Goal: Task Accomplishment & Management: Manage account settings

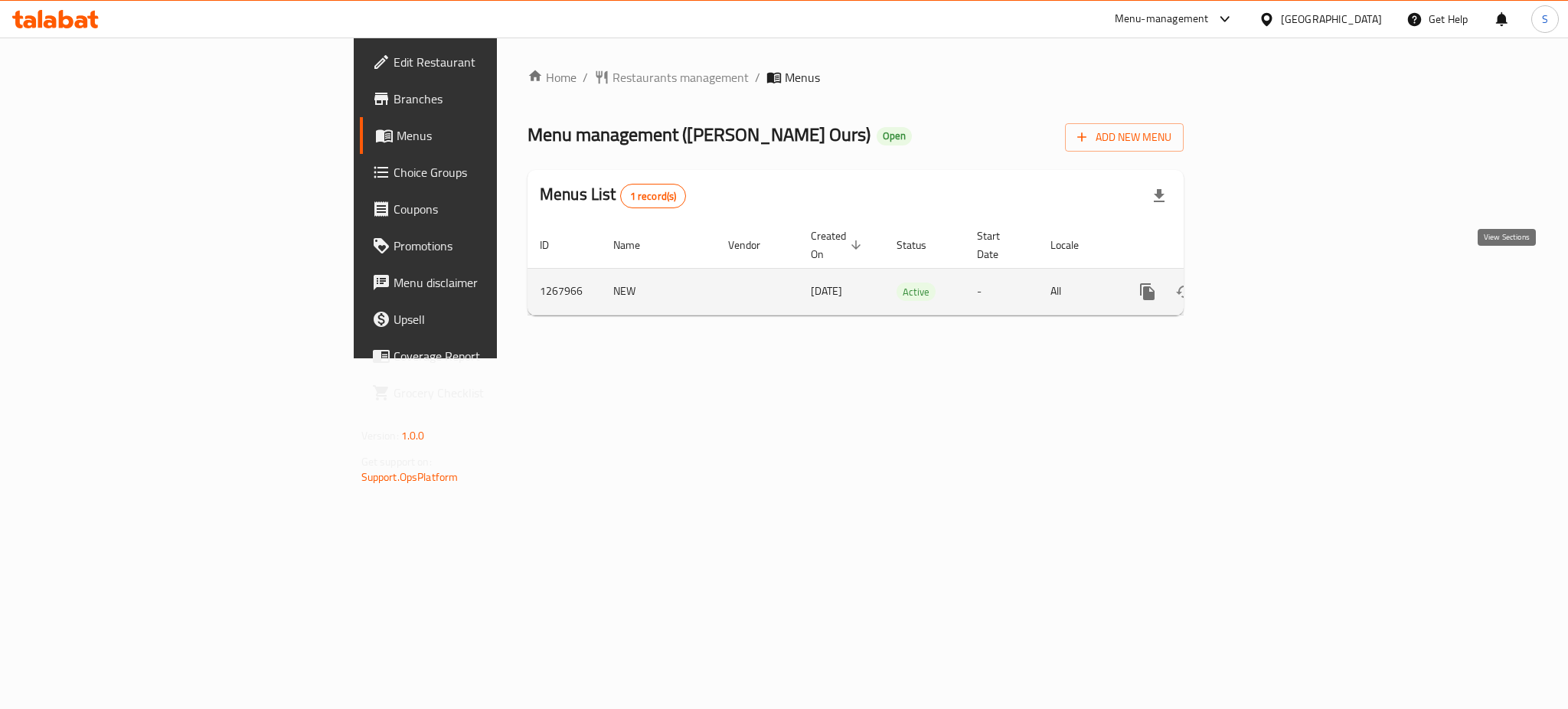
click at [1267, 283] on icon "enhanced table" at bounding box center [1258, 292] width 18 height 18
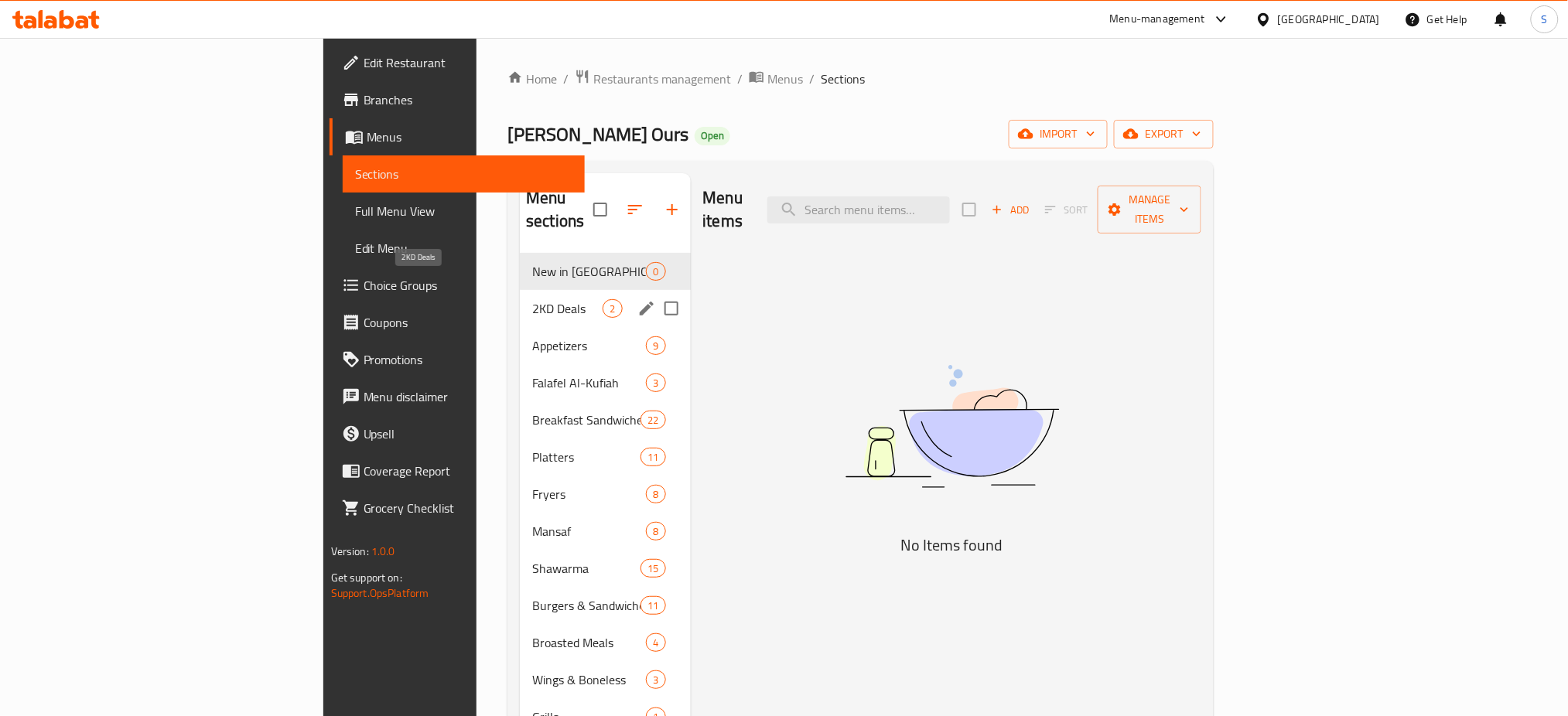
click at [532, 299] on span "2KD Deals" at bounding box center [567, 309] width 70 height 18
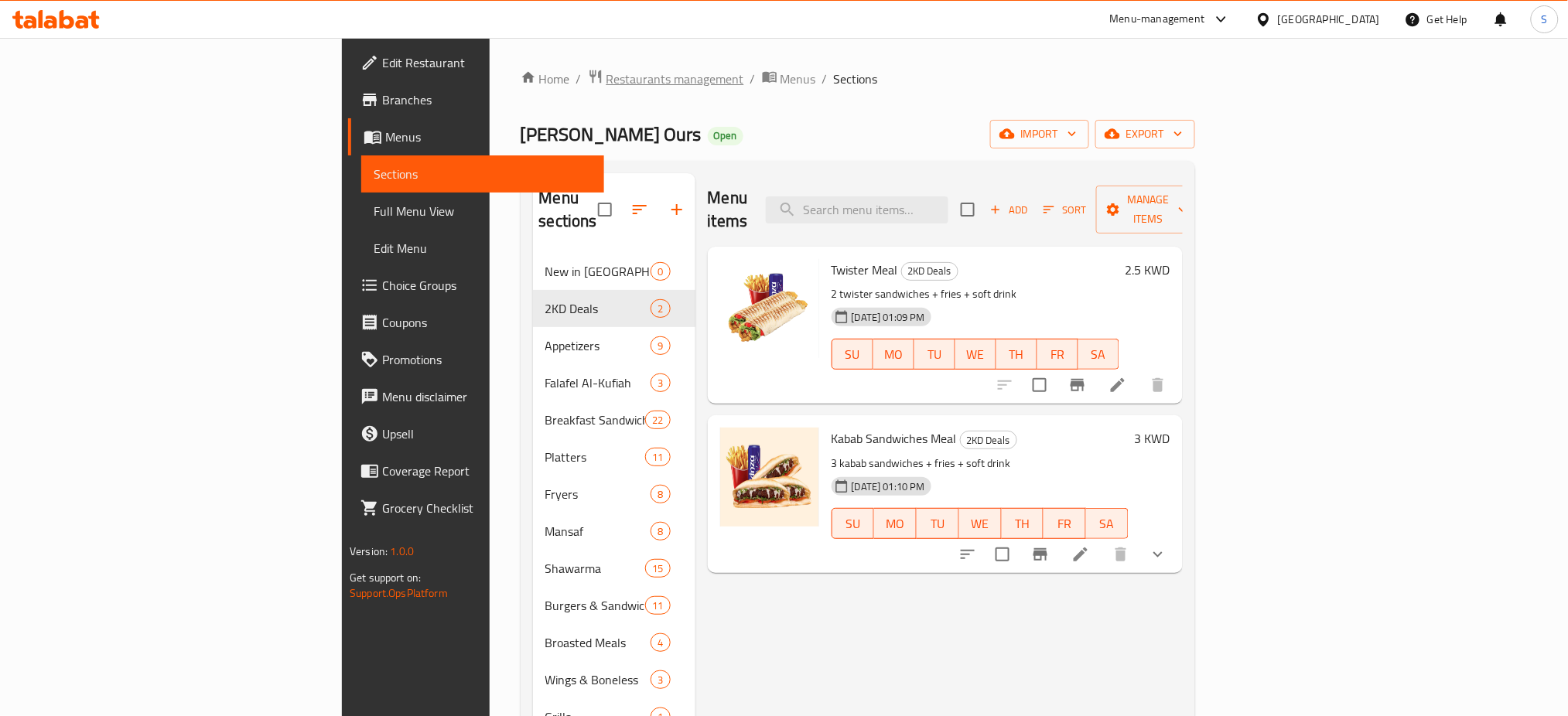
click at [607, 82] on span "Restaurants management" at bounding box center [675, 78] width 138 height 18
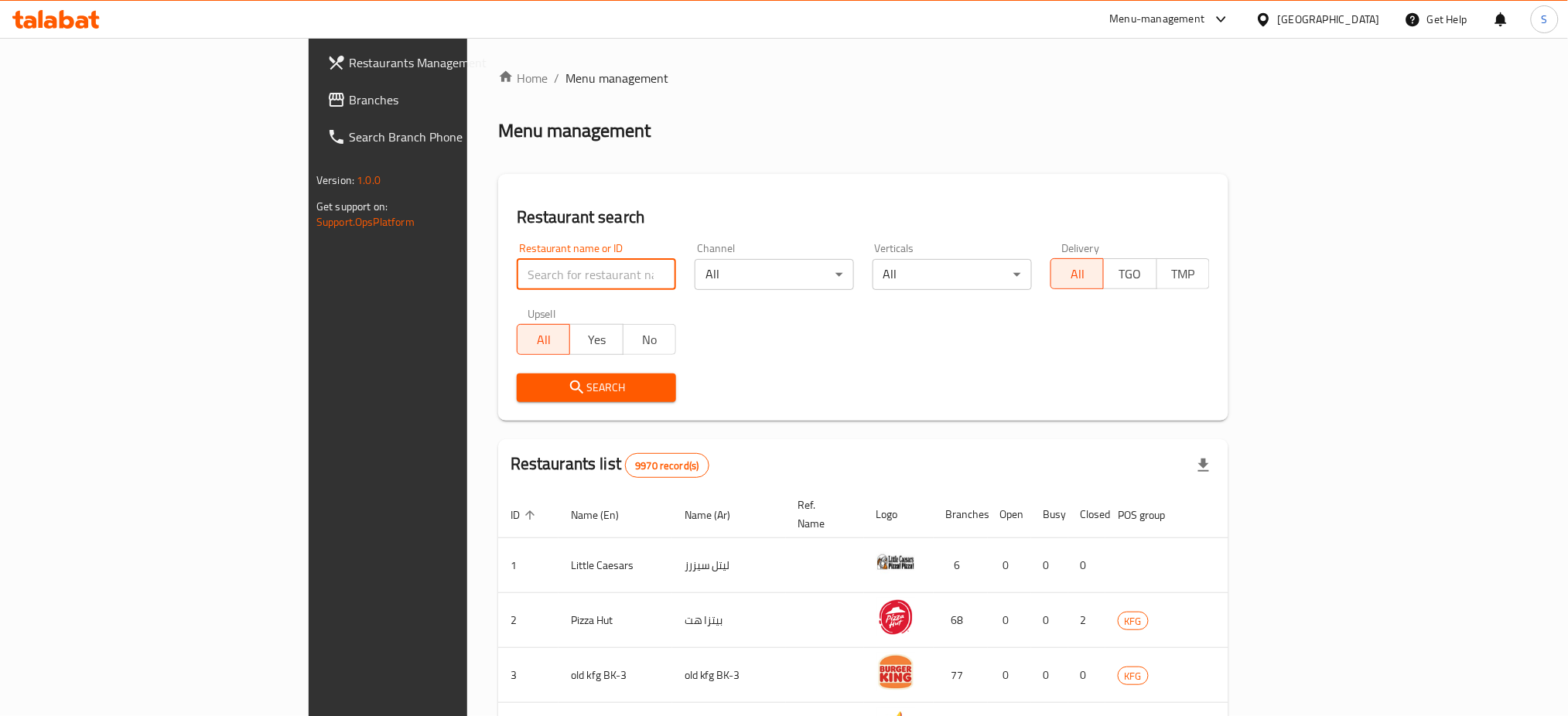
click at [517, 268] on input "search" at bounding box center [596, 274] width 159 height 31
paste input "660932"
type input "660932"
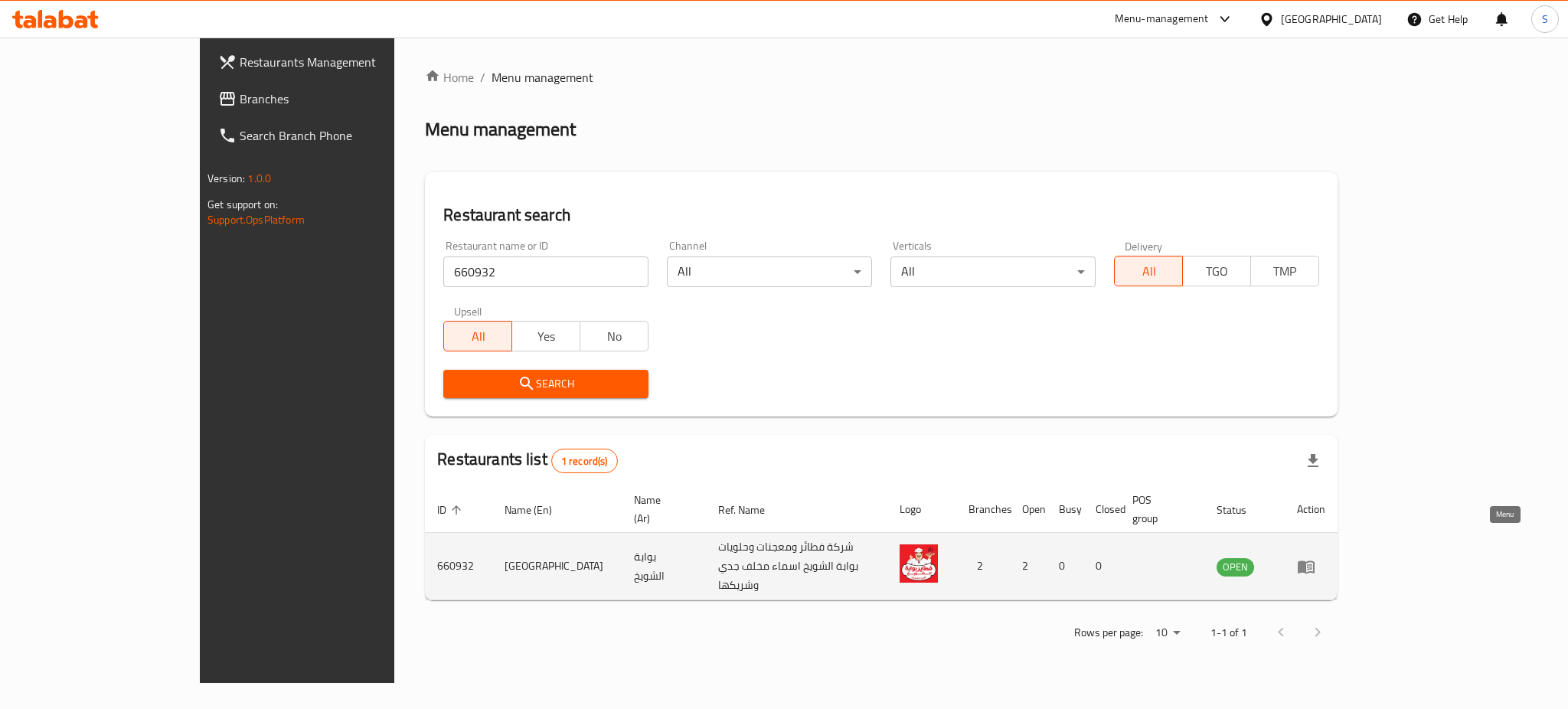
click at [1316, 557] on icon "enhanced table" at bounding box center [1307, 566] width 18 height 18
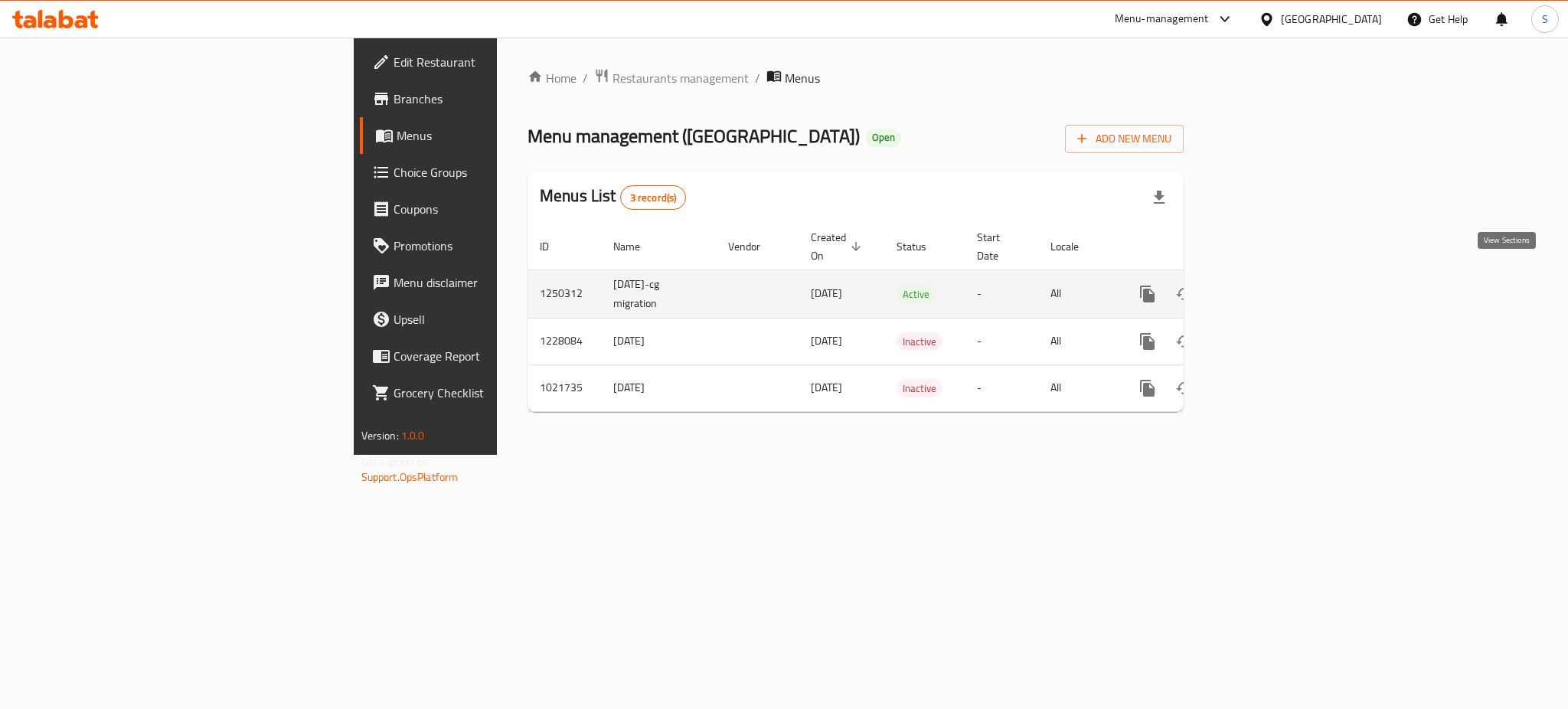
click at [1267, 285] on icon "enhanced table" at bounding box center [1258, 294] width 18 height 18
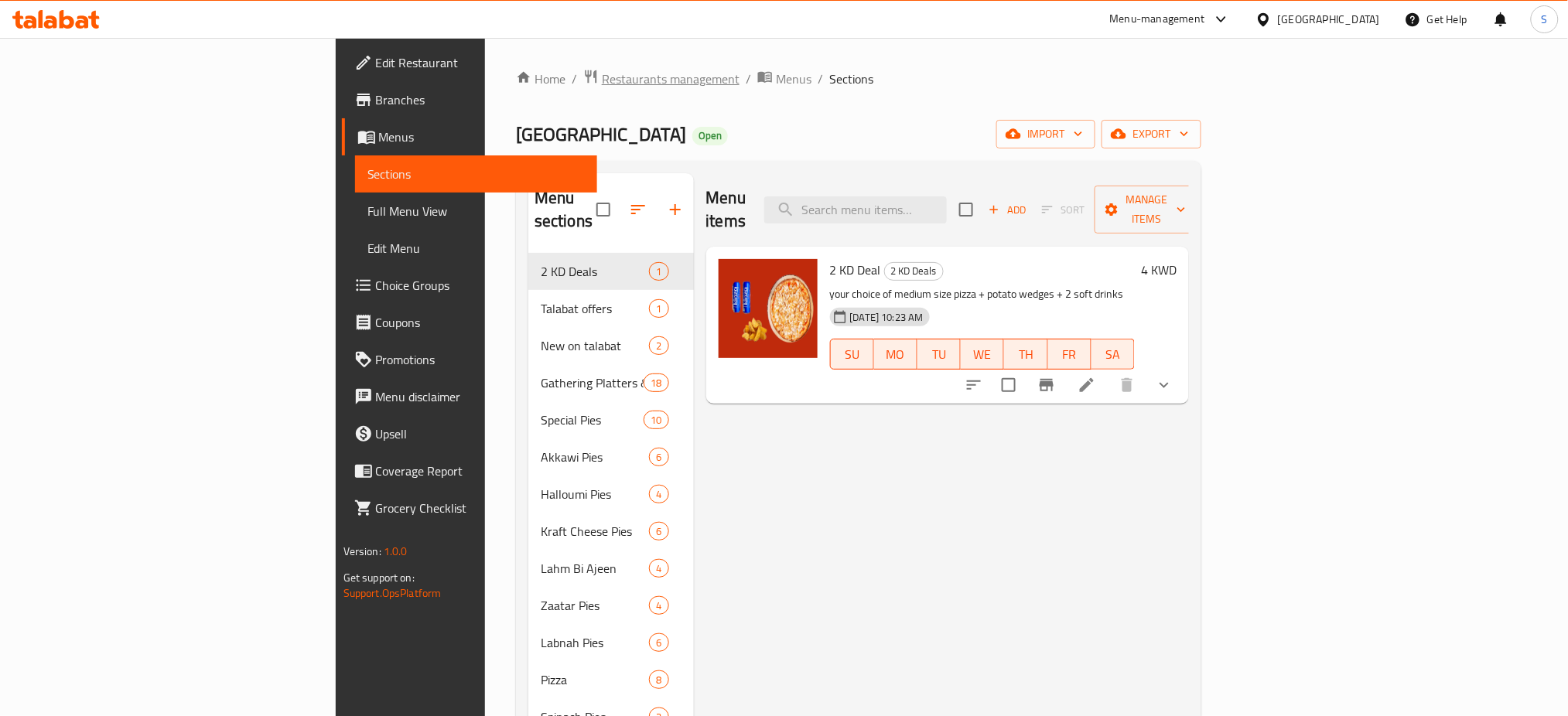
click at [602, 74] on span "Restaurants management" at bounding box center [670, 78] width 138 height 18
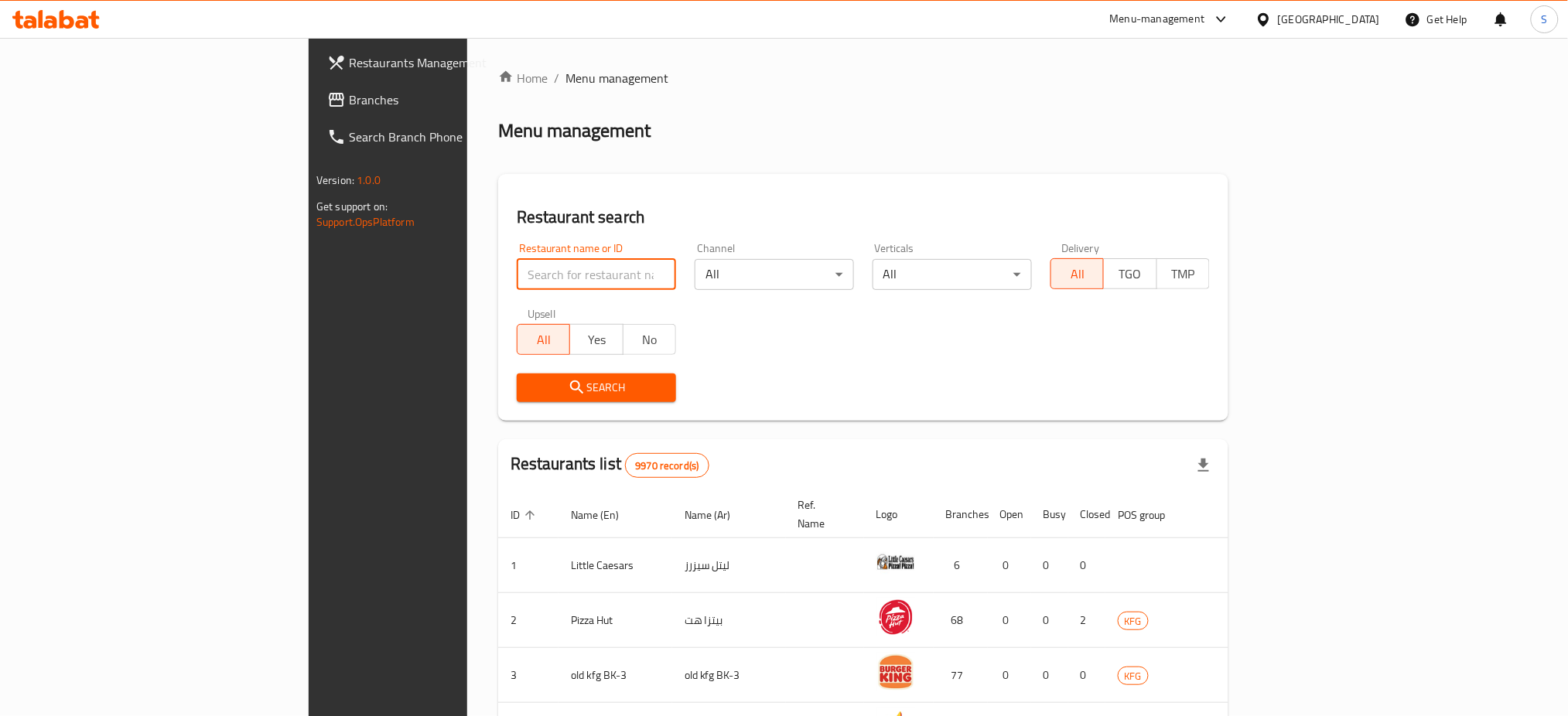
click at [517, 269] on input "search" at bounding box center [596, 274] width 159 height 31
paste input "9232"
click button "Search" at bounding box center [596, 388] width 159 height 29
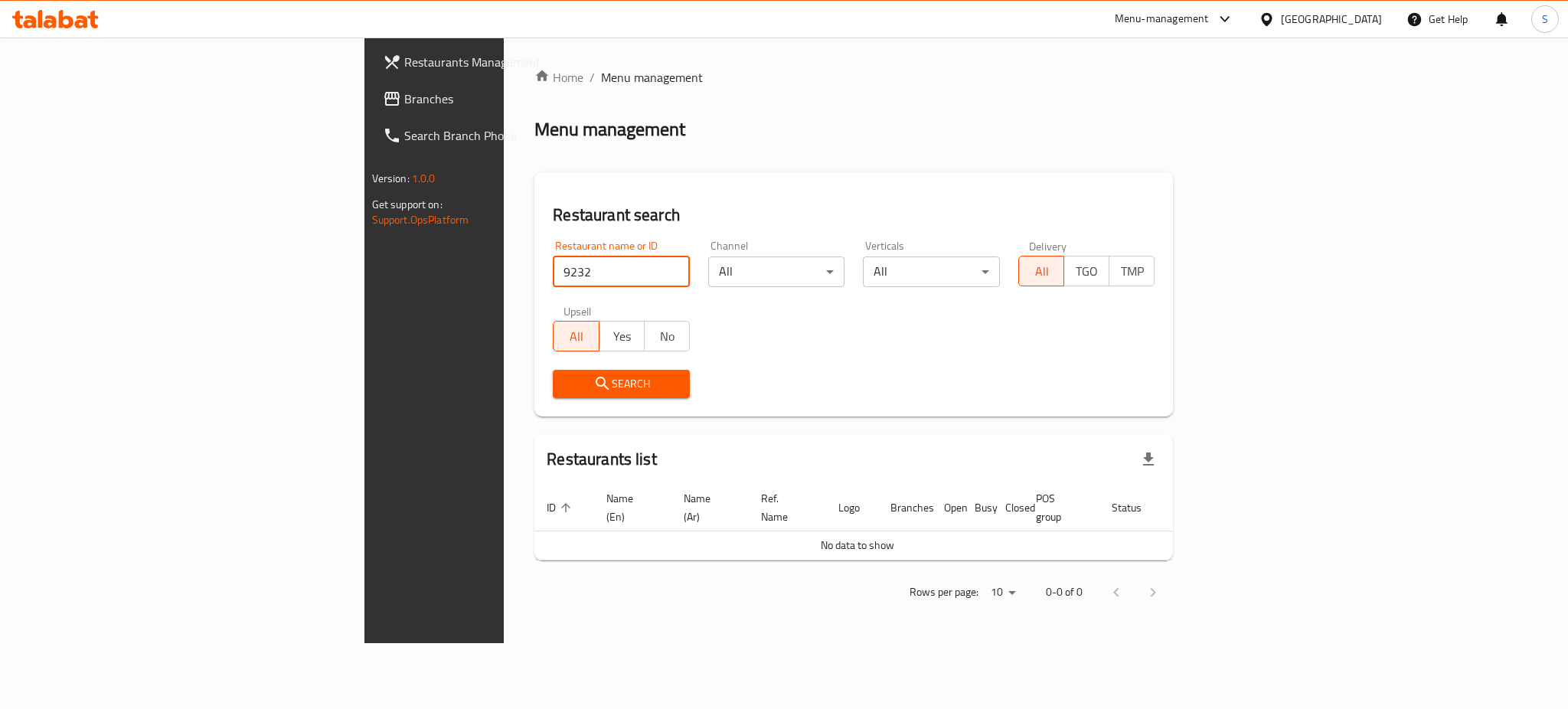
drag, startPoint x: 427, startPoint y: 266, endPoint x: 433, endPoint y: 250, distance: 17.1
click at [553, 250] on div "Restaurant name or ID 9232 Restaurant name or ID" at bounding box center [622, 263] width 137 height 47
drag, startPoint x: 307, startPoint y: 259, endPoint x: 152, endPoint y: 200, distance: 165.8
click at [364, 210] on div "Restaurants Management Branches Search Branch Phone Version: 1.0.0 Get support …" at bounding box center [784, 340] width 840 height 605
paste input "Tiramisu For Sweets And Pastries"
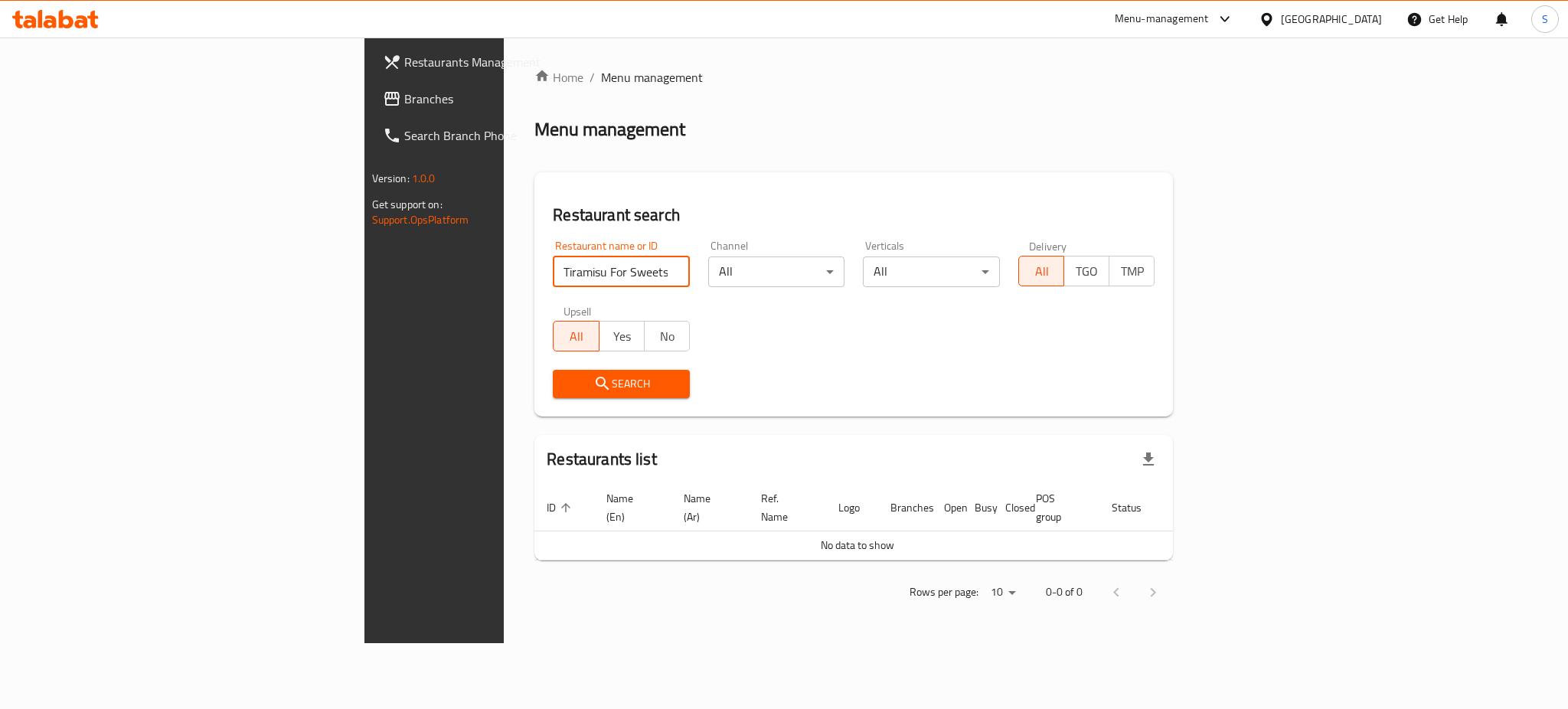
click button "Search" at bounding box center [622, 384] width 137 height 29
type input "Tiramisu"
click button "Search" at bounding box center [622, 384] width 137 height 29
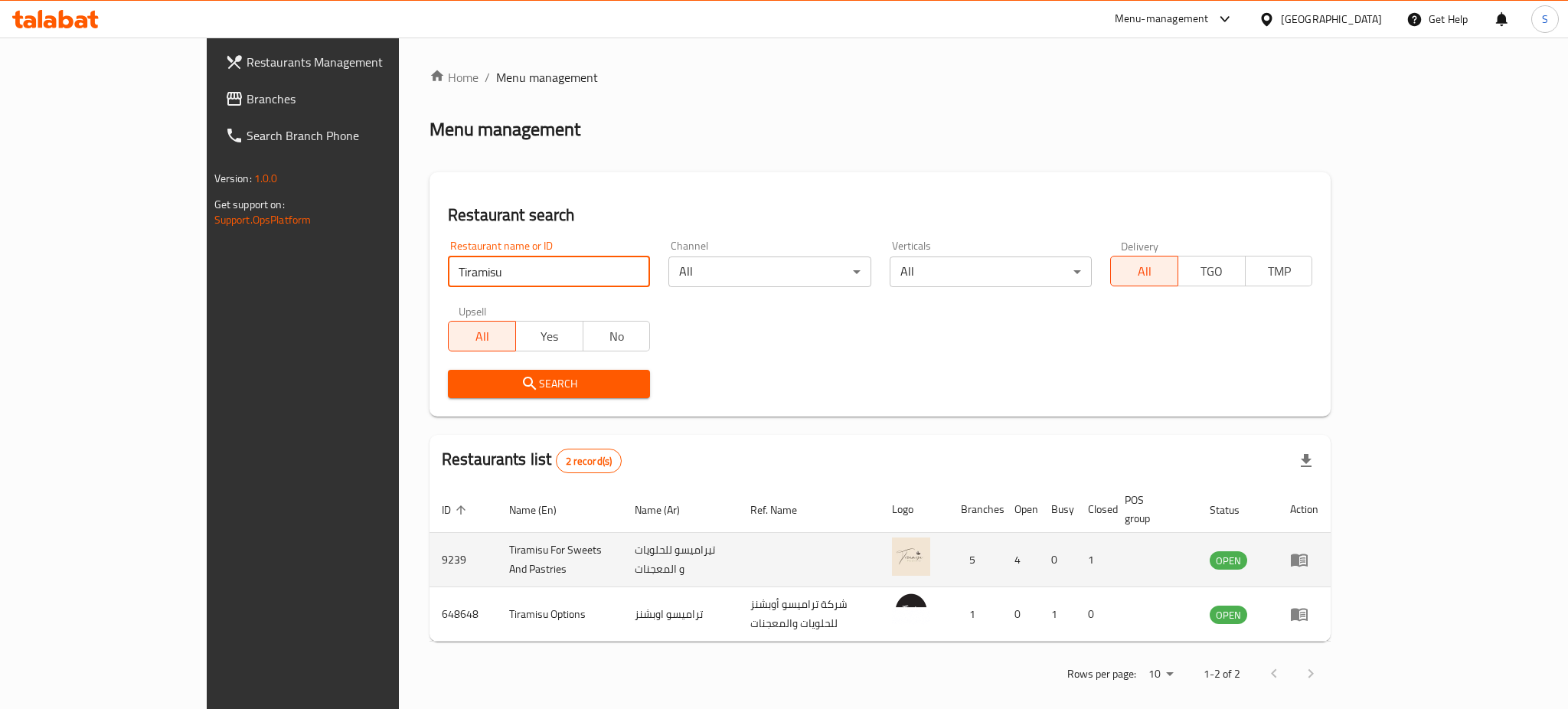
click at [1308, 555] on icon "enhanced table" at bounding box center [1299, 561] width 17 height 13
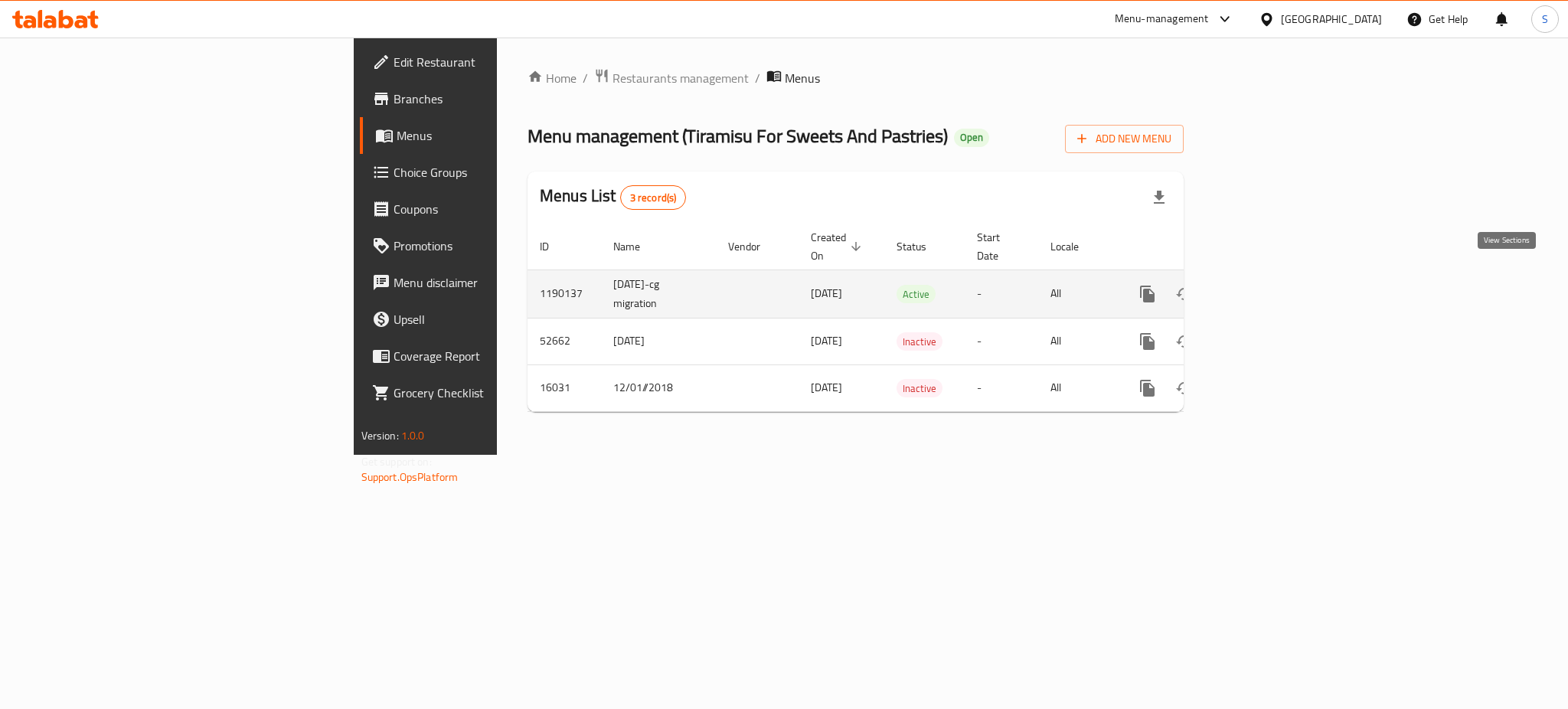
click at [1265, 287] on icon "enhanced table" at bounding box center [1258, 293] width 14 height 14
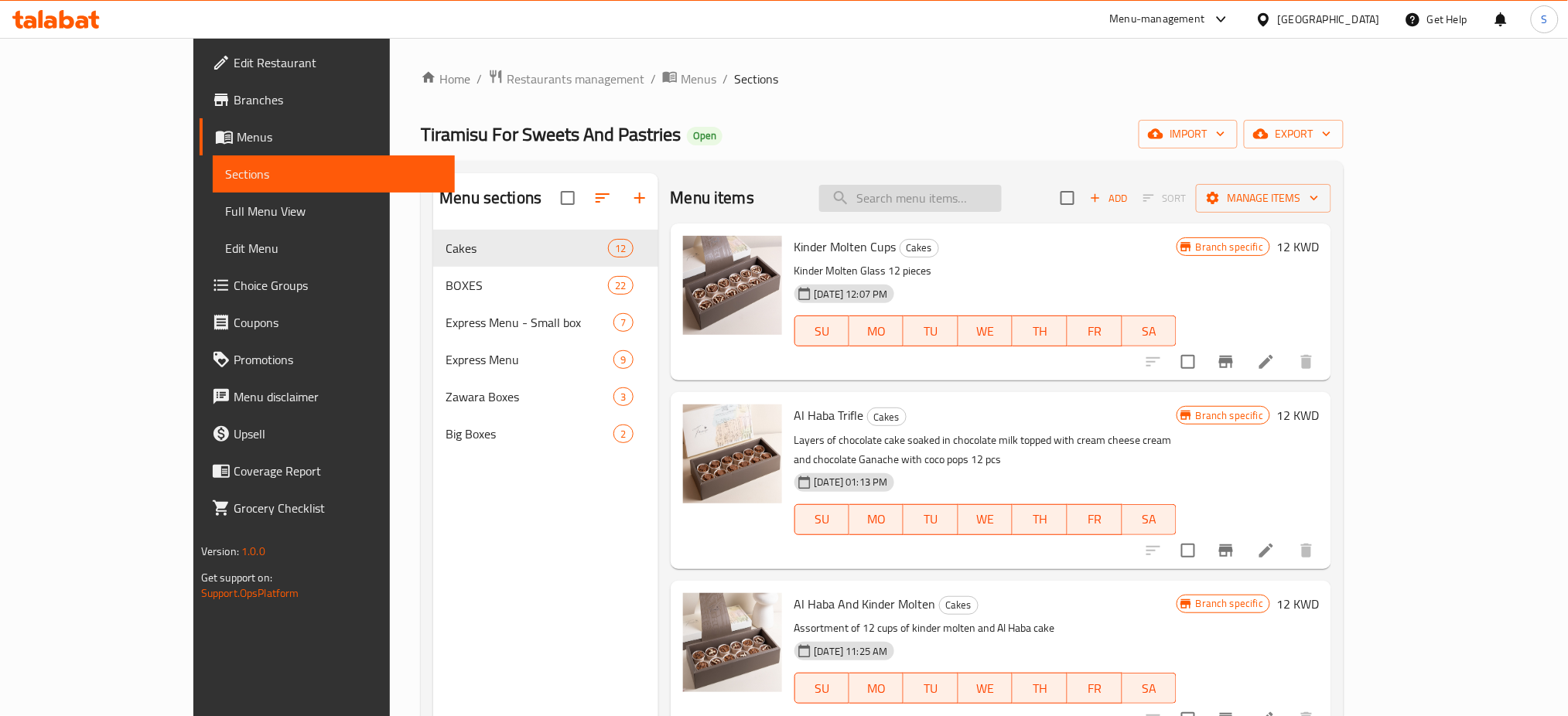
click at [924, 199] on input "search" at bounding box center [910, 198] width 182 height 27
paste input "London Small Mini Sandwich"
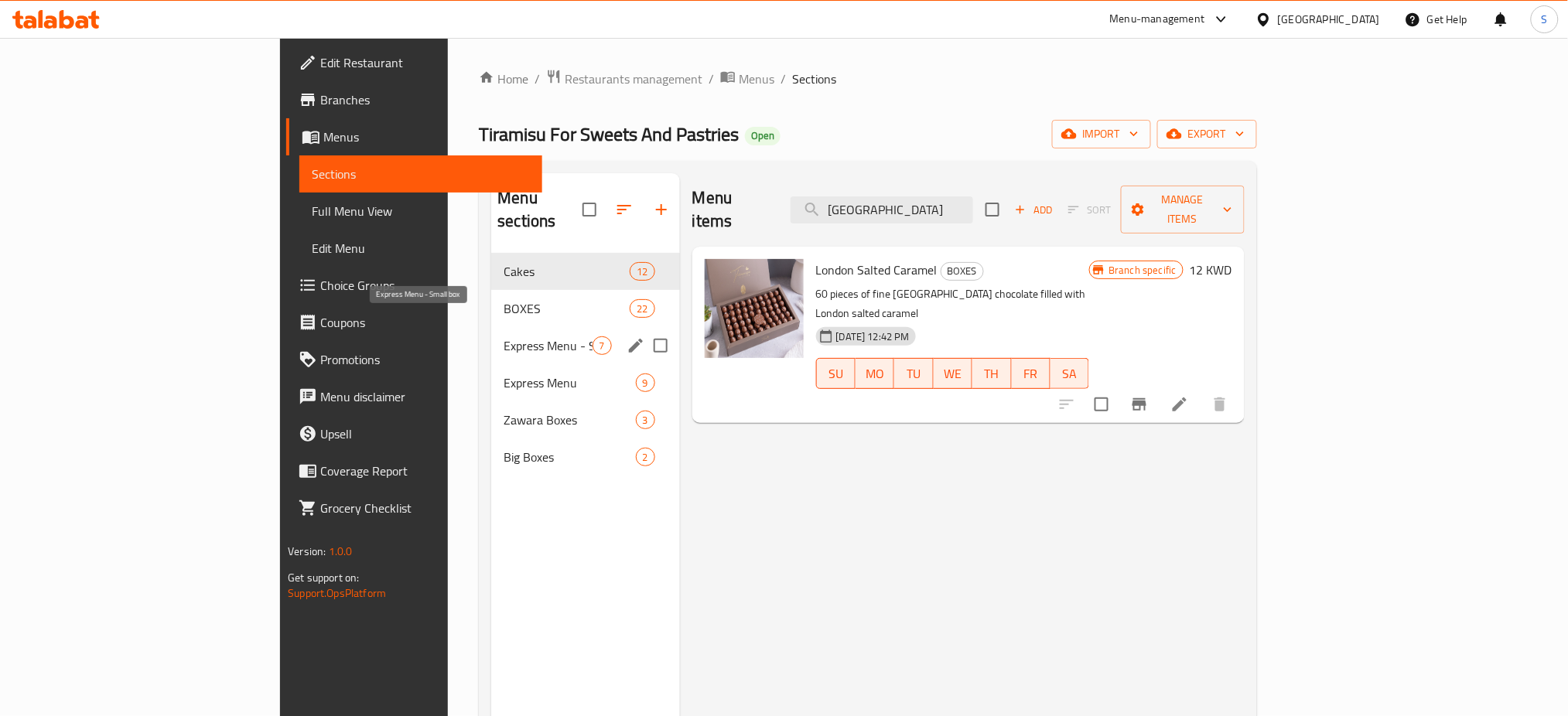
click at [491, 327] on div "Express Menu - Small box 7" at bounding box center [585, 345] width 188 height 37
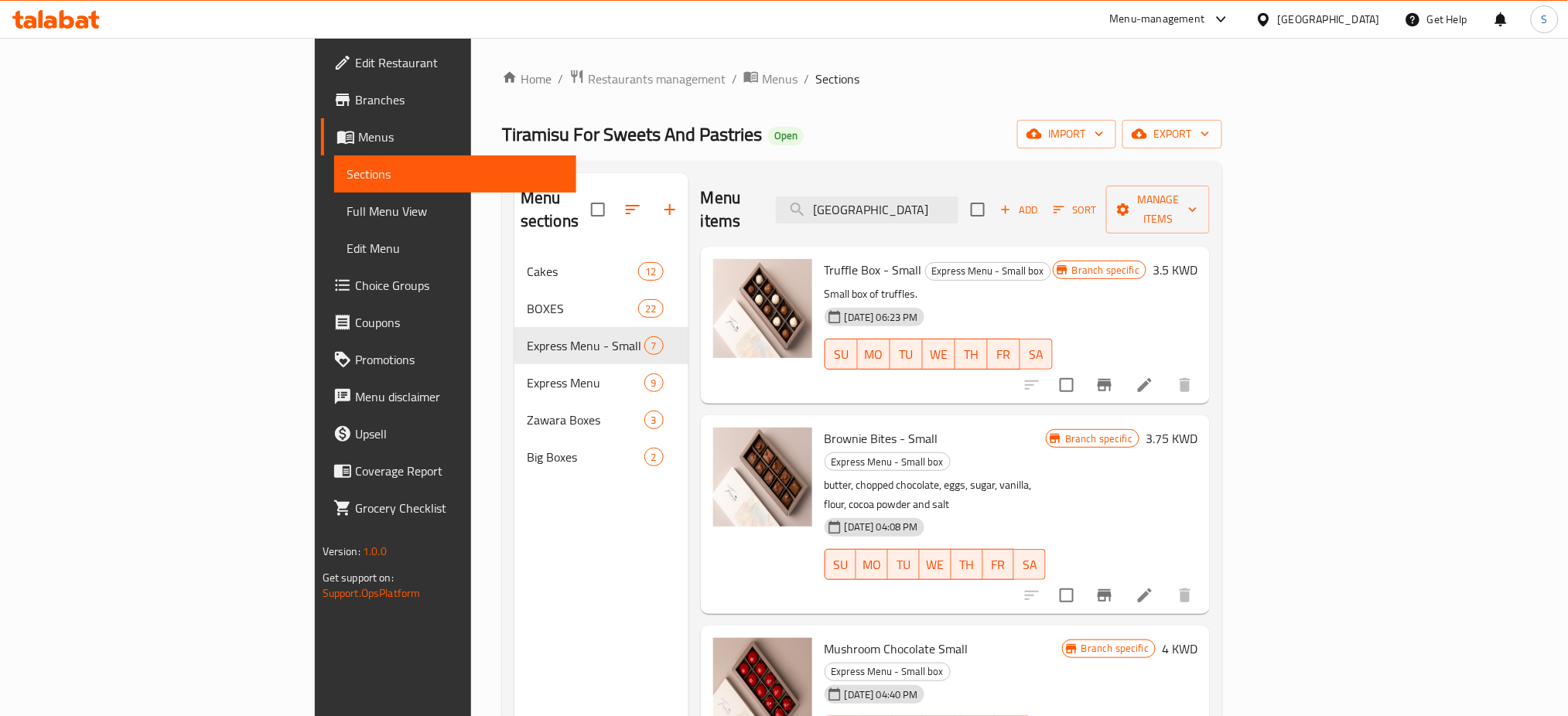
click at [713, 173] on div "Menu items London Add Sort Manage items" at bounding box center [955, 210] width 509 height 73
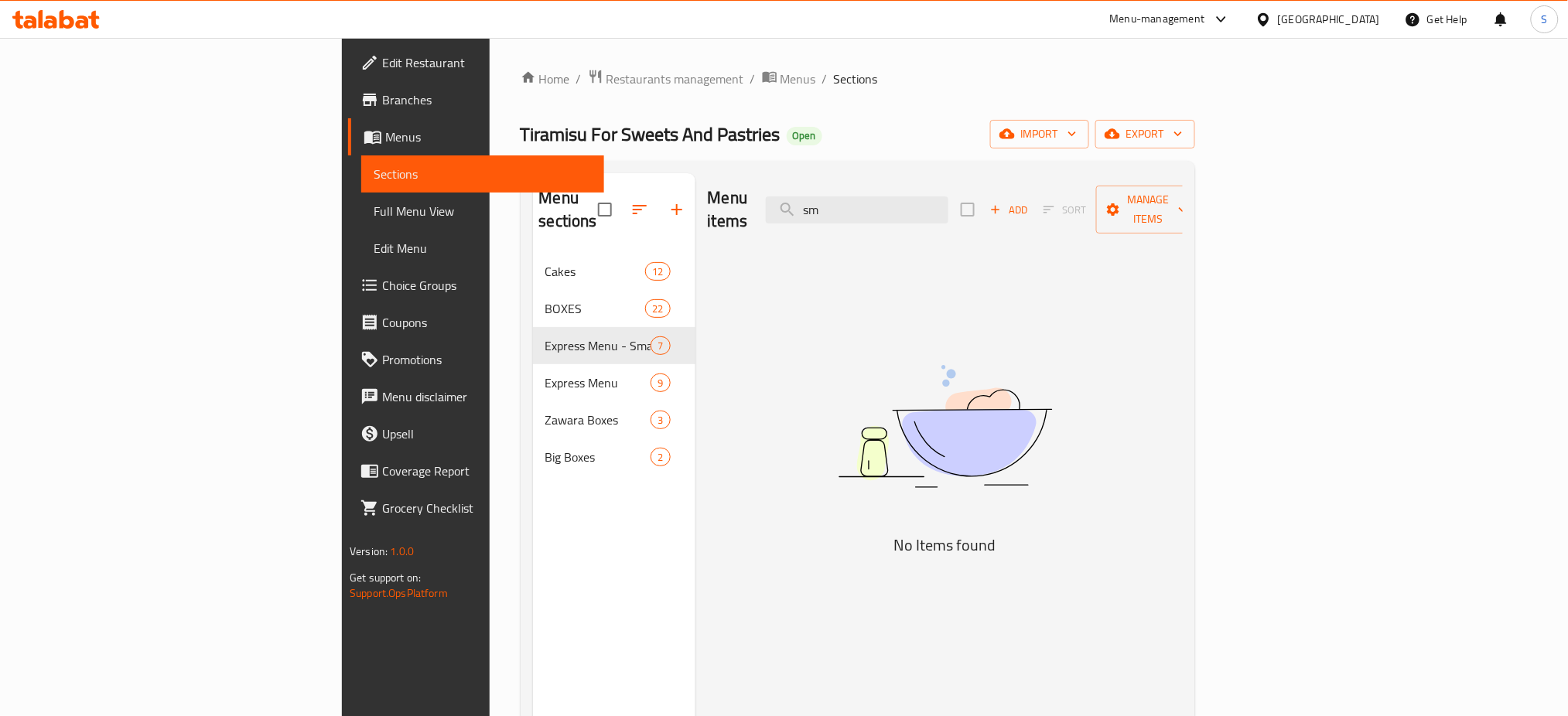
type input "s"
type input "b"
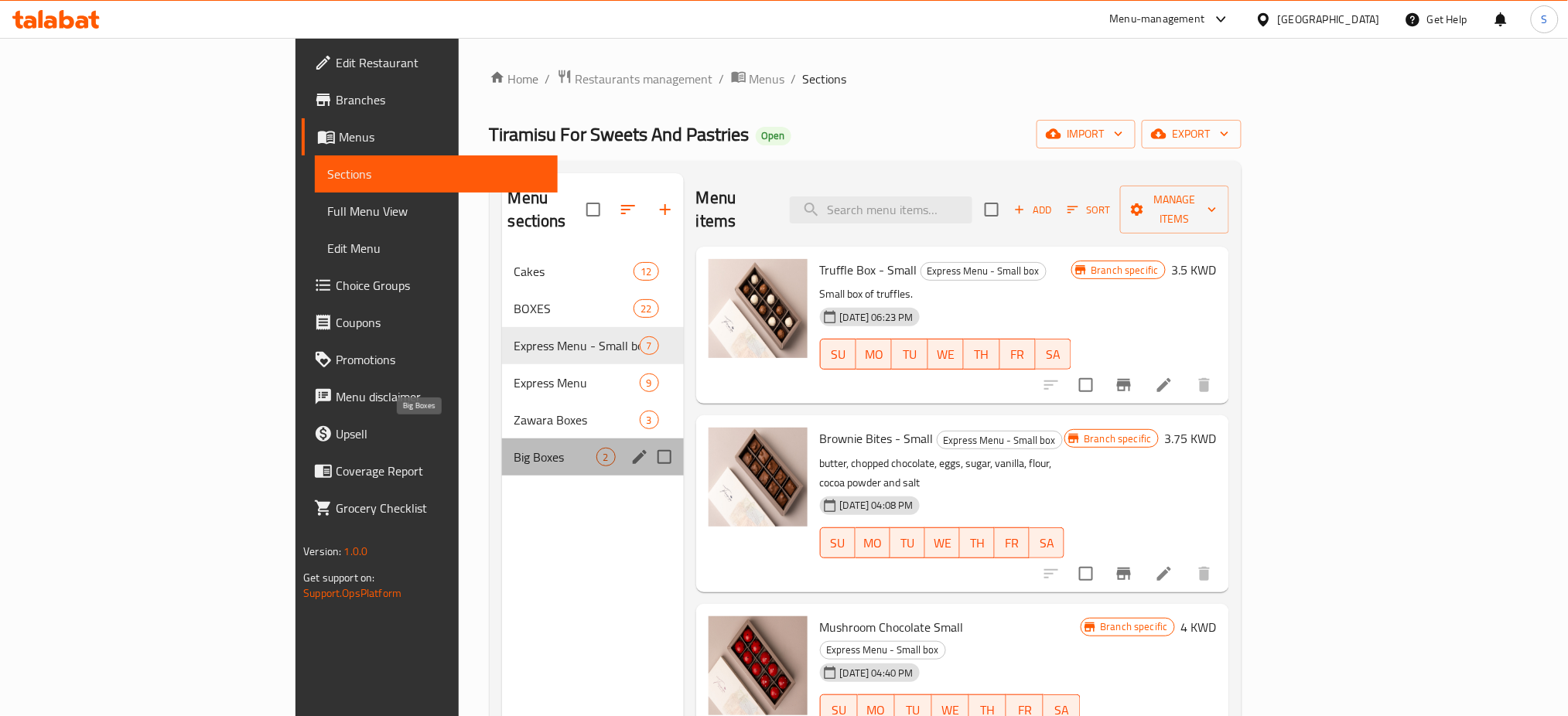
click at [514, 448] on span "Big Boxes" at bounding box center [555, 457] width 82 height 18
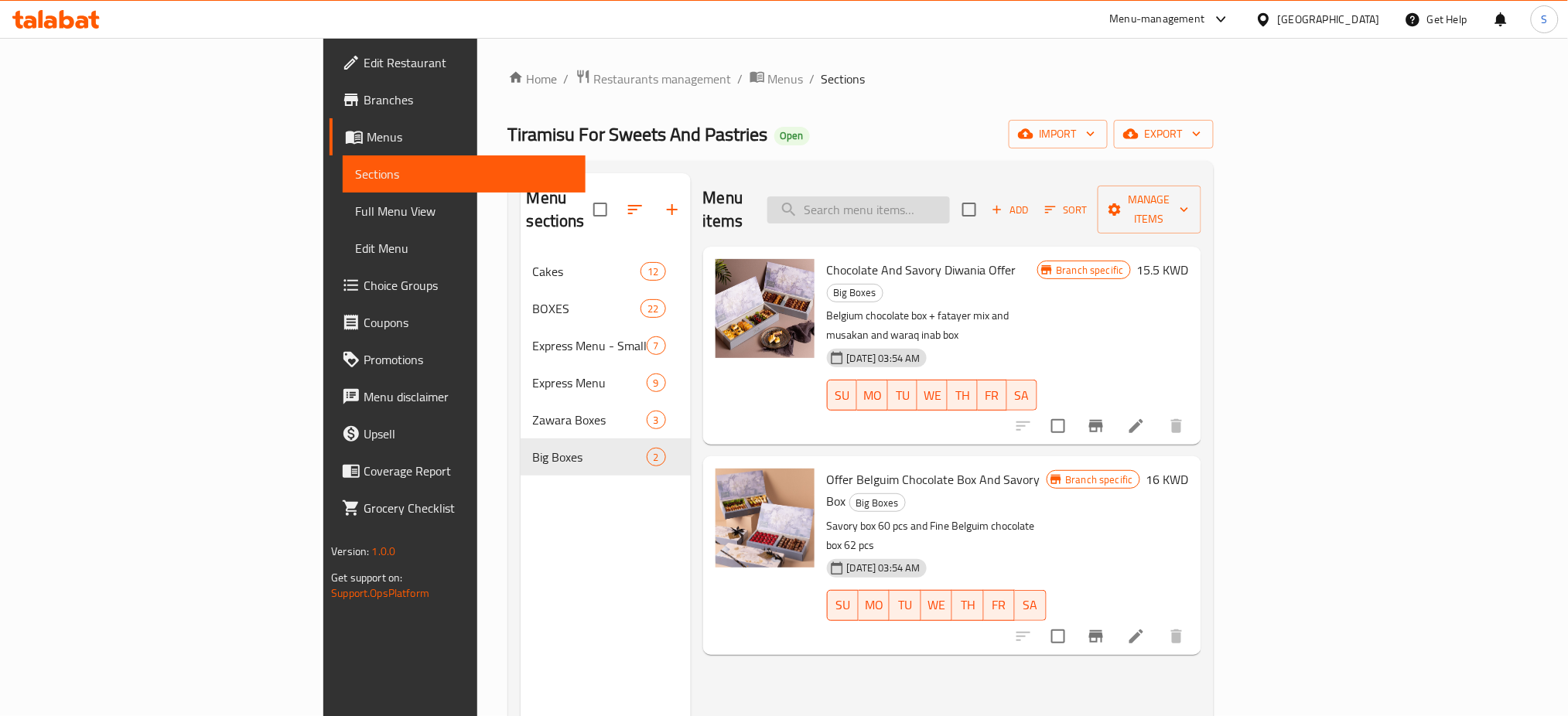
click at [939, 207] on input "search" at bounding box center [858, 210] width 182 height 27
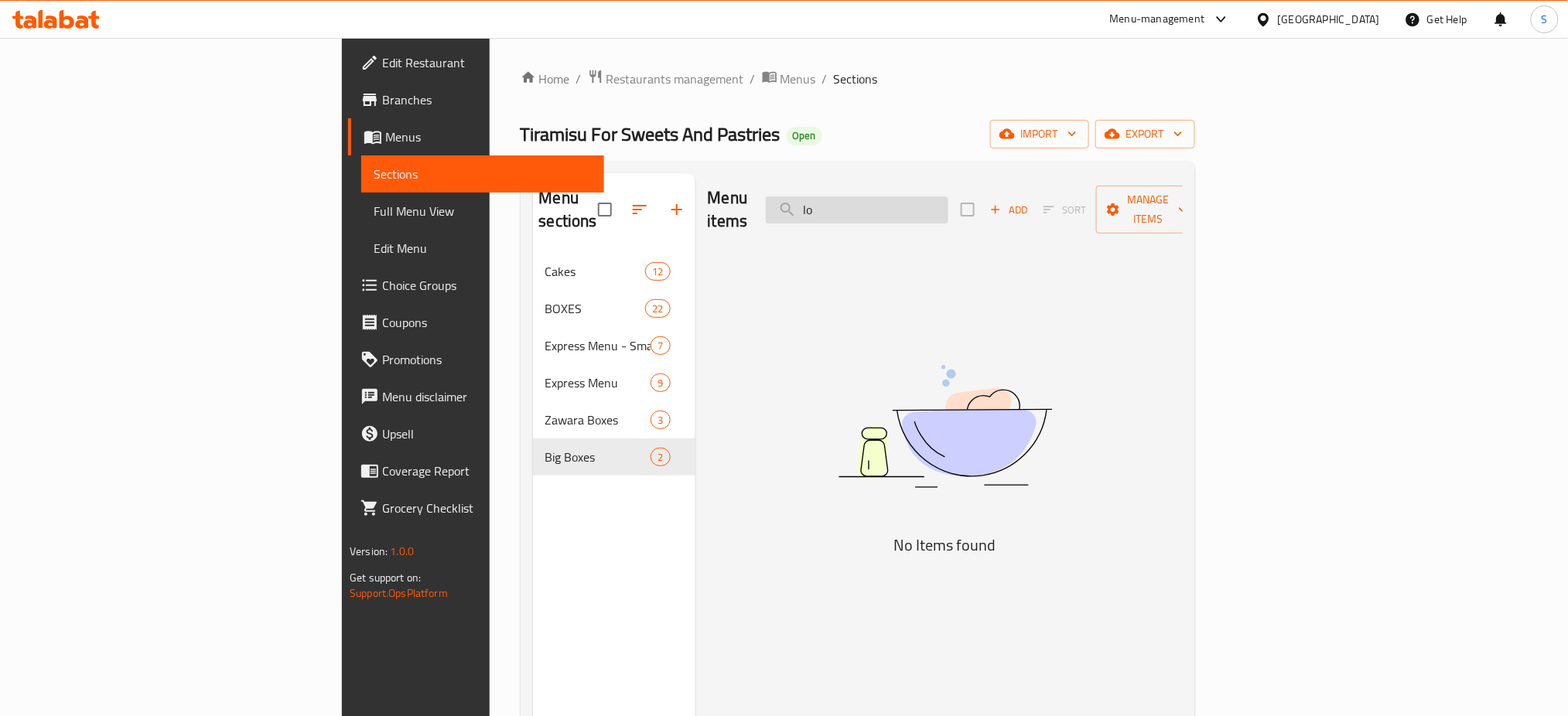
type input "l"
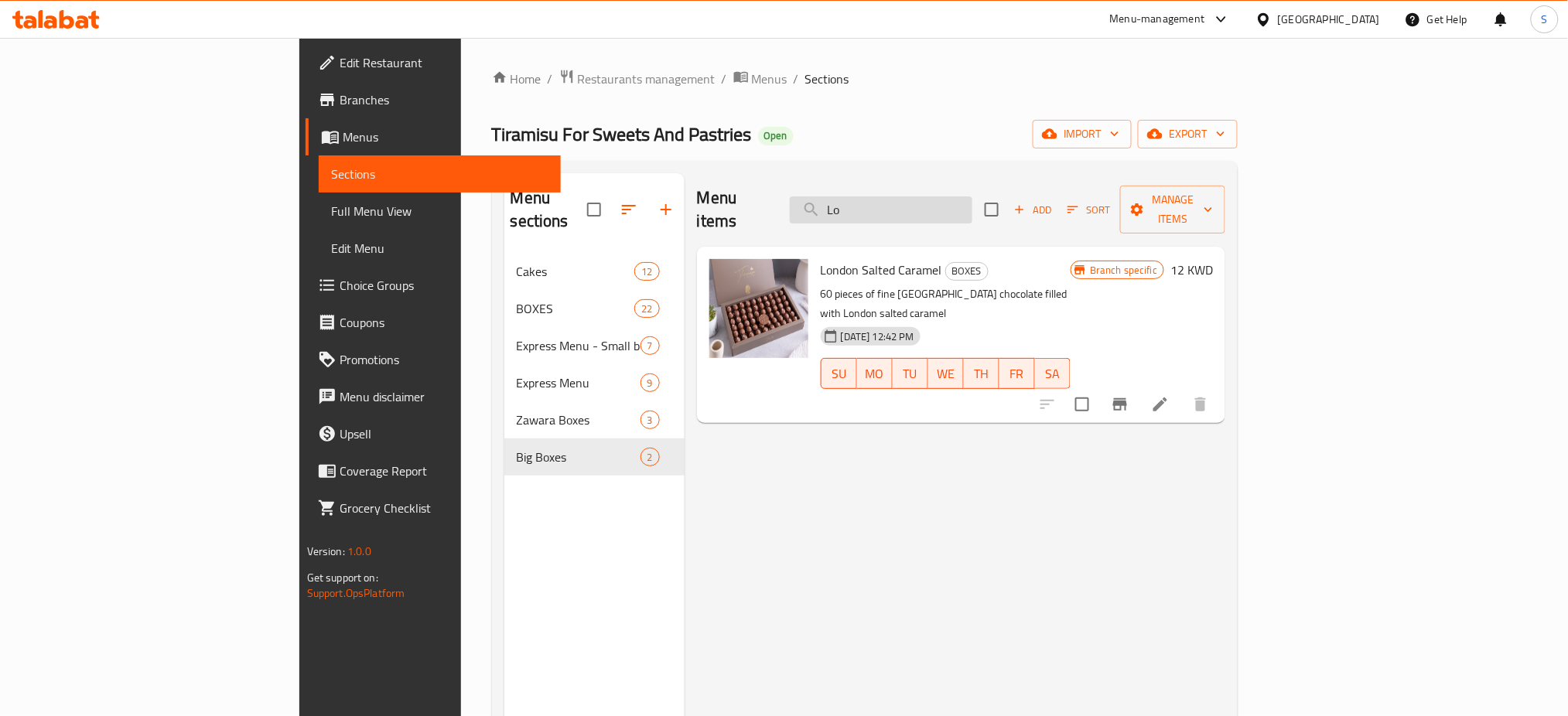
type input "L"
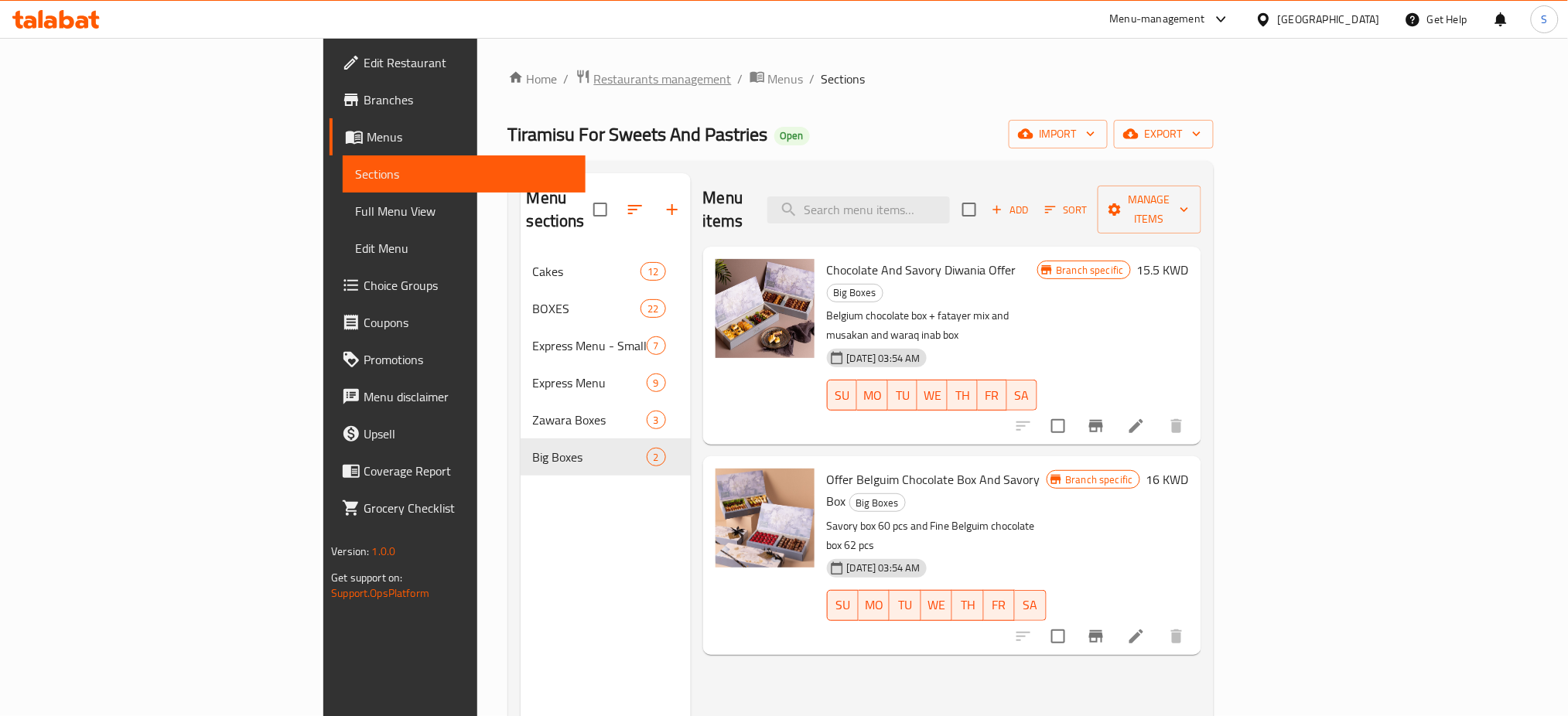
click at [594, 75] on span "Restaurants management" at bounding box center [663, 78] width 138 height 18
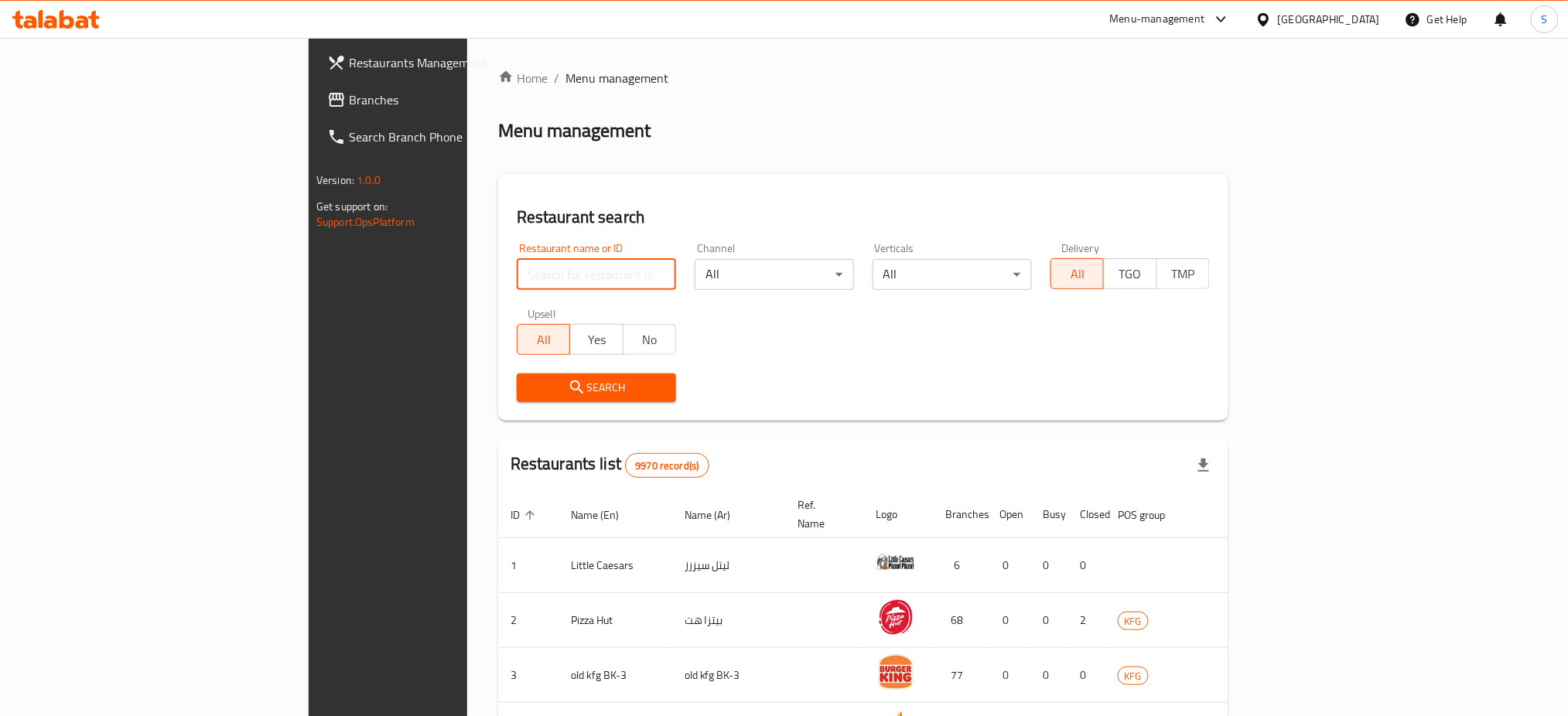
drag, startPoint x: 391, startPoint y: 277, endPoint x: 634, endPoint y: 276, distance: 243.0
click at [517, 276] on input "search" at bounding box center [596, 274] width 159 height 31
paste input "14117"
type input "14117"
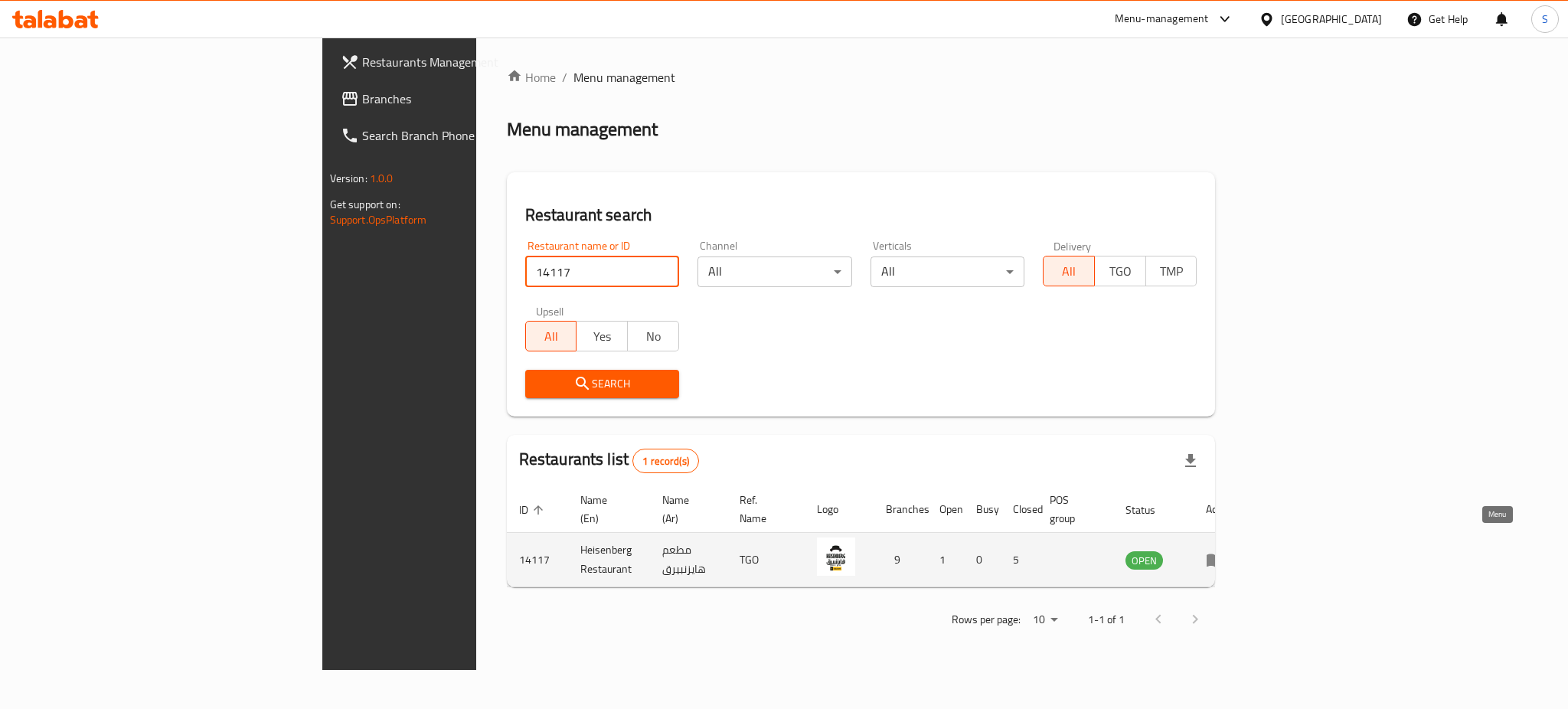
click at [1224, 555] on icon "enhanced table" at bounding box center [1215, 561] width 17 height 13
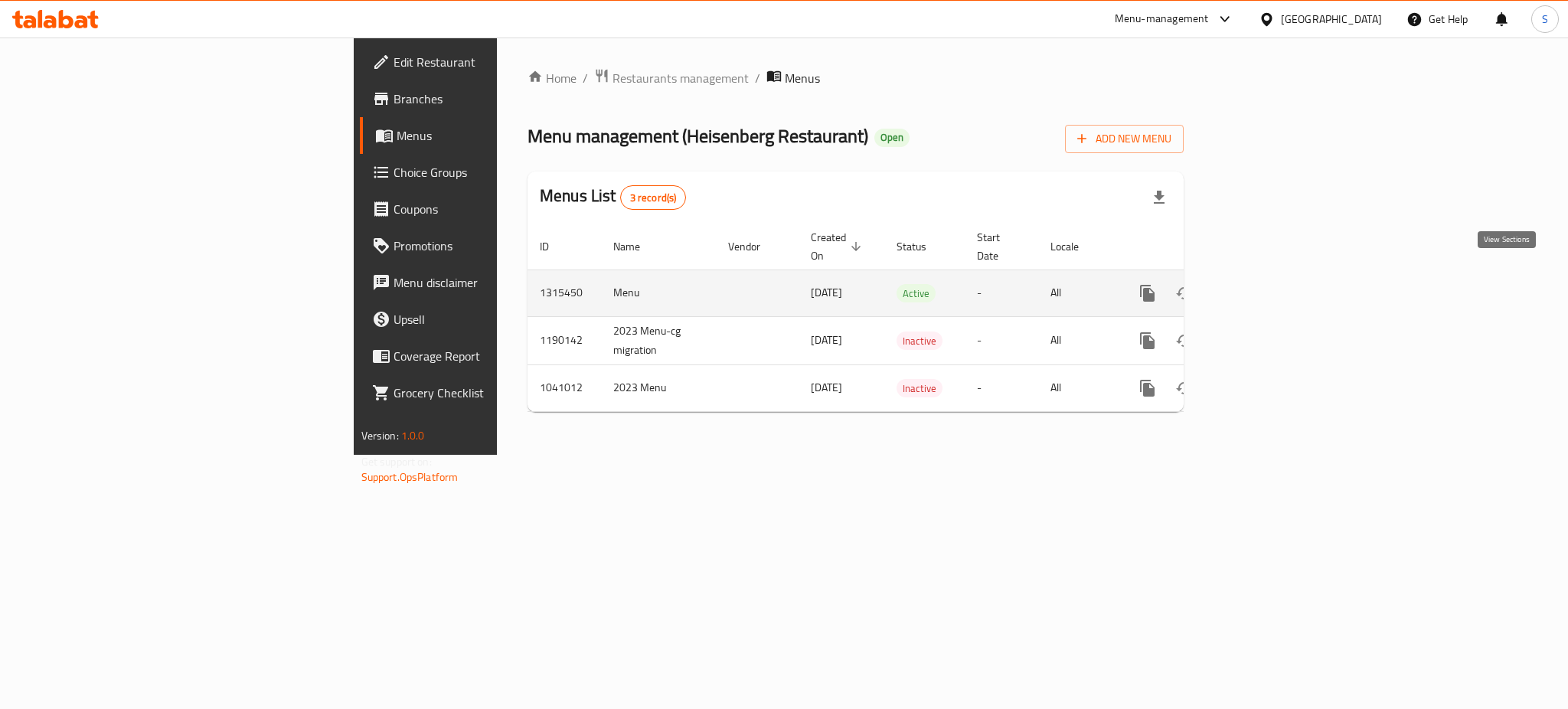
click at [1267, 284] on icon "enhanced table" at bounding box center [1258, 293] width 18 height 18
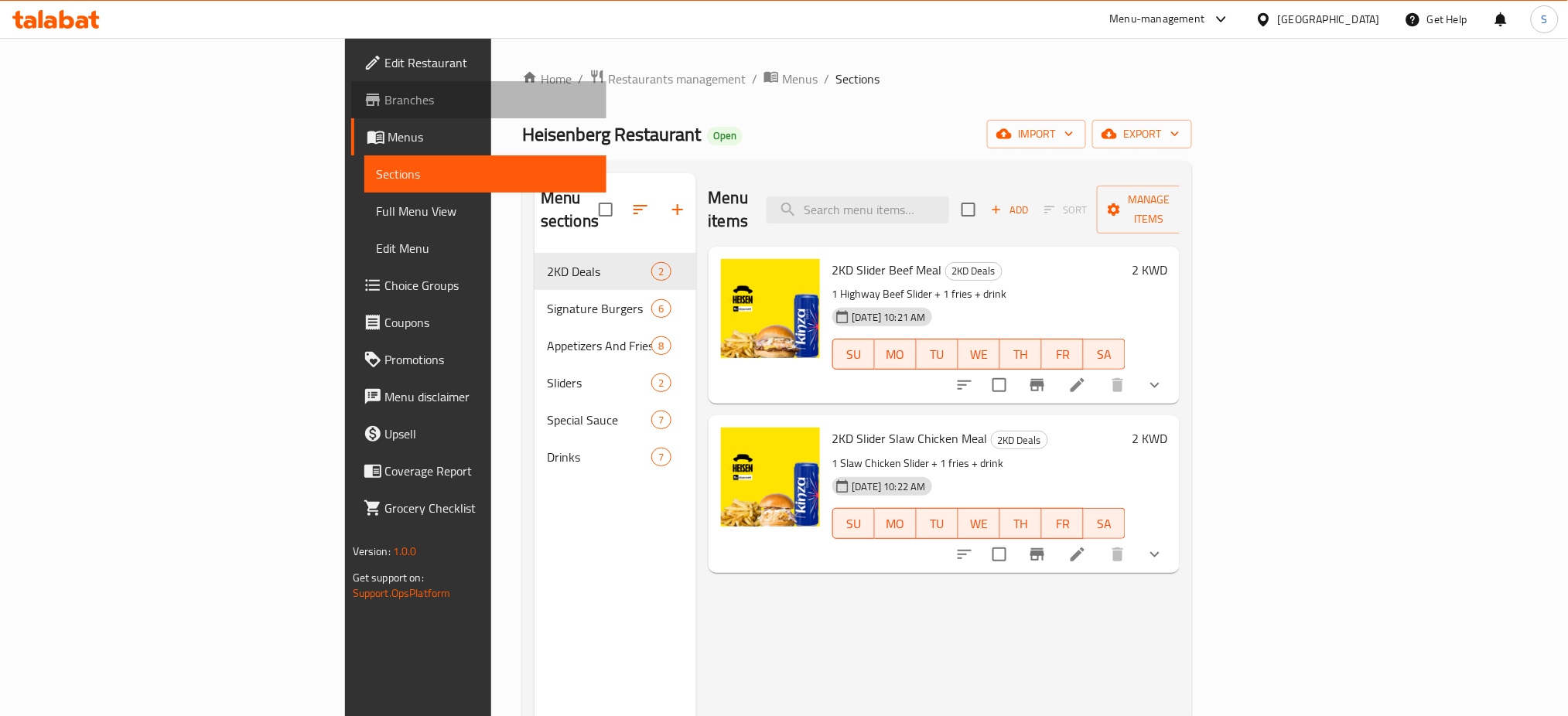
click at [385, 92] on span "Branches" at bounding box center [490, 100] width 210 height 18
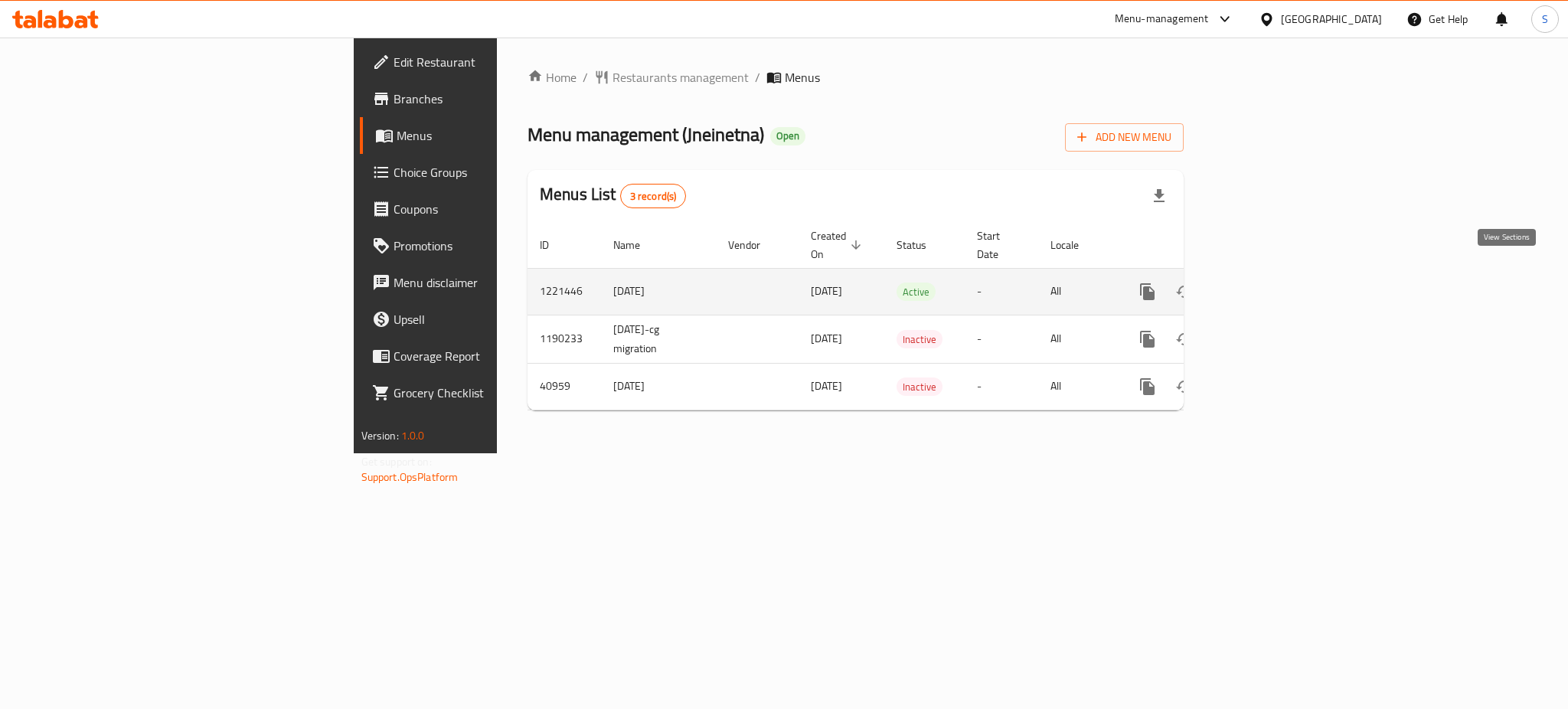
click at [1267, 283] on icon "enhanced table" at bounding box center [1258, 292] width 18 height 18
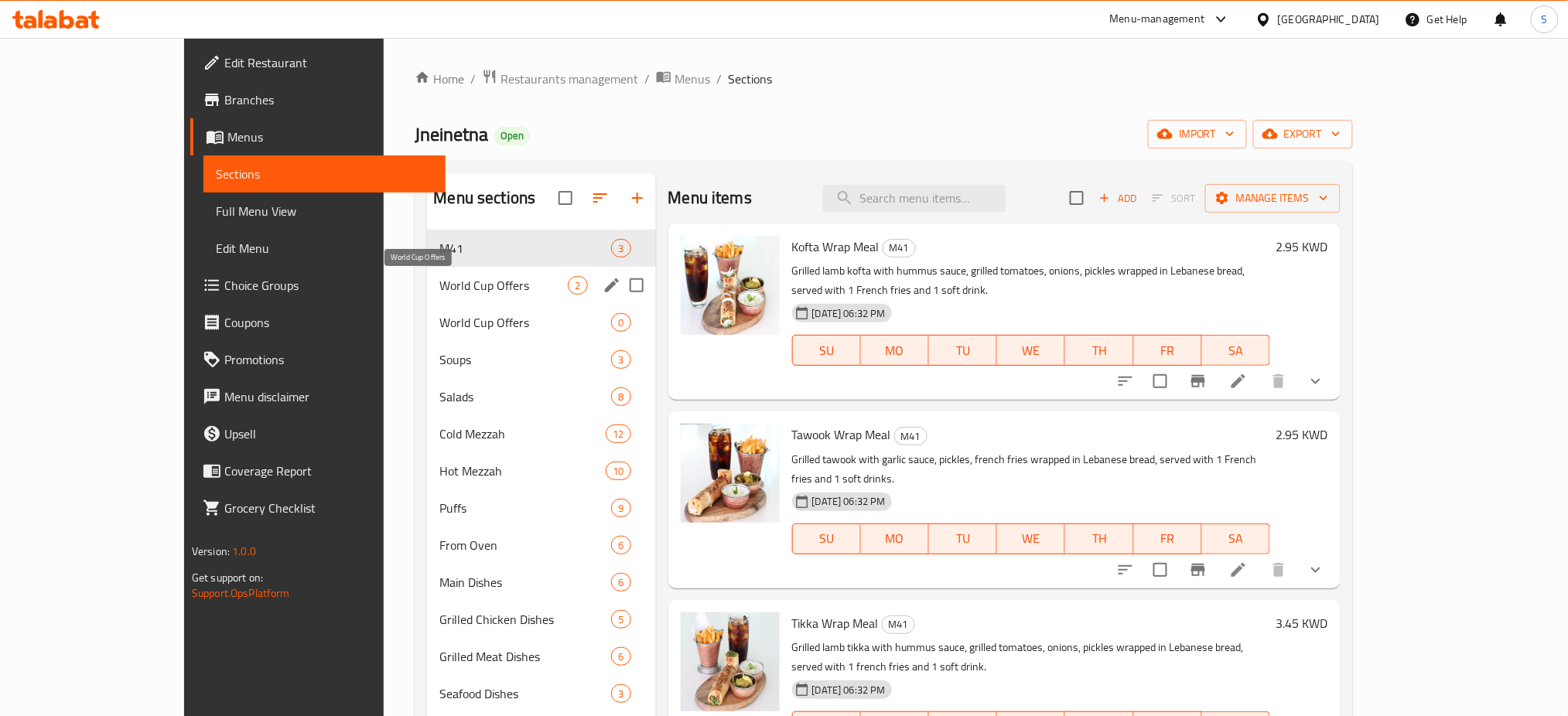
click at [444, 277] on span "World Cup Offers" at bounding box center [503, 285] width 129 height 18
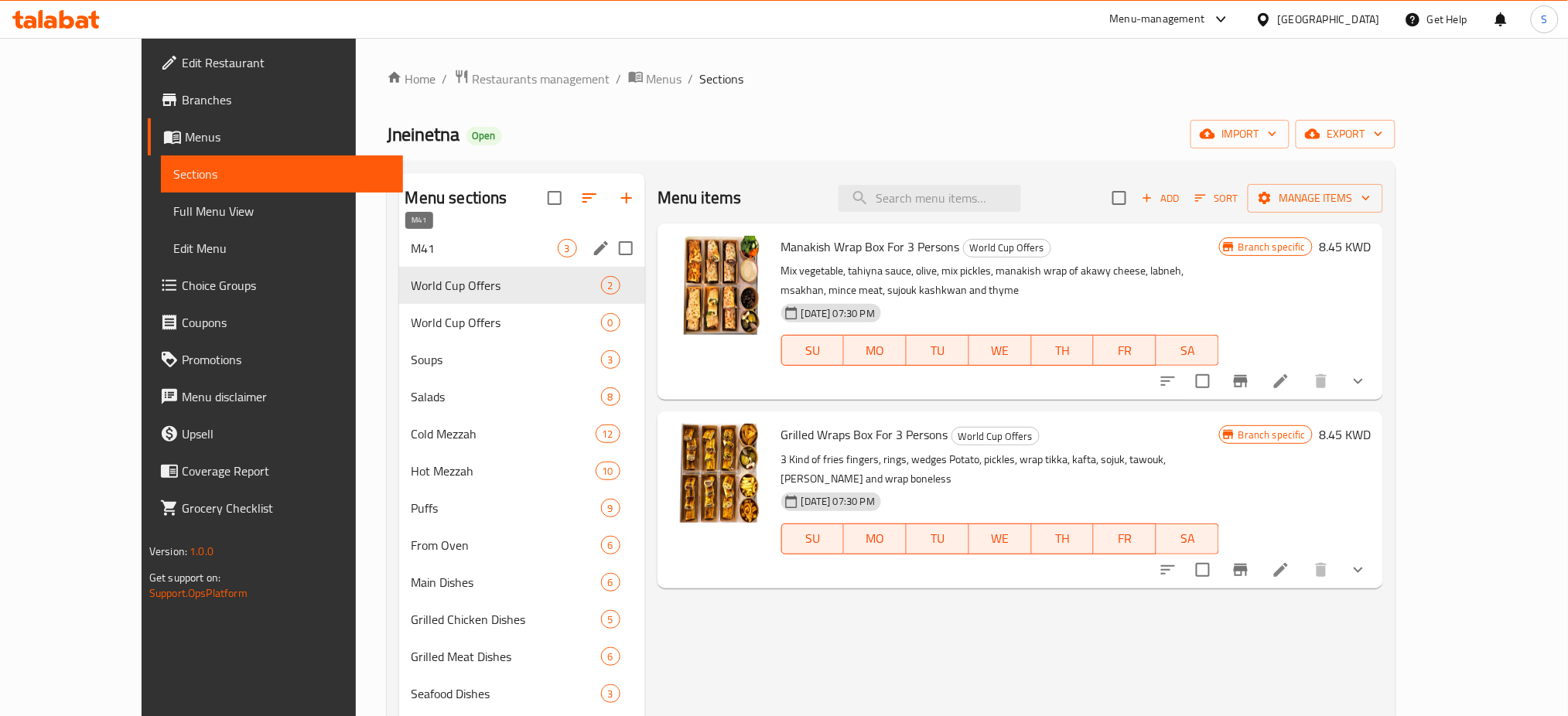
click at [458, 240] on span "M41" at bounding box center [484, 248] width 146 height 18
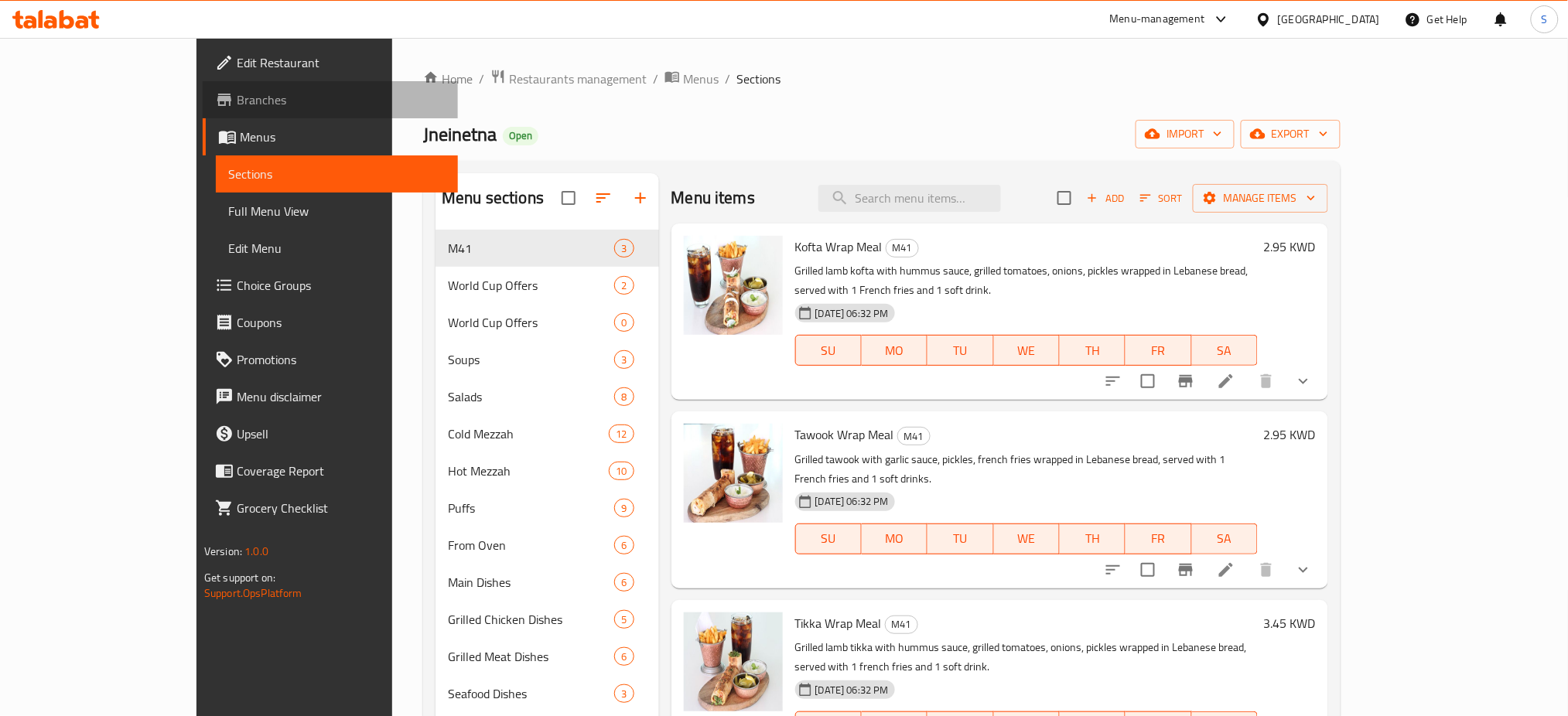
click at [237, 98] on span "Branches" at bounding box center [342, 100] width 210 height 18
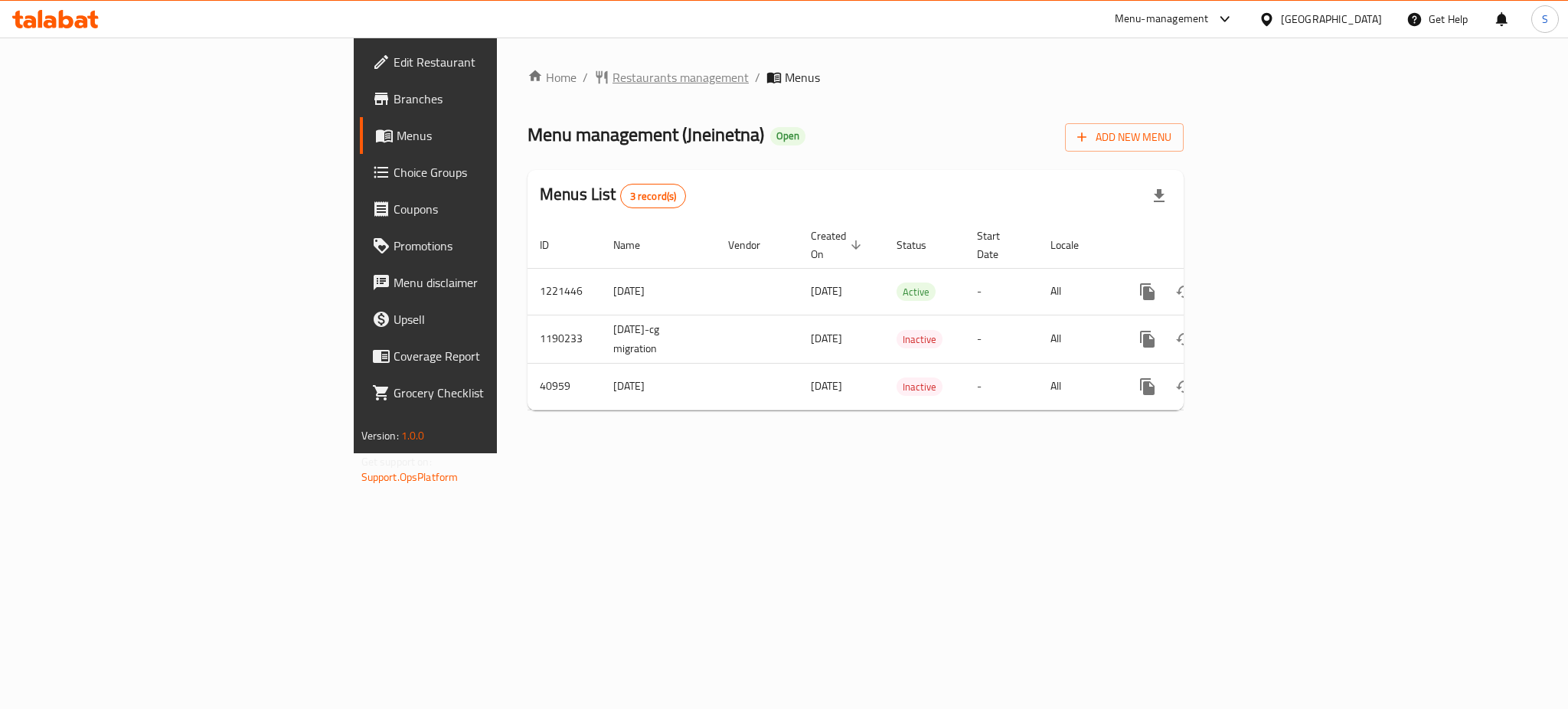
click at [613, 72] on span "Restaurants management" at bounding box center [681, 77] width 136 height 18
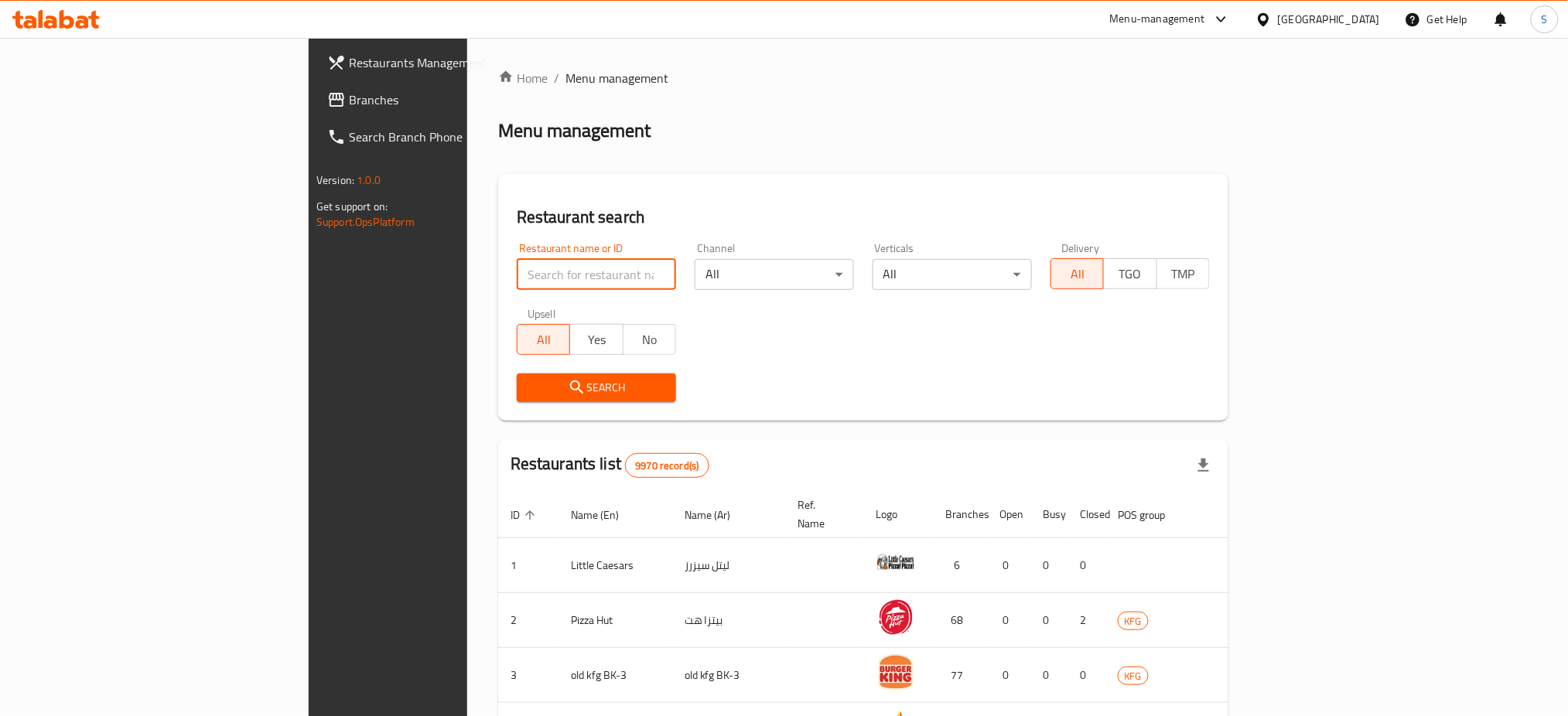
click at [517, 284] on input "search" at bounding box center [596, 274] width 159 height 31
click button "Search" at bounding box center [596, 388] width 159 height 29
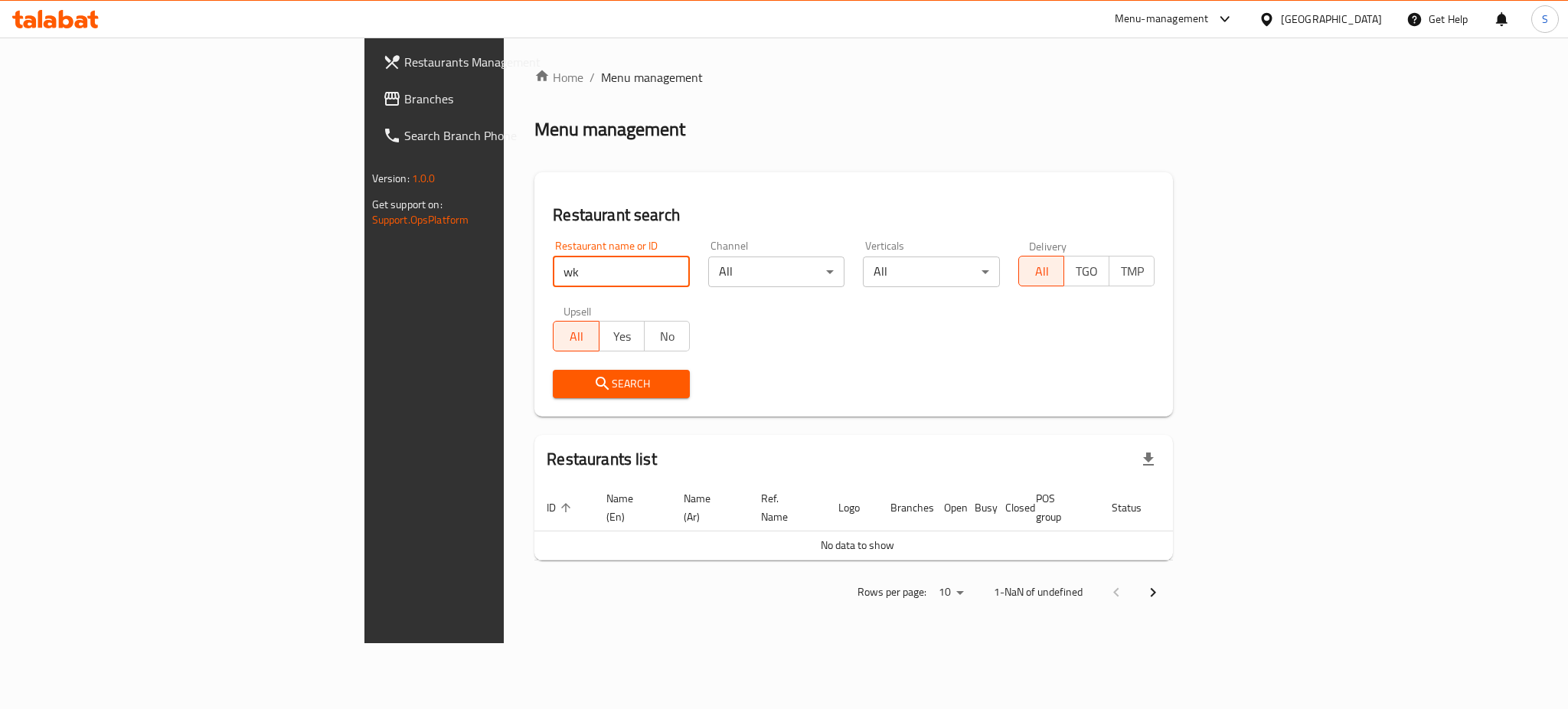
click at [553, 274] on input "wk" at bounding box center [622, 271] width 137 height 30
type input "wk"
click button "Search" at bounding box center [622, 384] width 137 height 29
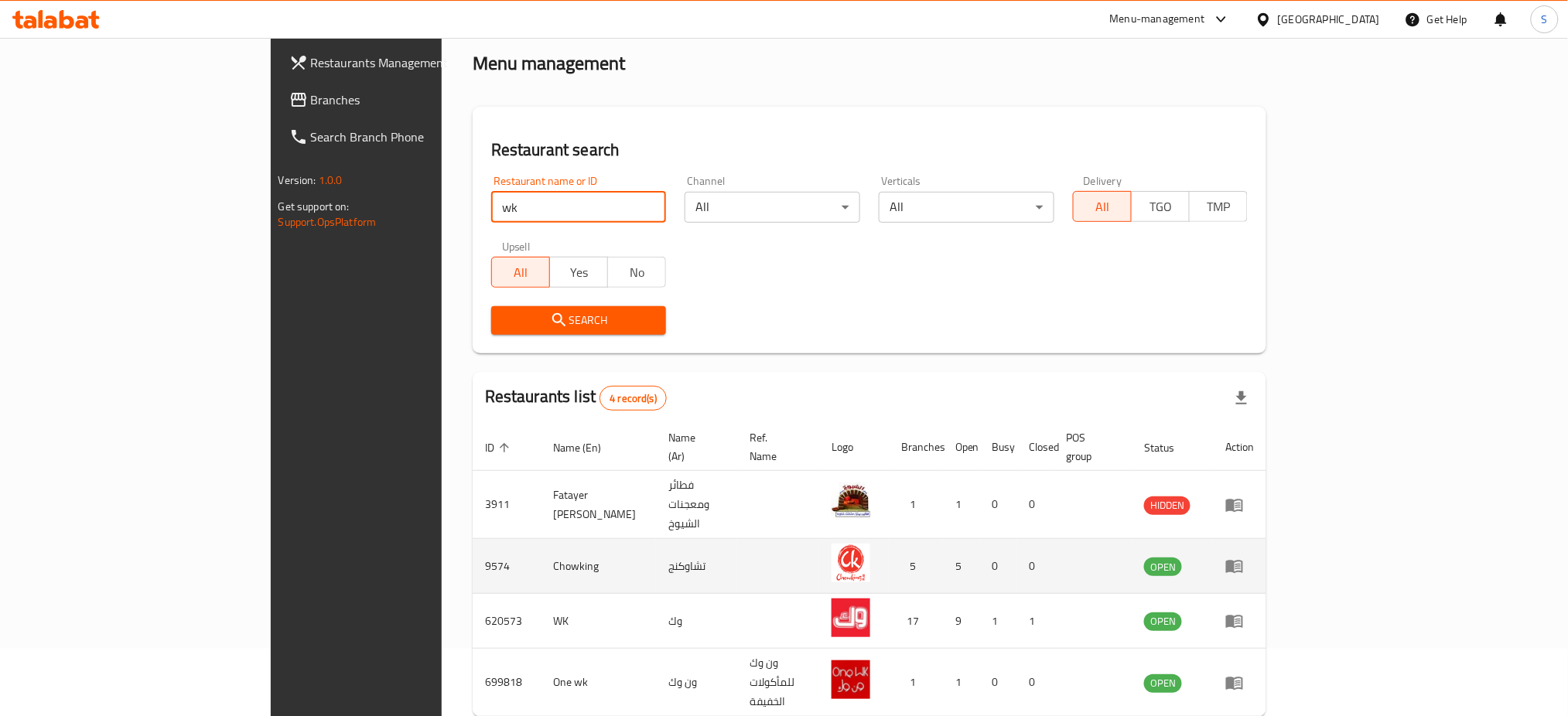
scroll to position [107, 0]
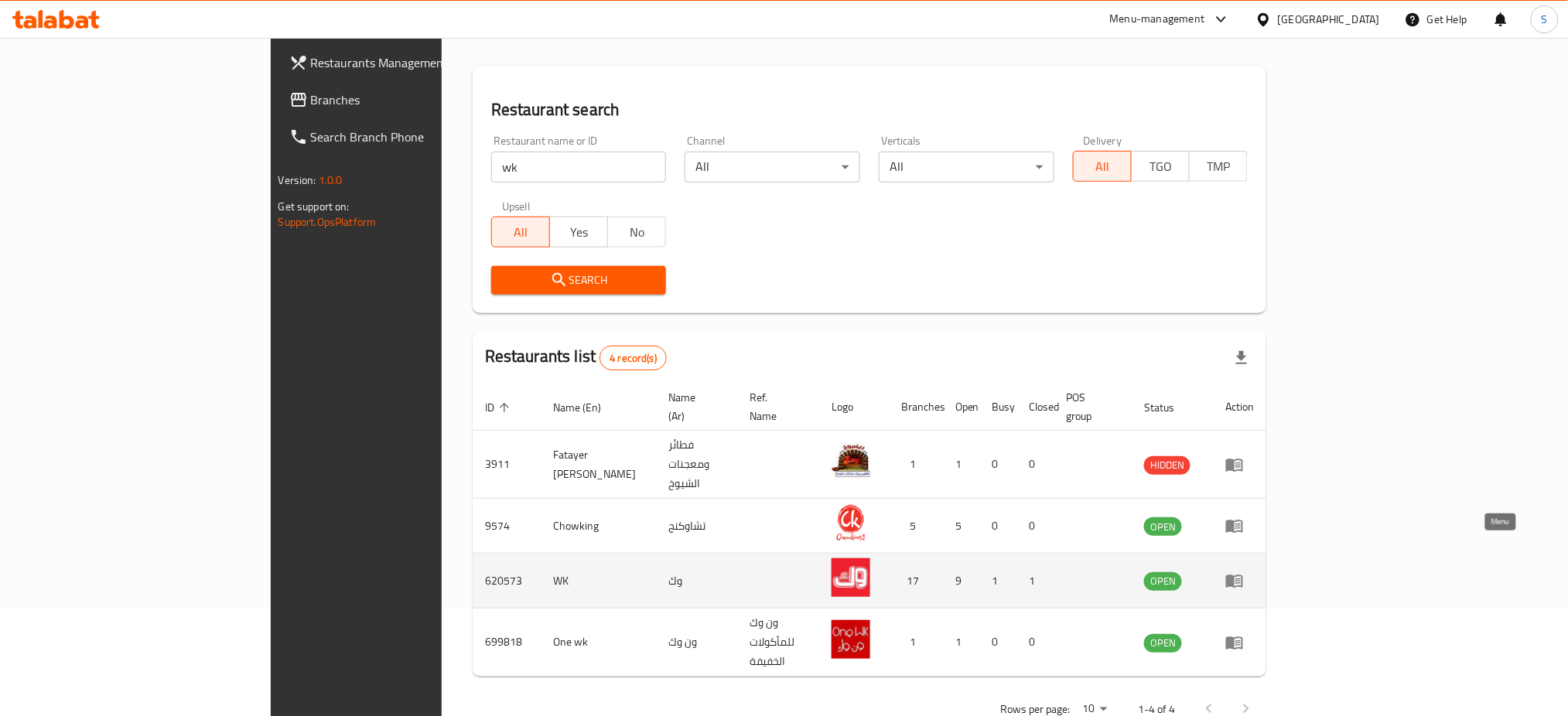
click at [1240, 578] on icon "enhanced table" at bounding box center [1238, 581] width 6 height 6
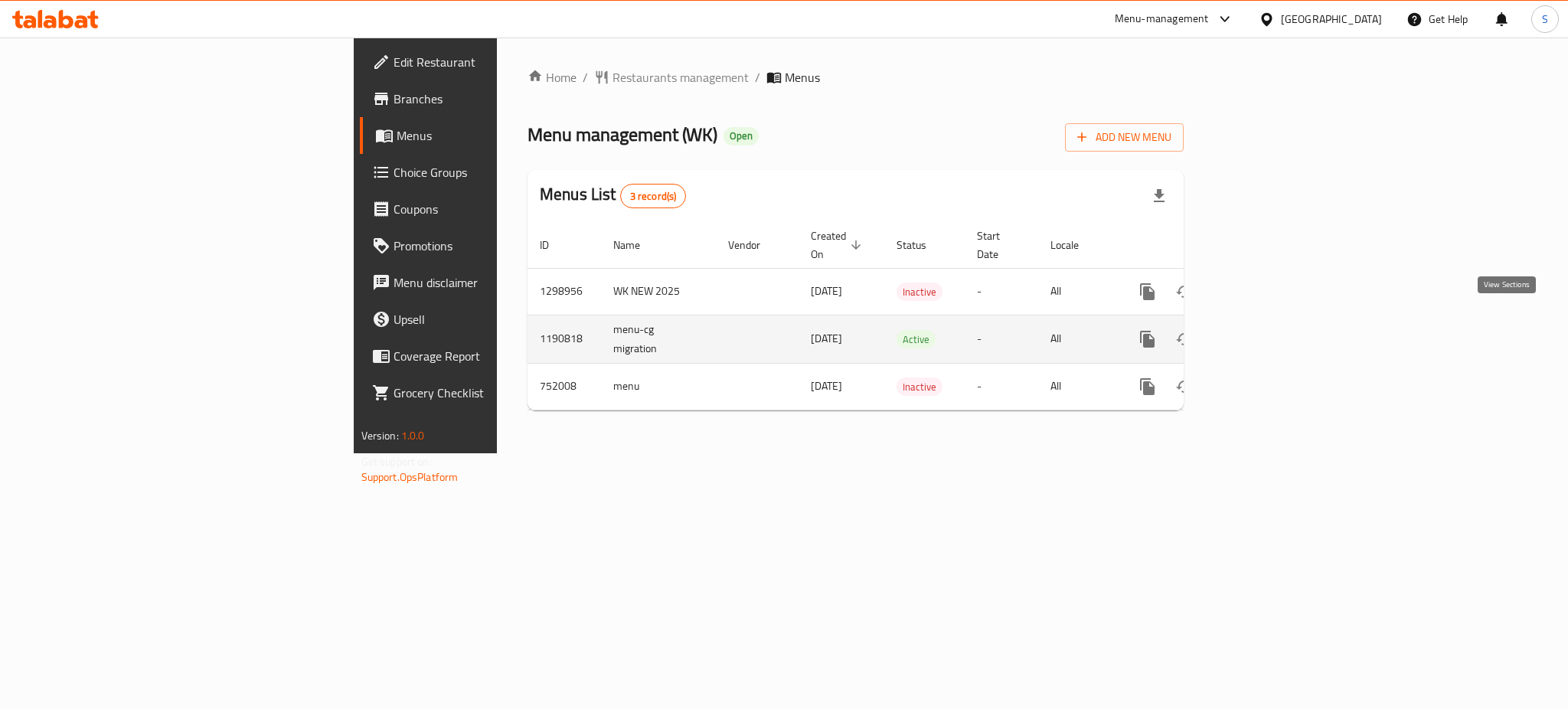
click at [1267, 330] on icon "enhanced table" at bounding box center [1258, 339] width 18 height 18
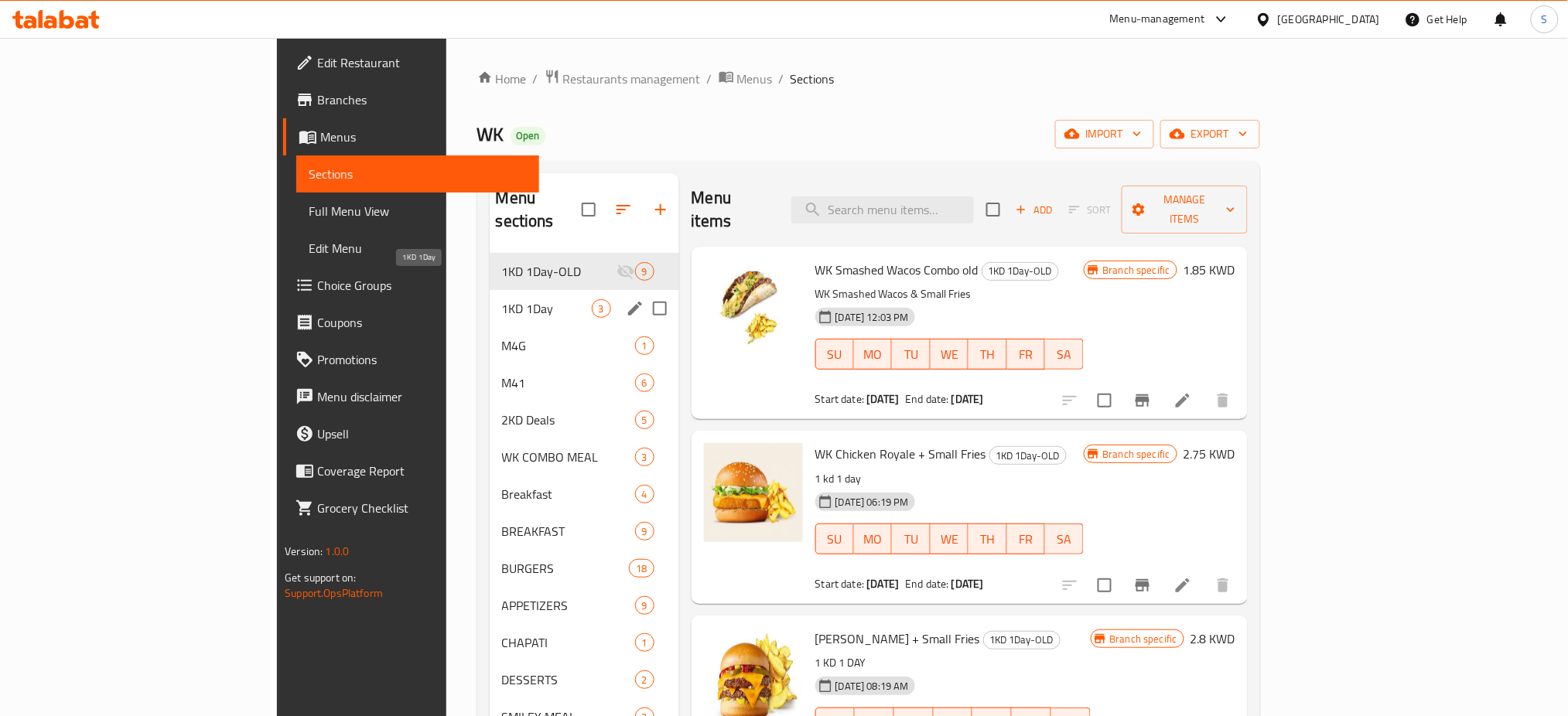
click at [502, 299] on span "1KD 1Day" at bounding box center [546, 309] width 90 height 18
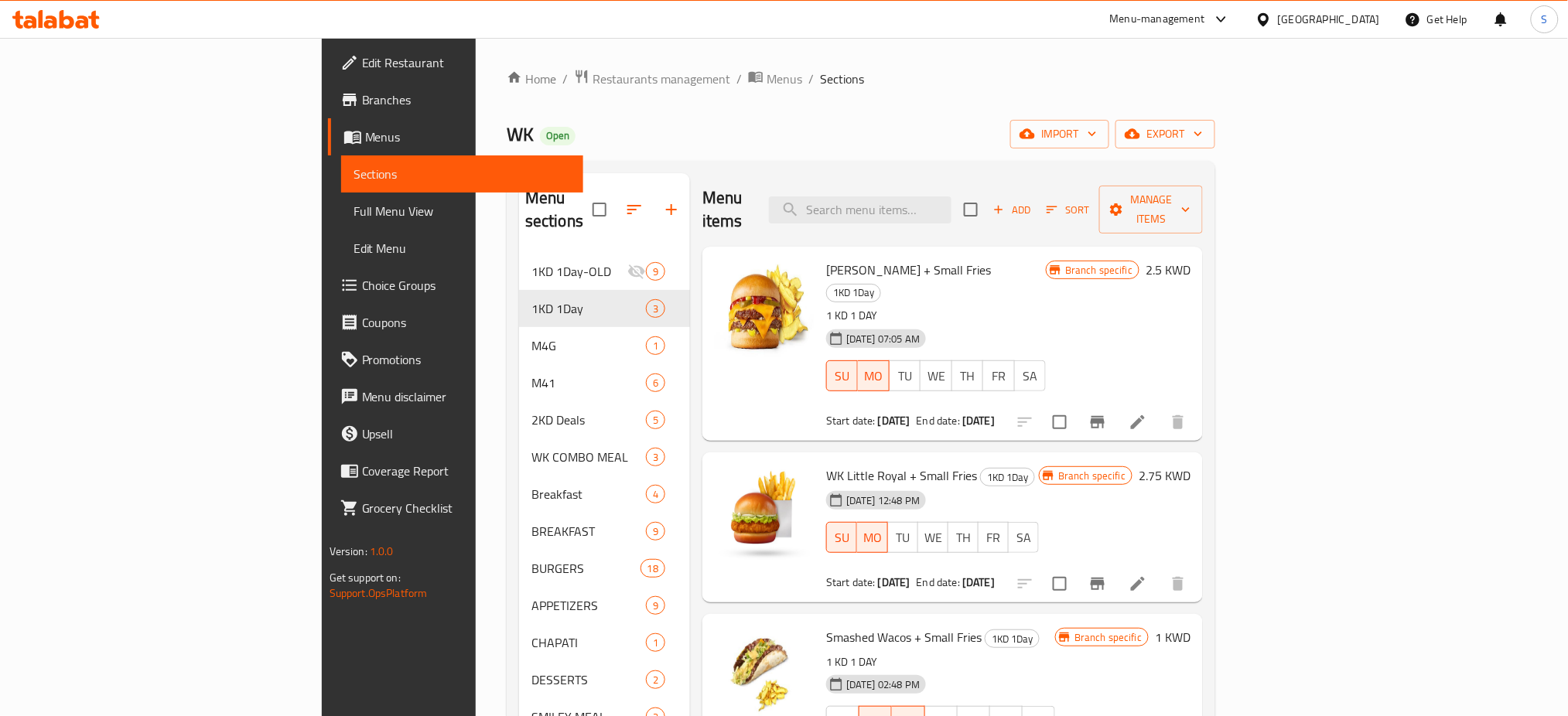
click at [1039, 464] on h6 "WK Little Royal + Small Fries 1KD 1Day" at bounding box center [933, 475] width 213 height 21
click at [1159, 570] on li at bounding box center [1137, 584] width 43 height 28
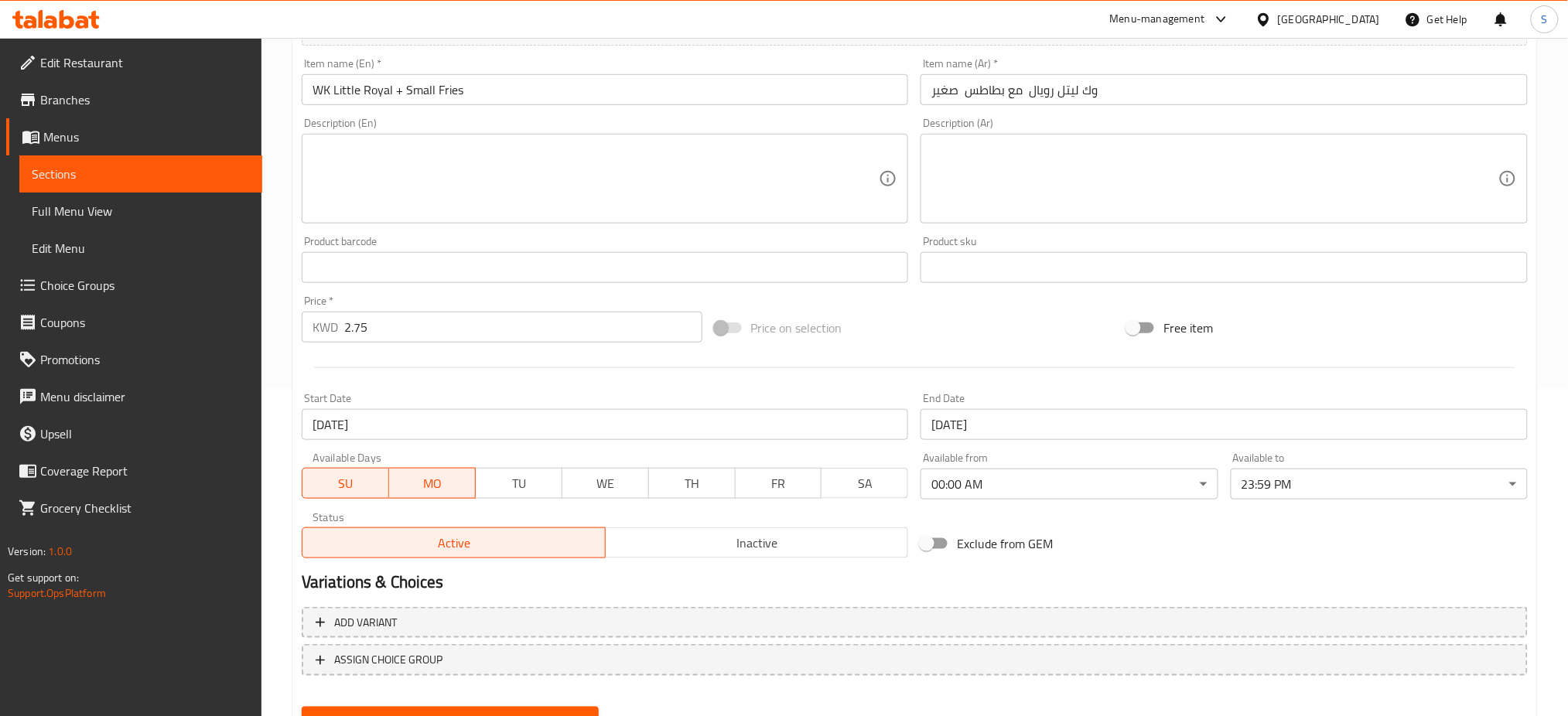
scroll to position [397, 0]
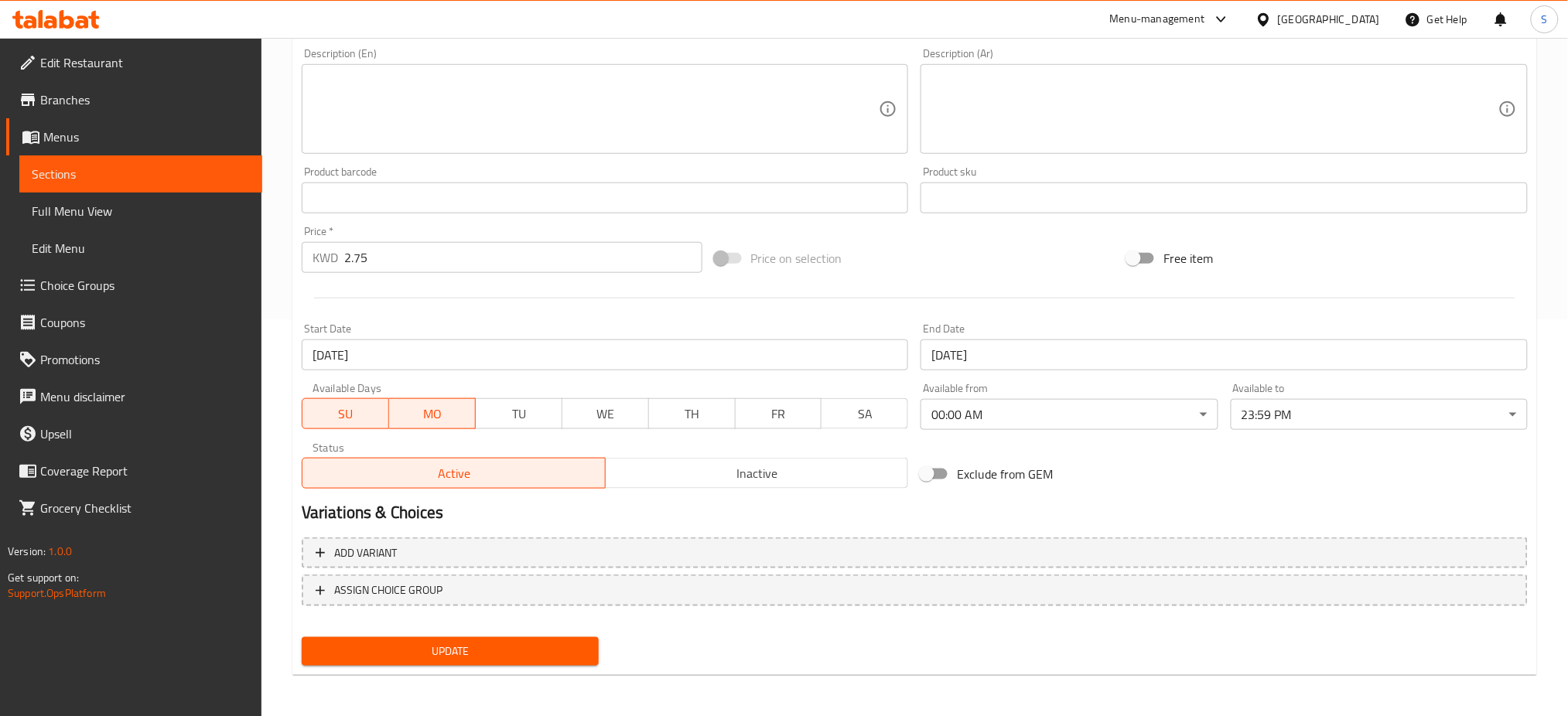
click at [561, 352] on input "21-09-2025" at bounding box center [606, 354] width 607 height 31
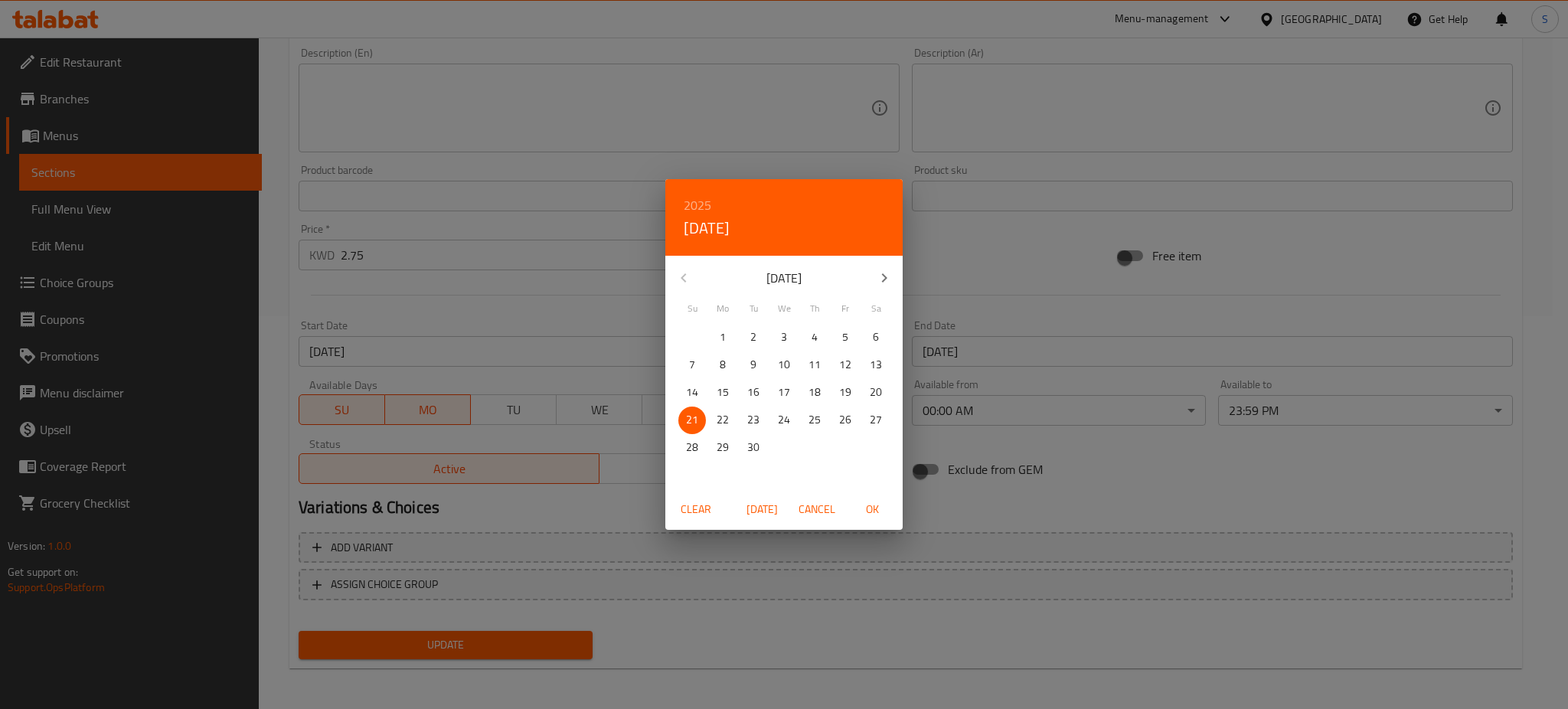
click at [880, 279] on icon "button" at bounding box center [884, 278] width 18 height 18
click at [693, 392] on p "12" at bounding box center [692, 392] width 12 height 19
click at [873, 502] on span "OK" at bounding box center [872, 509] width 37 height 19
type input "12-10-2025"
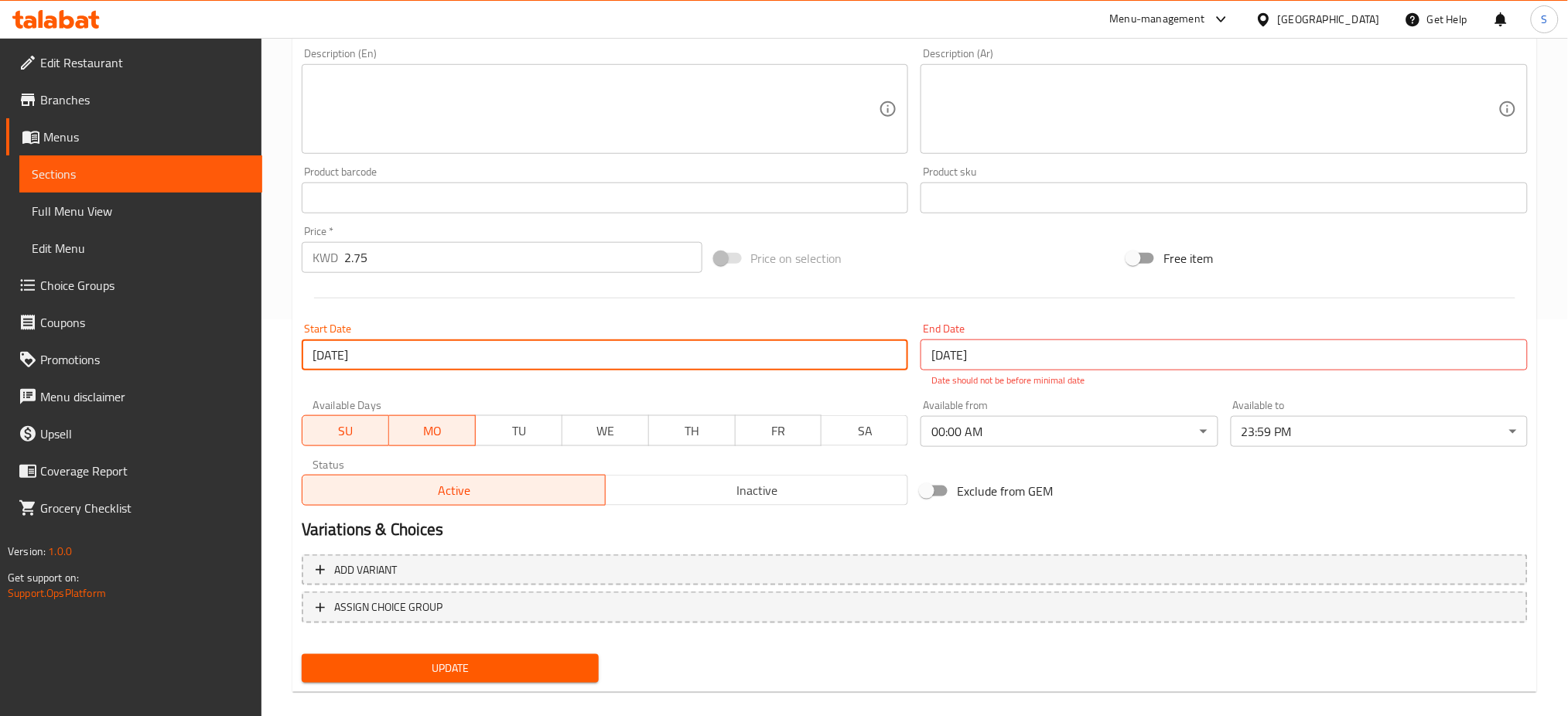
click at [1046, 353] on input "21-09-2025" at bounding box center [1224, 354] width 607 height 31
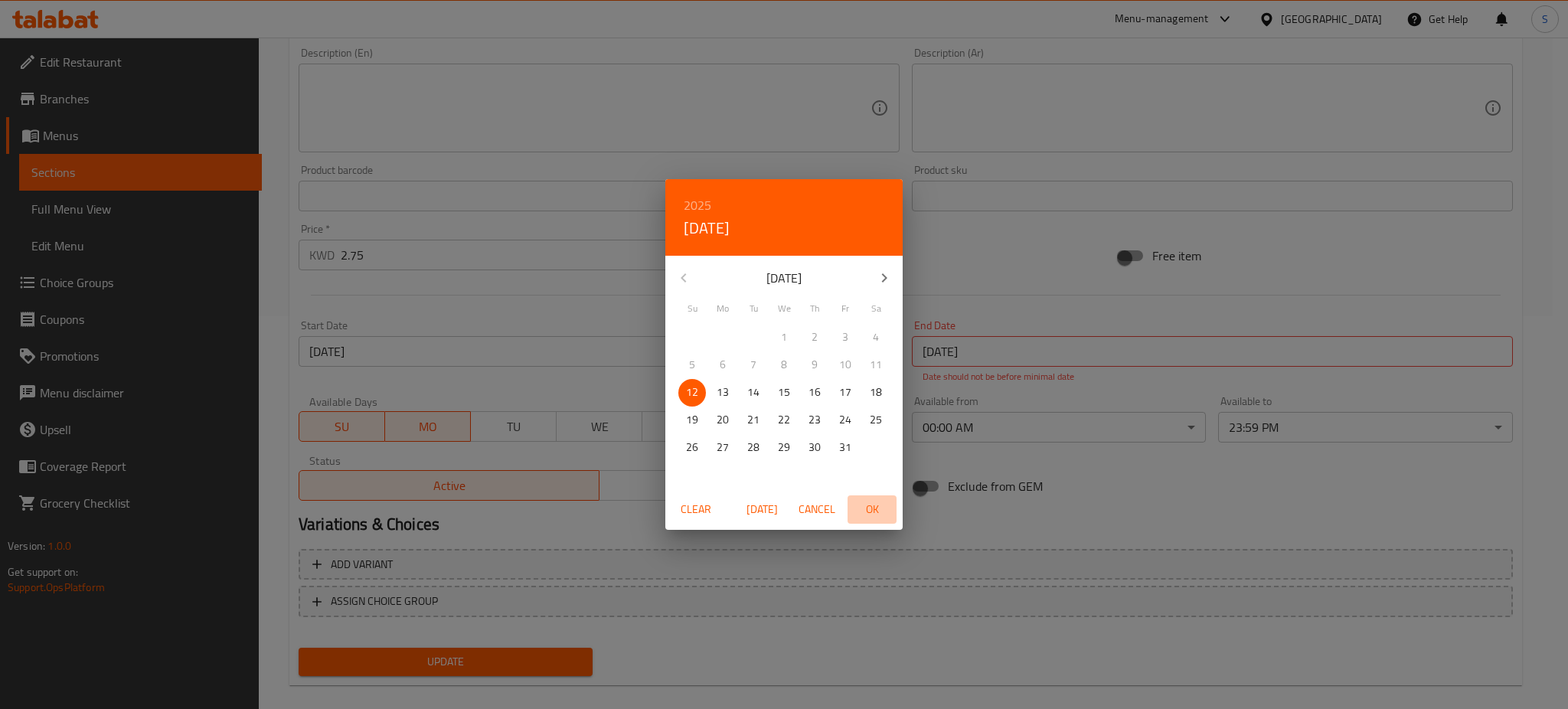
click at [877, 506] on span "OK" at bounding box center [872, 509] width 37 height 19
type input "12-10-2025"
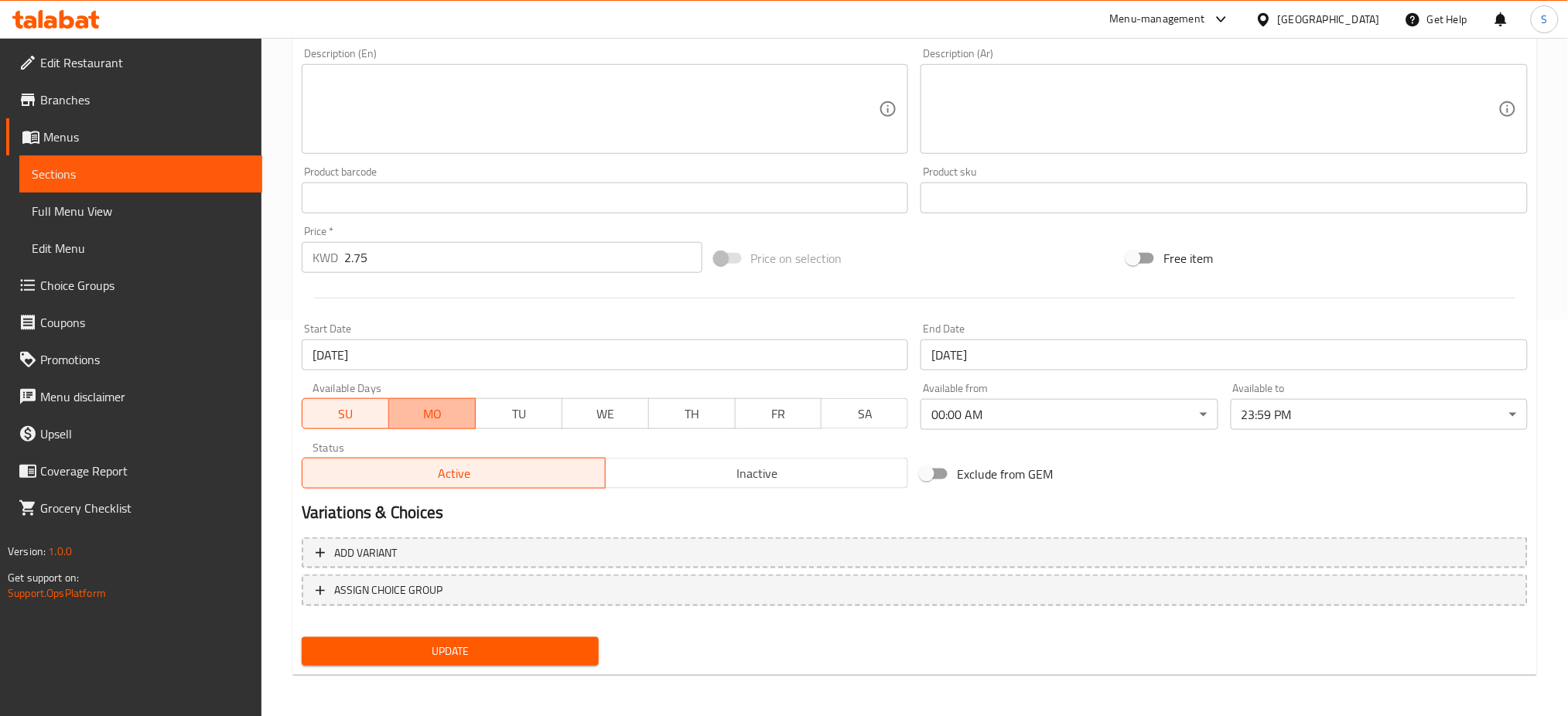
click at [429, 417] on span "MO" at bounding box center [432, 413] width 74 height 22
click at [439, 425] on span "MO" at bounding box center [432, 413] width 74 height 22
click at [552, 651] on span "Update" at bounding box center [451, 651] width 272 height 19
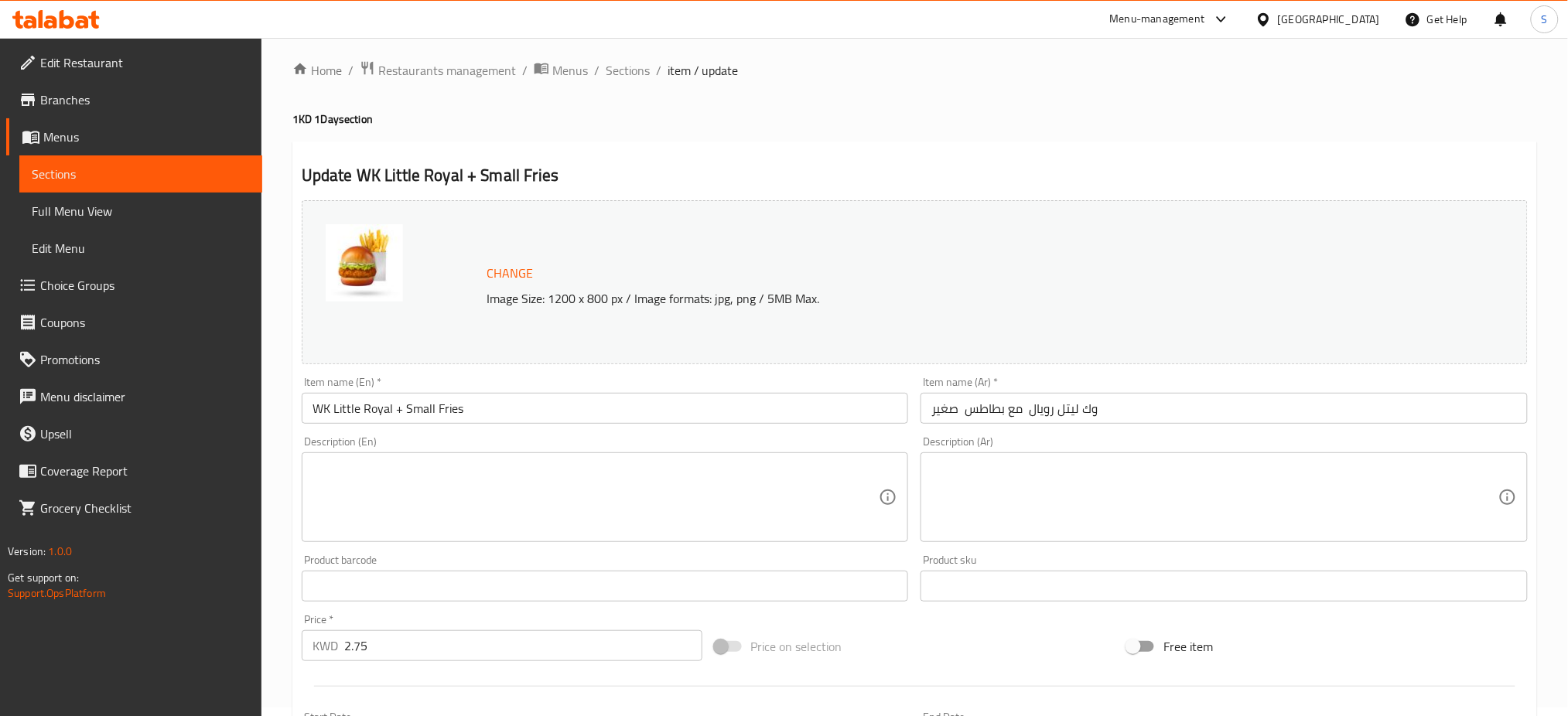
scroll to position [0, 0]
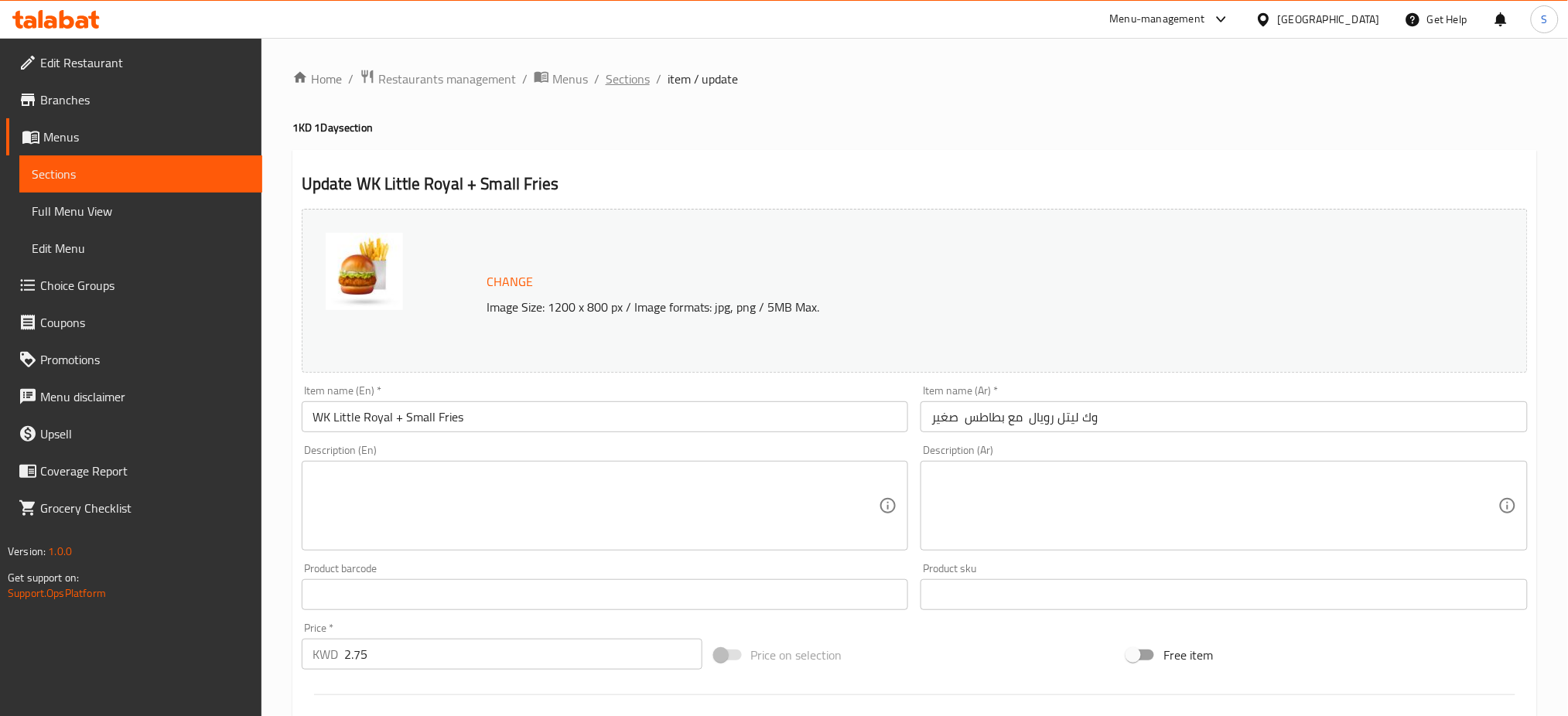
click at [623, 74] on span "Sections" at bounding box center [627, 78] width 44 height 18
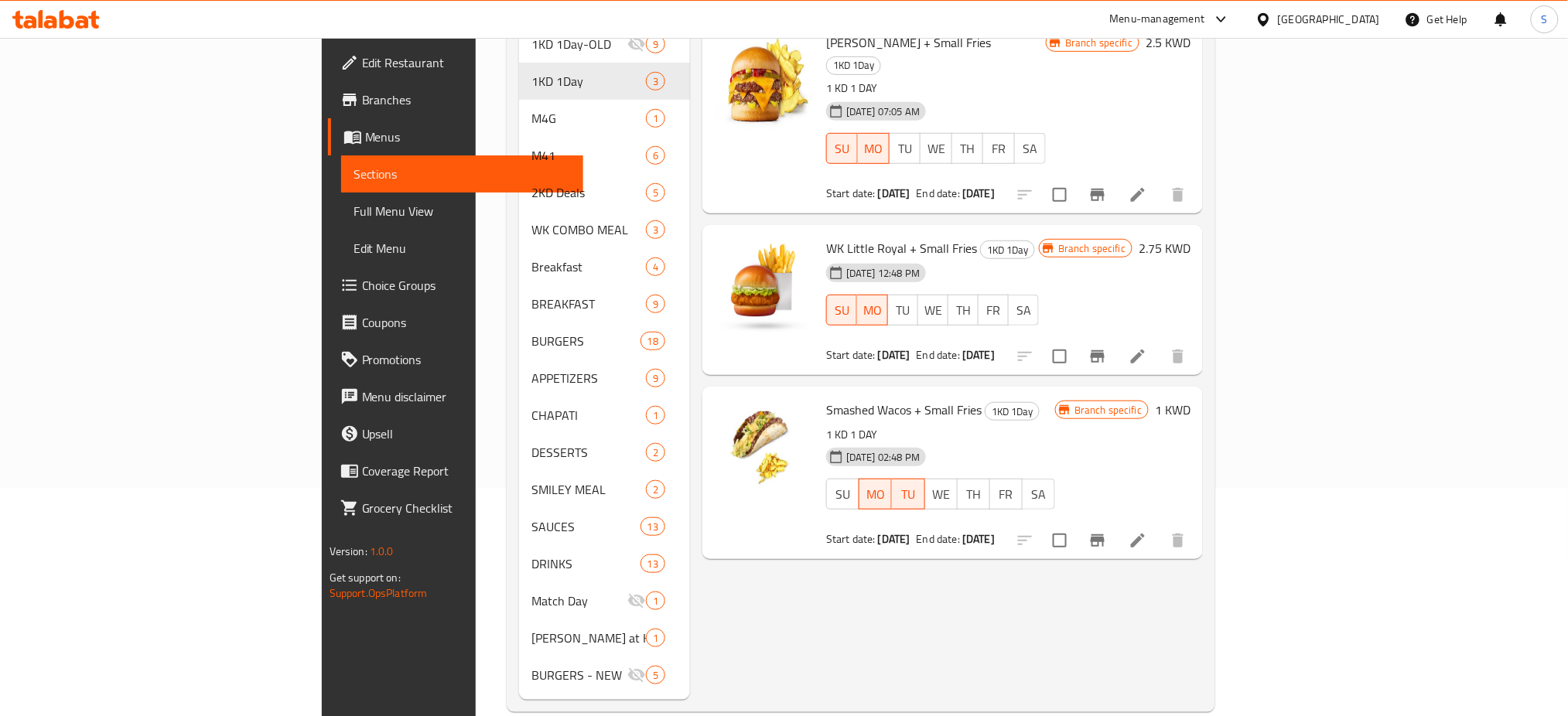
scroll to position [230, 0]
click at [925, 641] on div "Menu items Add Sort Manage items WK Pounder + Small Fries 1KD 1Day 1 KD 1 DAY 2…" at bounding box center [946, 320] width 512 height 754
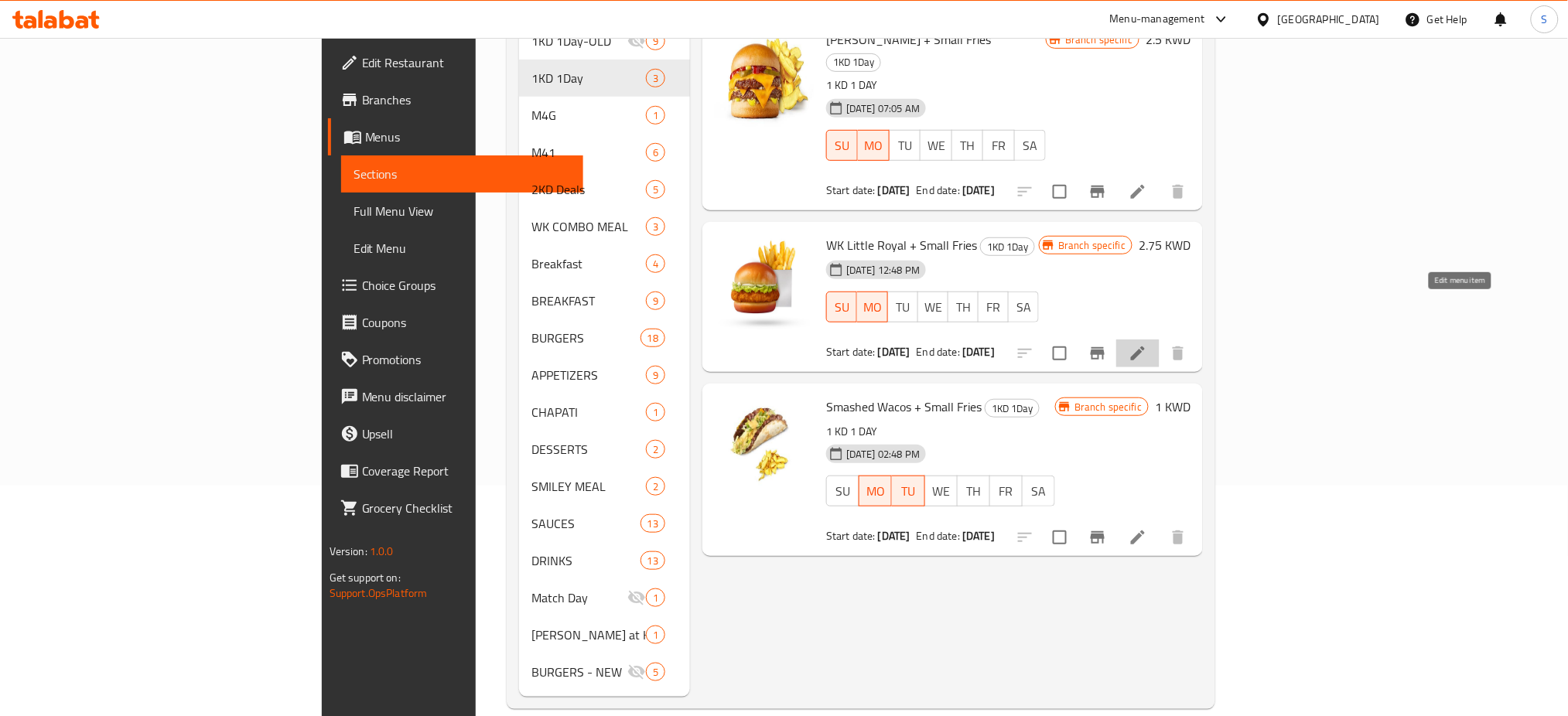
click at [1147, 344] on icon at bounding box center [1137, 353] width 18 height 18
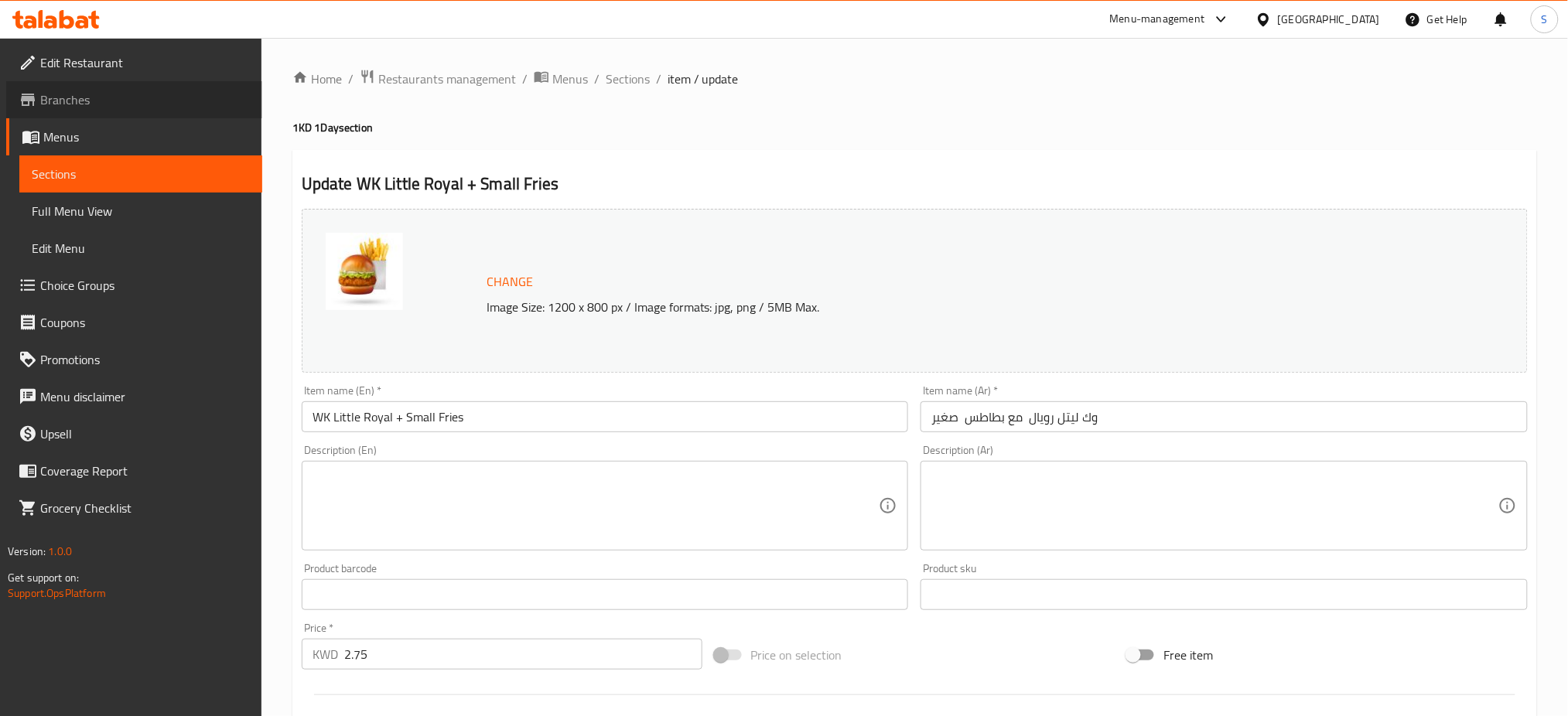
click at [122, 102] on span "Branches" at bounding box center [145, 100] width 210 height 18
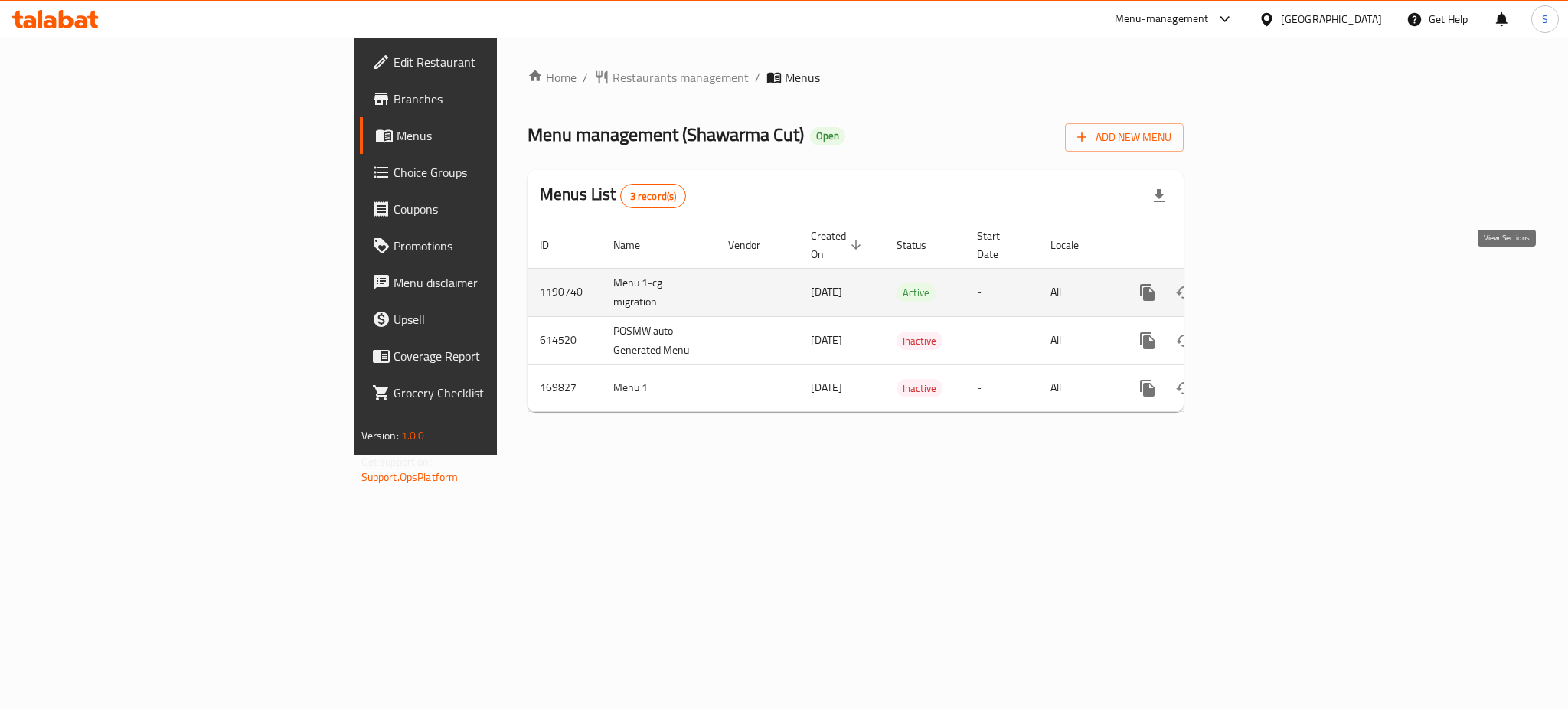
click at [1267, 283] on icon "enhanced table" at bounding box center [1258, 292] width 18 height 18
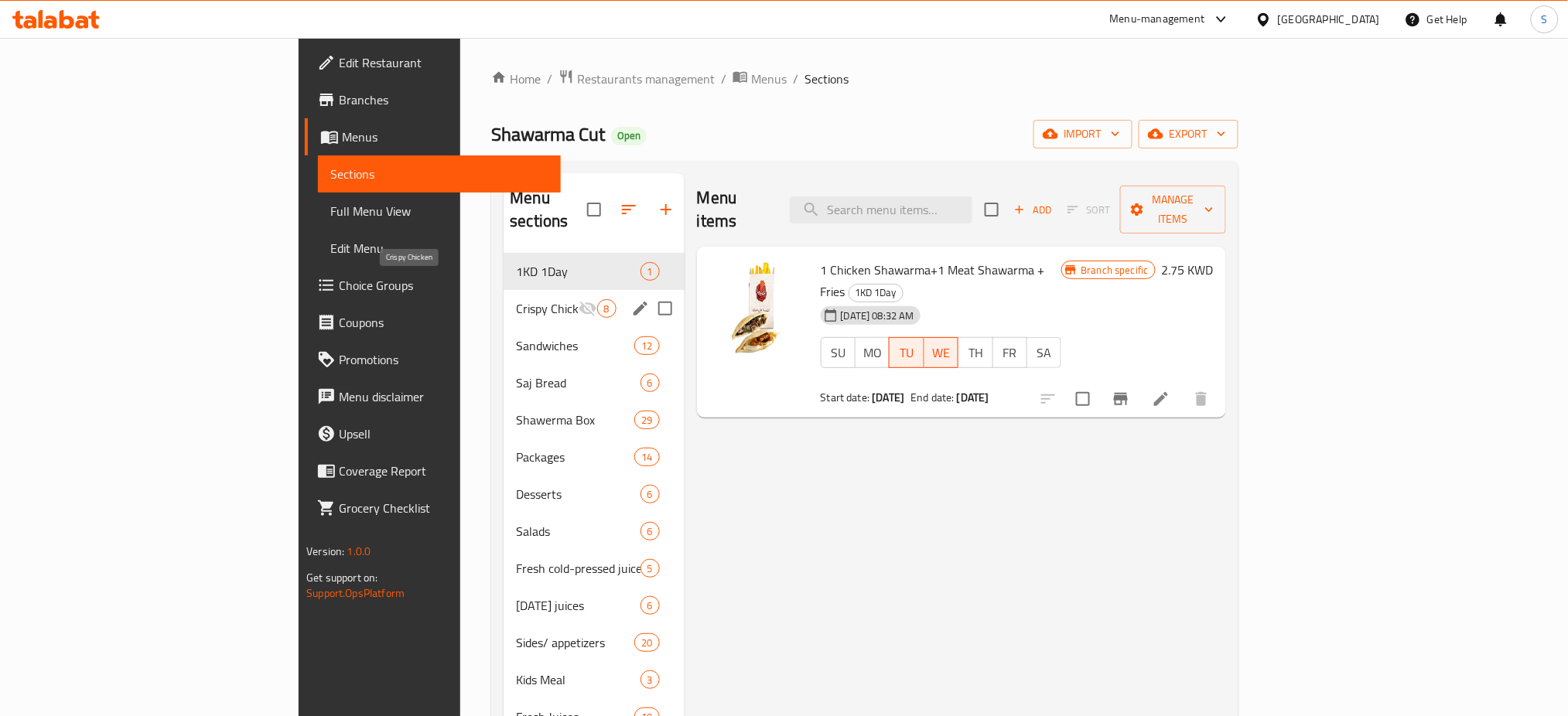
click at [516, 299] on span "Crispy Chicken" at bounding box center [546, 309] width 62 height 18
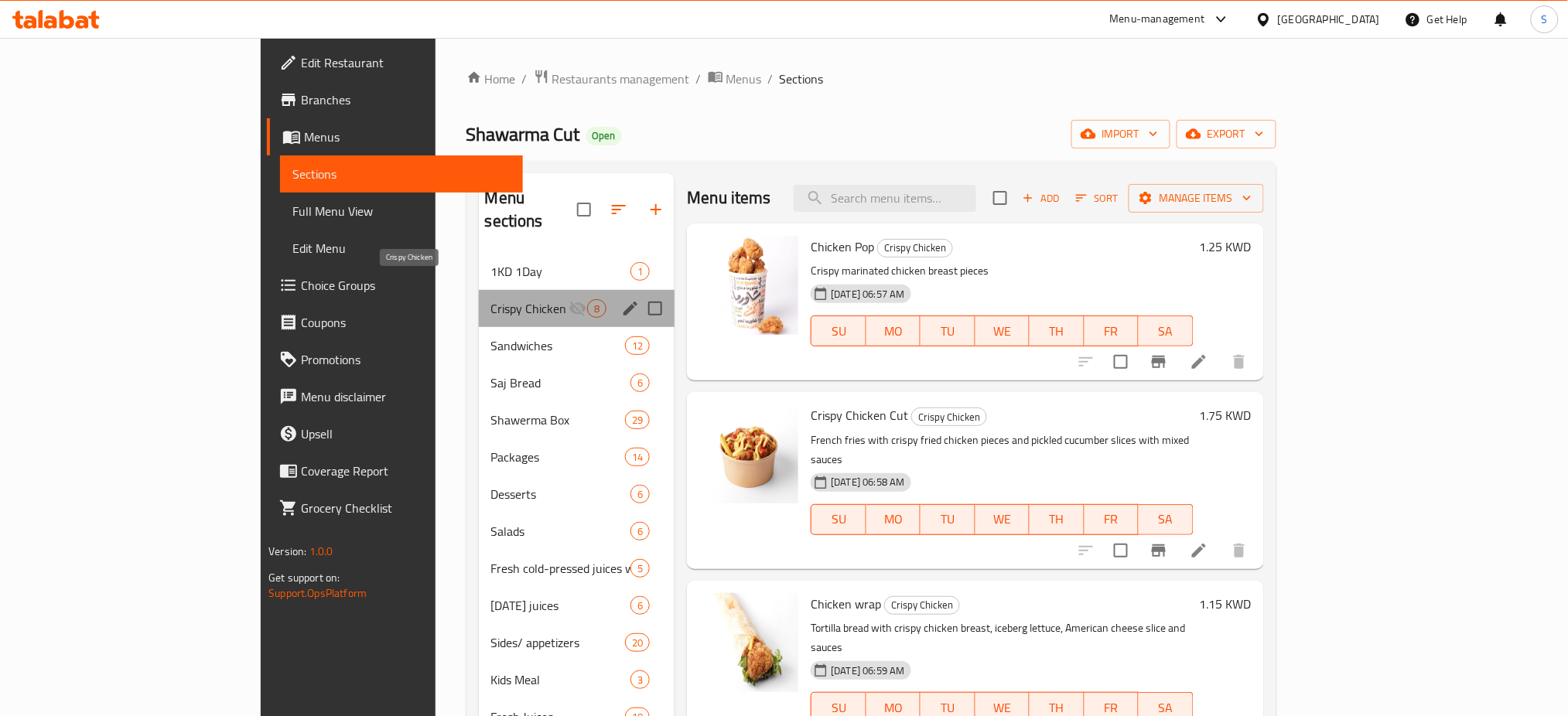
click at [491, 299] on span "Crispy Chicken" at bounding box center [530, 309] width 78 height 18
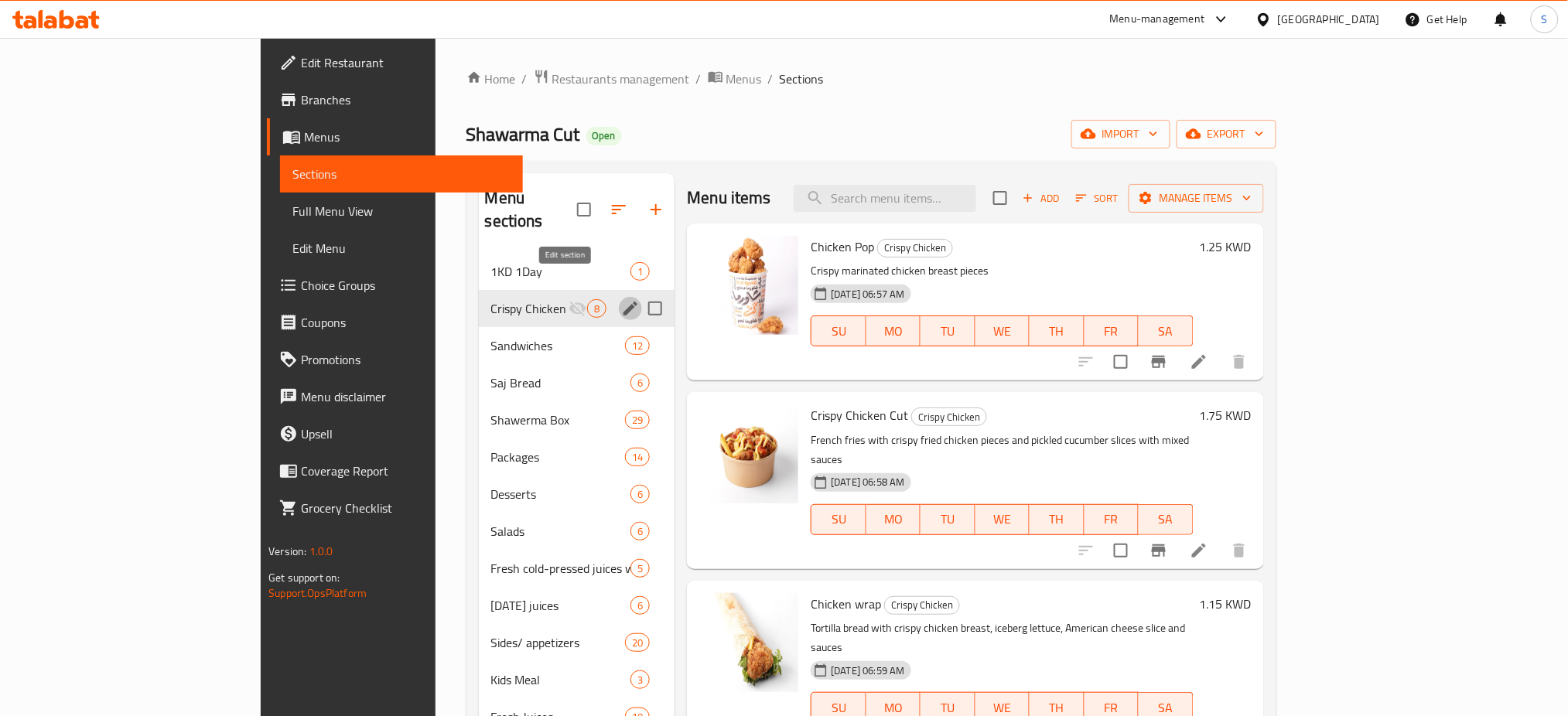
click at [623, 302] on icon "edit" at bounding box center [630, 309] width 14 height 14
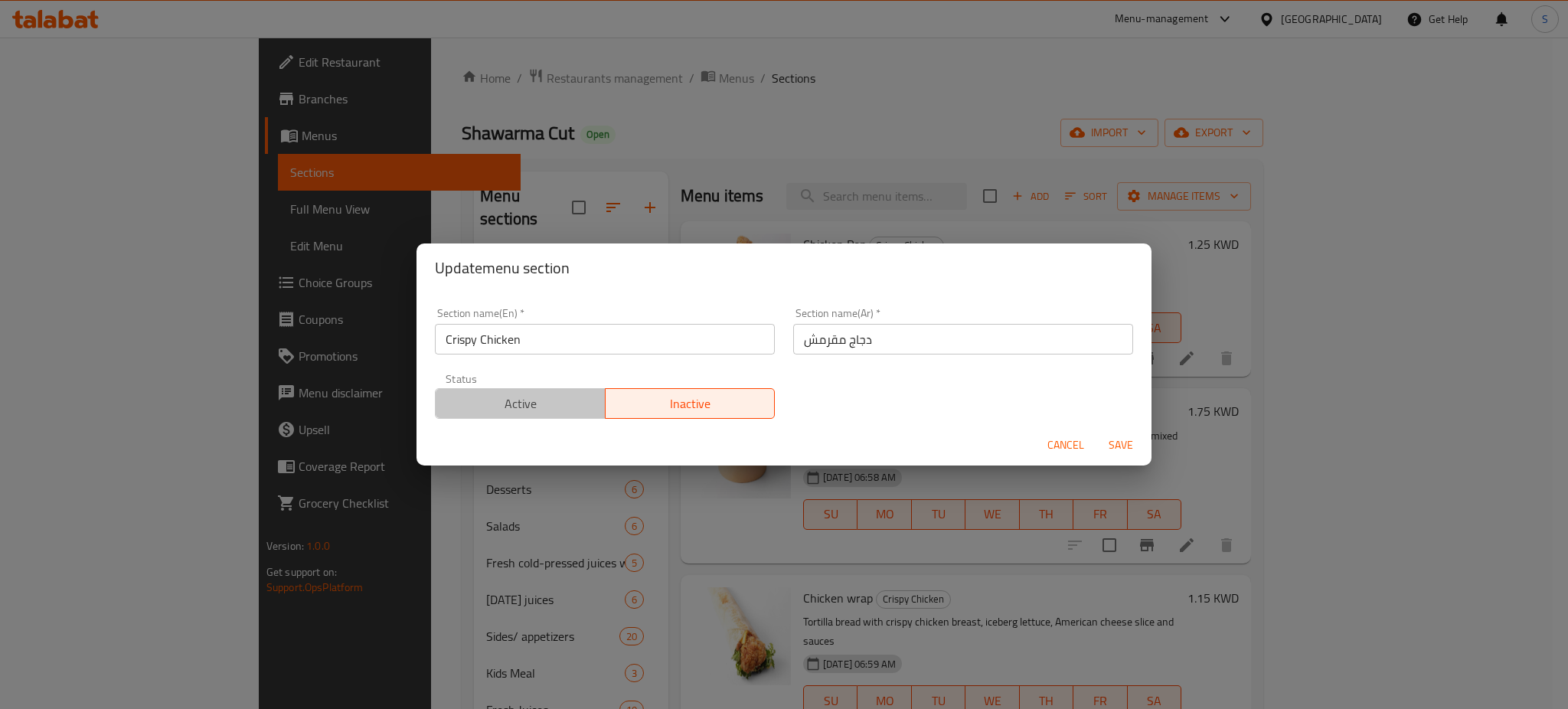
click at [535, 409] on span "Active" at bounding box center [520, 404] width 158 height 22
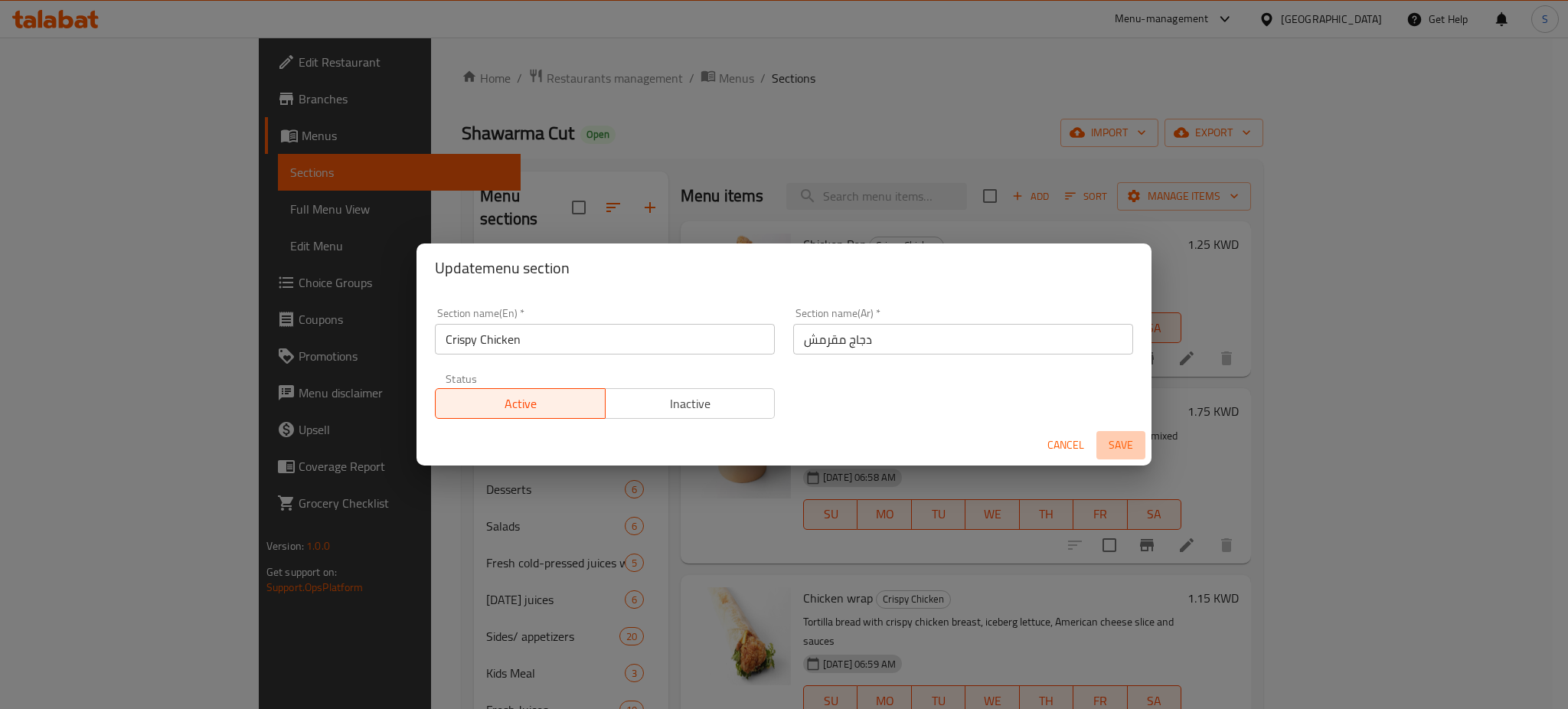
click at [1119, 448] on span "Save" at bounding box center [1121, 444] width 37 height 19
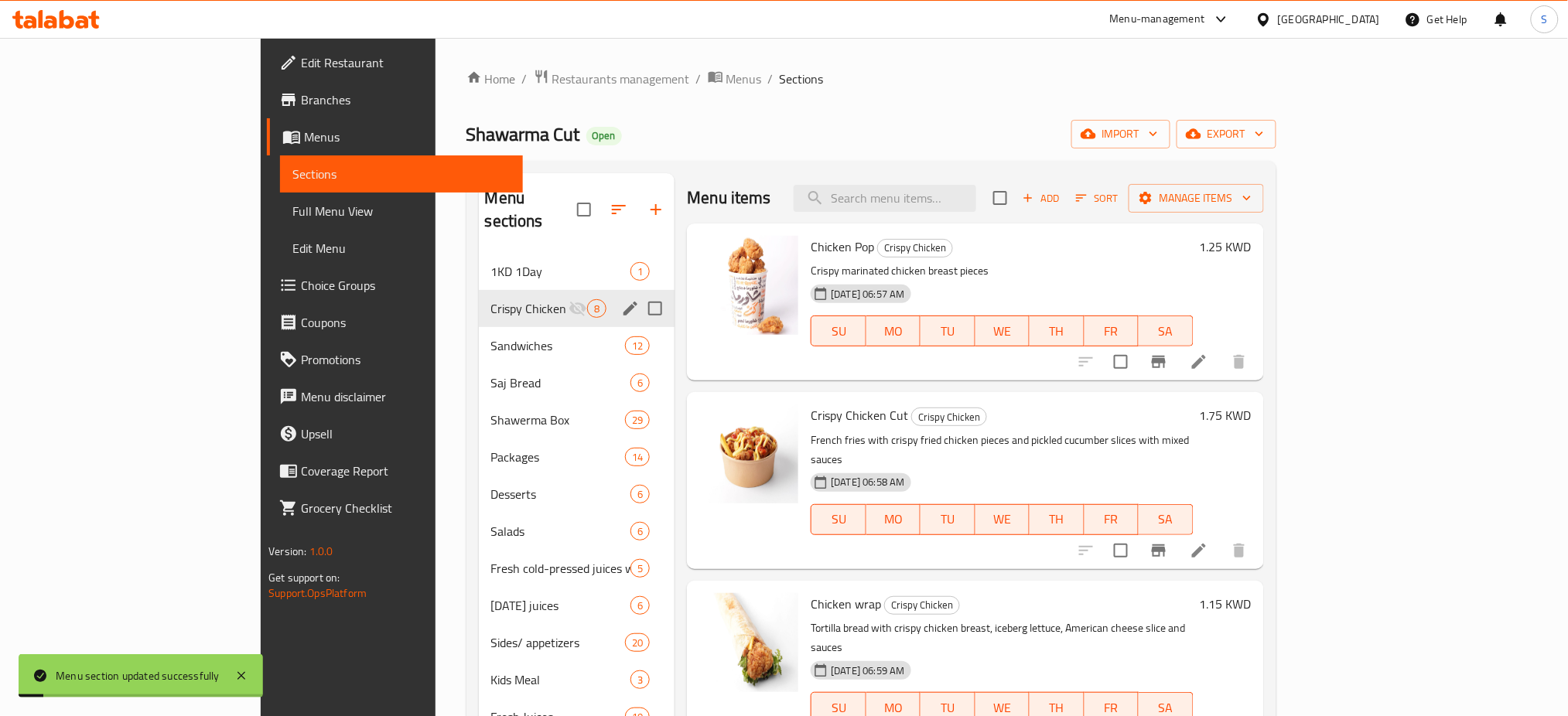
click at [491, 299] on span "Crispy Chicken" at bounding box center [530, 309] width 78 height 18
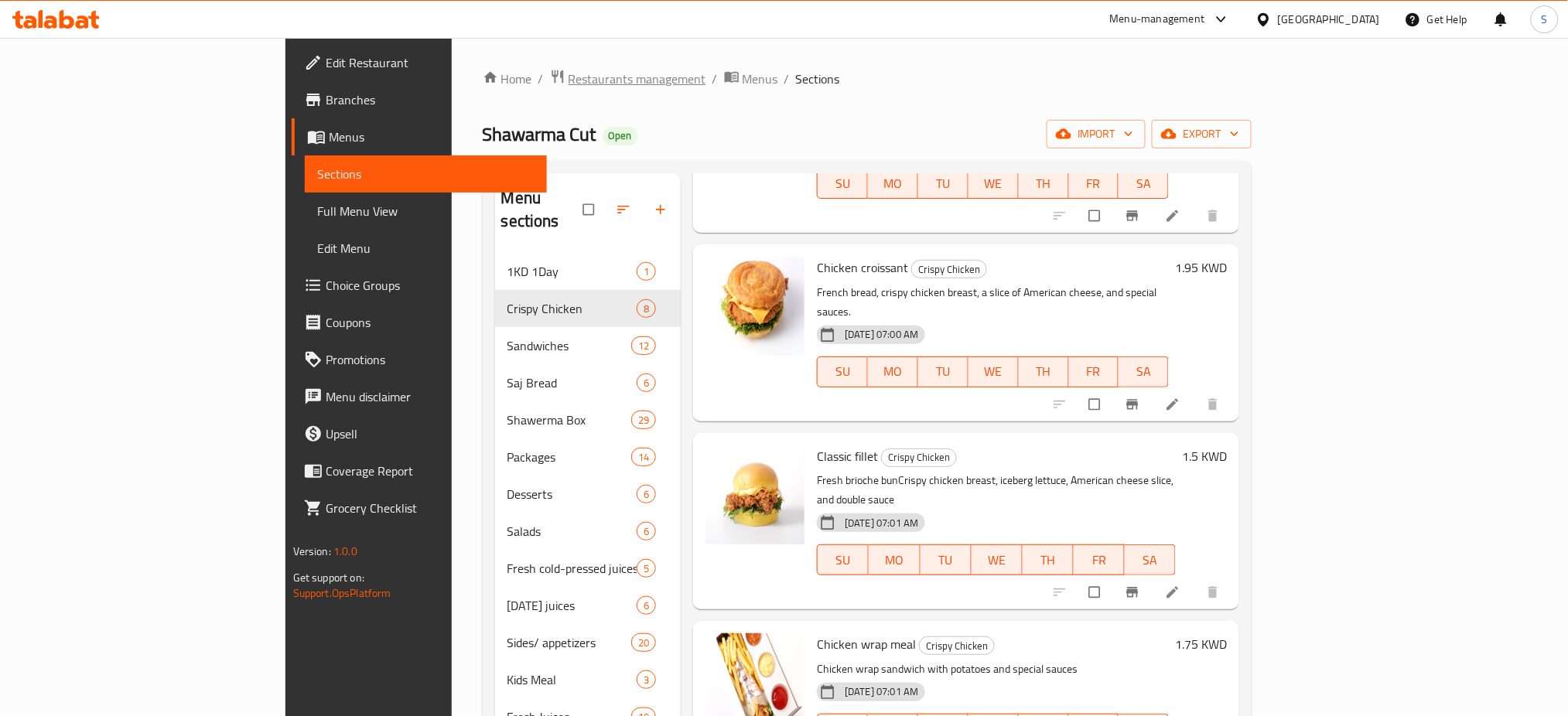
click at [569, 85] on span "Restaurants management" at bounding box center [637, 78] width 138 height 18
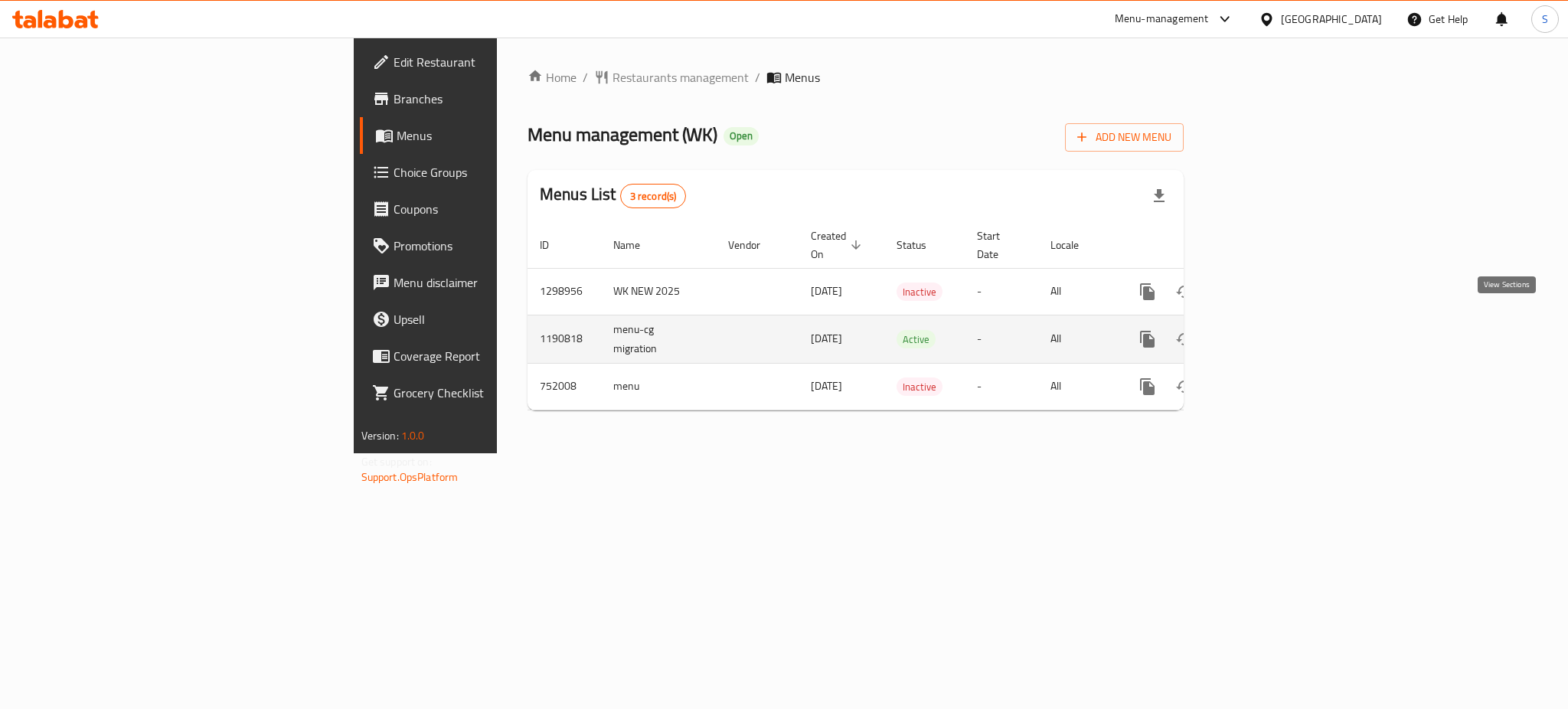
click at [1267, 330] on icon "enhanced table" at bounding box center [1258, 339] width 18 height 18
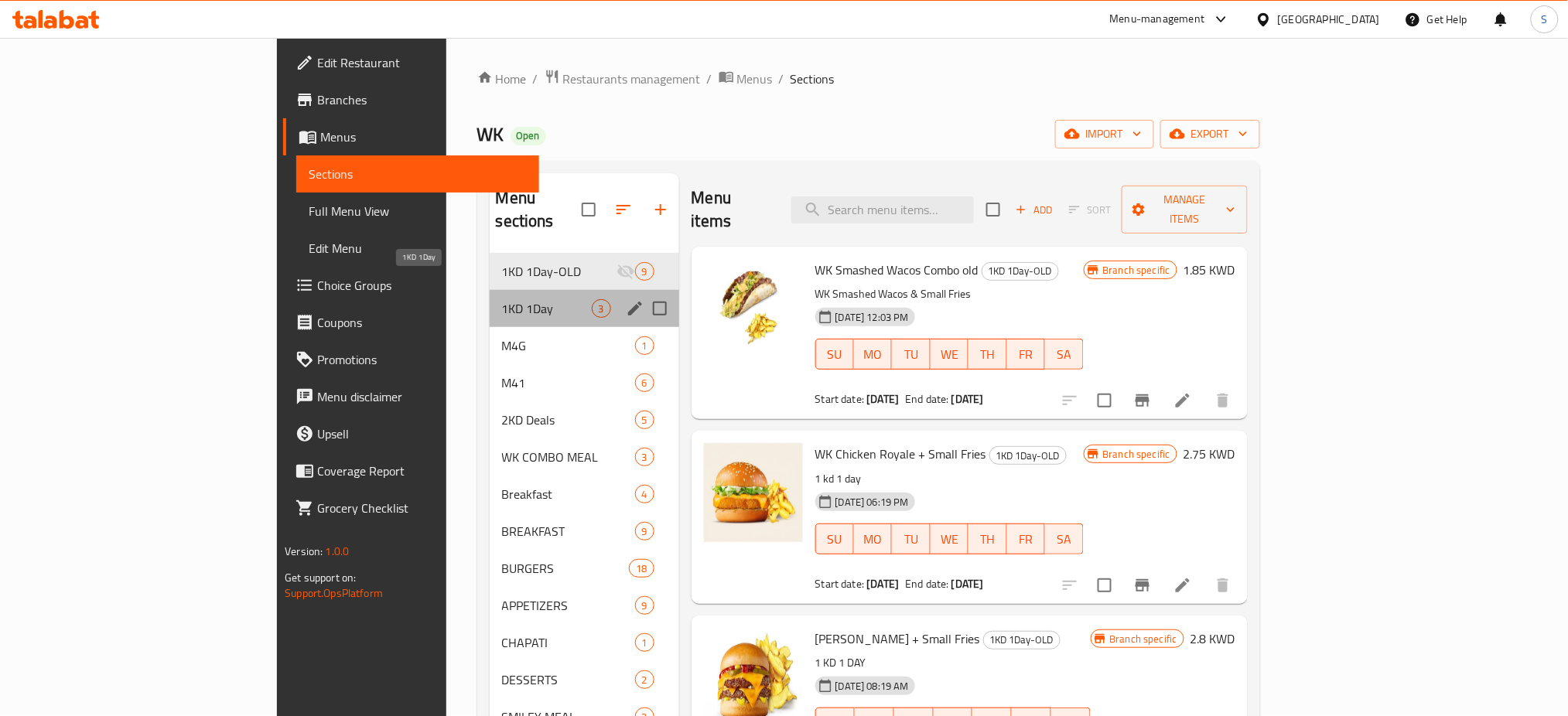
click at [502, 299] on span "1KD 1Day" at bounding box center [546, 309] width 90 height 18
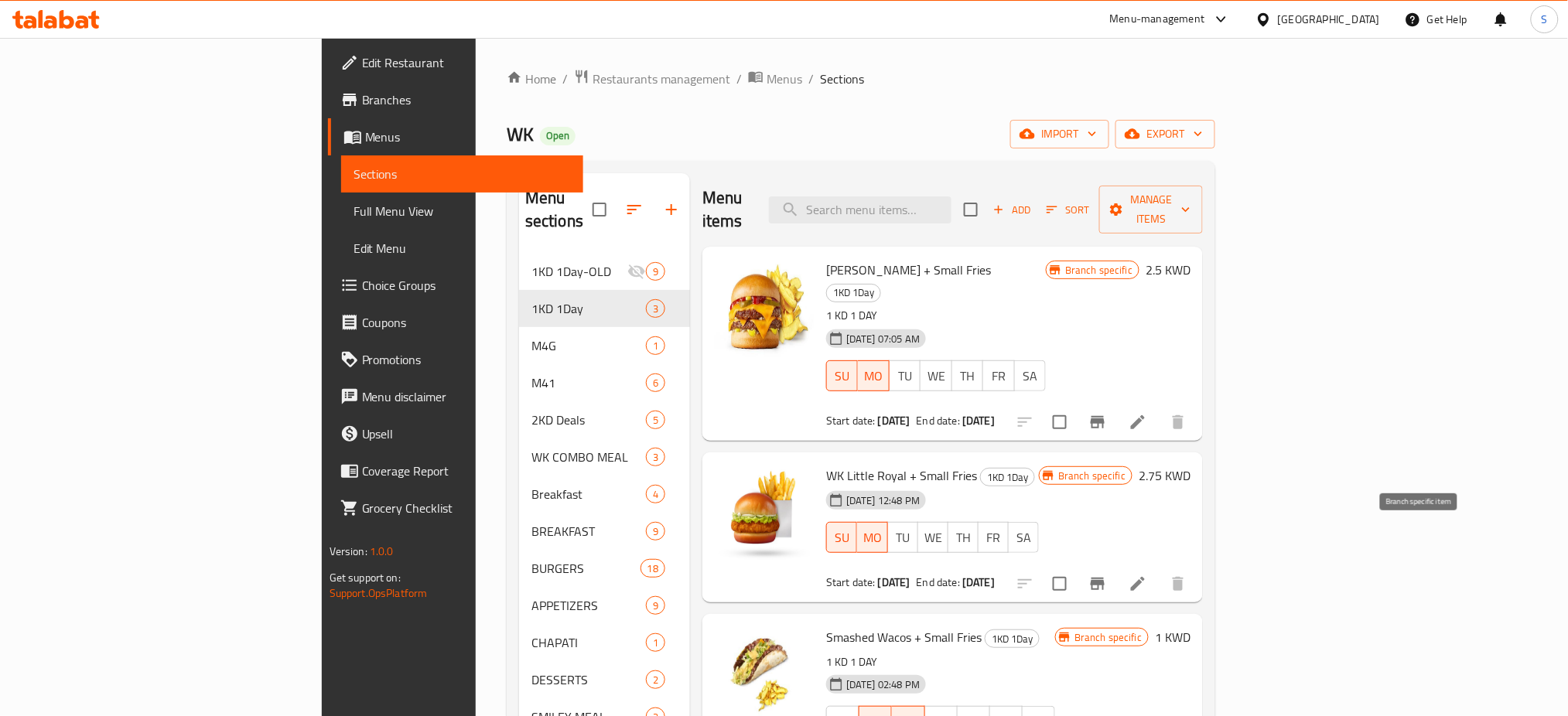
click at [1104, 577] on icon "Branch-specific-item" at bounding box center [1097, 583] width 14 height 12
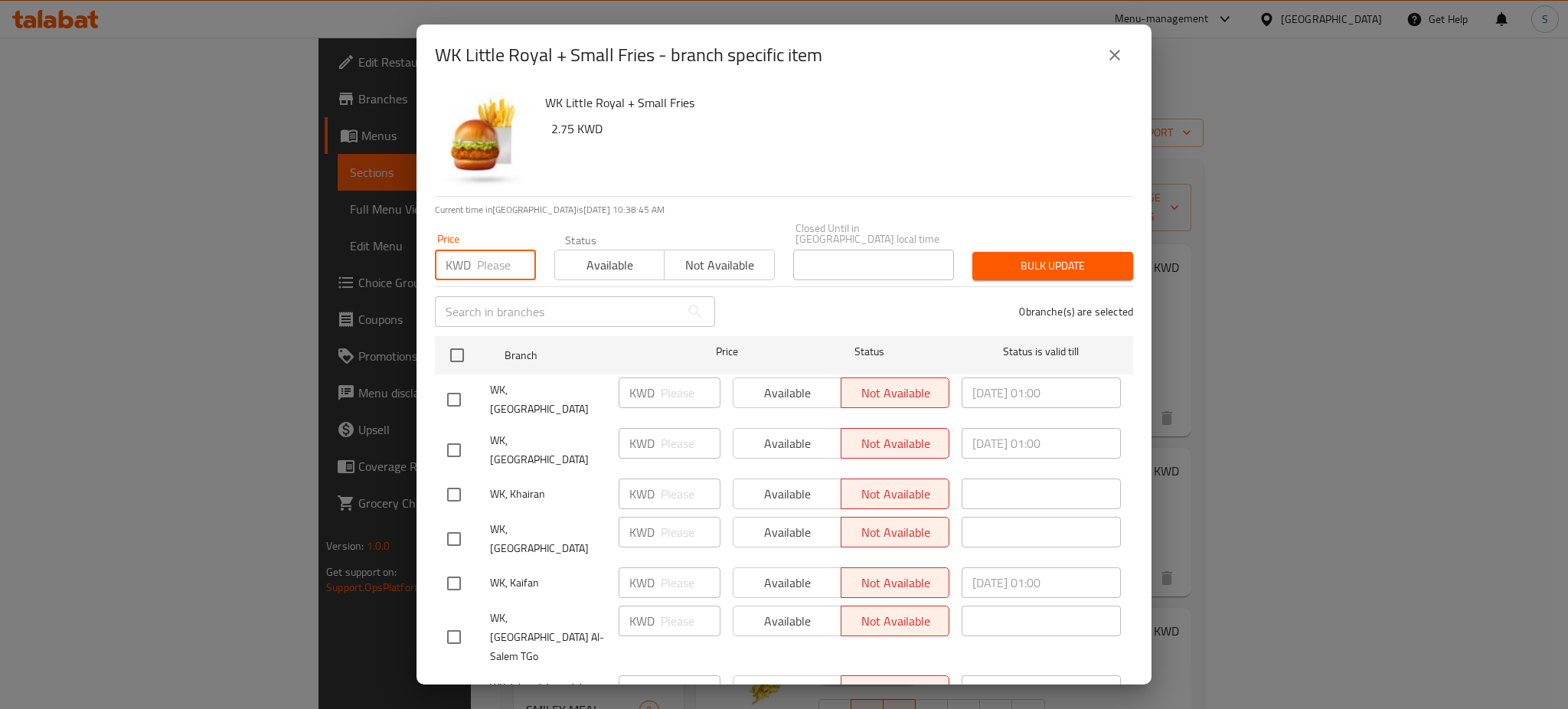
click at [480, 259] on input "number" at bounding box center [507, 265] width 59 height 30
type input "2.75"
click at [449, 339] on input "checkbox" at bounding box center [457, 354] width 32 height 32
checkbox input "true"
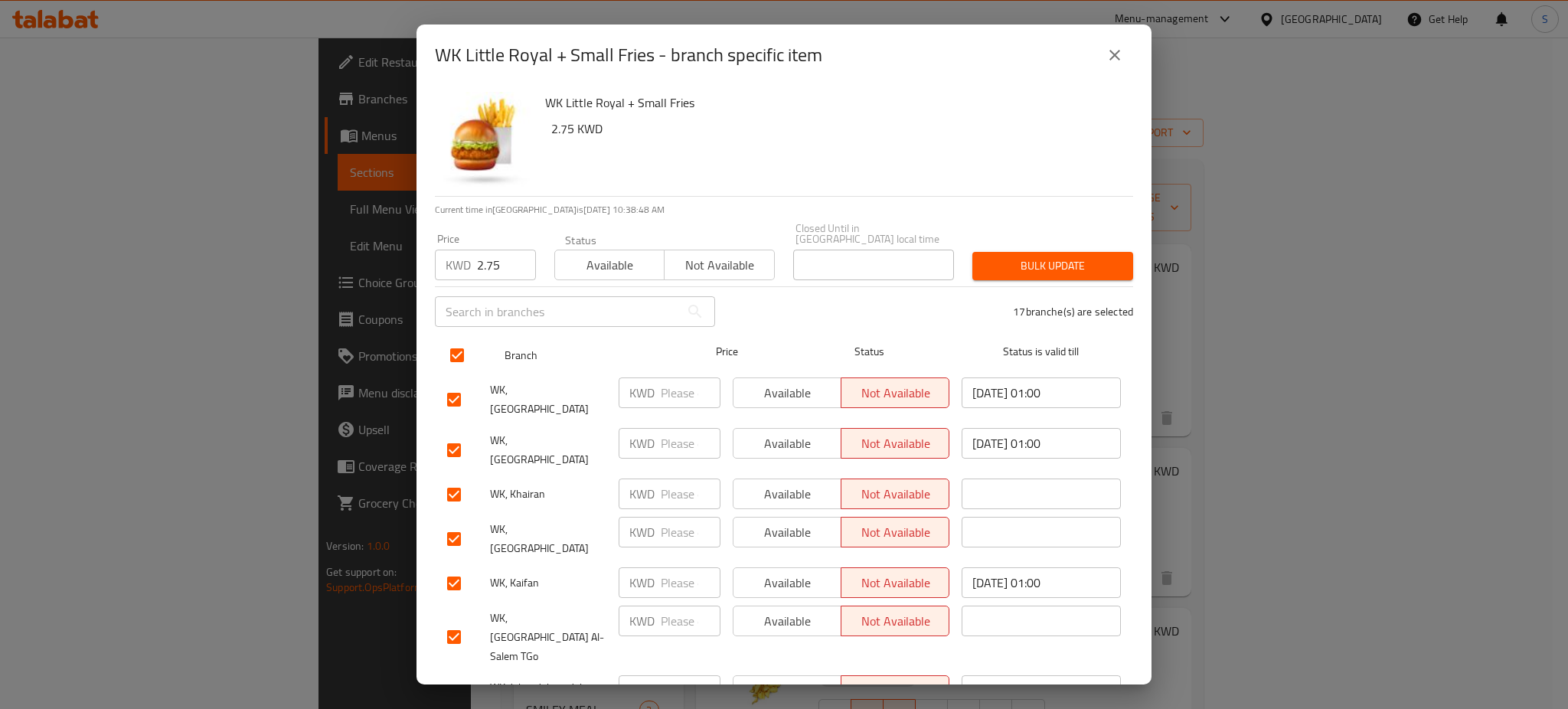
checkbox input "true"
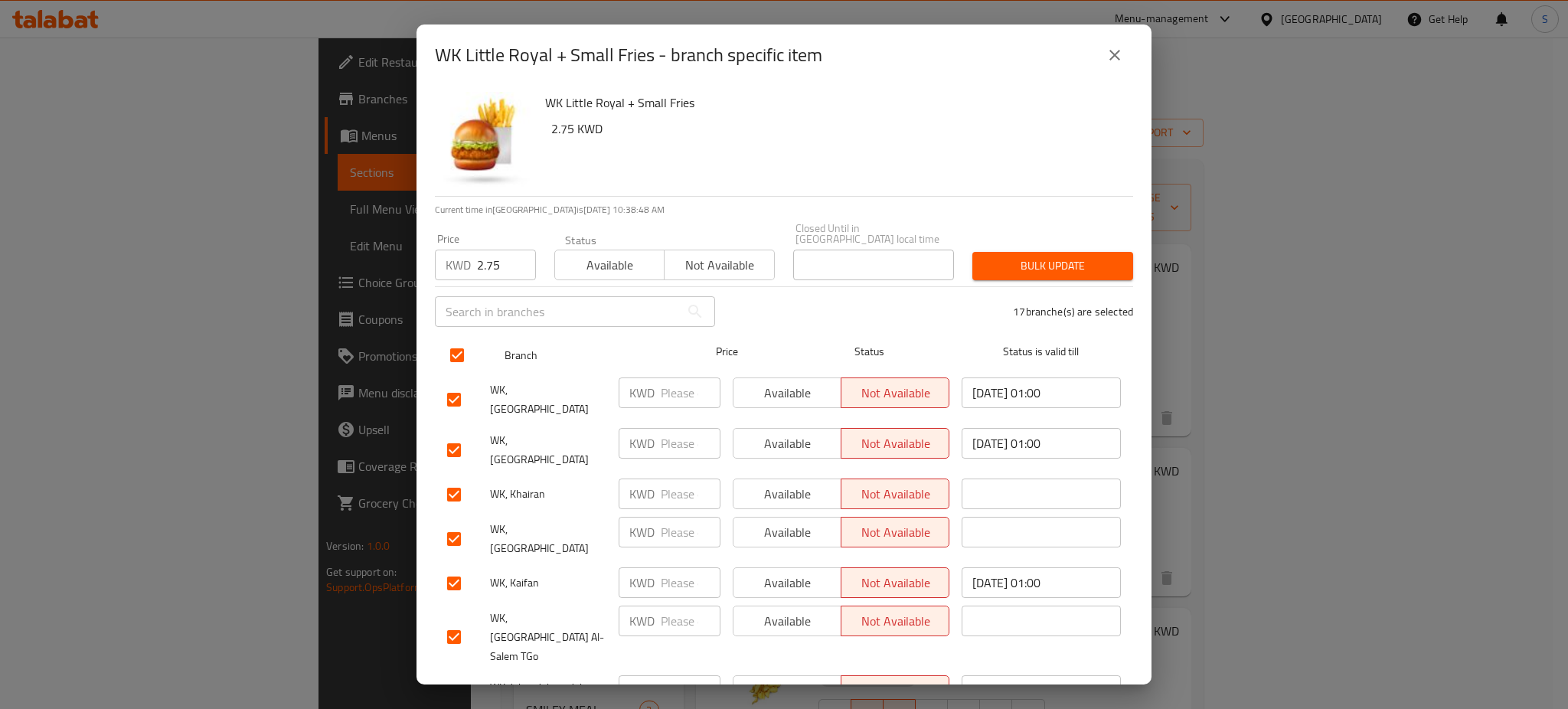
checkbox input "true"
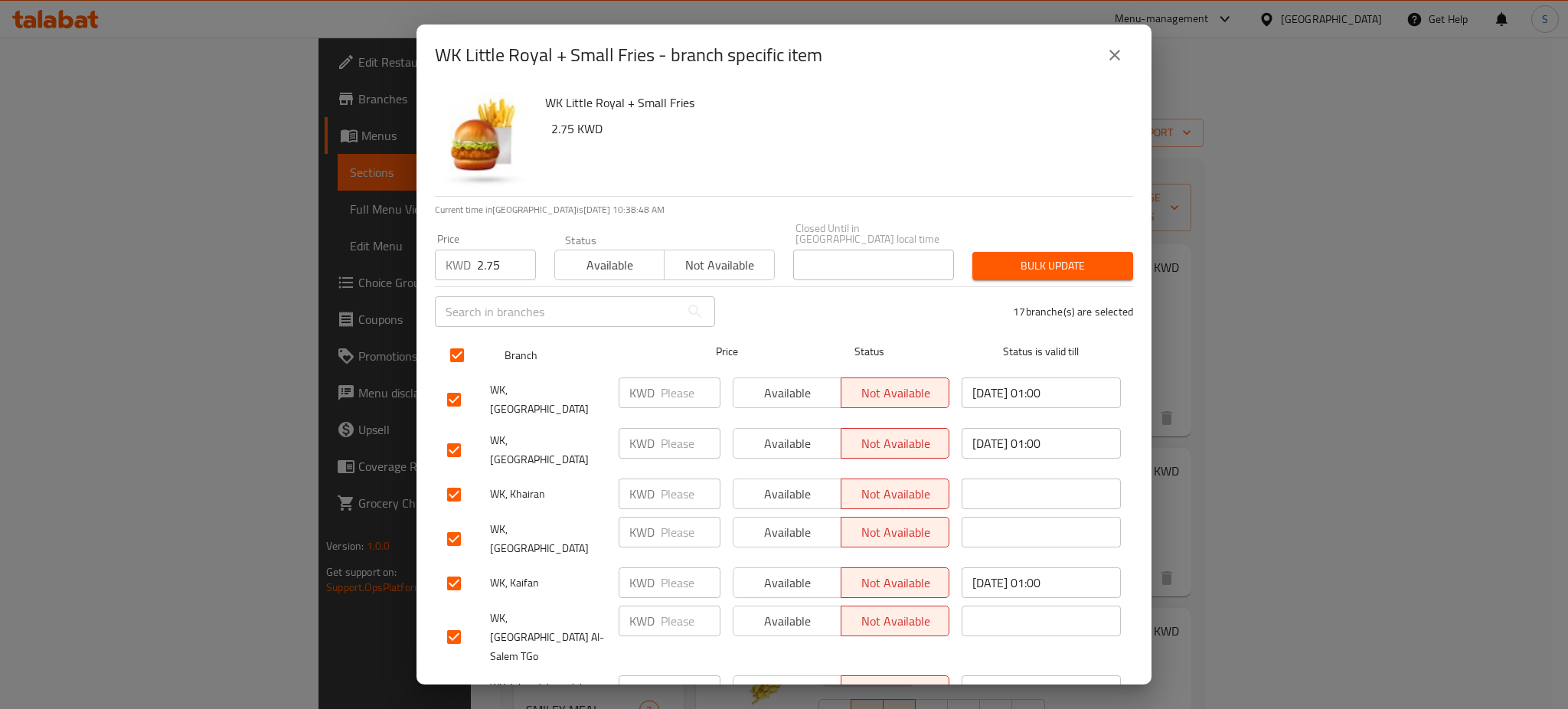
checkbox input "true"
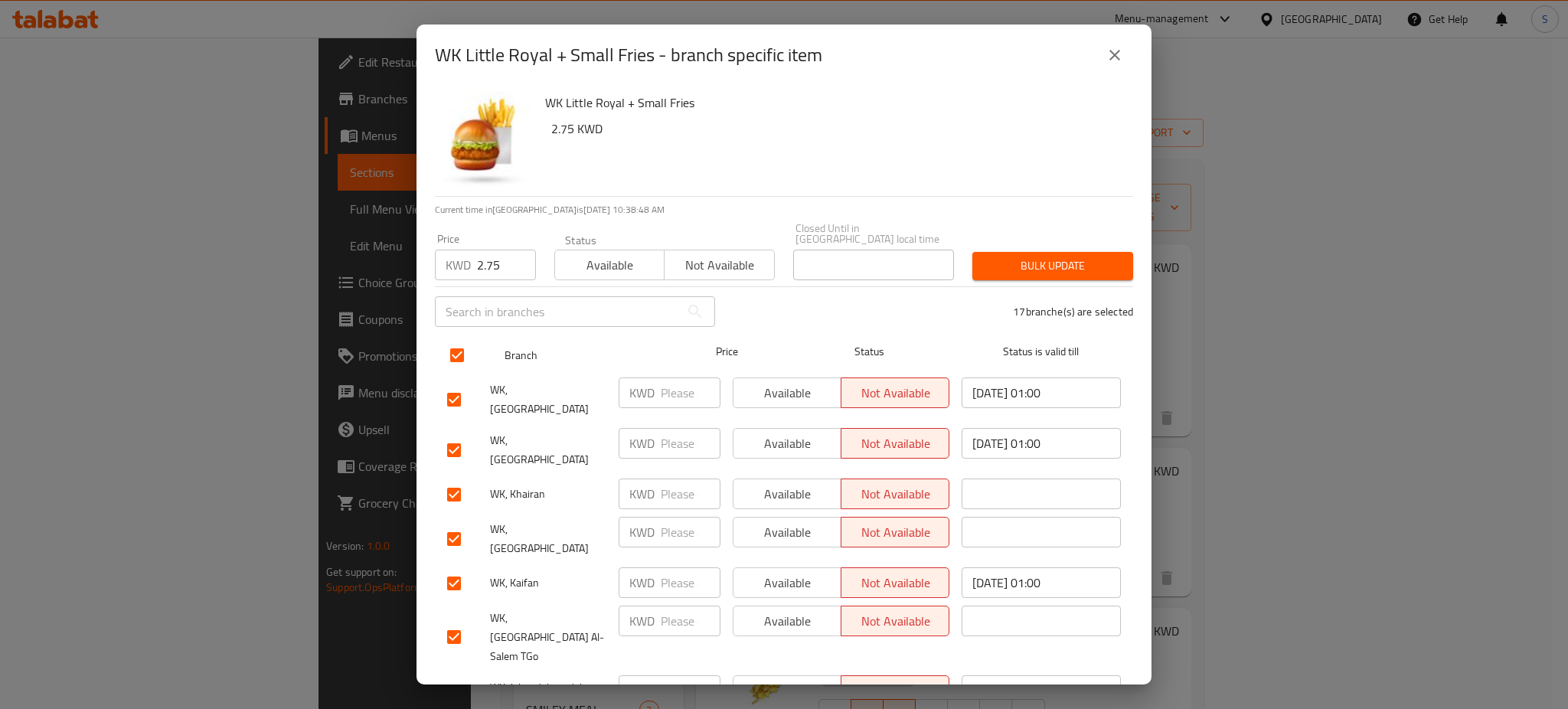
checkbox input "true"
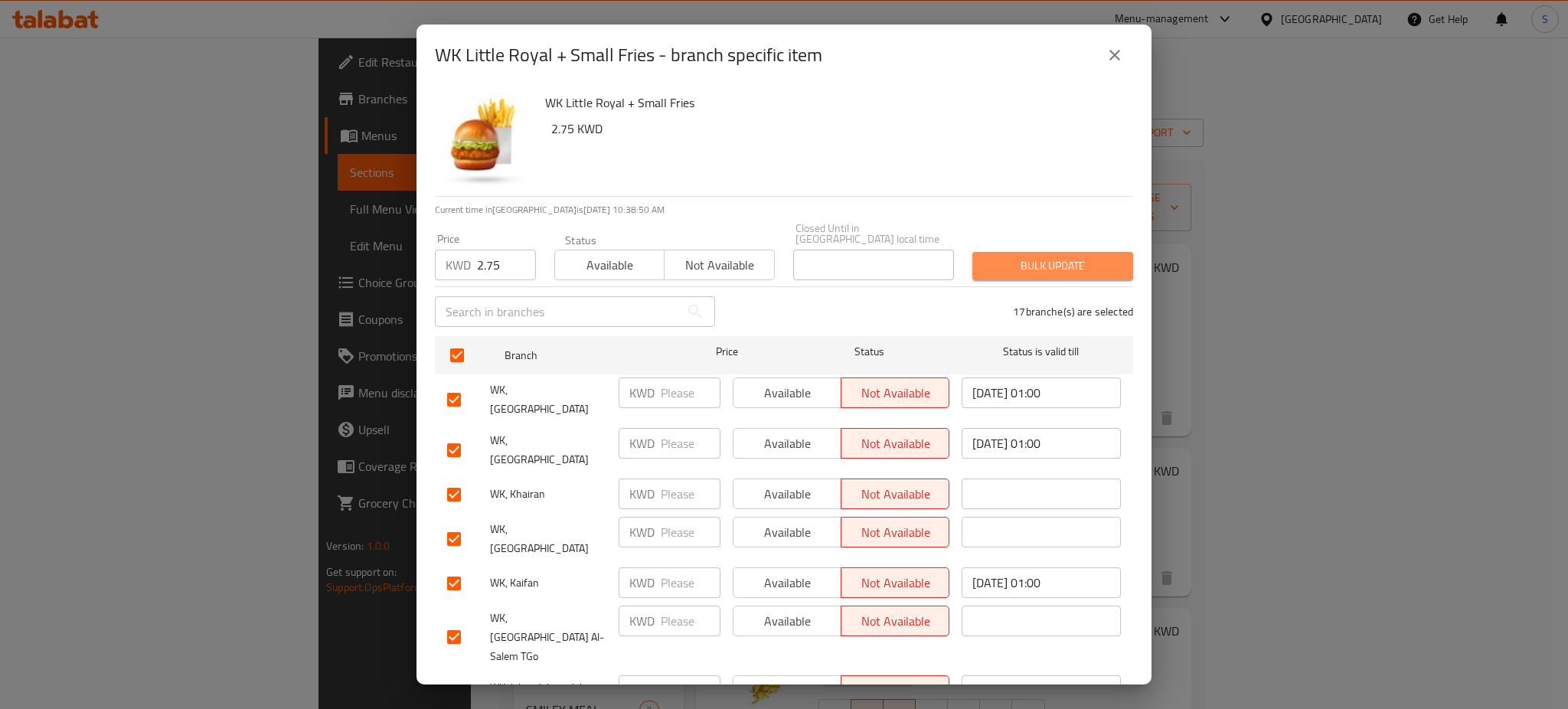
click at [1058, 256] on span "Bulk update" at bounding box center [1052, 265] width 136 height 19
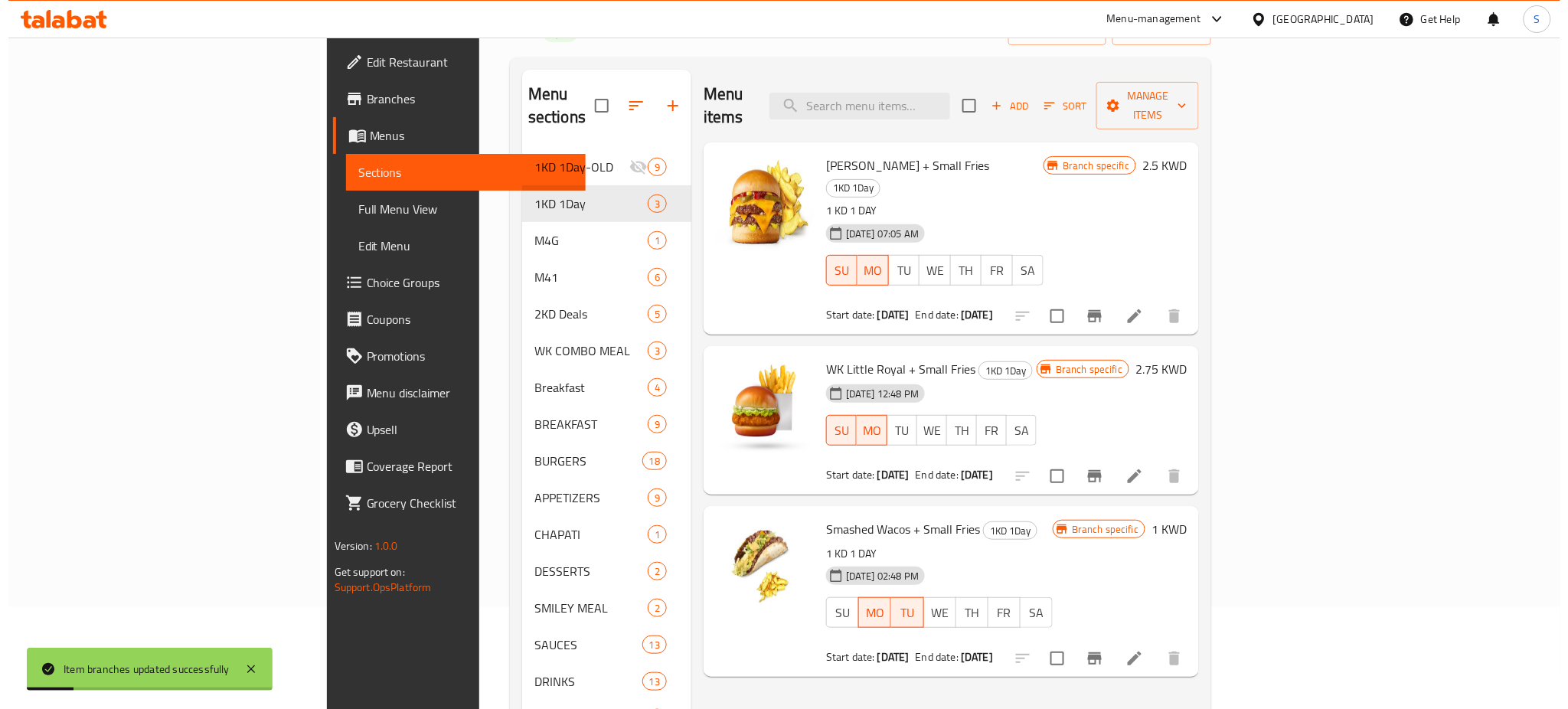
scroll to position [203, 0]
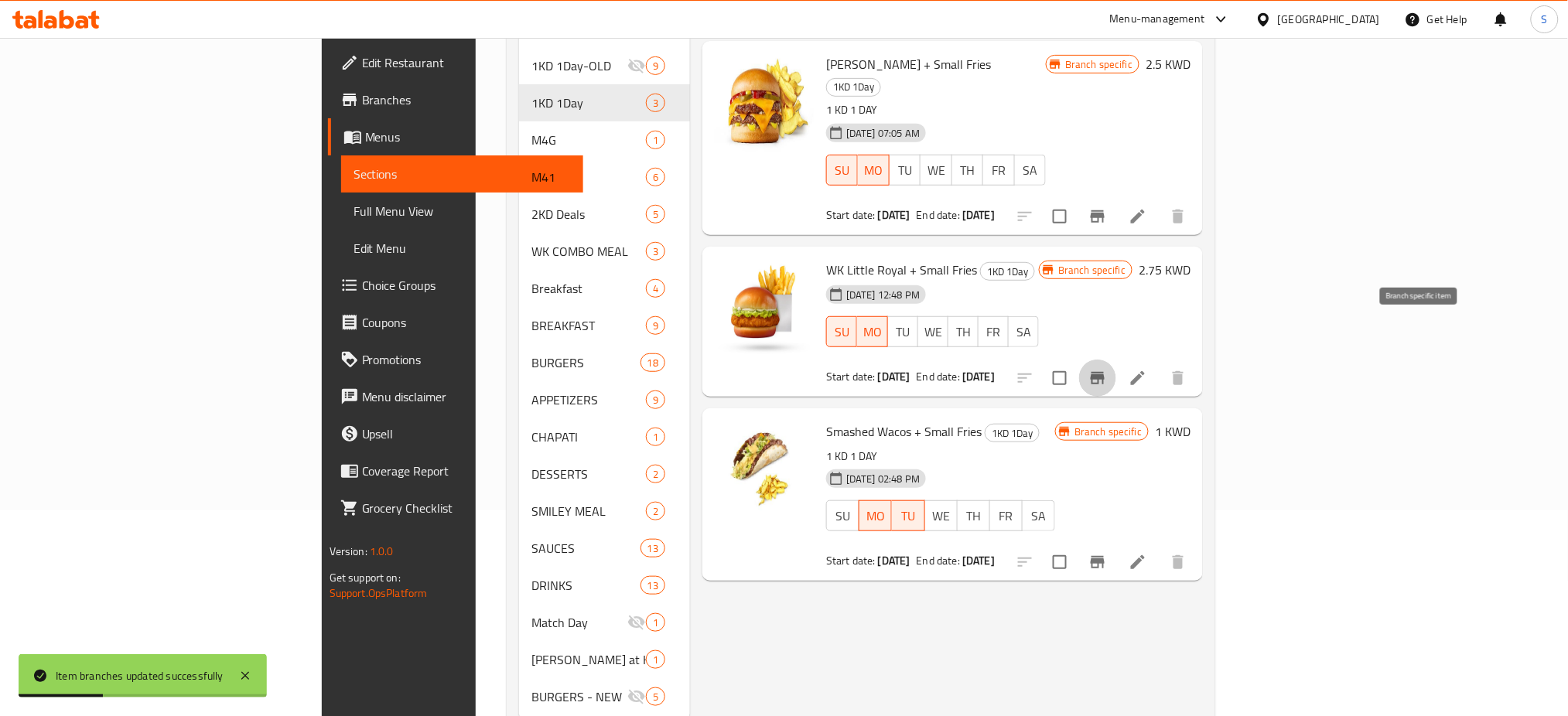
click at [1107, 369] on icon "Branch-specific-item" at bounding box center [1098, 378] width 18 height 18
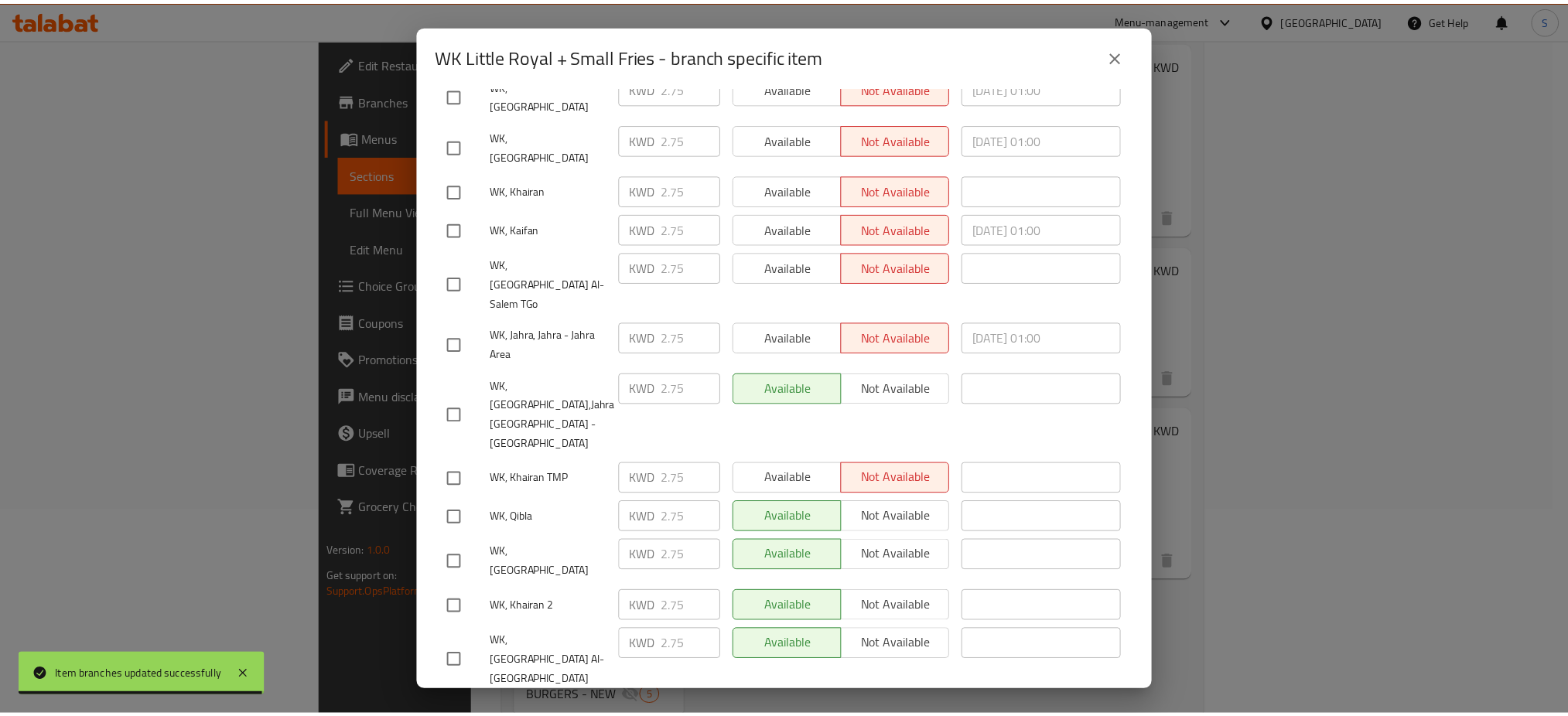
scroll to position [0, 0]
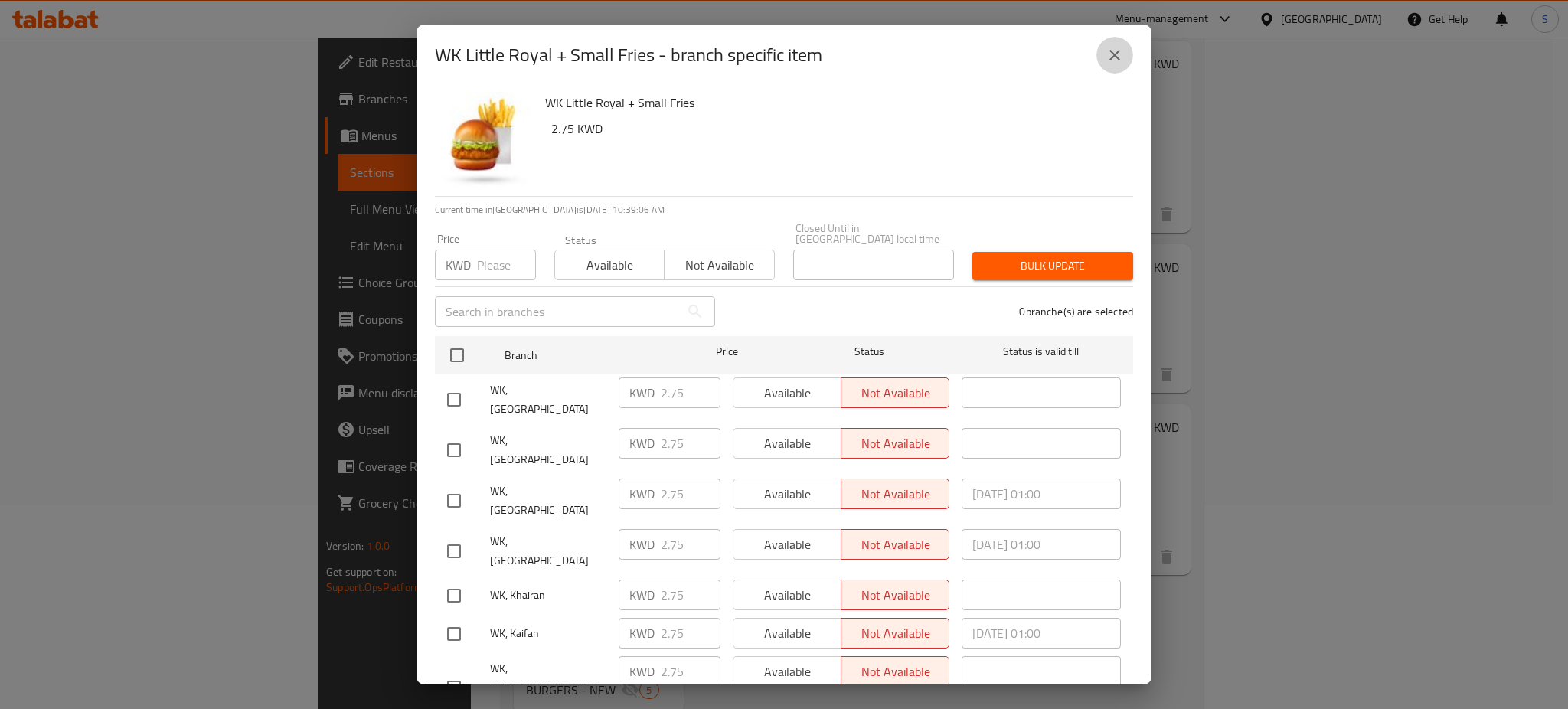
click at [1109, 50] on icon "close" at bounding box center [1115, 55] width 18 height 18
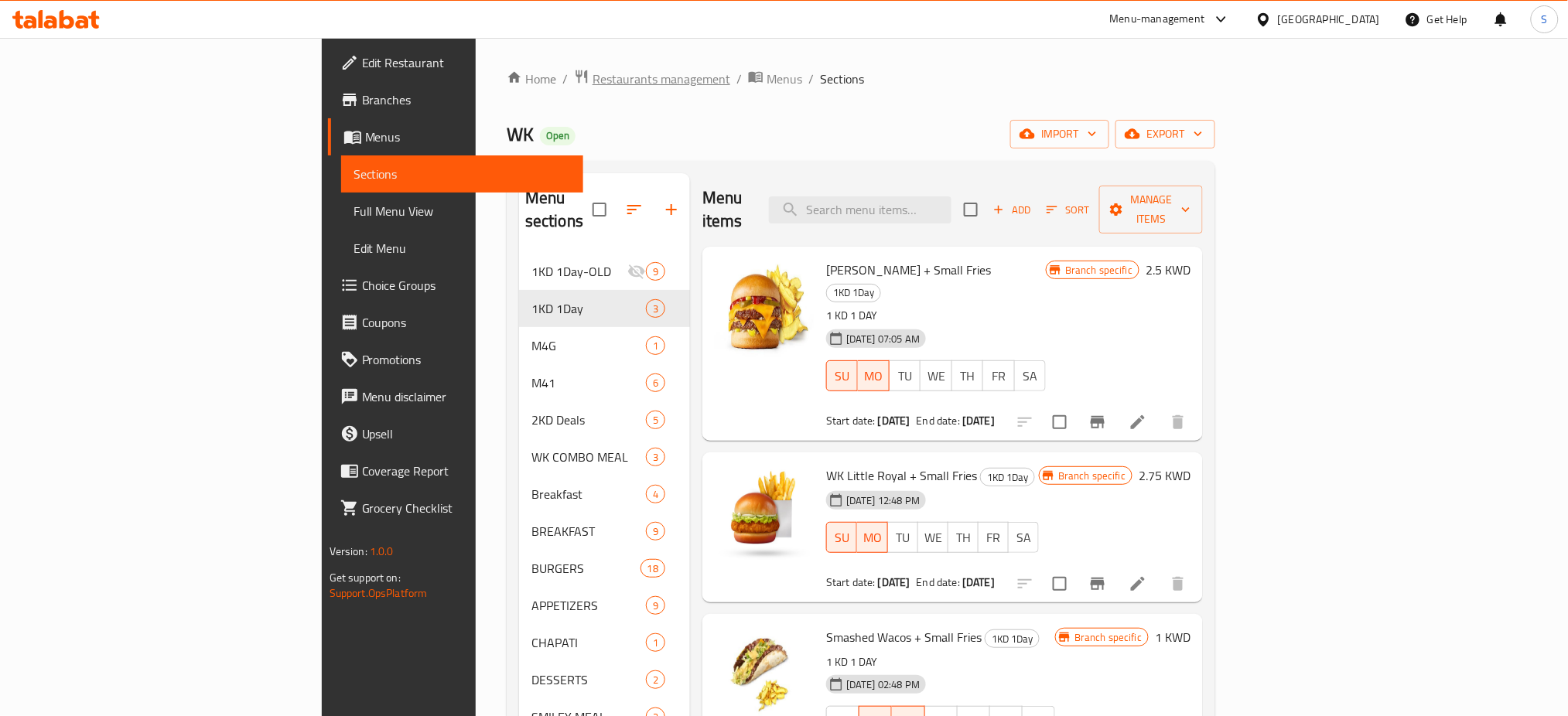
click at [593, 83] on span "Restaurants management" at bounding box center [661, 78] width 138 height 18
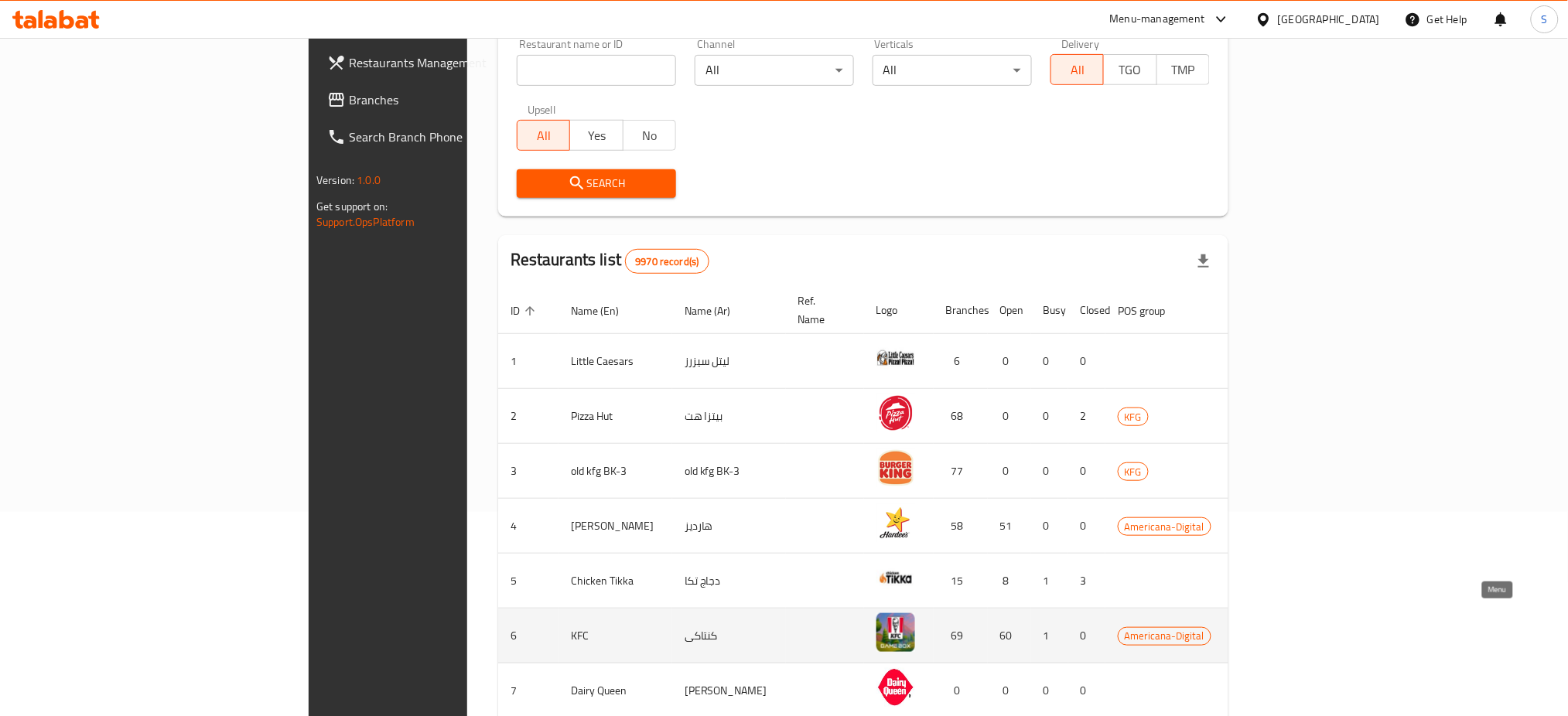
scroll to position [205, 0]
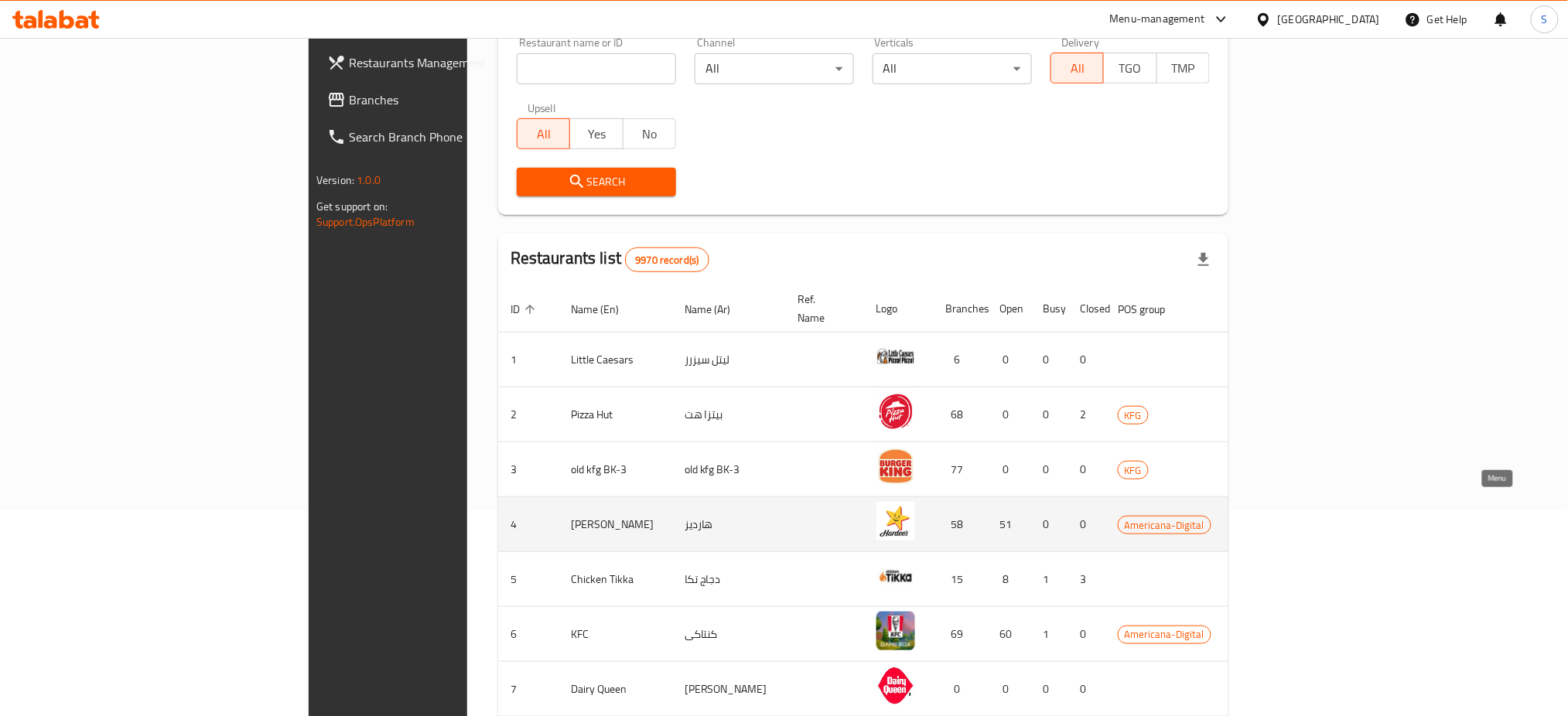
click at [1344, 519] on icon "enhanced table" at bounding box center [1334, 525] width 17 height 13
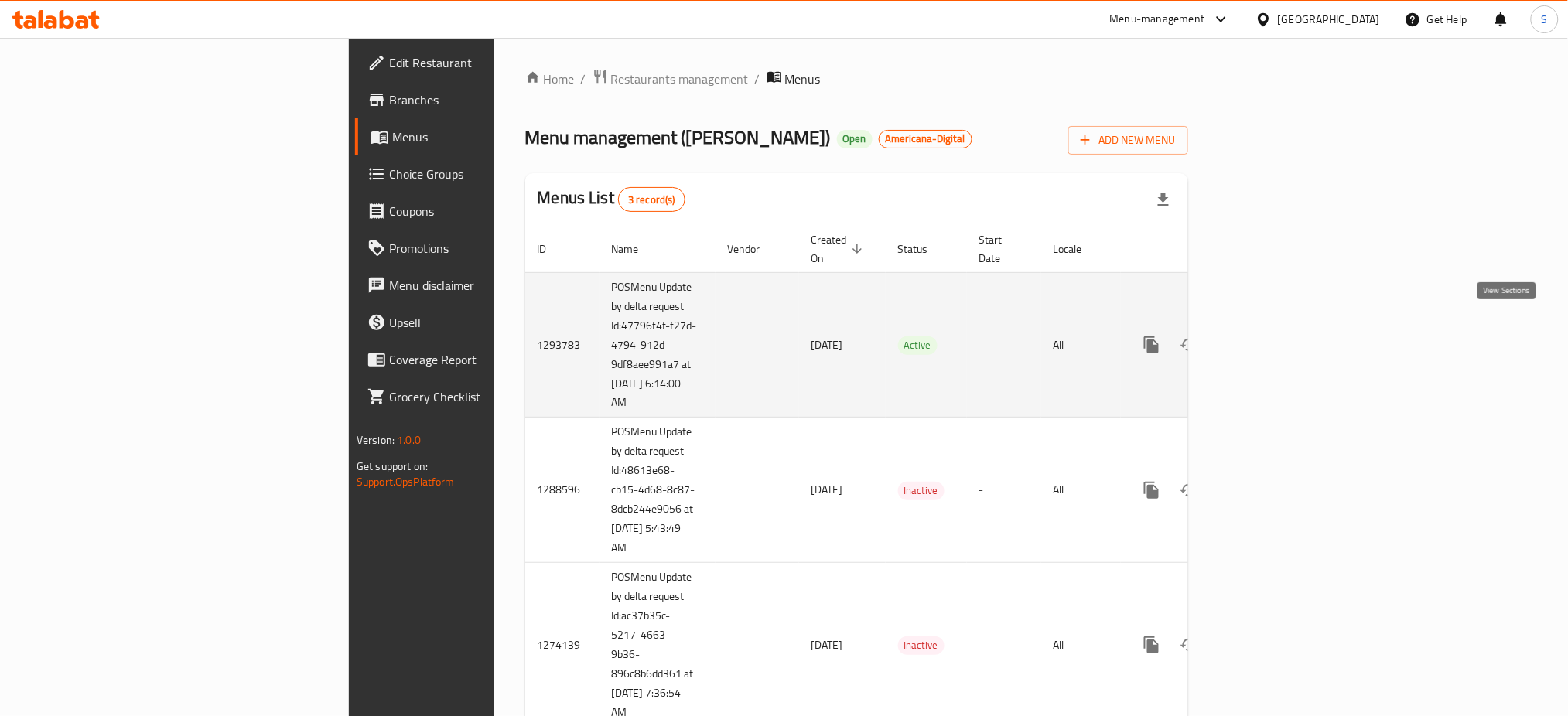
click at [1273, 336] on icon "enhanced table" at bounding box center [1263, 345] width 18 height 18
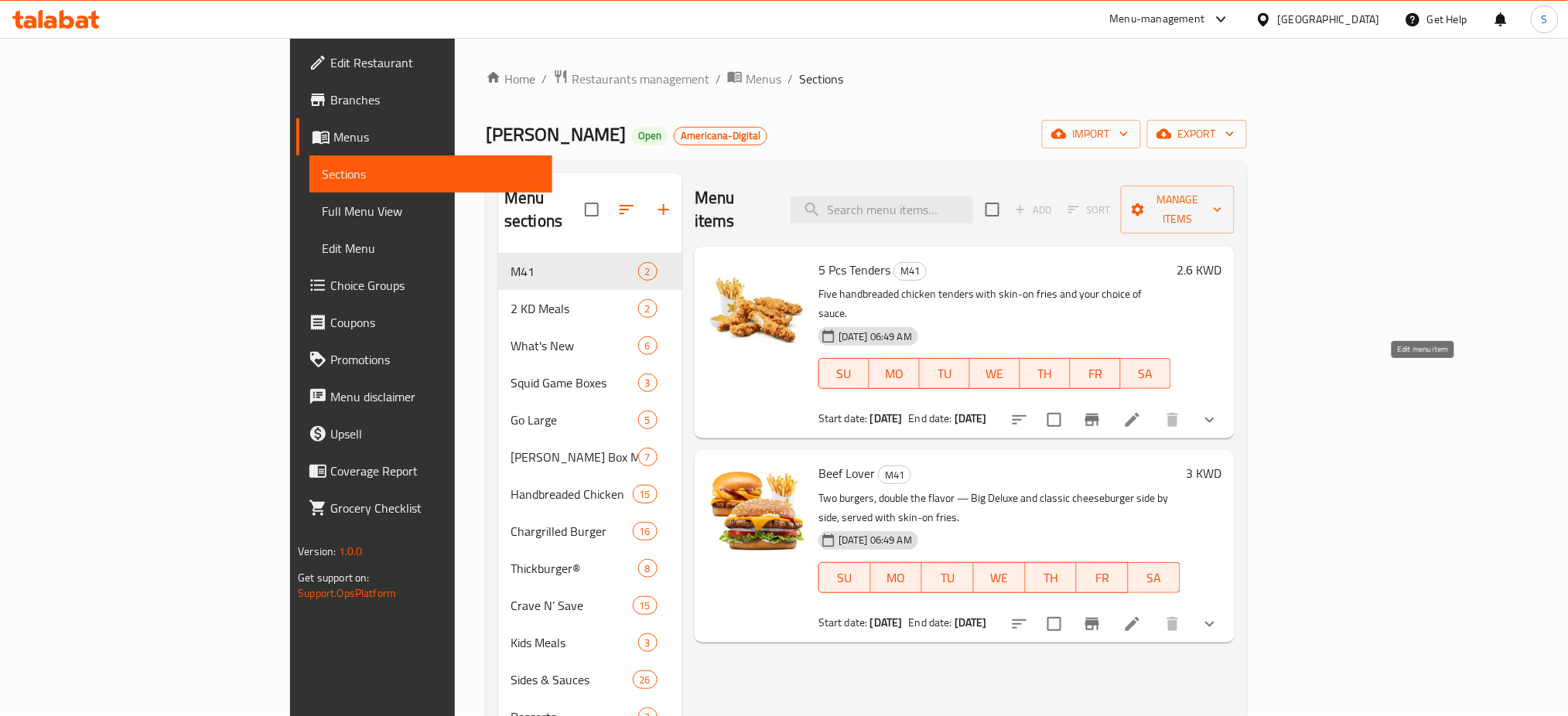
click at [1140, 412] on icon at bounding box center [1132, 419] width 14 height 14
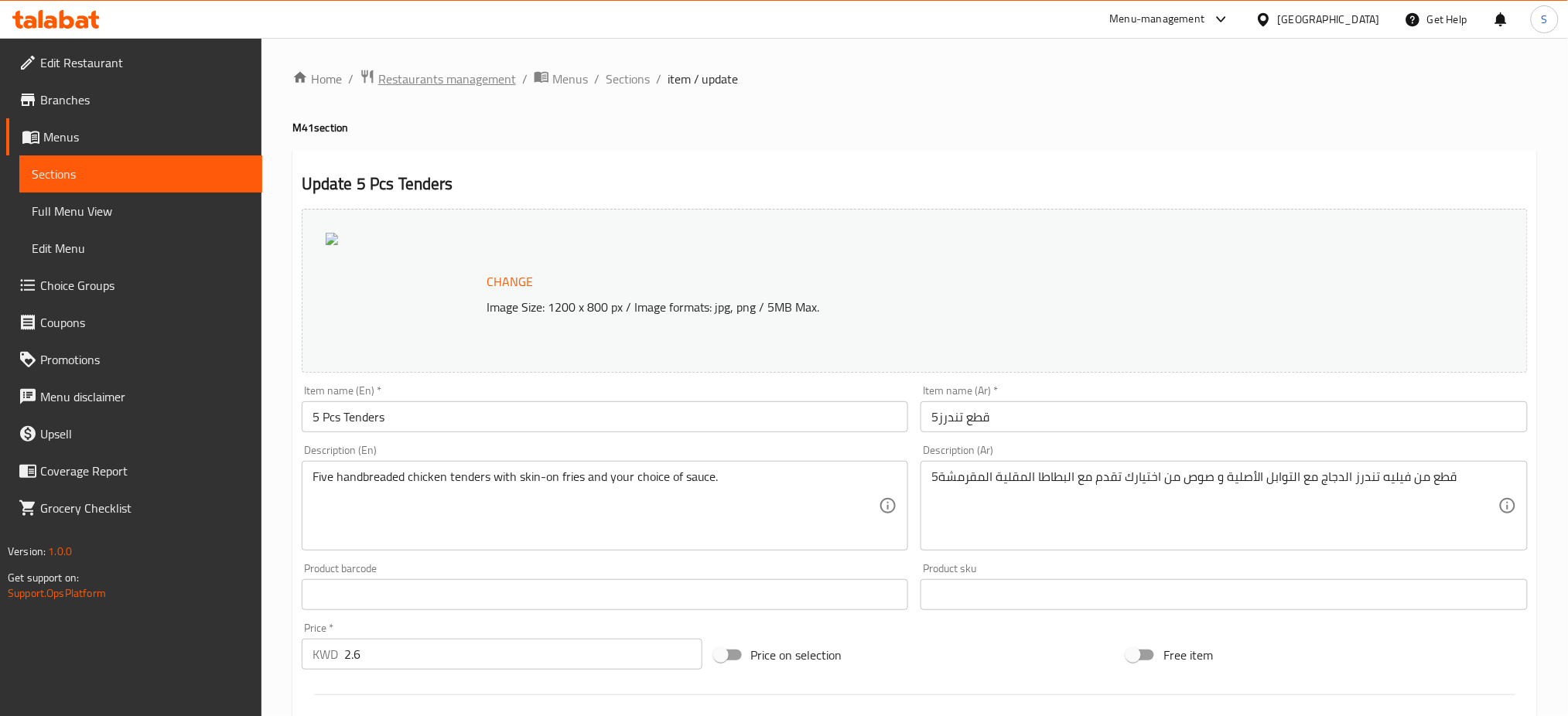
click at [467, 76] on span "Restaurants management" at bounding box center [446, 78] width 138 height 18
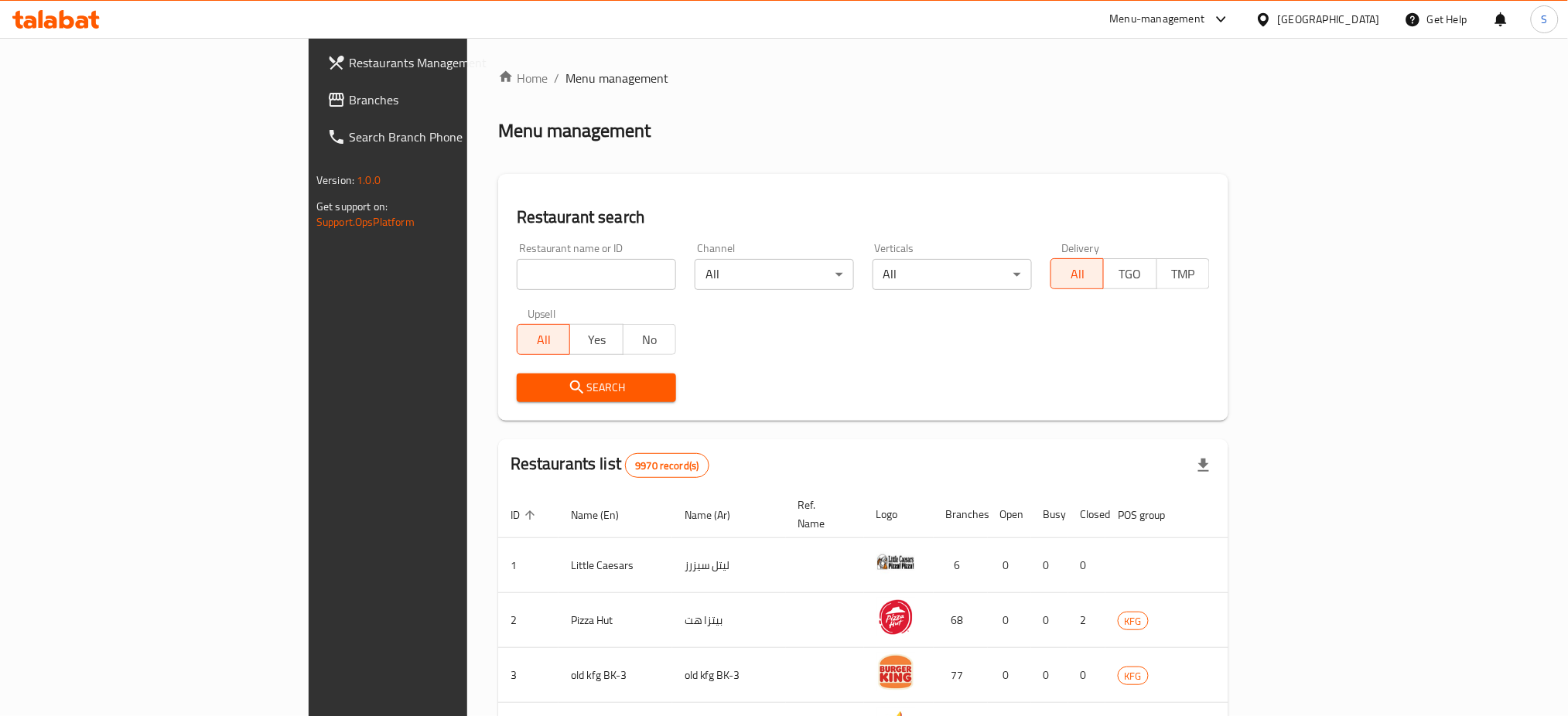
drag, startPoint x: 353, startPoint y: 272, endPoint x: 388, endPoint y: 273, distance: 35.0
click at [517, 272] on input "search" at bounding box center [596, 274] width 159 height 31
paste input "644493"
type input "644493"
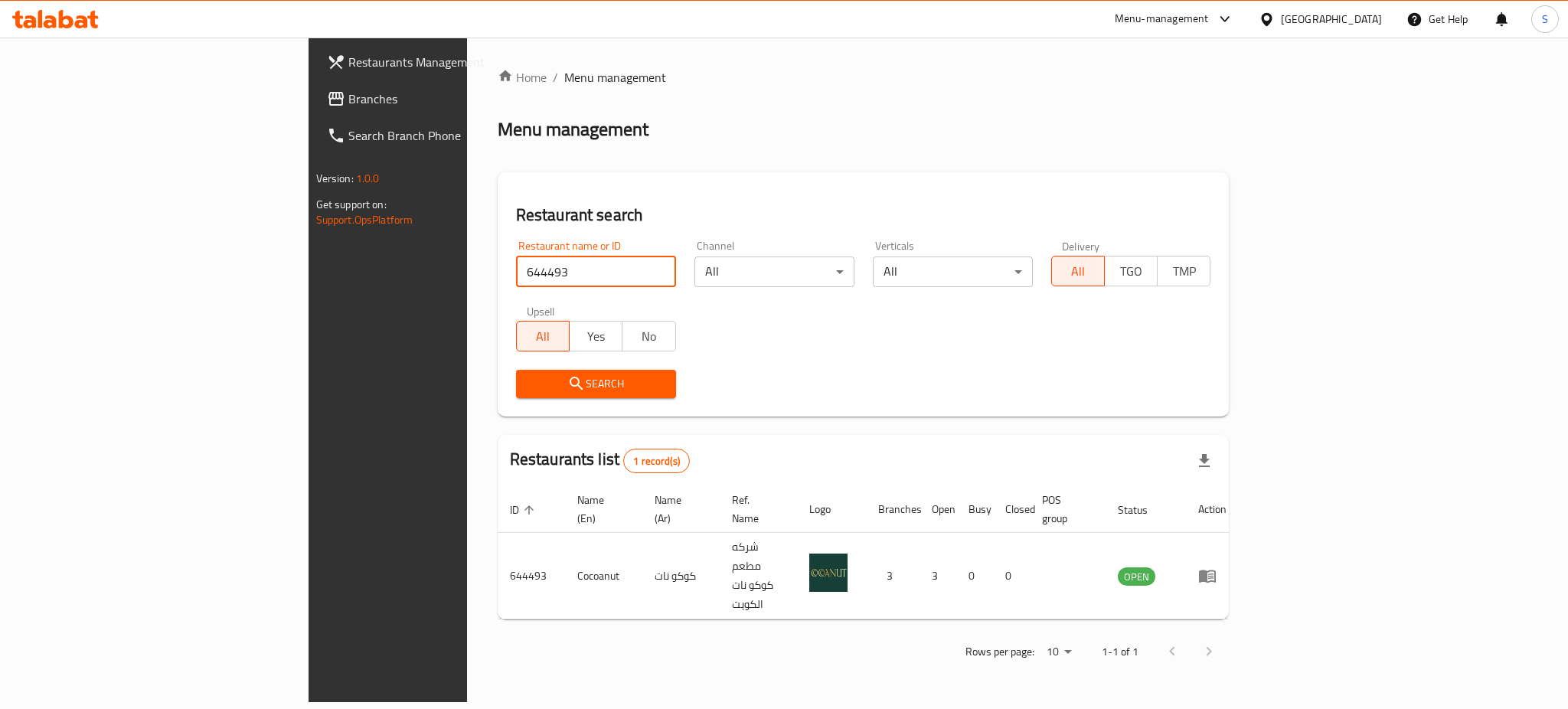
drag, startPoint x: 424, startPoint y: 266, endPoint x: 224, endPoint y: 0, distance: 332.8
click at [516, 267] on input "644493" at bounding box center [596, 271] width 160 height 30
click at [348, 55] on span "Restaurants Management" at bounding box center [453, 62] width 210 height 18
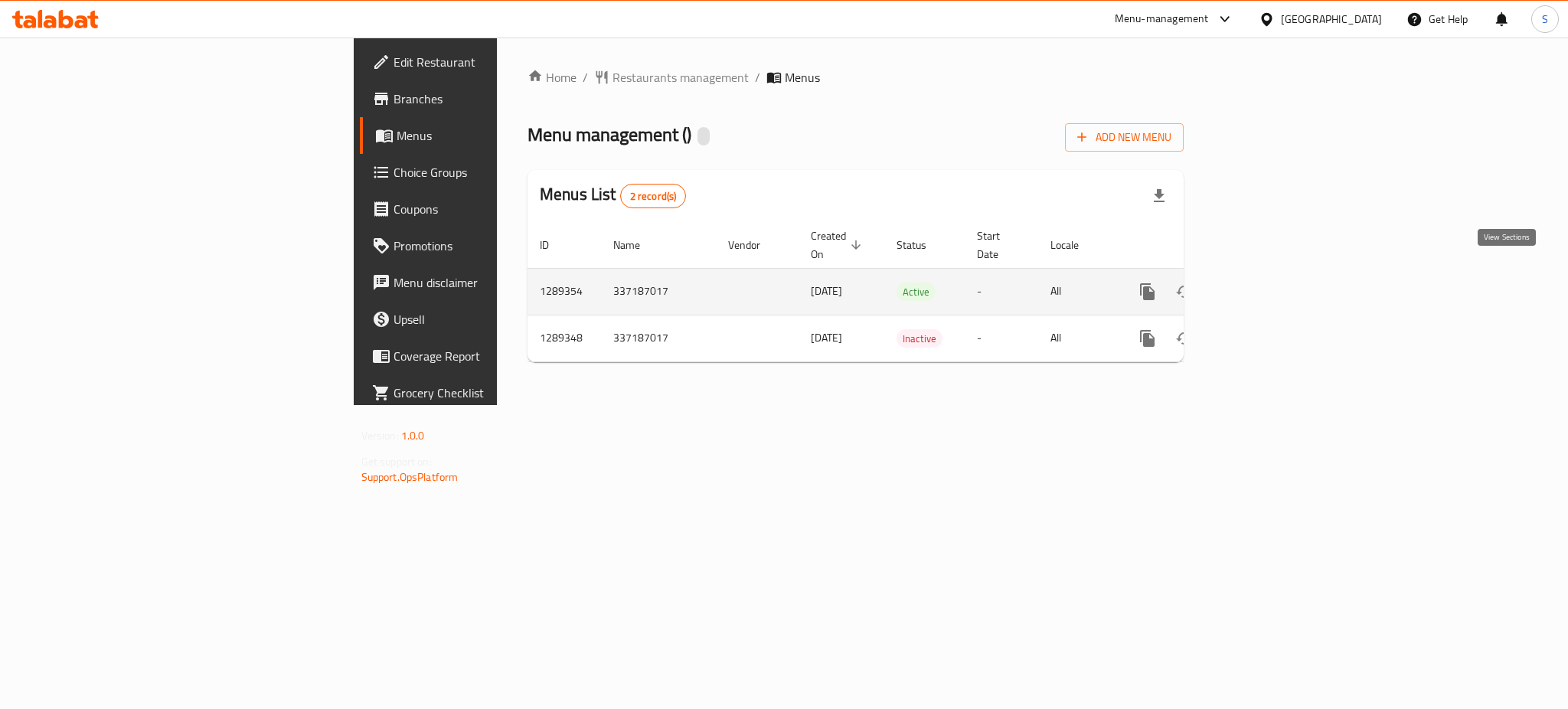
click at [1267, 283] on icon "enhanced table" at bounding box center [1258, 292] width 18 height 18
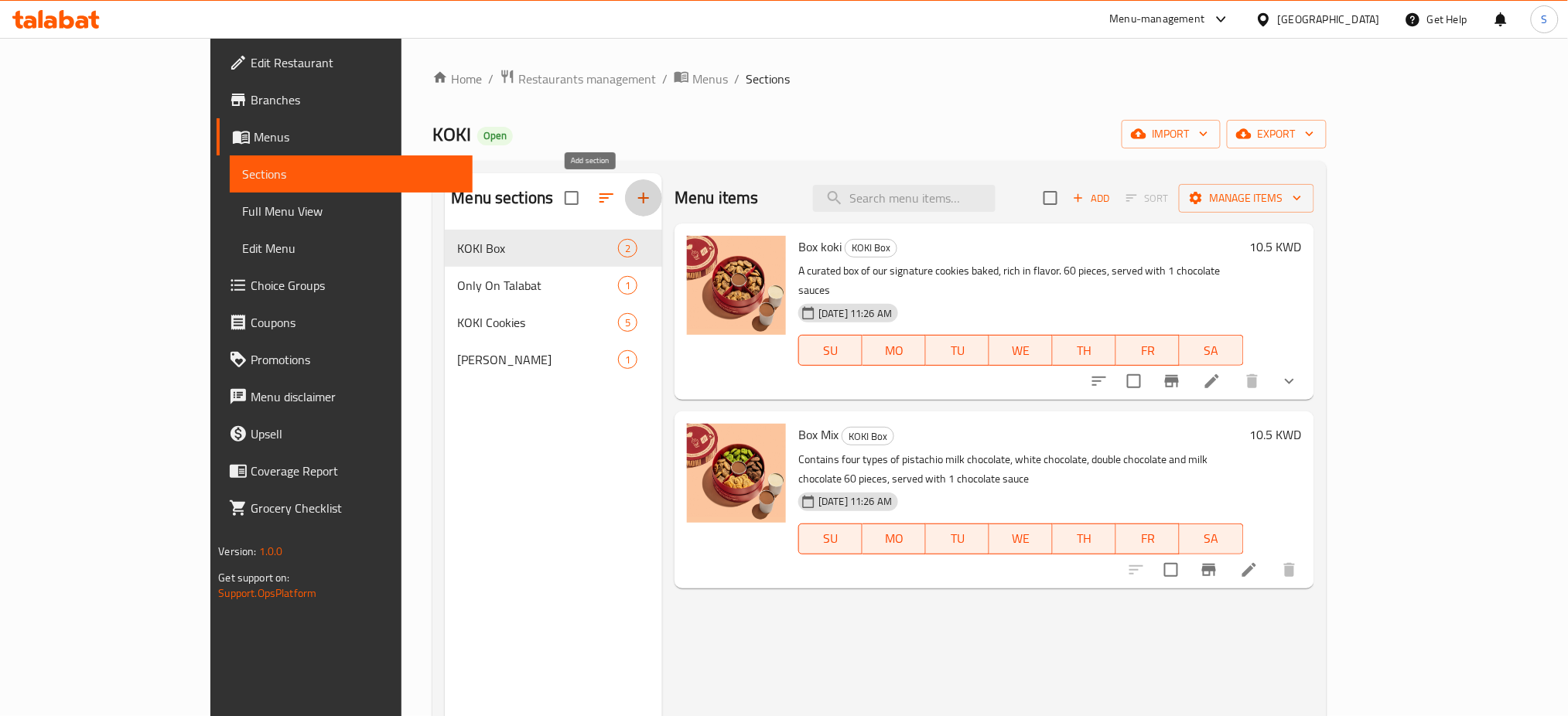
click at [635, 192] on icon "button" at bounding box center [644, 198] width 18 height 18
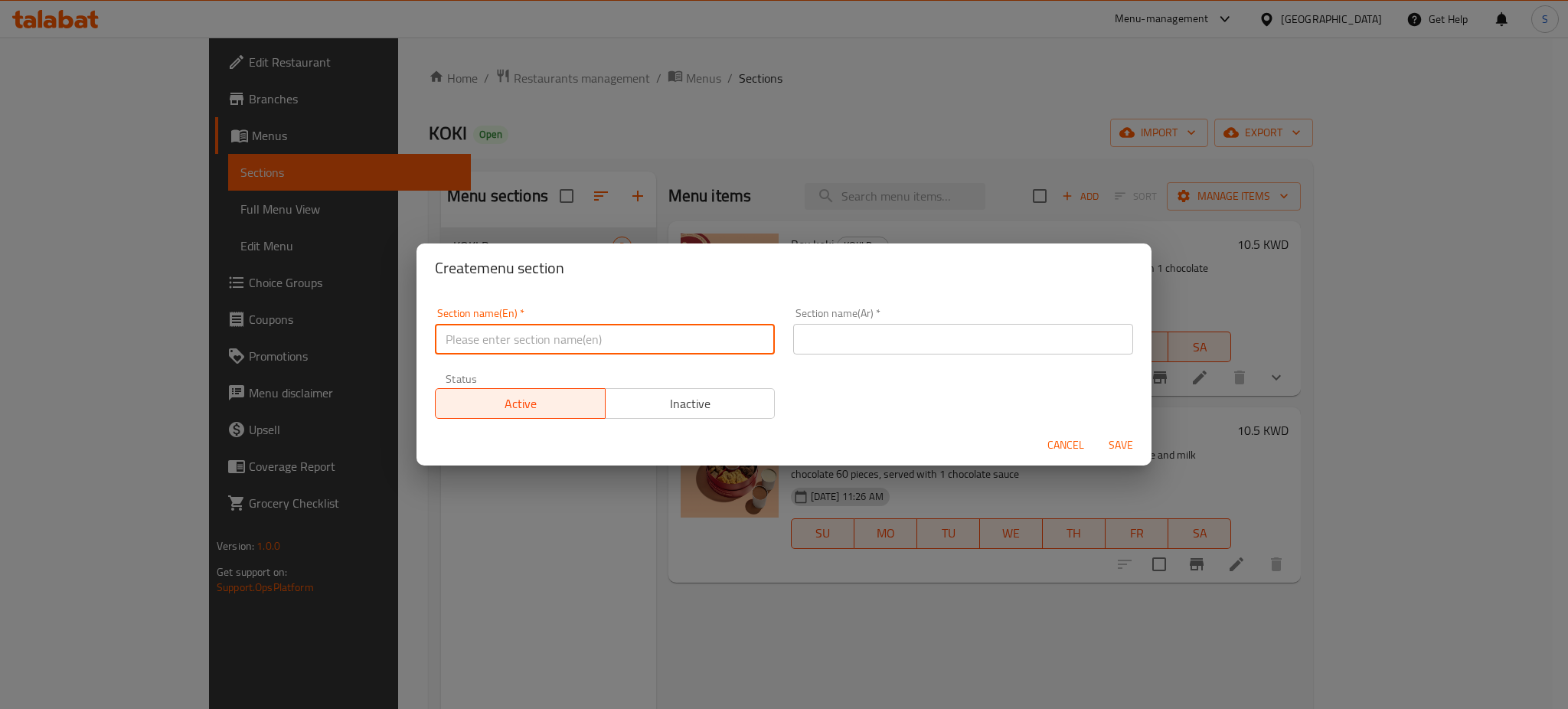
click at [504, 343] on input "text" at bounding box center [605, 338] width 340 height 30
type input "MFG"
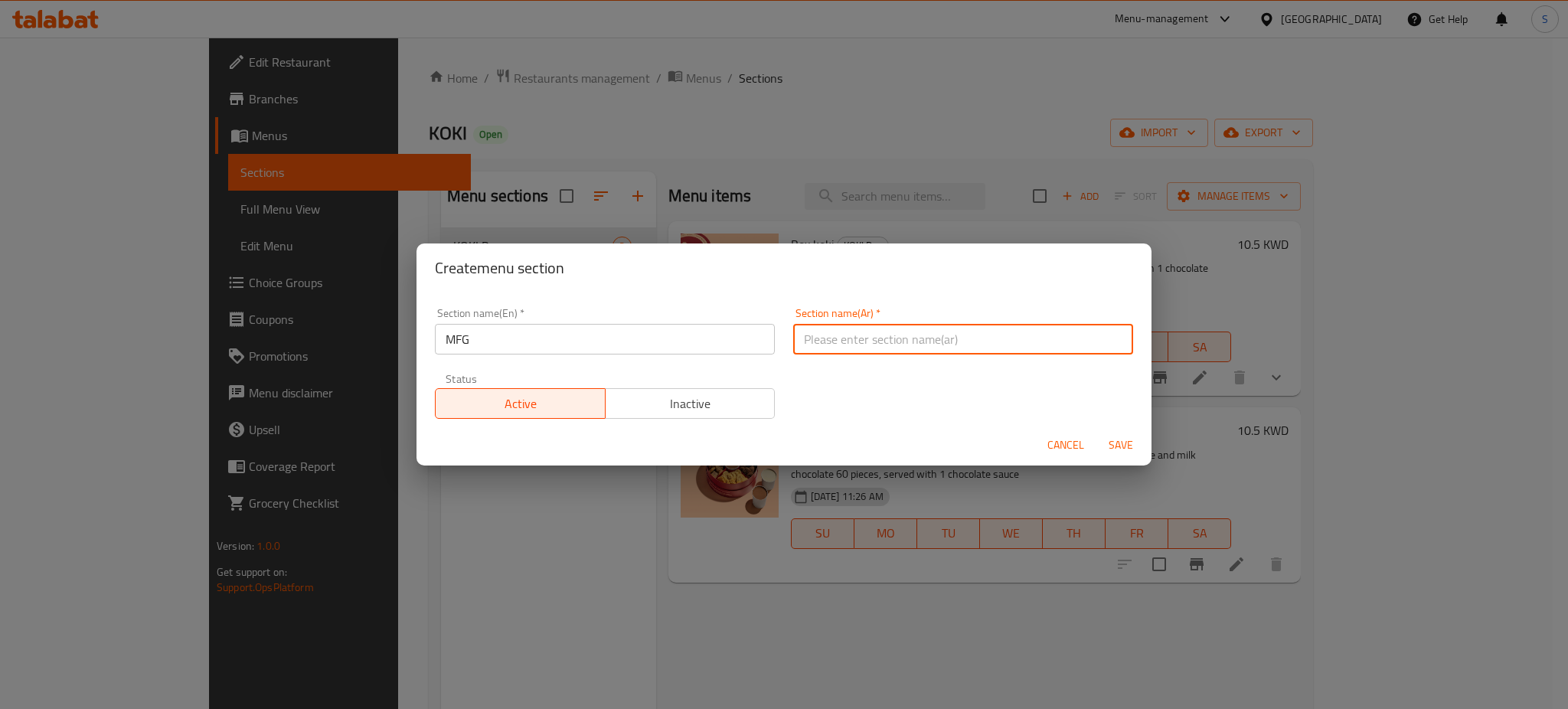
click at [802, 332] on input "text" at bounding box center [963, 338] width 340 height 30
paste input "م ف ج"
type input "م ف ج"
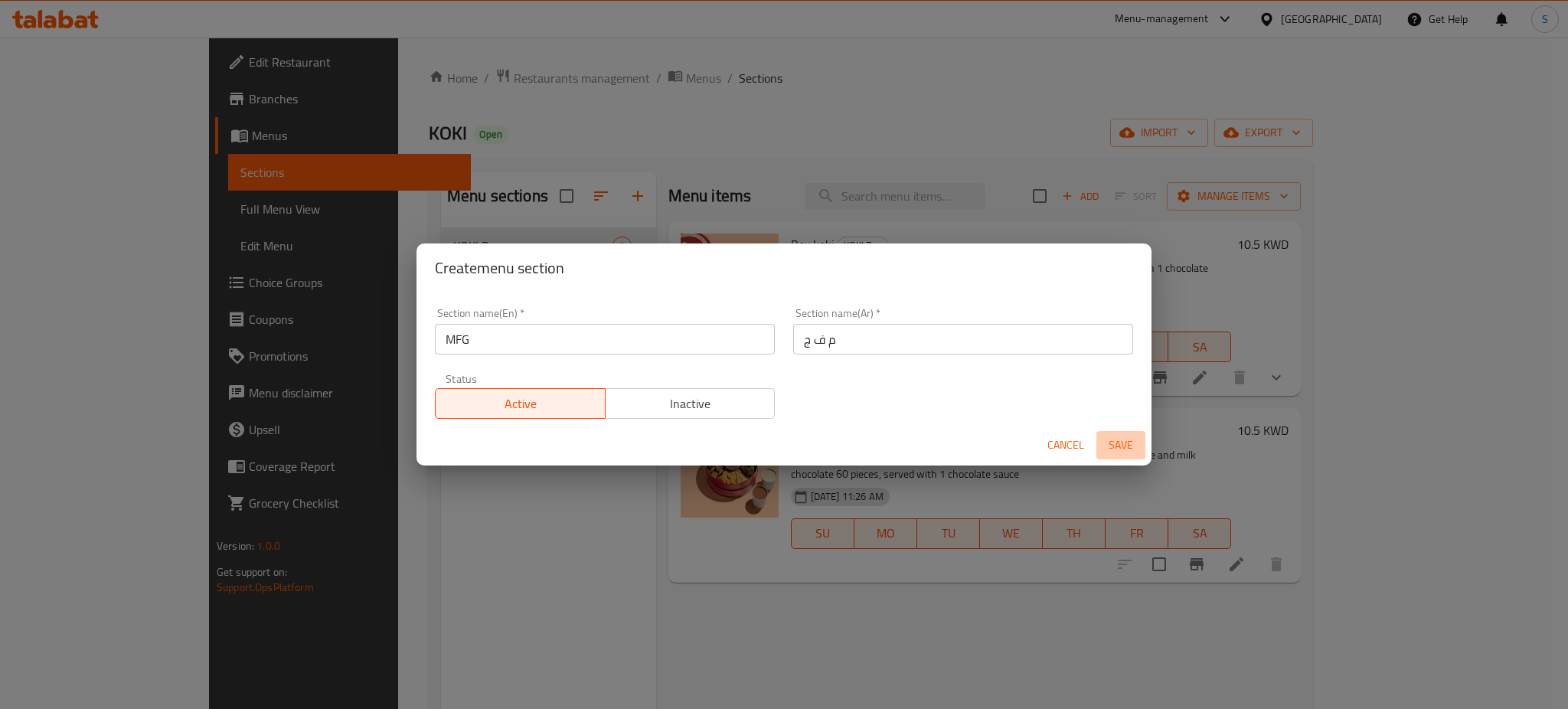
click at [1125, 445] on span "Save" at bounding box center [1121, 444] width 37 height 19
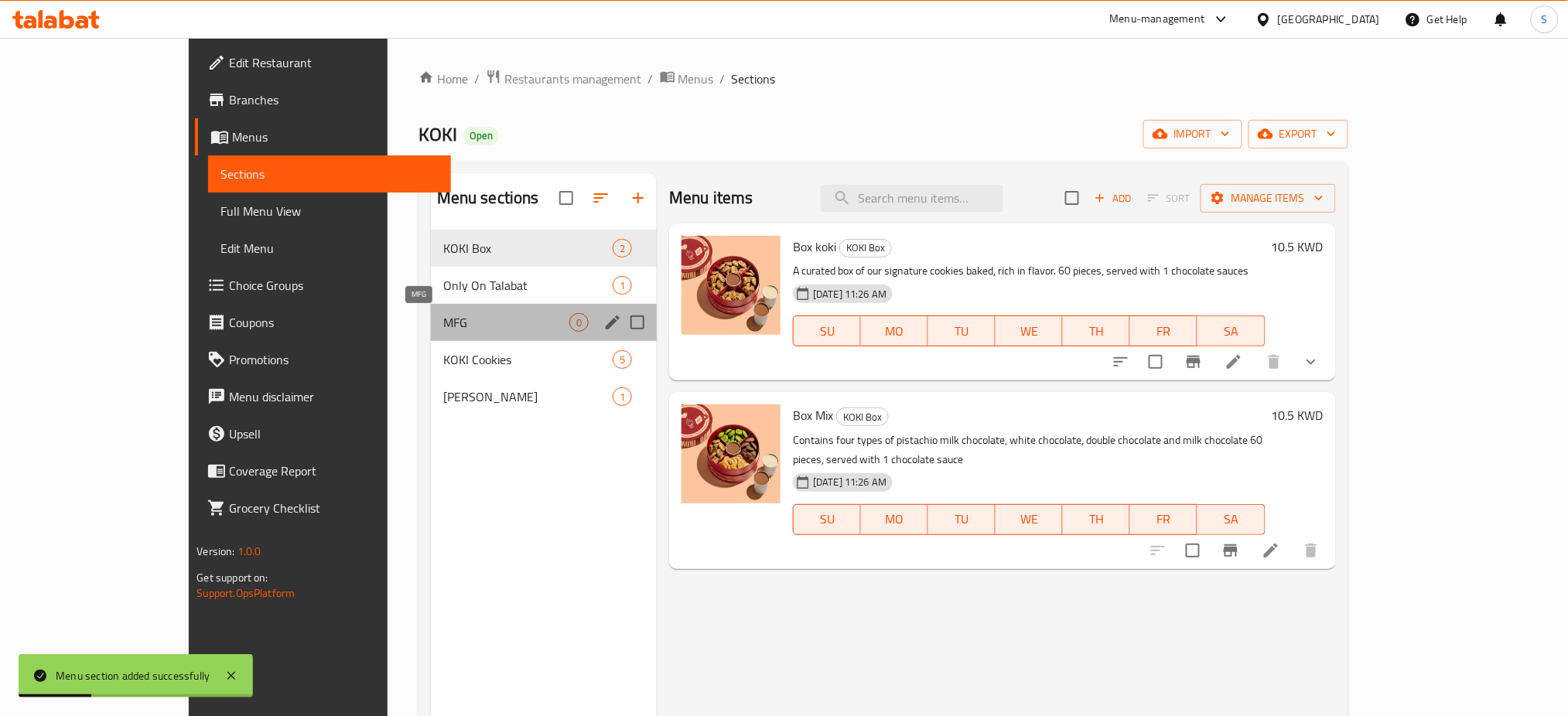
click at [443, 328] on span "MFG" at bounding box center [506, 323] width 126 height 18
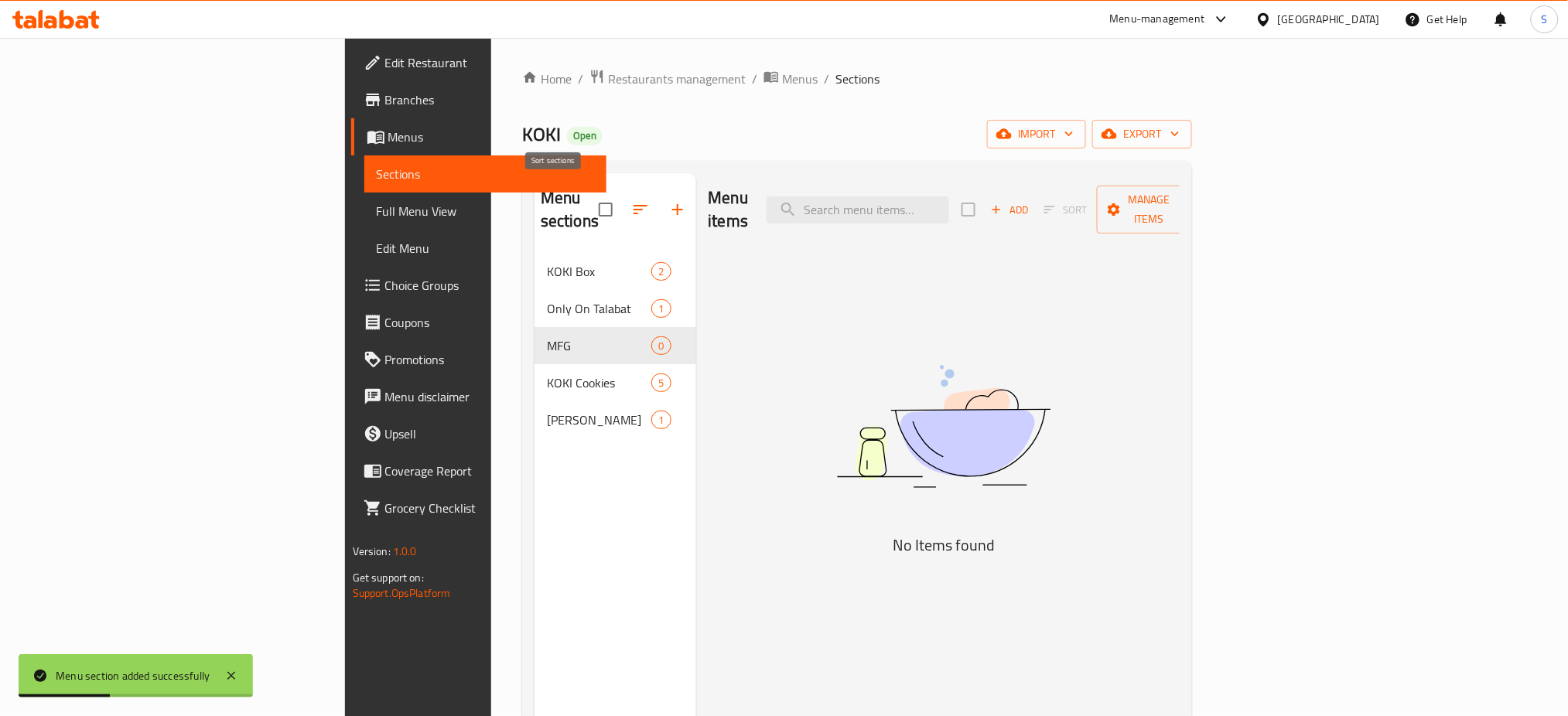
click at [631, 205] on icon "button" at bounding box center [640, 210] width 18 height 18
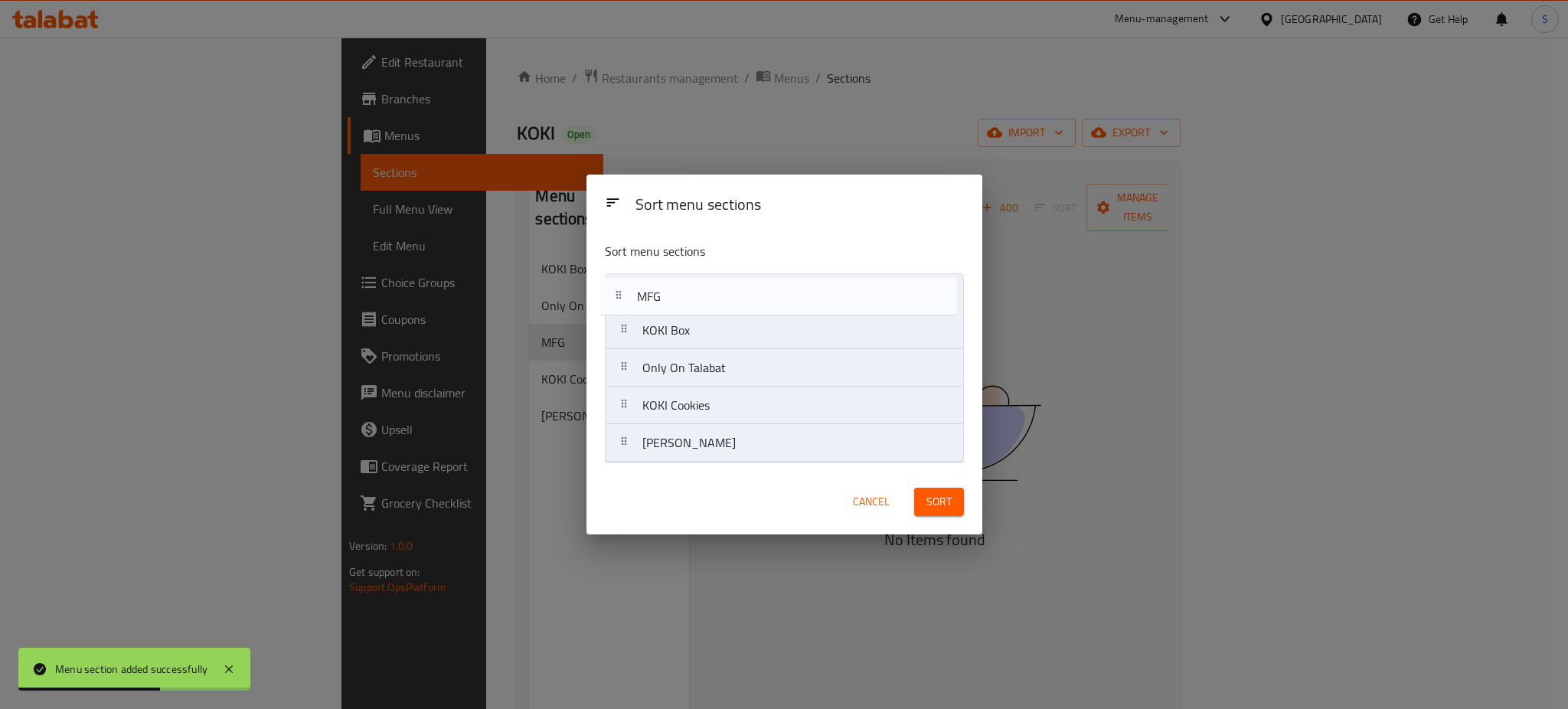
drag, startPoint x: 638, startPoint y: 369, endPoint x: 632, endPoint y: 293, distance: 76.2
click at [632, 293] on nav "KOKI Box Only On Talabat MFG KOKI Cookies [PERSON_NAME]" at bounding box center [784, 368] width 360 height 189
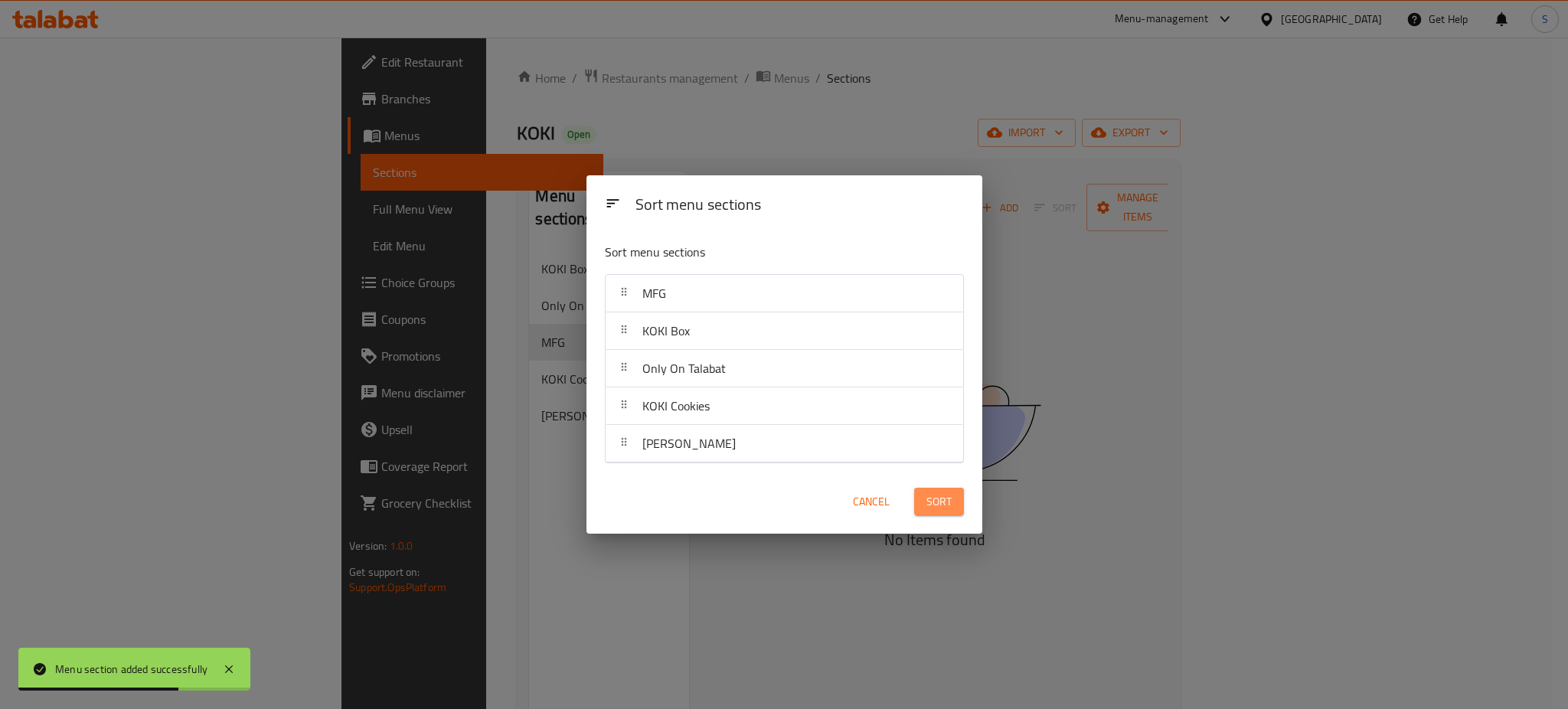
click at [944, 506] on span "Sort" at bounding box center [939, 502] width 25 height 19
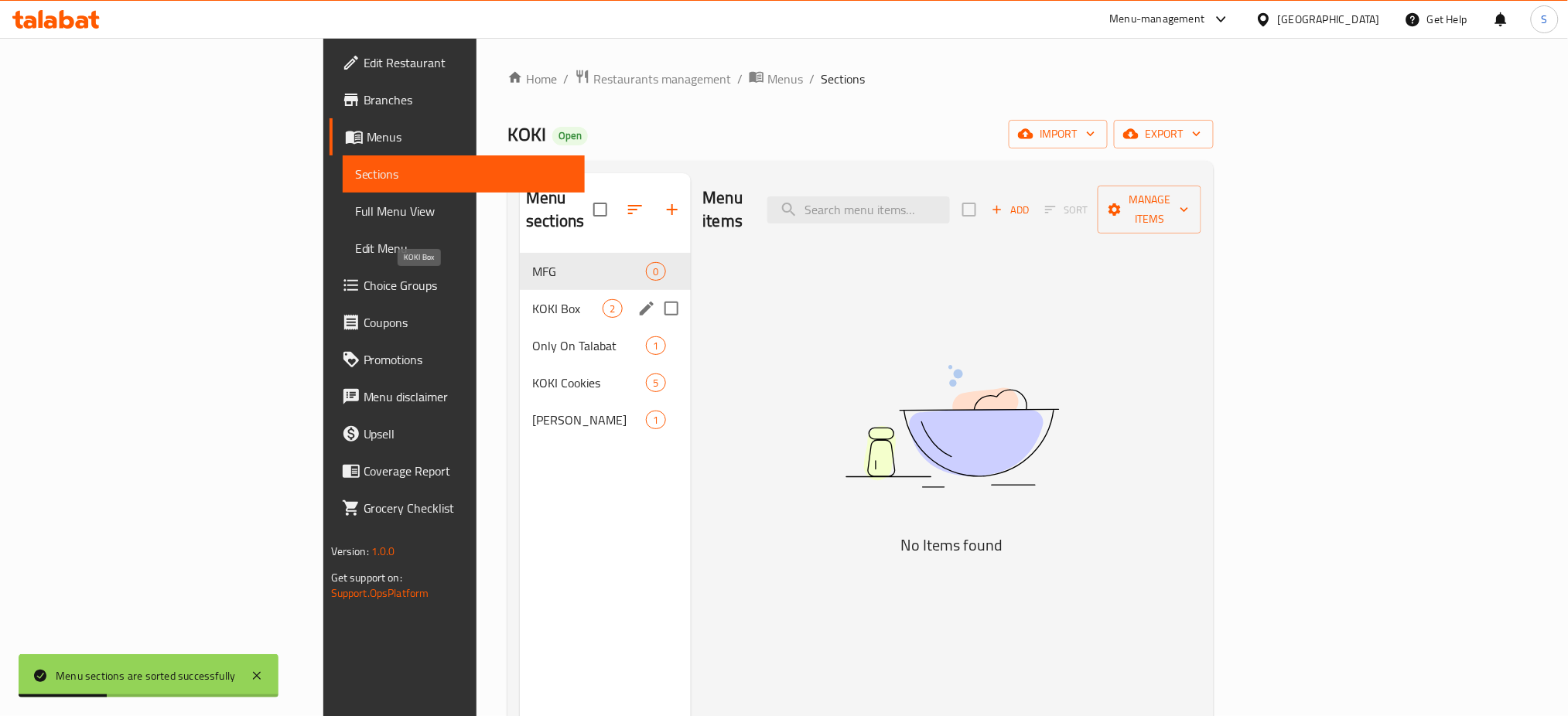
click at [532, 299] on span "KOKI Box" at bounding box center [567, 309] width 70 height 18
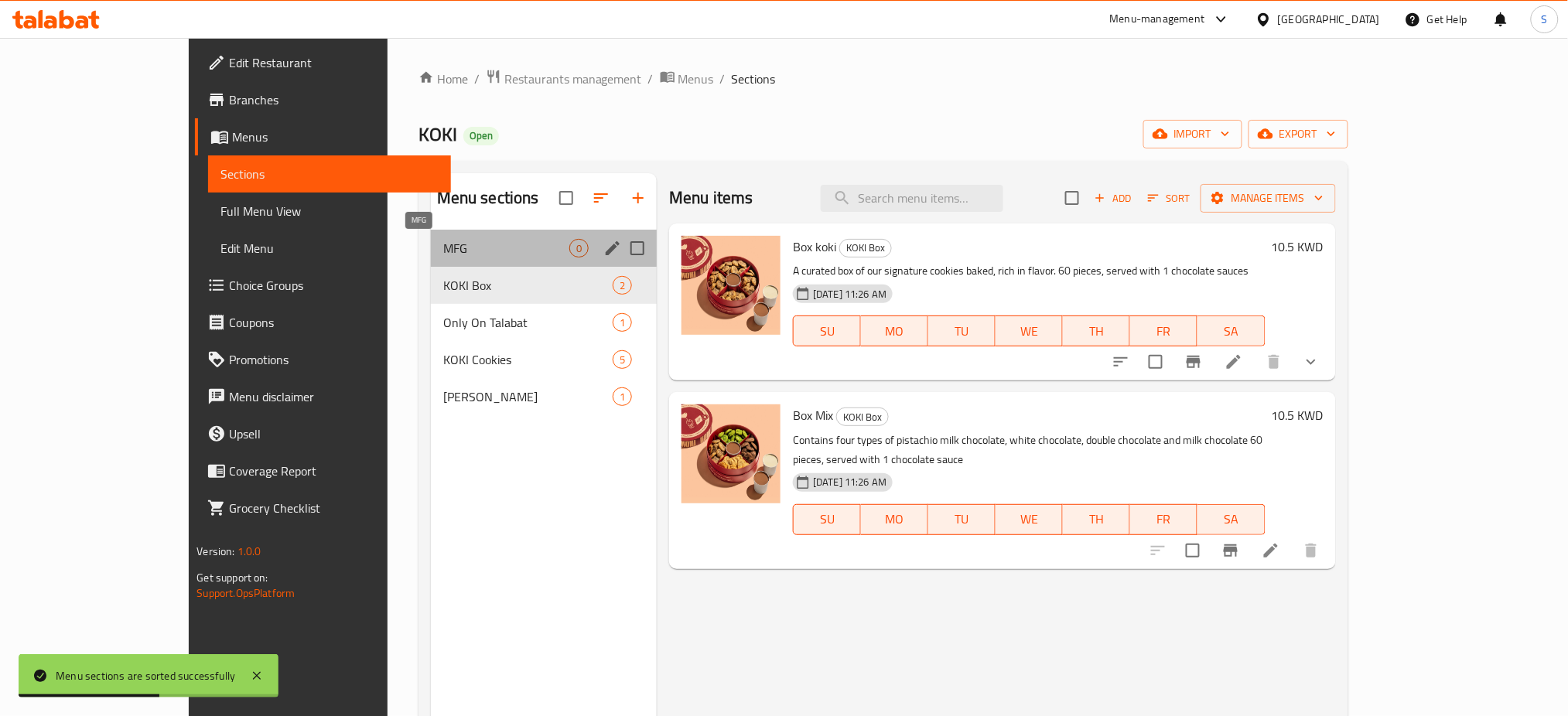
click at [443, 247] on span "MFG" at bounding box center [506, 248] width 126 height 18
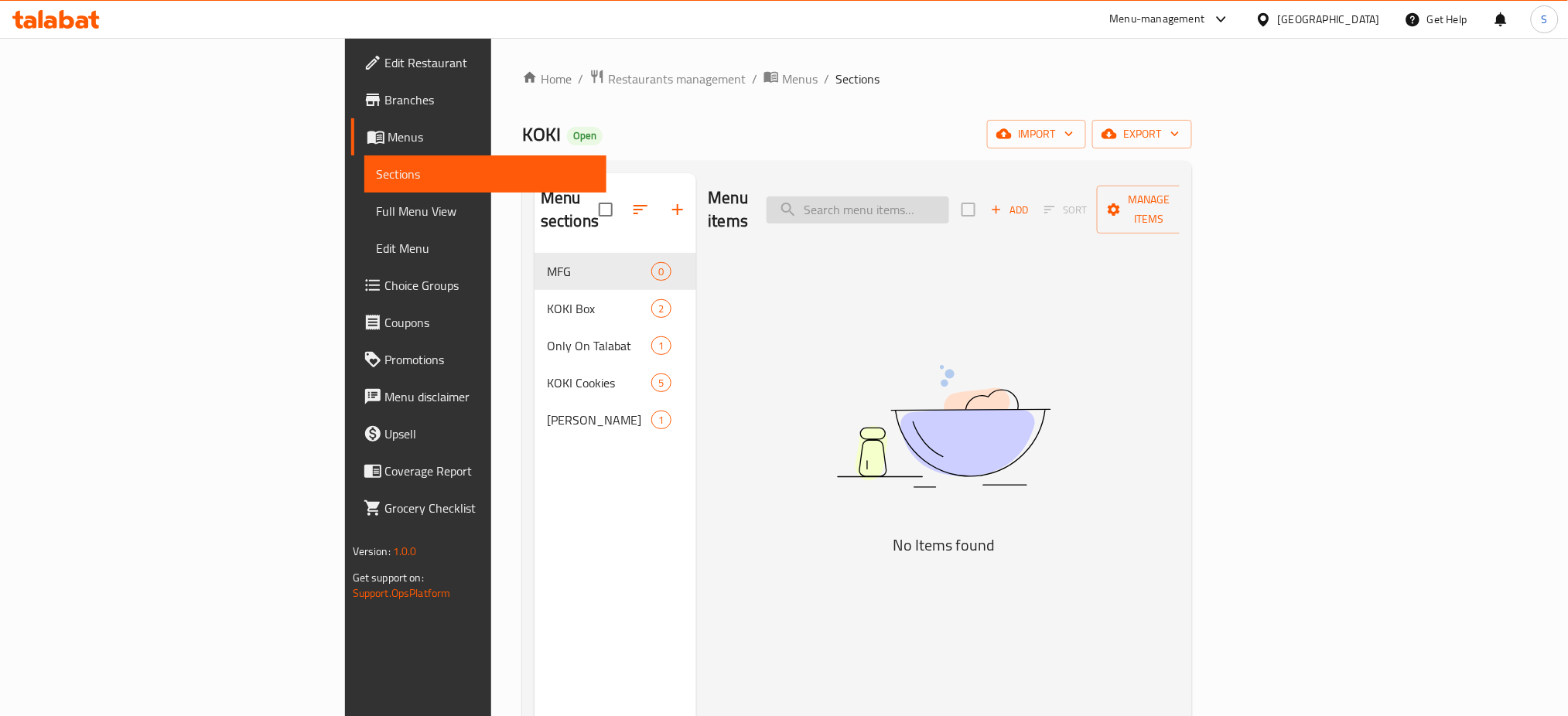
click at [949, 196] on input "search" at bounding box center [857, 210] width 182 height 27
paste input "6 PCS of multed brokies"
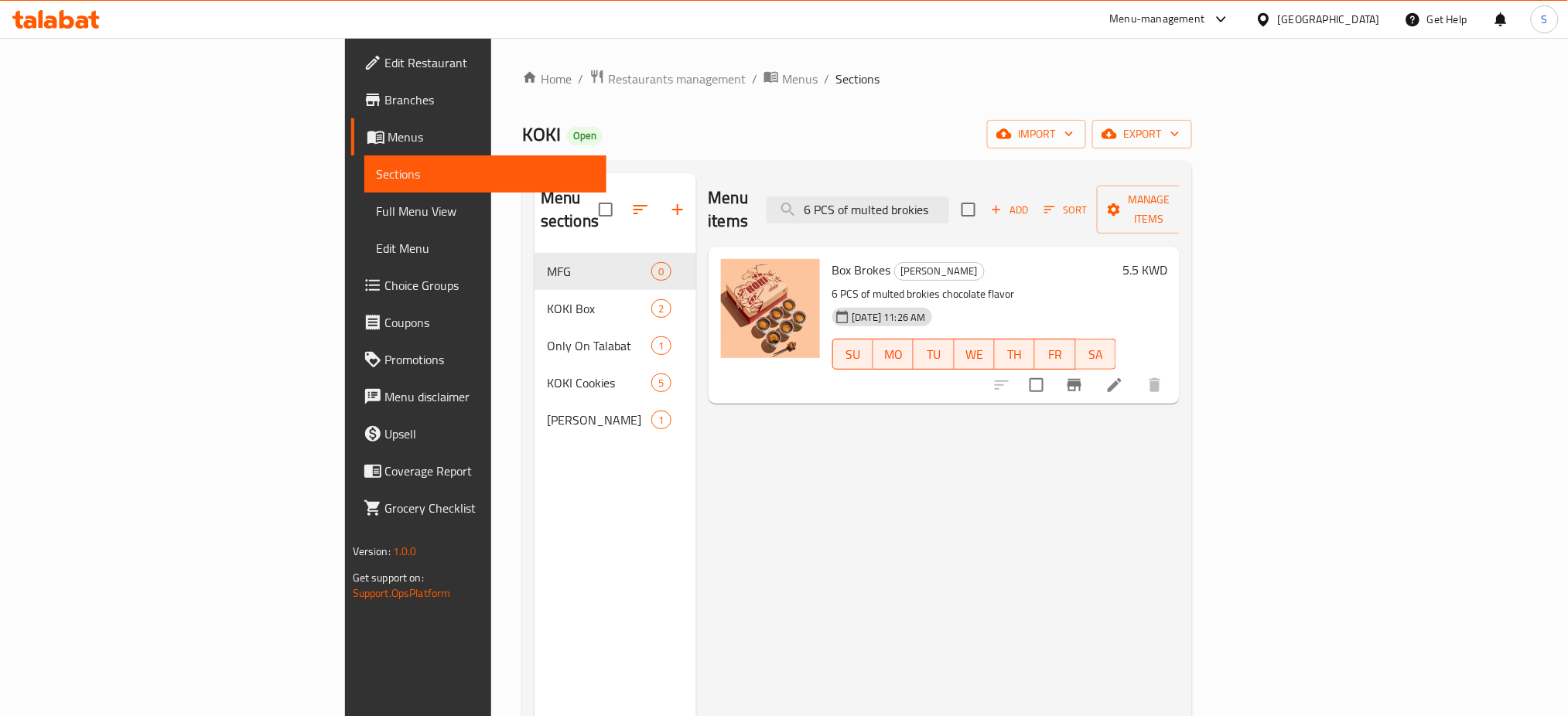
type input "6 PCS of multed brokies"
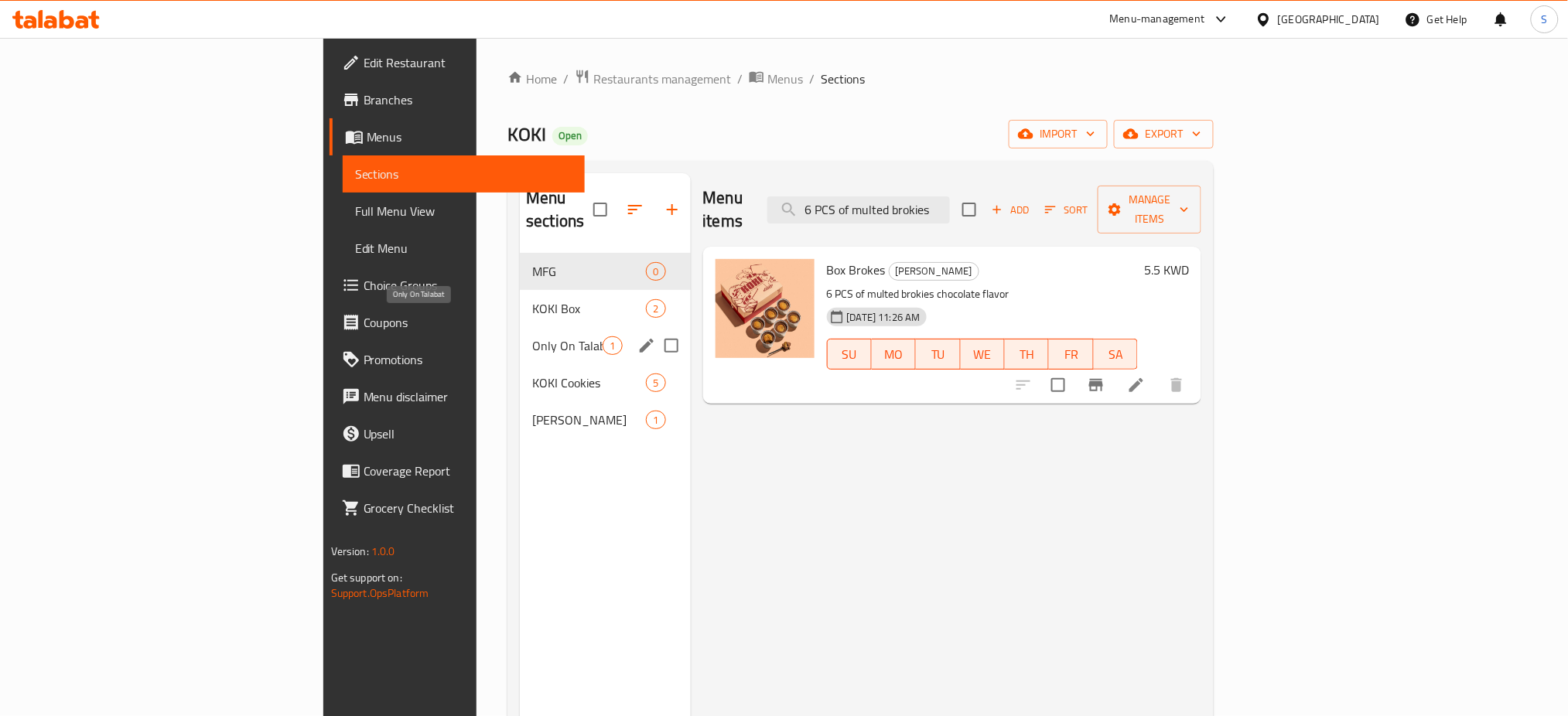
click at [532, 337] on span "Only On Talabat" at bounding box center [567, 346] width 70 height 18
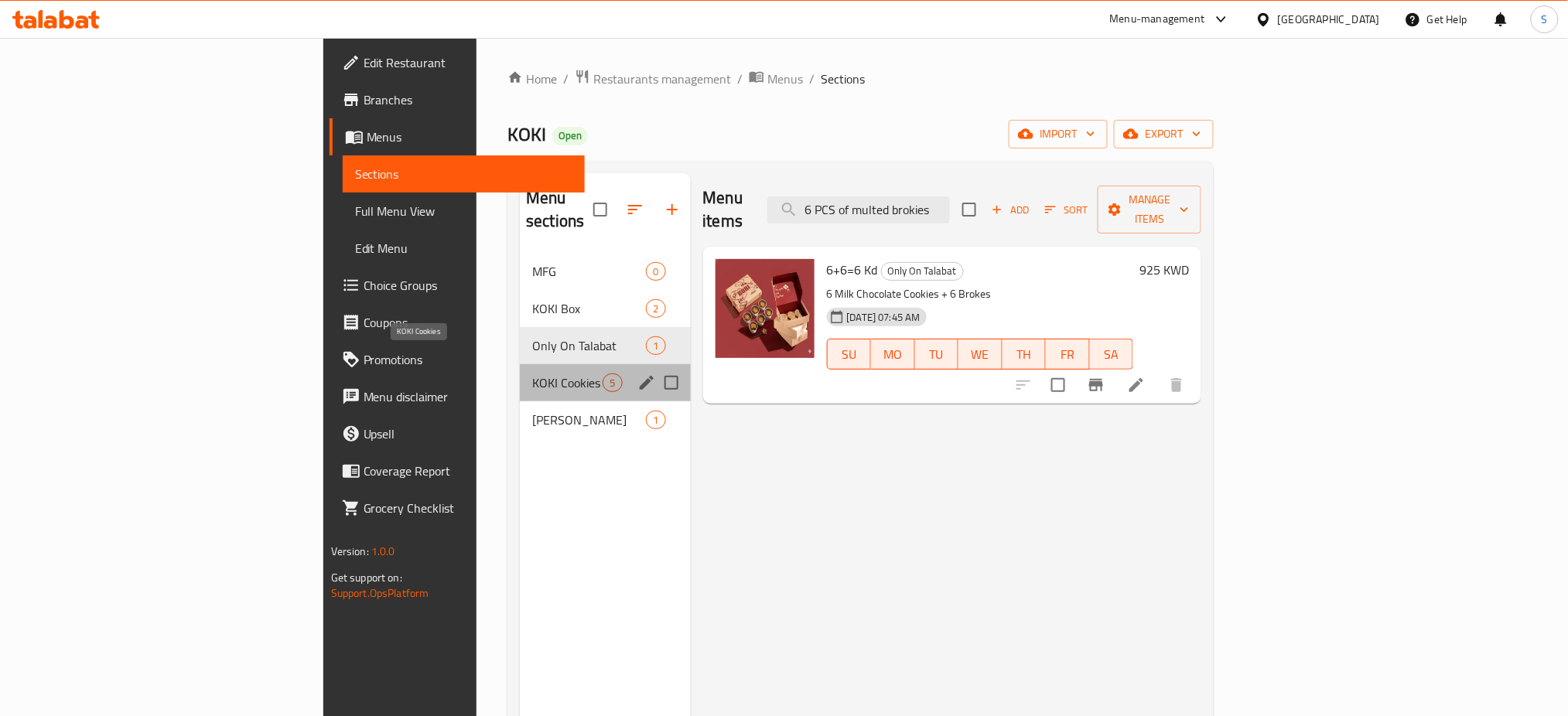
click at [532, 374] on span "KOKI Cookies" at bounding box center [567, 383] width 70 height 18
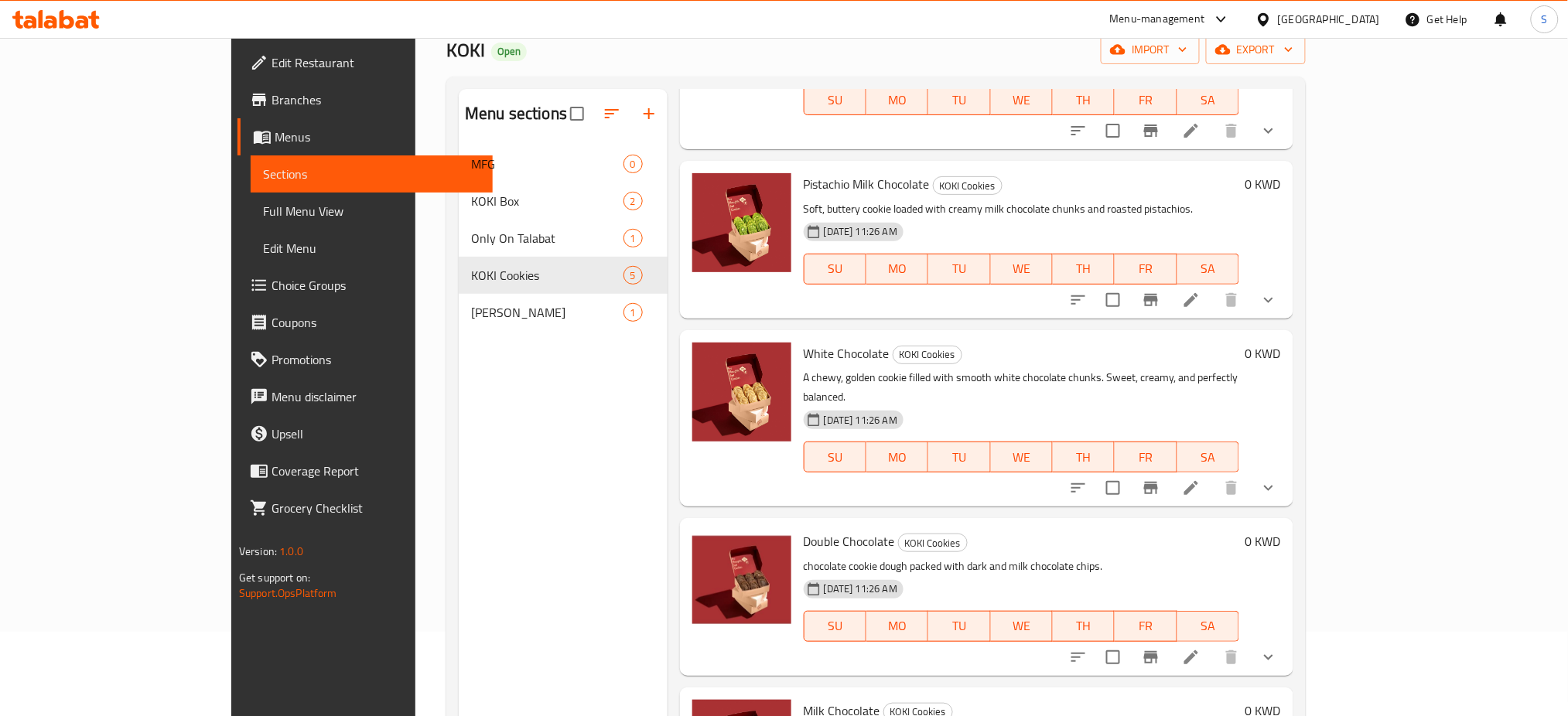
scroll to position [216, 0]
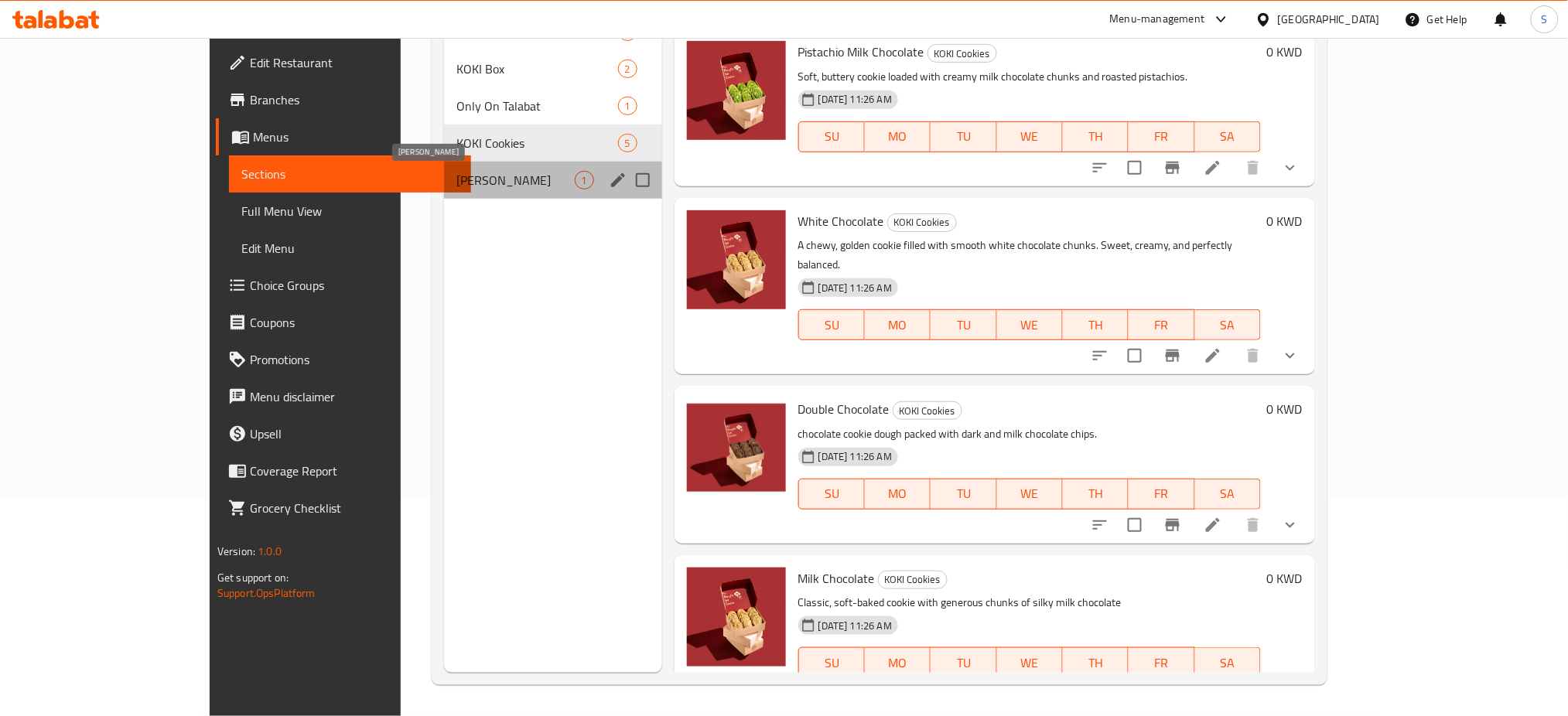
click at [456, 178] on span "KOKI Brokes" at bounding box center [515, 180] width 117 height 18
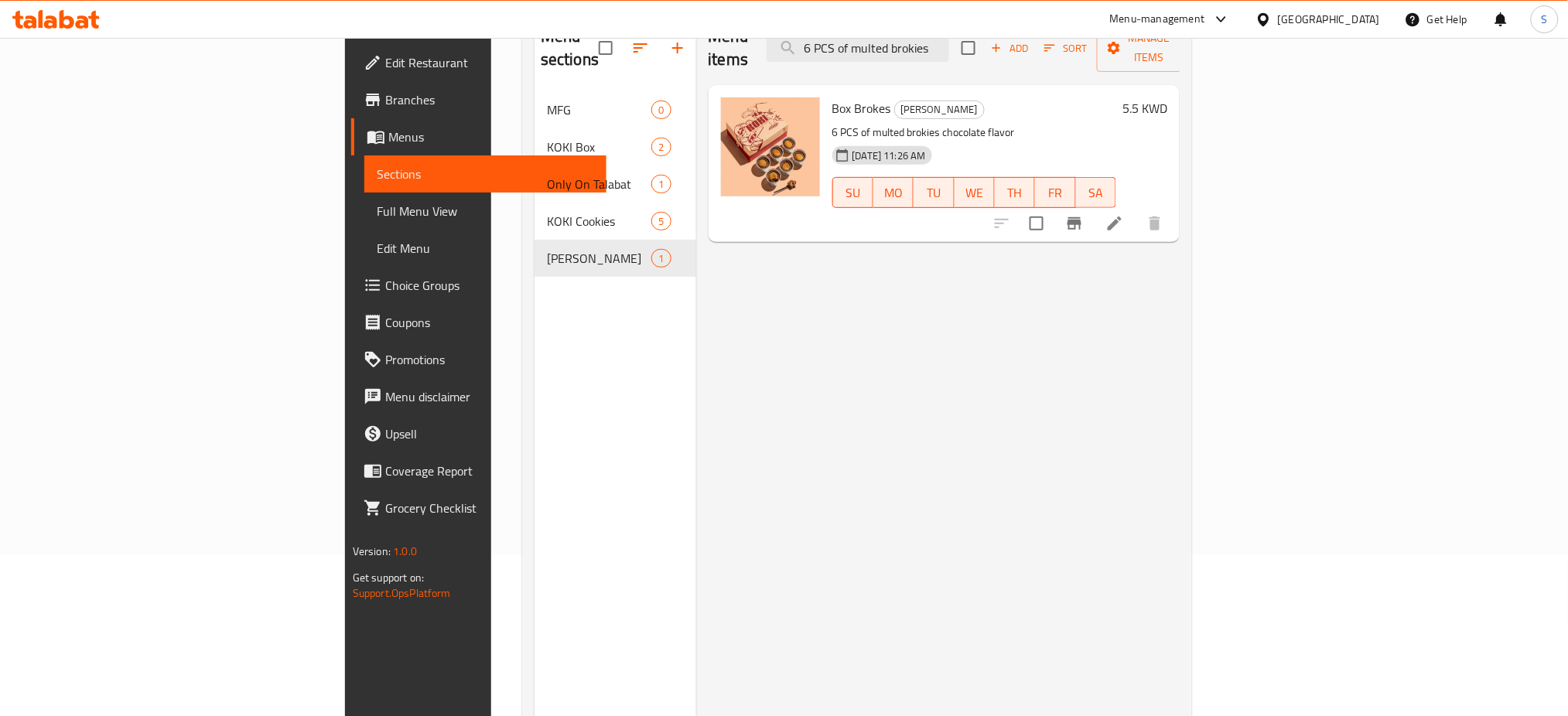
scroll to position [114, 0]
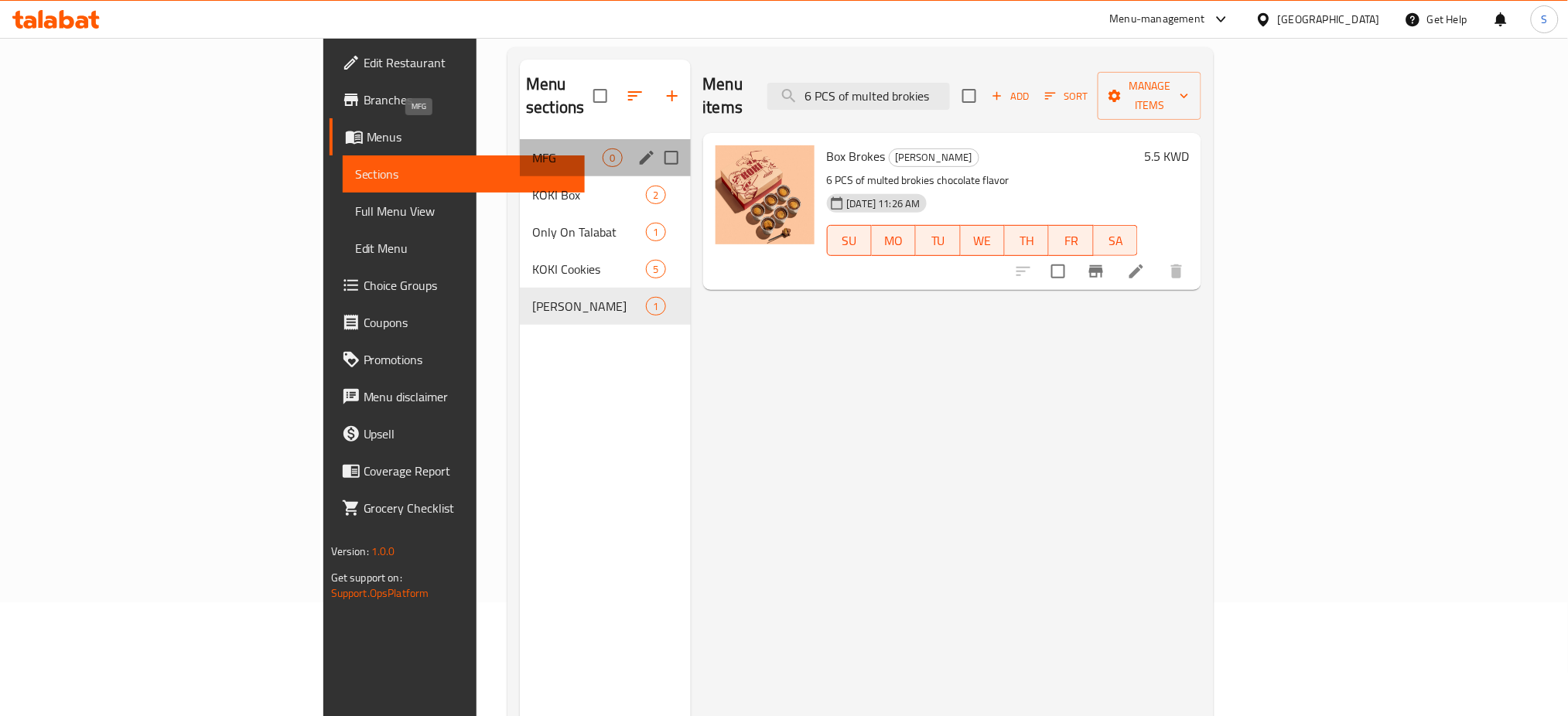
click at [532, 148] on span "MFG" at bounding box center [567, 158] width 70 height 18
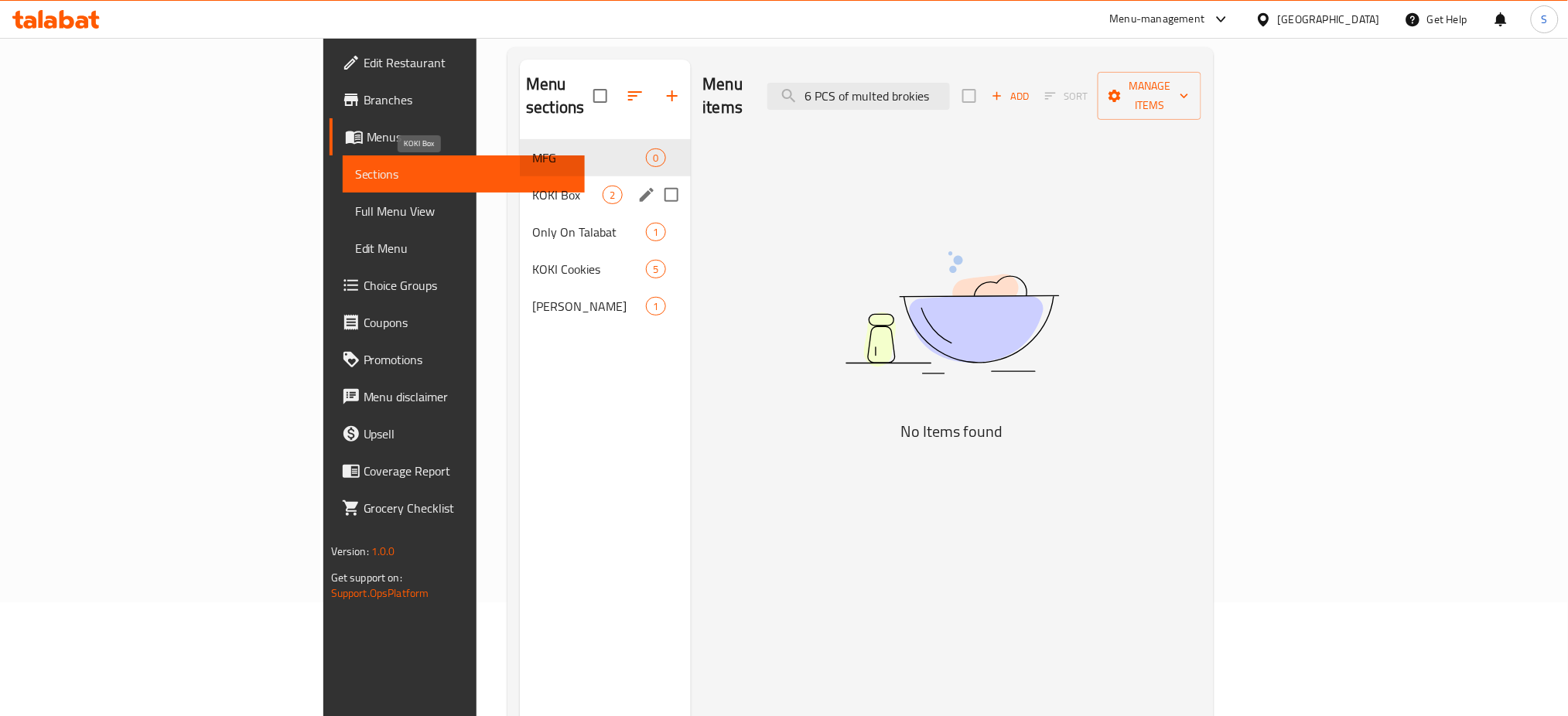
click at [532, 186] on span "KOKI Box" at bounding box center [567, 195] width 70 height 18
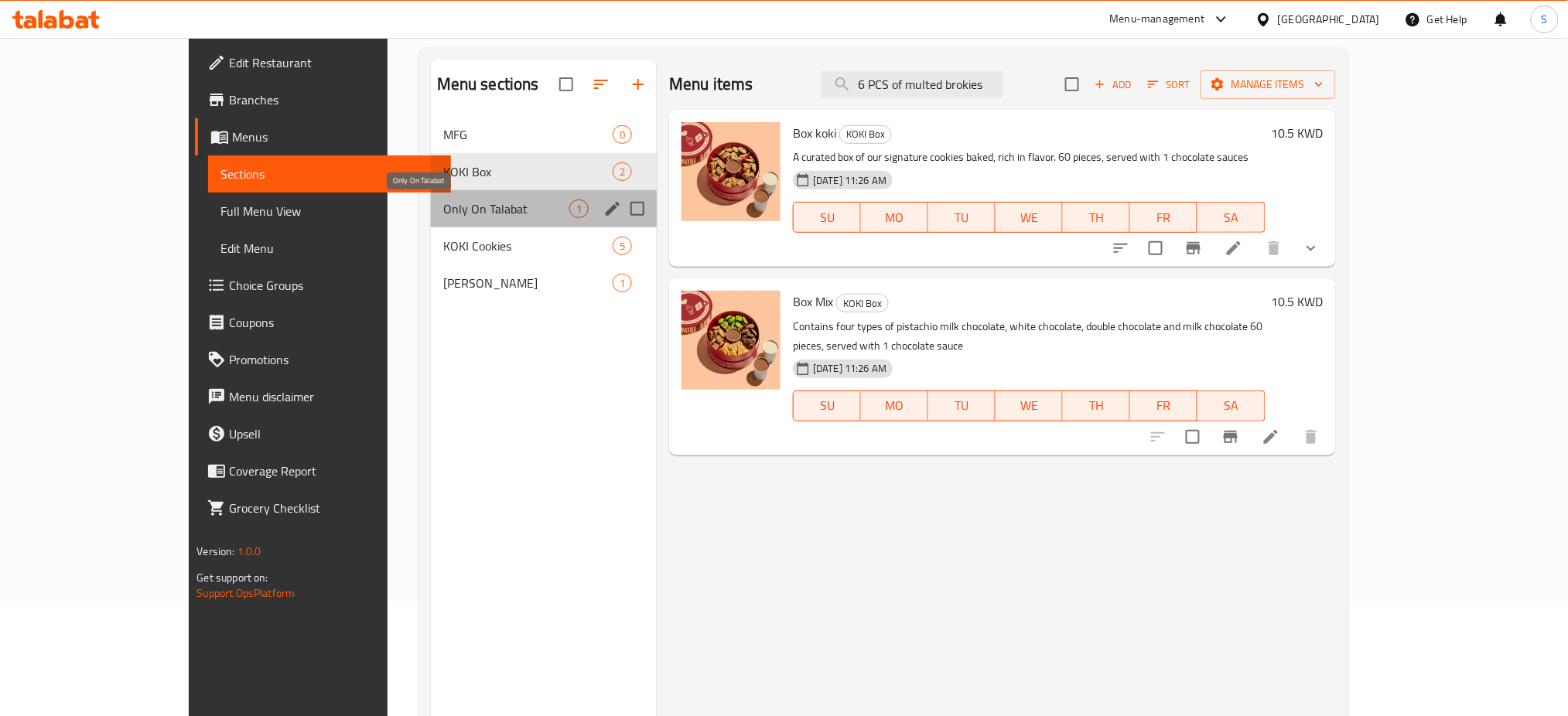
click at [443, 209] on span "Only On Talabat" at bounding box center [506, 209] width 126 height 18
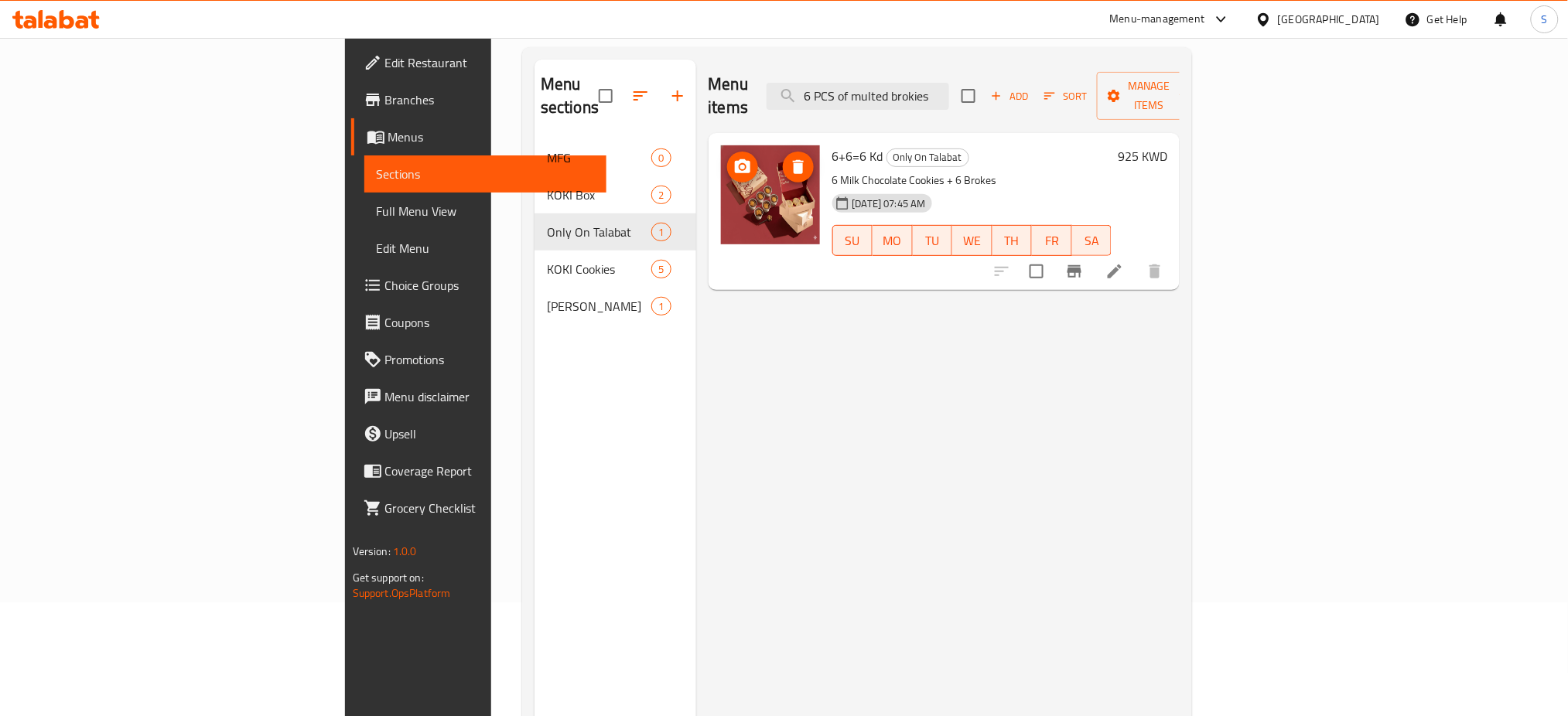
click at [720, 194] on img at bounding box center [770, 195] width 99 height 99
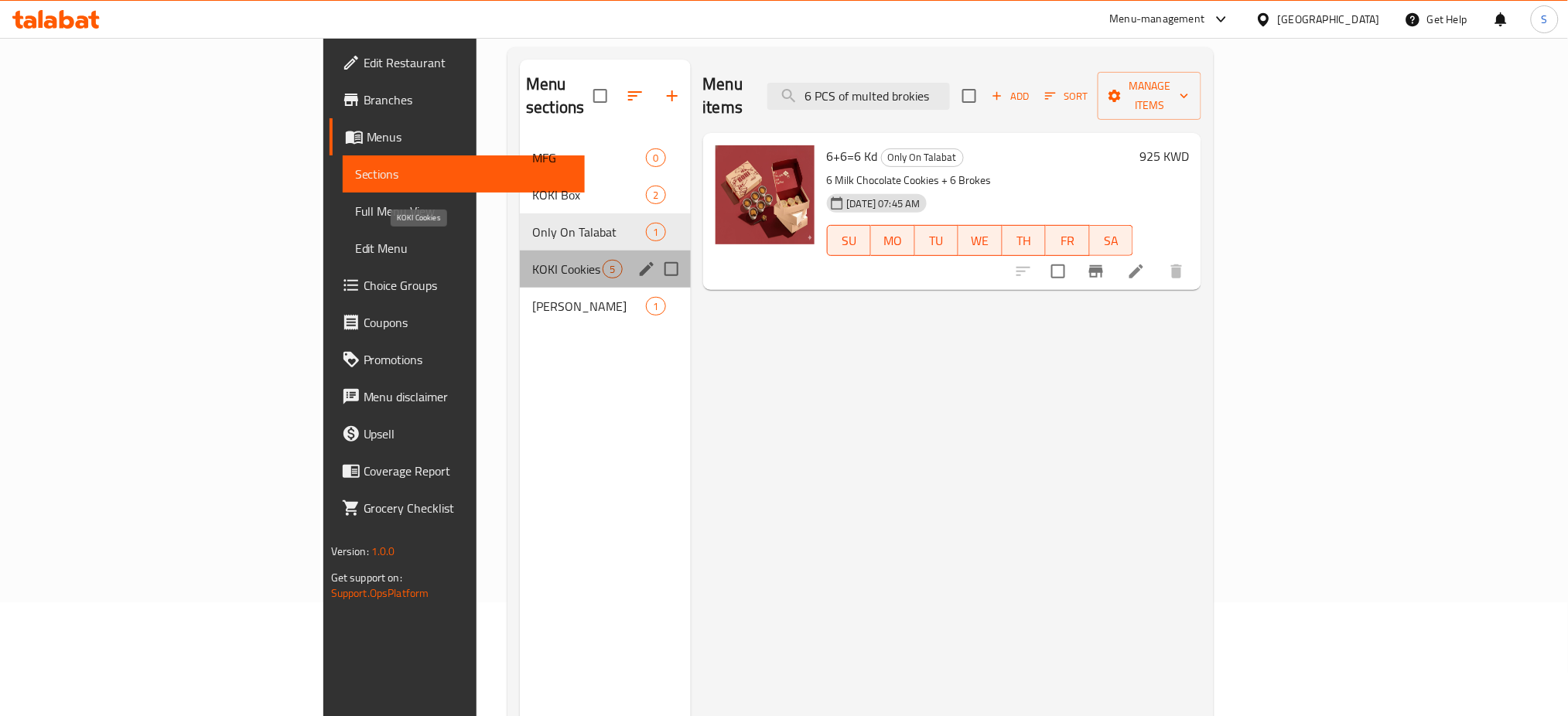
click at [532, 260] on span "KOKI Cookies" at bounding box center [567, 269] width 70 height 18
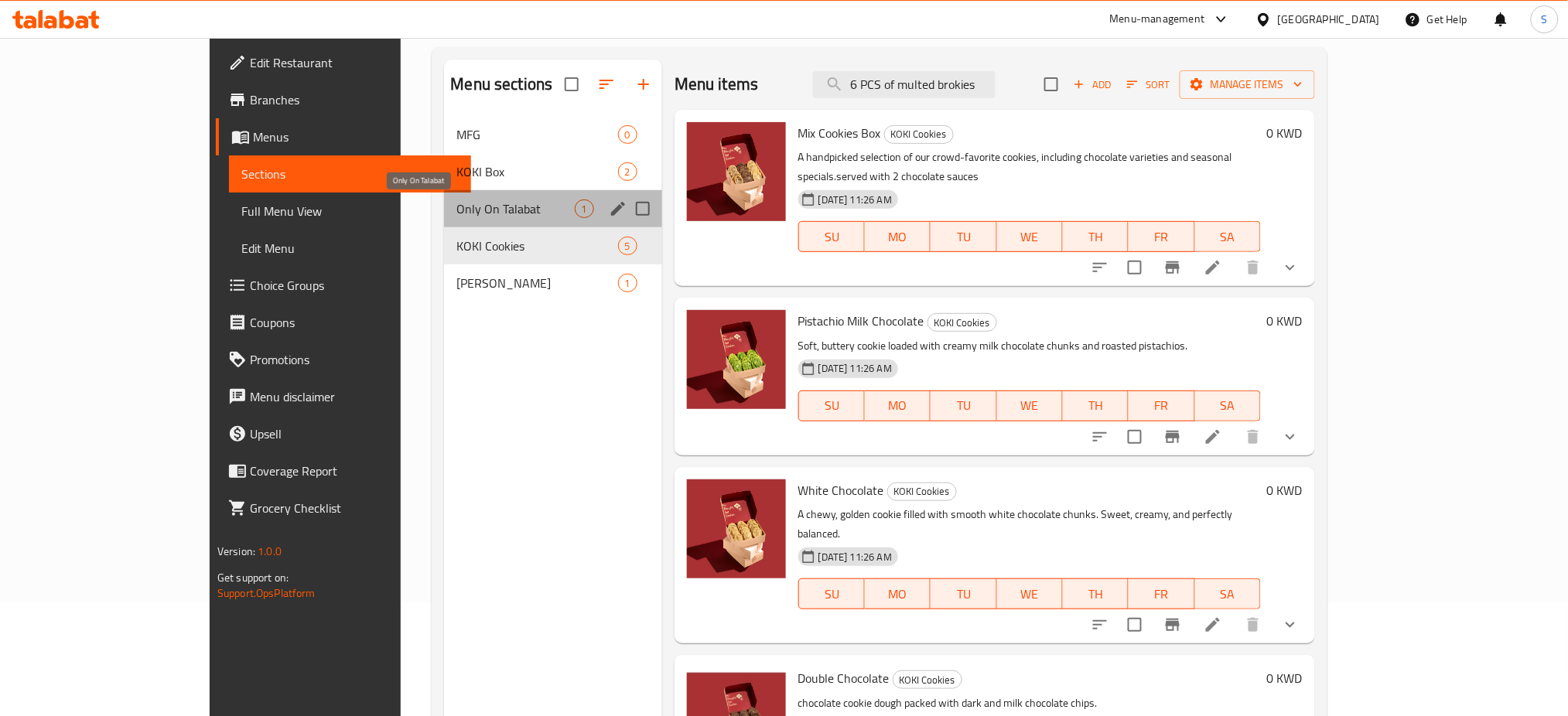
click at [456, 203] on span "Only On Talabat" at bounding box center [515, 209] width 117 height 18
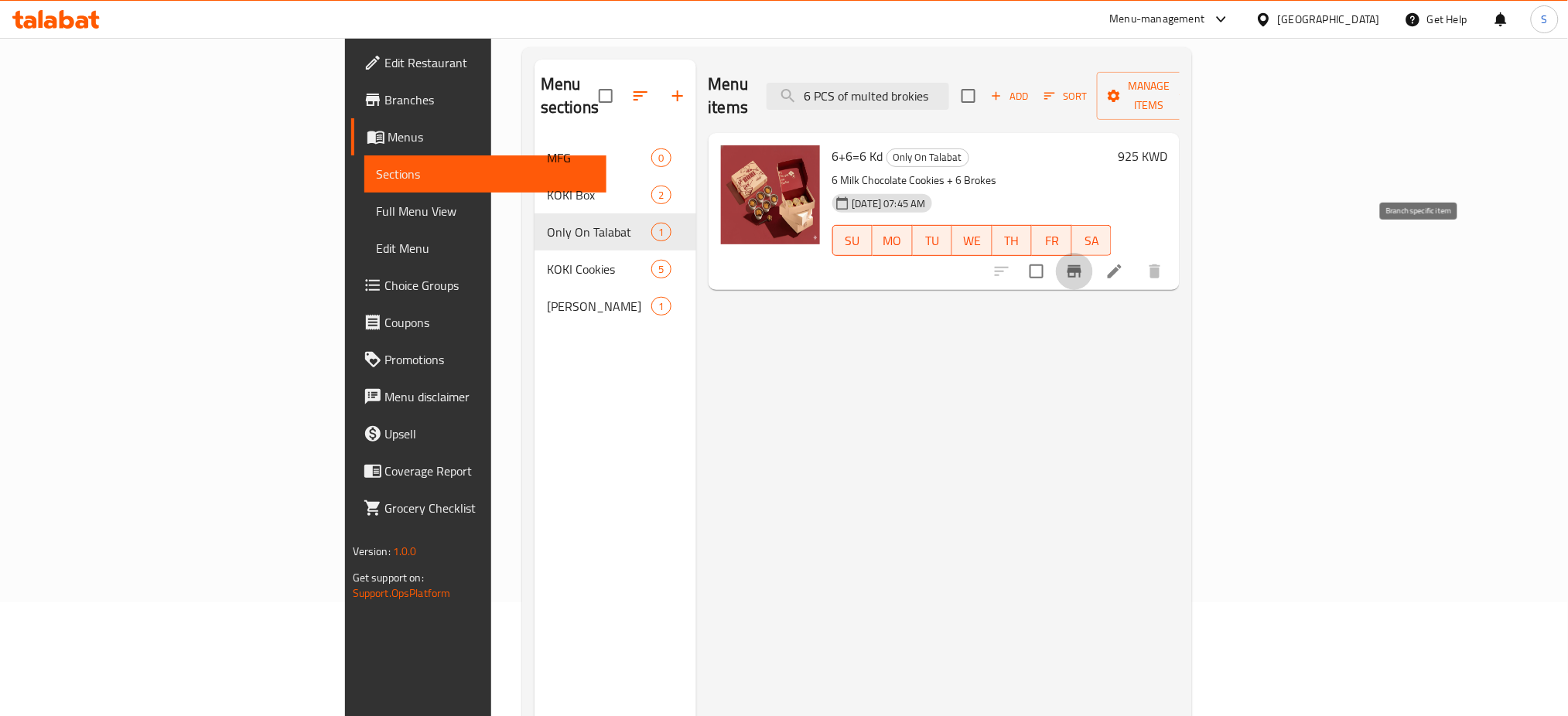
click at [1081, 265] on icon "Branch-specific-item" at bounding box center [1074, 271] width 14 height 12
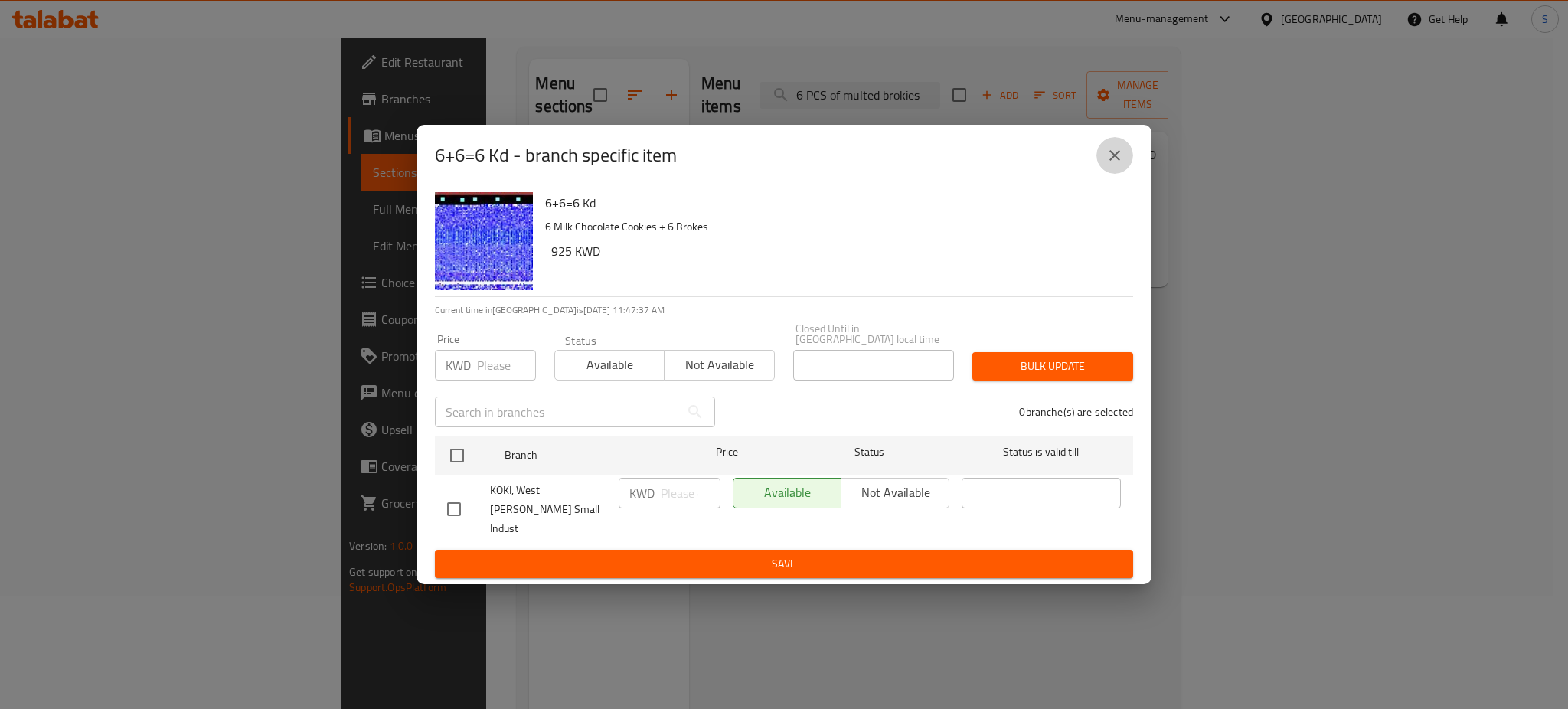
click at [1116, 165] on icon "close" at bounding box center [1115, 155] width 18 height 18
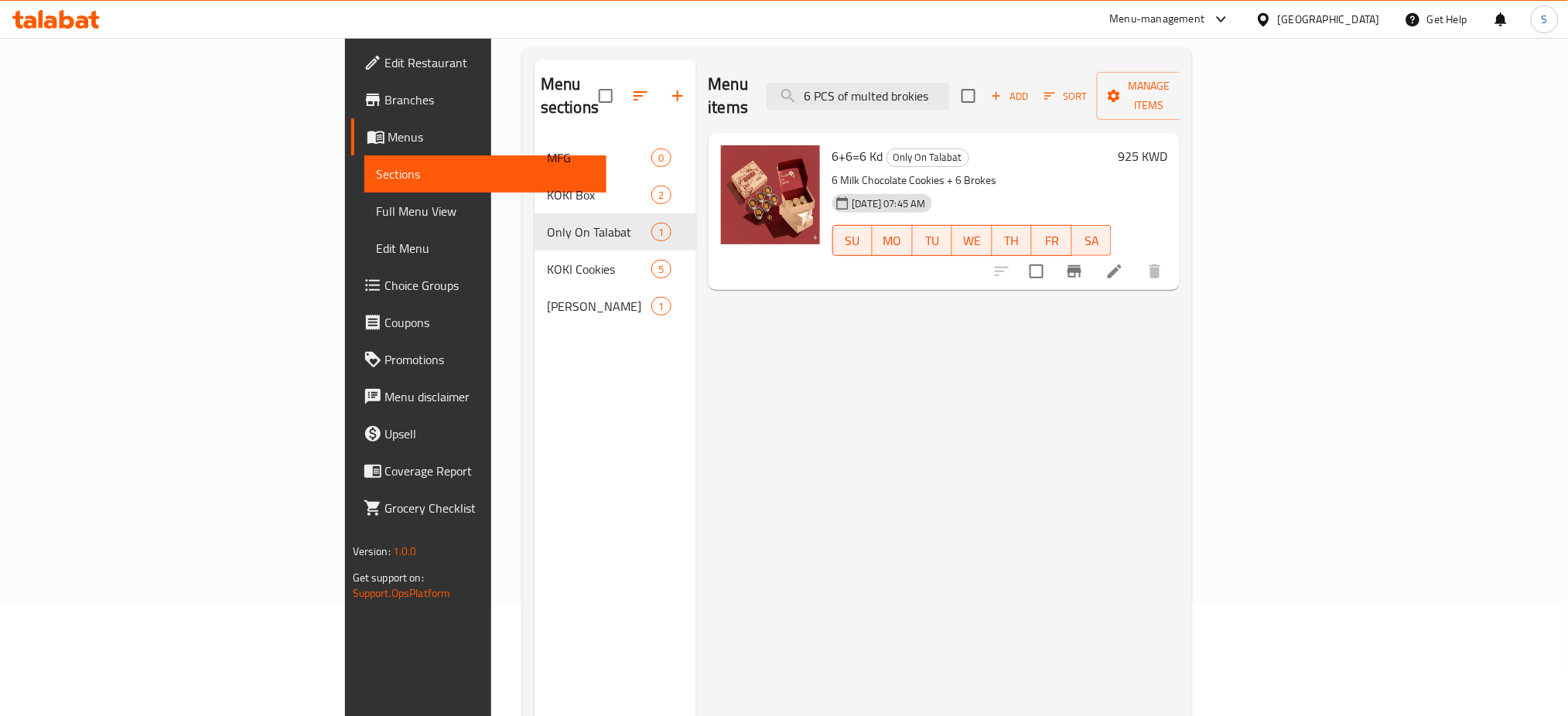
click at [1180, 431] on div "Menu items 6 PCS of multed brokies Add Sort Manage items 6+6=6 Kd Only On Talab…" at bounding box center [937, 417] width 484 height 716
click at [1180, 440] on div "Menu items 6 PCS of multed brokies Add Sort Manage items 6+6=6 Kd Only On Talab…" at bounding box center [937, 417] width 484 height 716
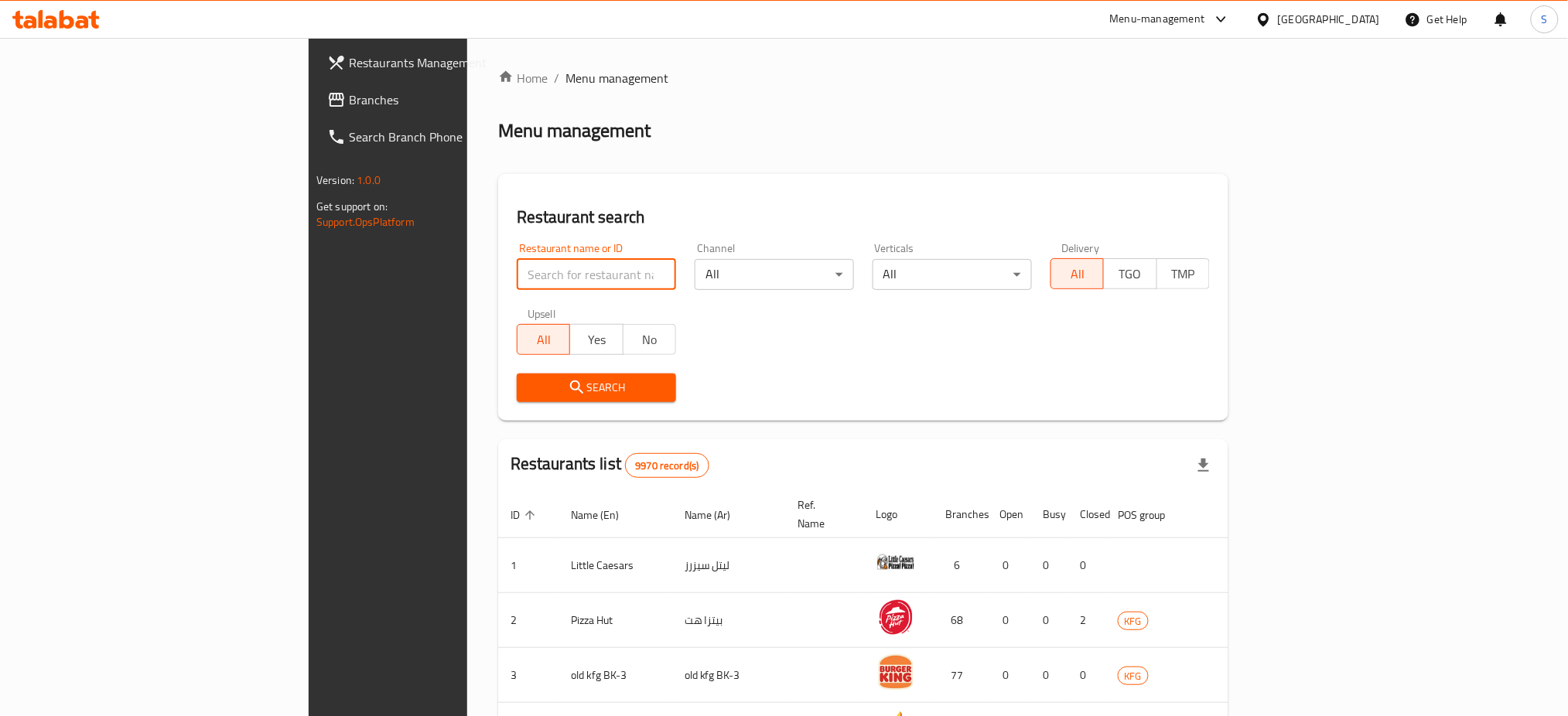
click at [517, 271] on input "search" at bounding box center [596, 274] width 159 height 31
type input "[PERSON_NAME]"
click button "Search" at bounding box center [596, 388] width 159 height 29
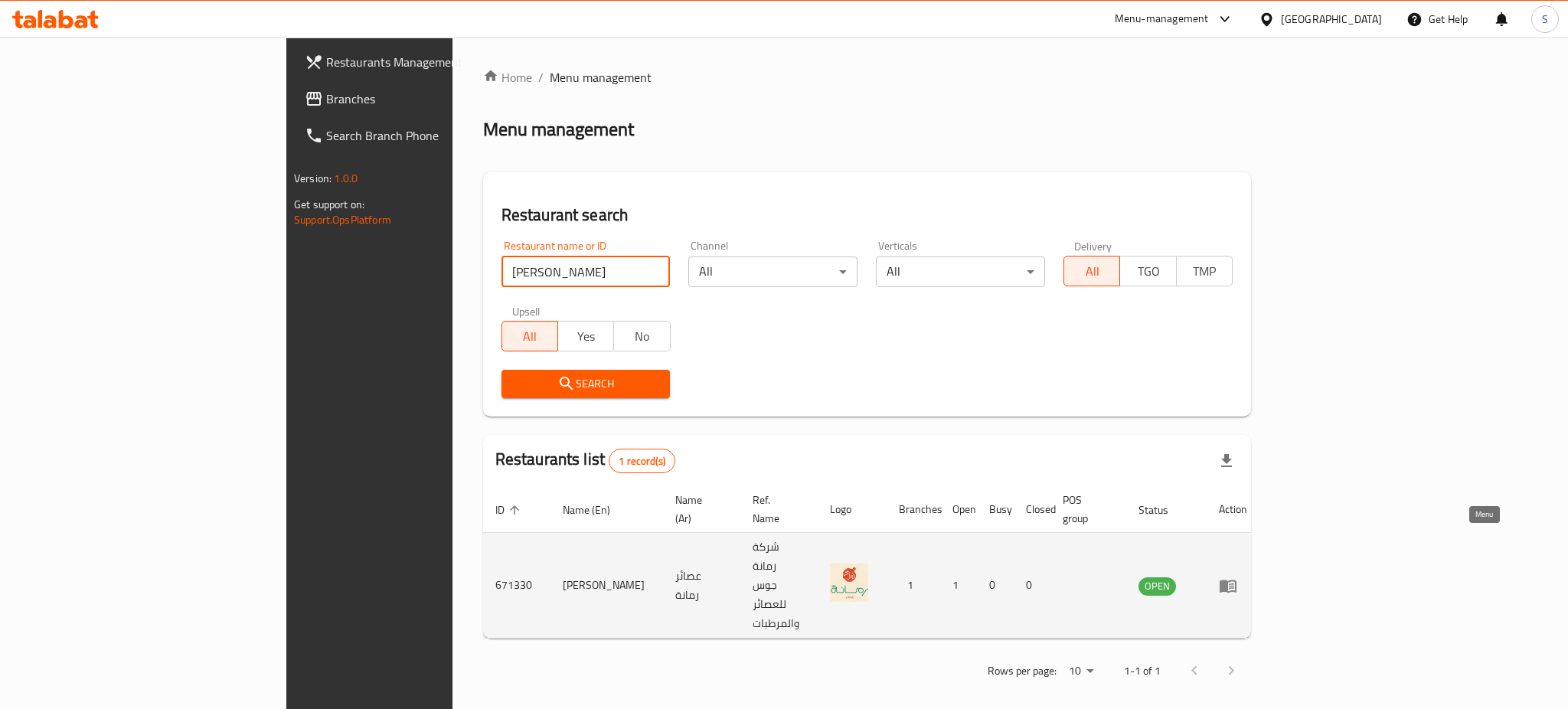
click at [1235, 583] on icon "enhanced table" at bounding box center [1231, 586] width 6 height 6
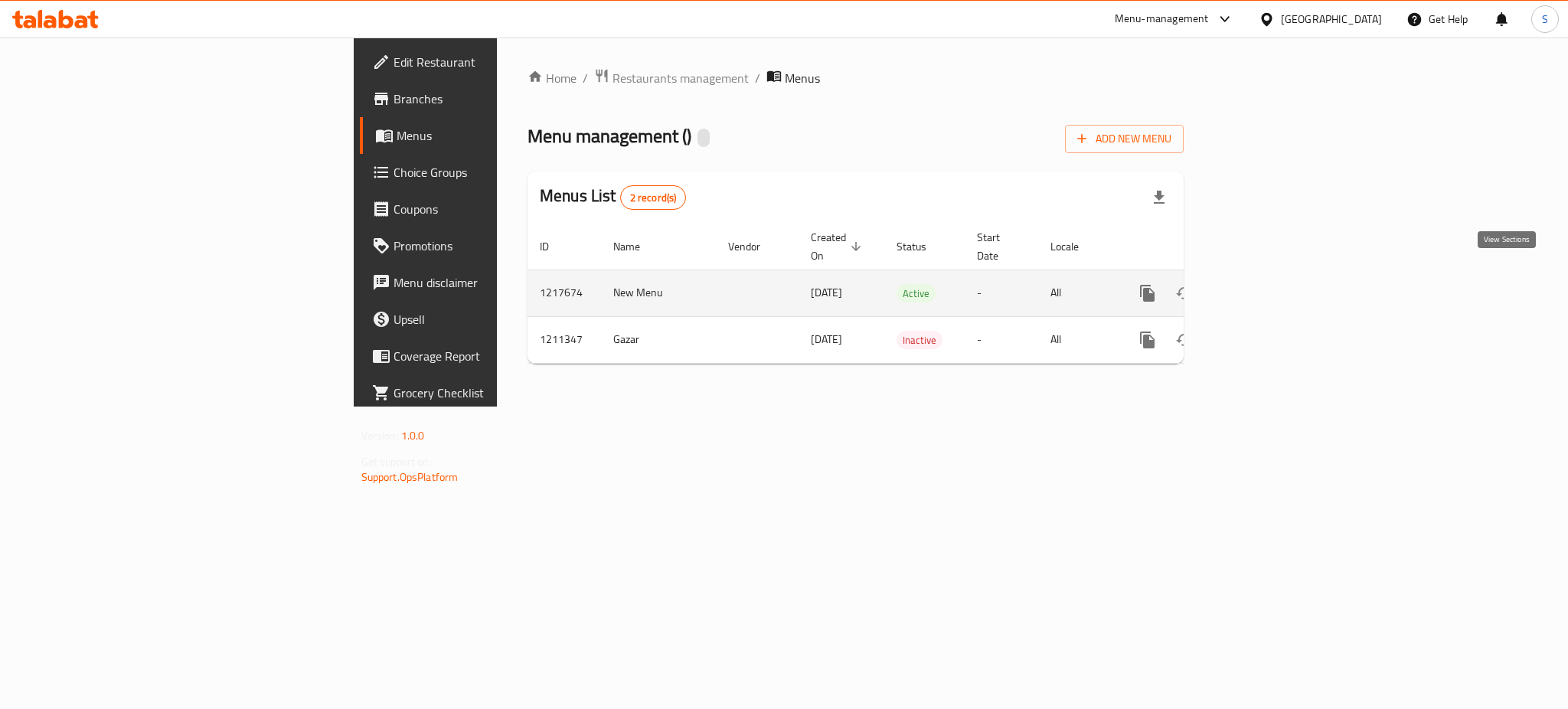
click at [1267, 284] on icon "enhanced table" at bounding box center [1258, 293] width 18 height 18
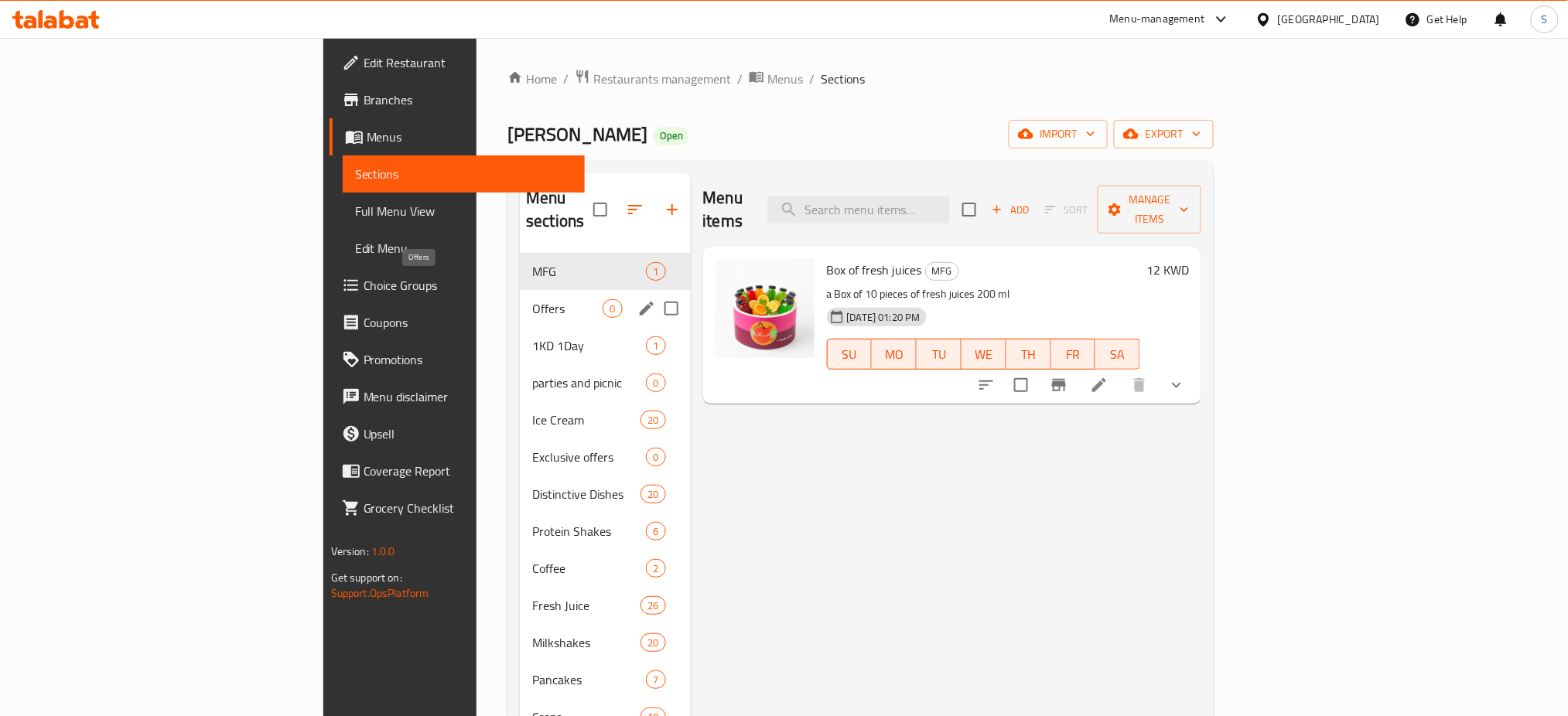
click at [532, 299] on span "Offers" at bounding box center [567, 309] width 70 height 18
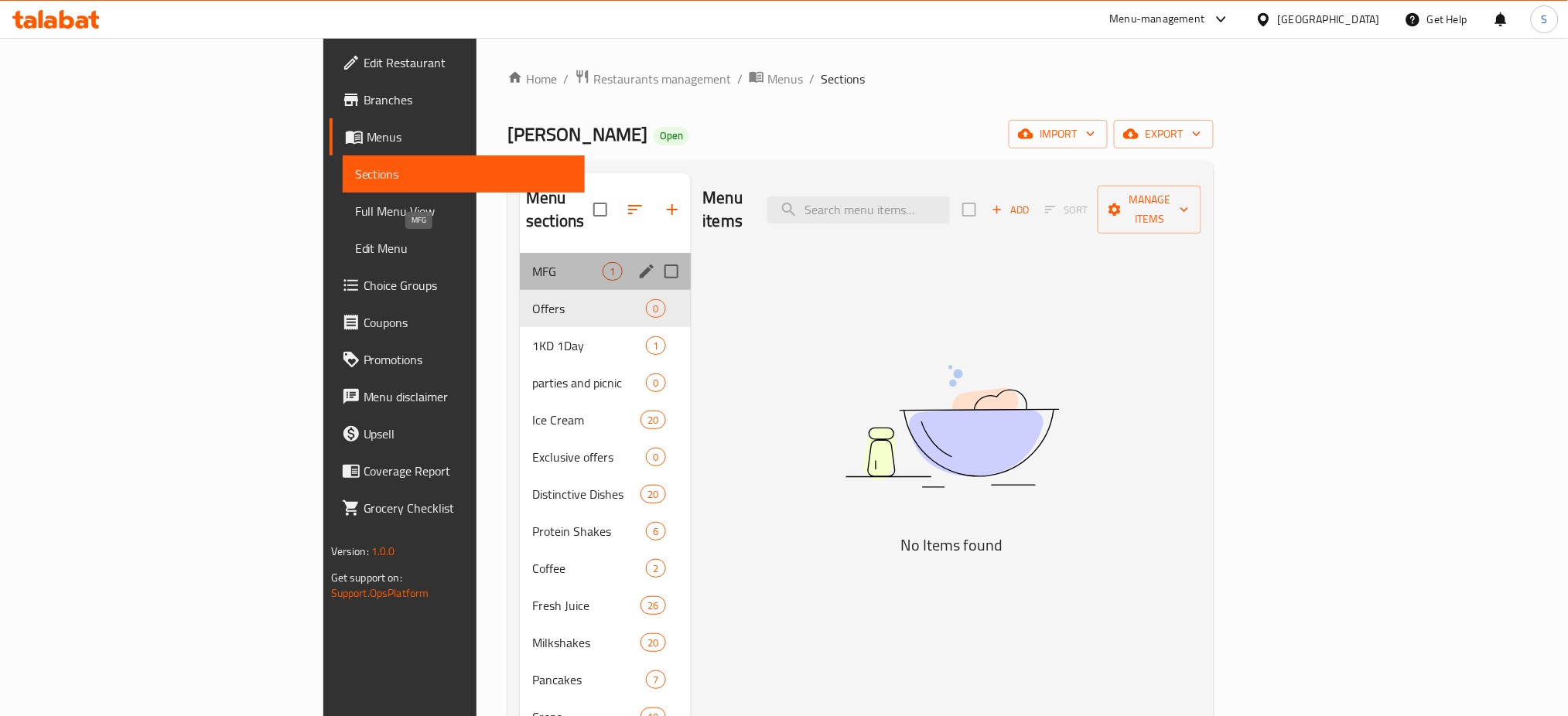
click at [532, 262] on span "MFG" at bounding box center [567, 271] width 70 height 18
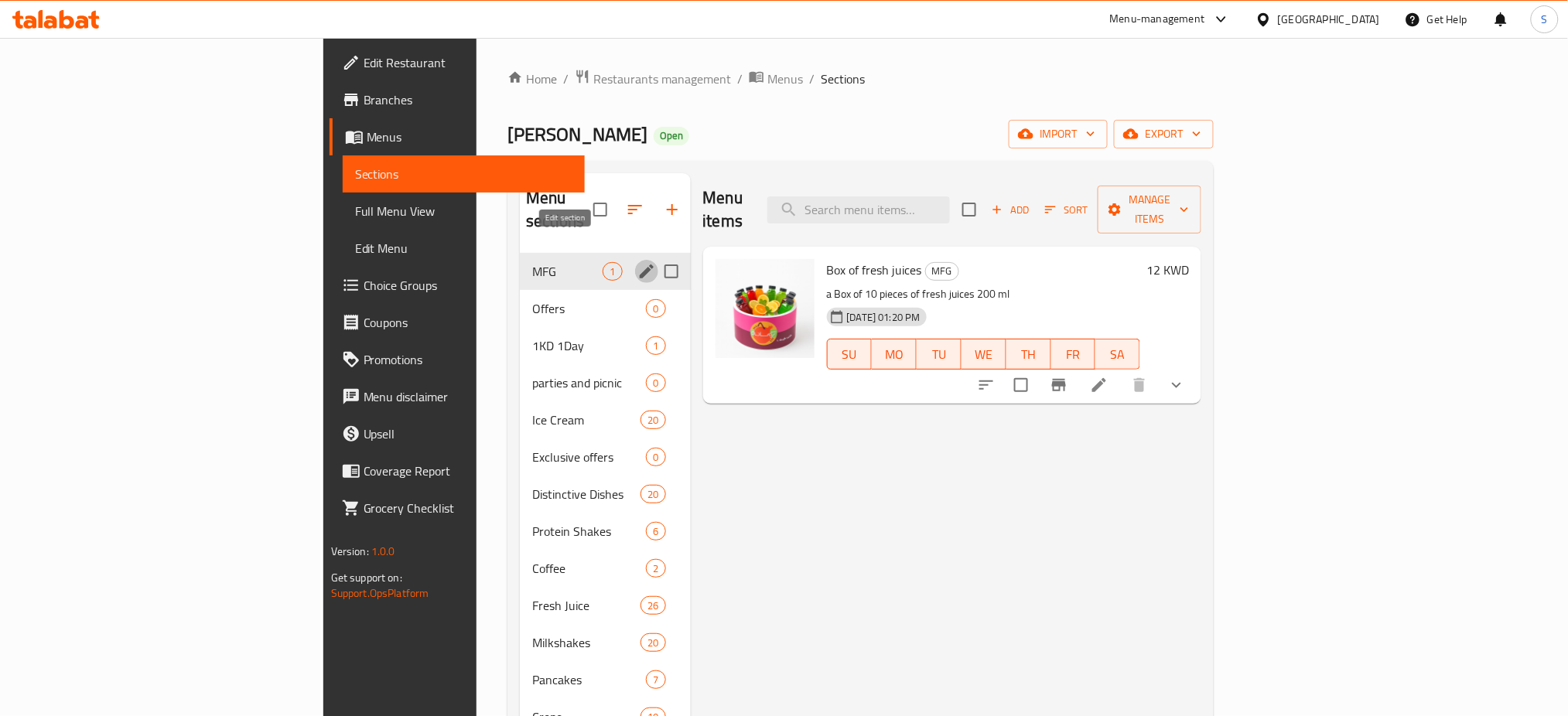
click at [640, 265] on icon "edit" at bounding box center [646, 271] width 14 height 14
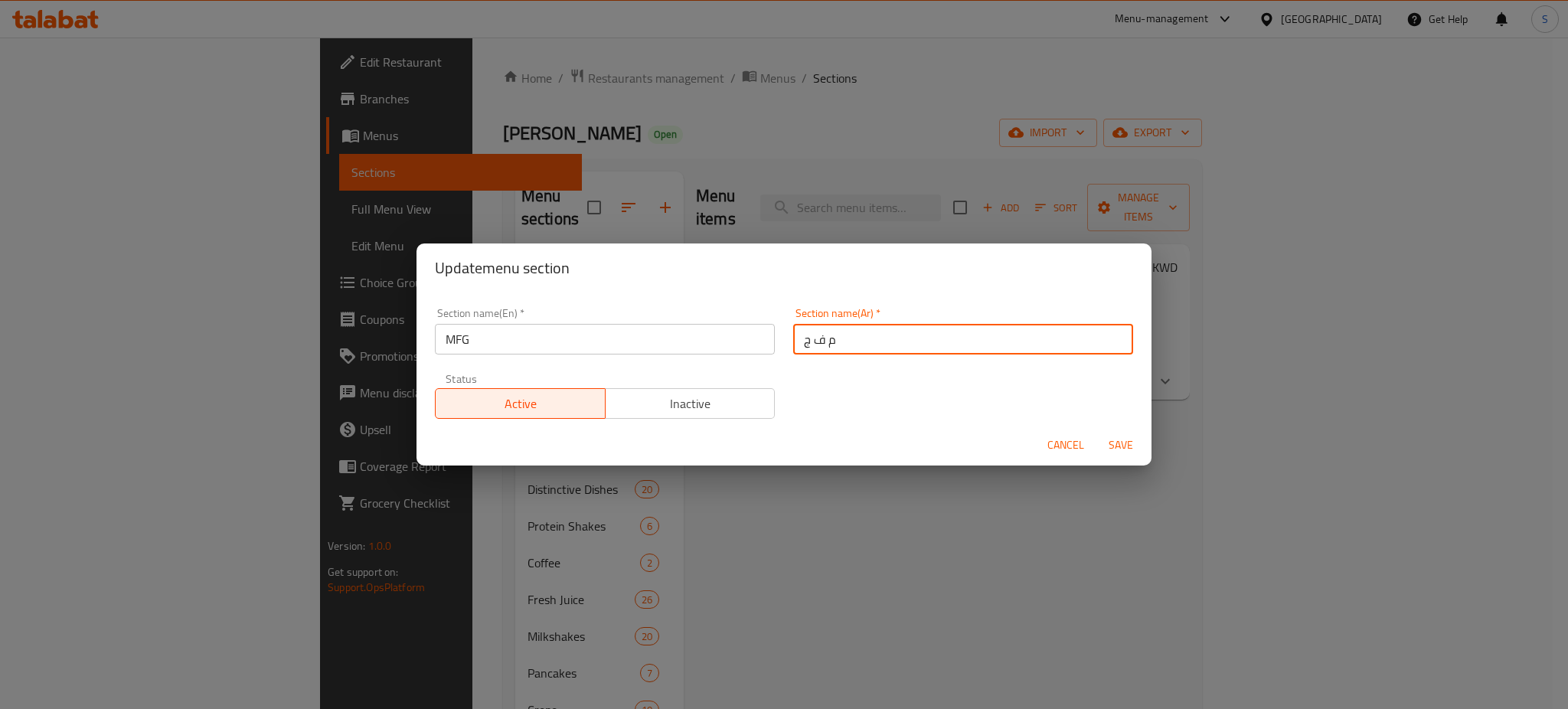
click at [811, 347] on input "م ف ج" at bounding box center [963, 338] width 340 height 30
click at [815, 344] on input "م ف ج" at bounding box center [963, 338] width 340 height 30
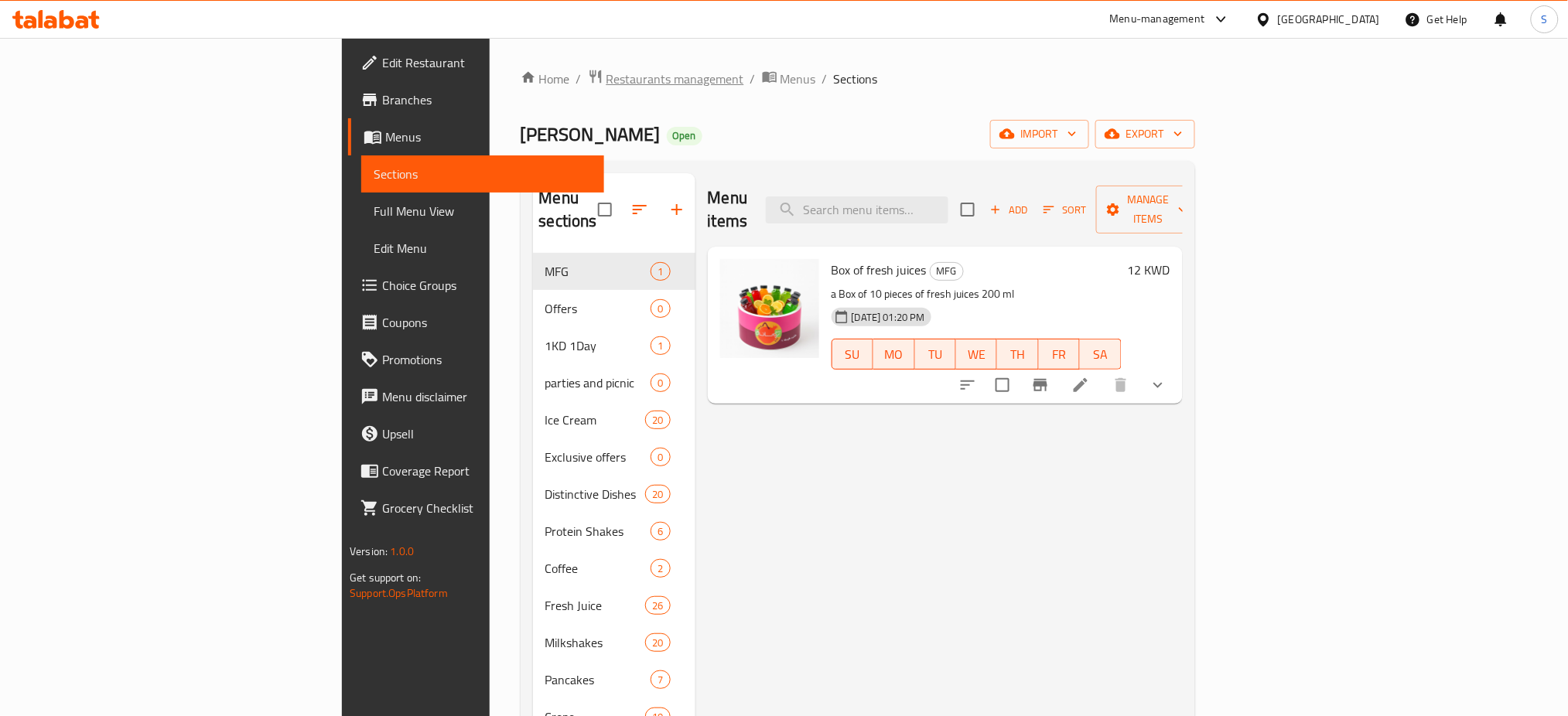
click at [607, 69] on span "Restaurants management" at bounding box center [675, 78] width 138 height 18
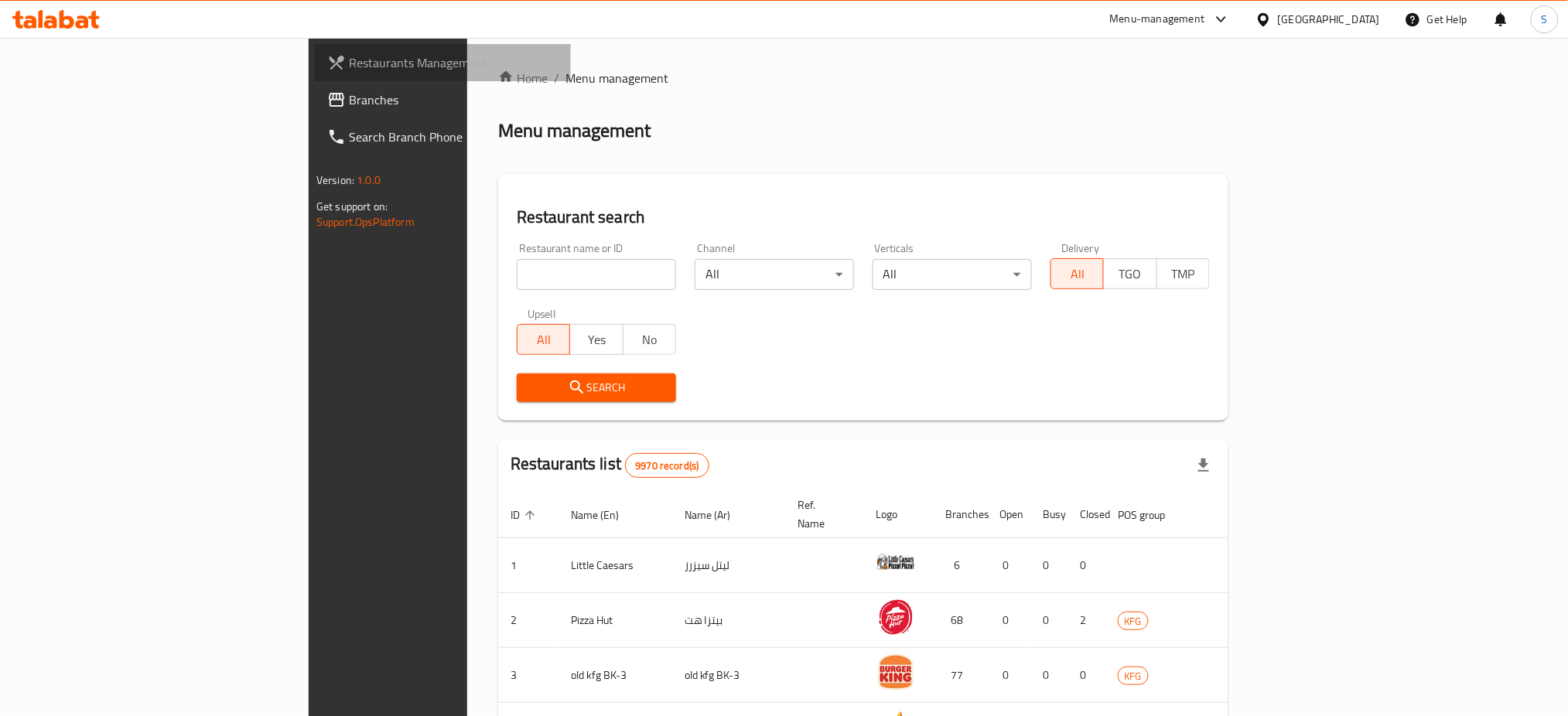
click at [349, 63] on span "Restaurants Management" at bounding box center [454, 63] width 210 height 18
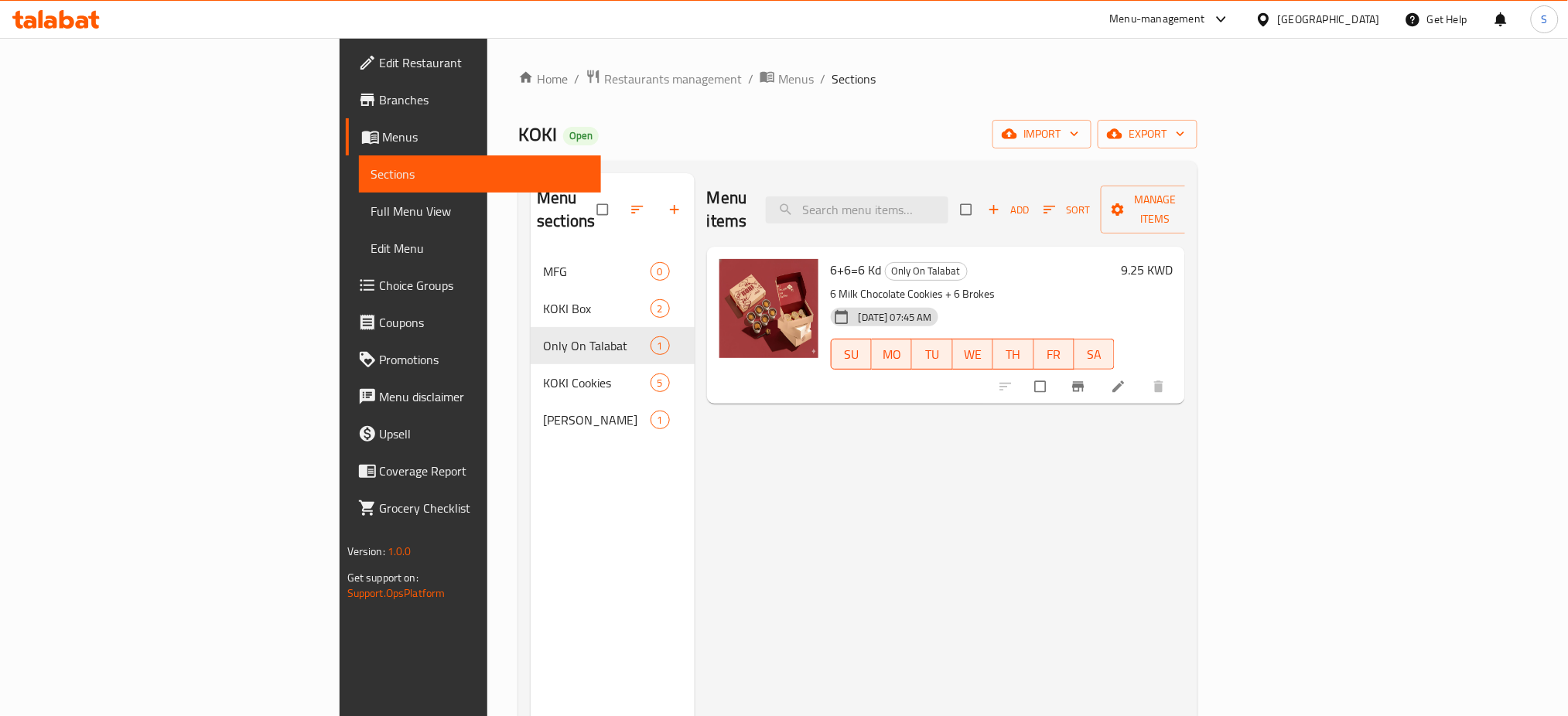
click at [695, 520] on div "Menu items Add Sort Manage items 6+6=6 Kd Only On Talabat 6 Milk Chocolate Cook…" at bounding box center [940, 531] width 491 height 716
click at [1058, 372] on input "checkbox" at bounding box center [1041, 387] width 32 height 30
checkbox input "true"
click at [1198, 203] on icon "button" at bounding box center [1190, 210] width 16 height 16
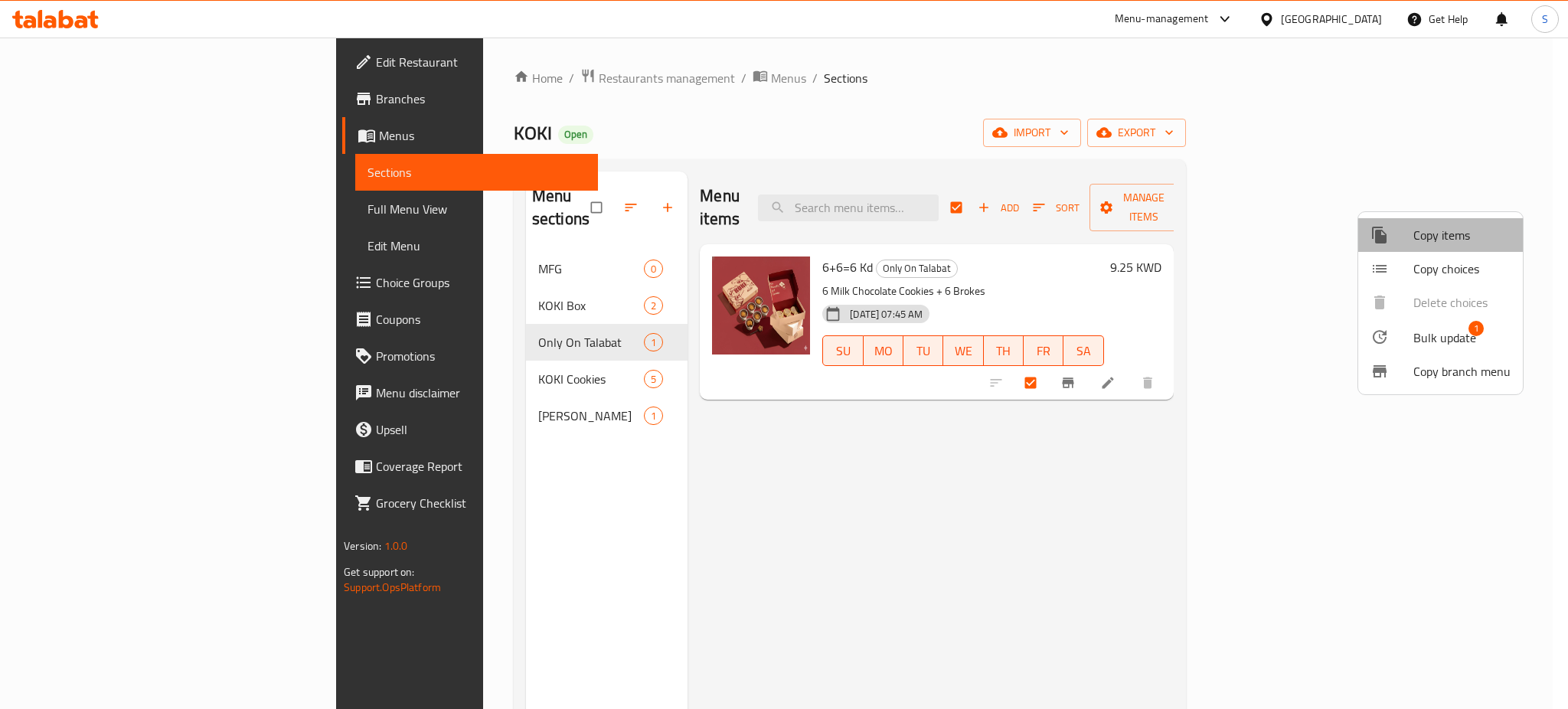
click at [1459, 239] on span "Copy items" at bounding box center [1462, 234] width 97 height 18
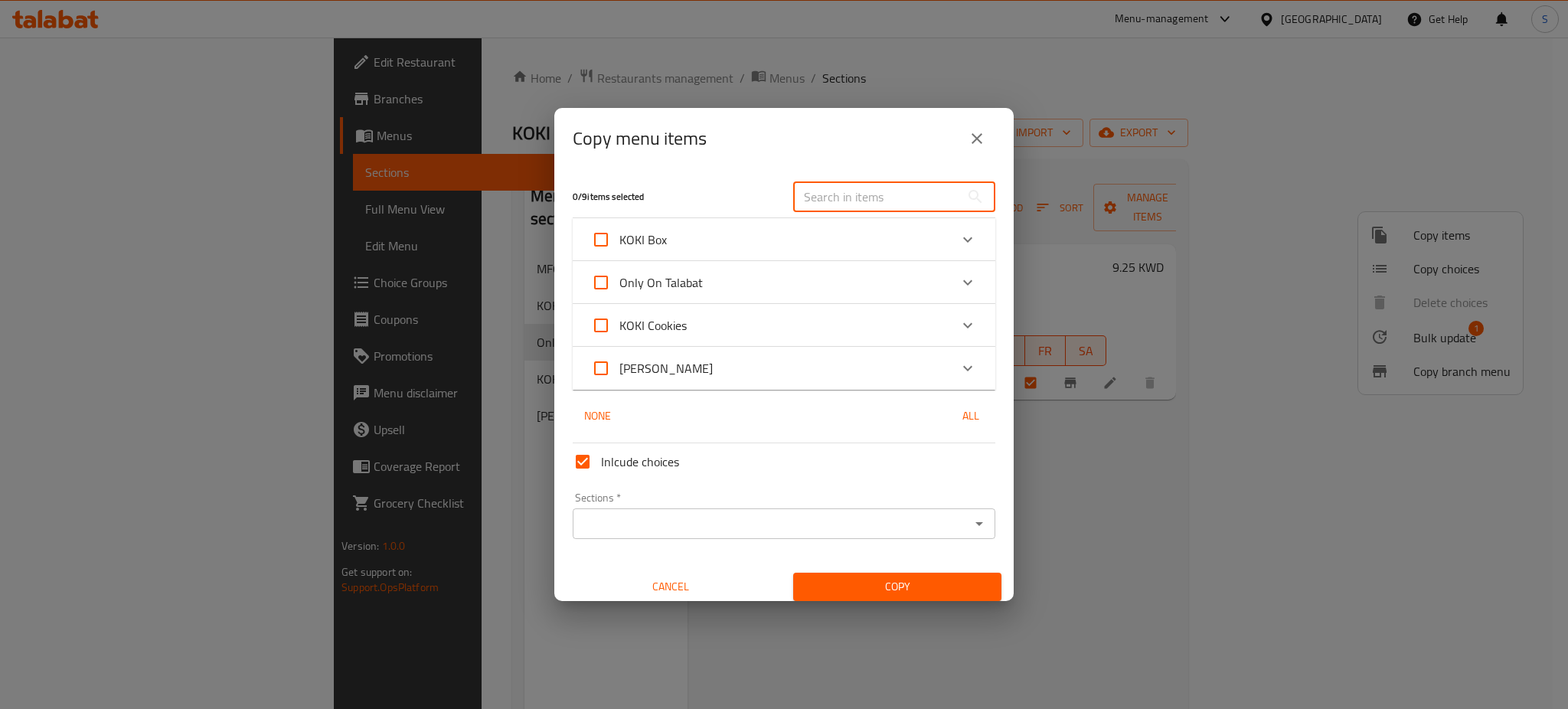
click at [835, 197] on input "text" at bounding box center [877, 196] width 167 height 30
type input "6"
click at [958, 285] on icon "Expand" at bounding box center [967, 283] width 18 height 18
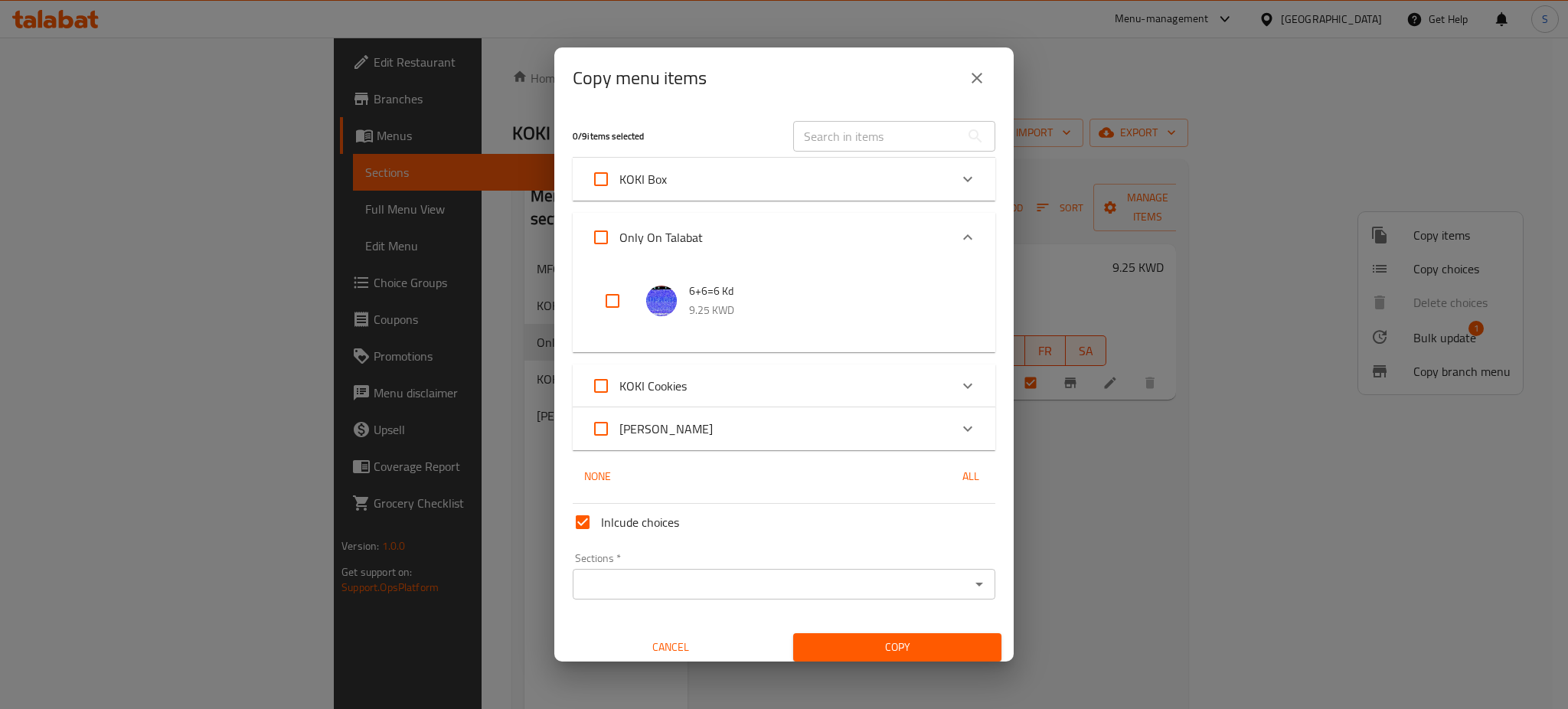
click at [611, 301] on input "checkbox" at bounding box center [612, 301] width 37 height 37
checkbox input "true"
click at [970, 585] on icon "Open" at bounding box center [979, 584] width 18 height 18
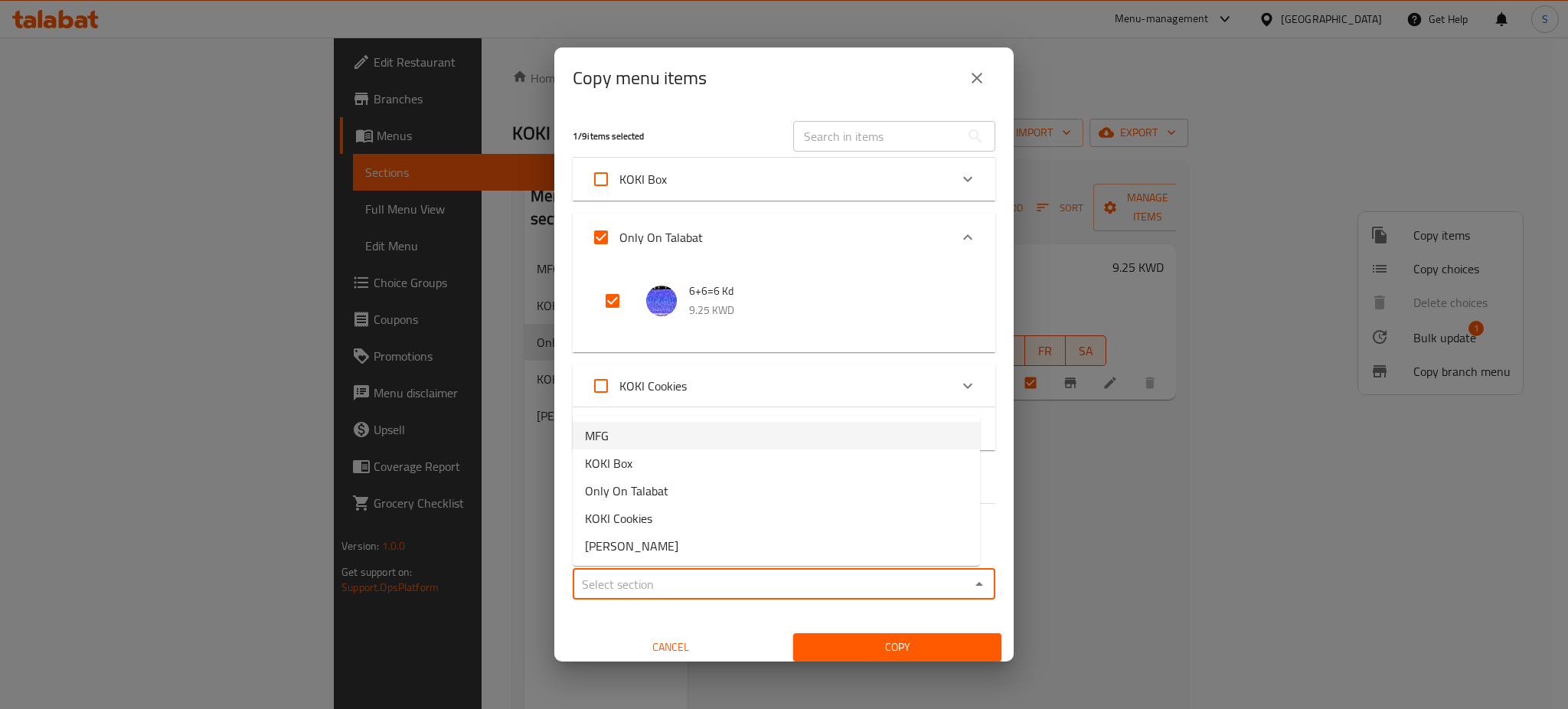
click at [683, 440] on li "MFG" at bounding box center [776, 435] width 408 height 28
type input "MFG"
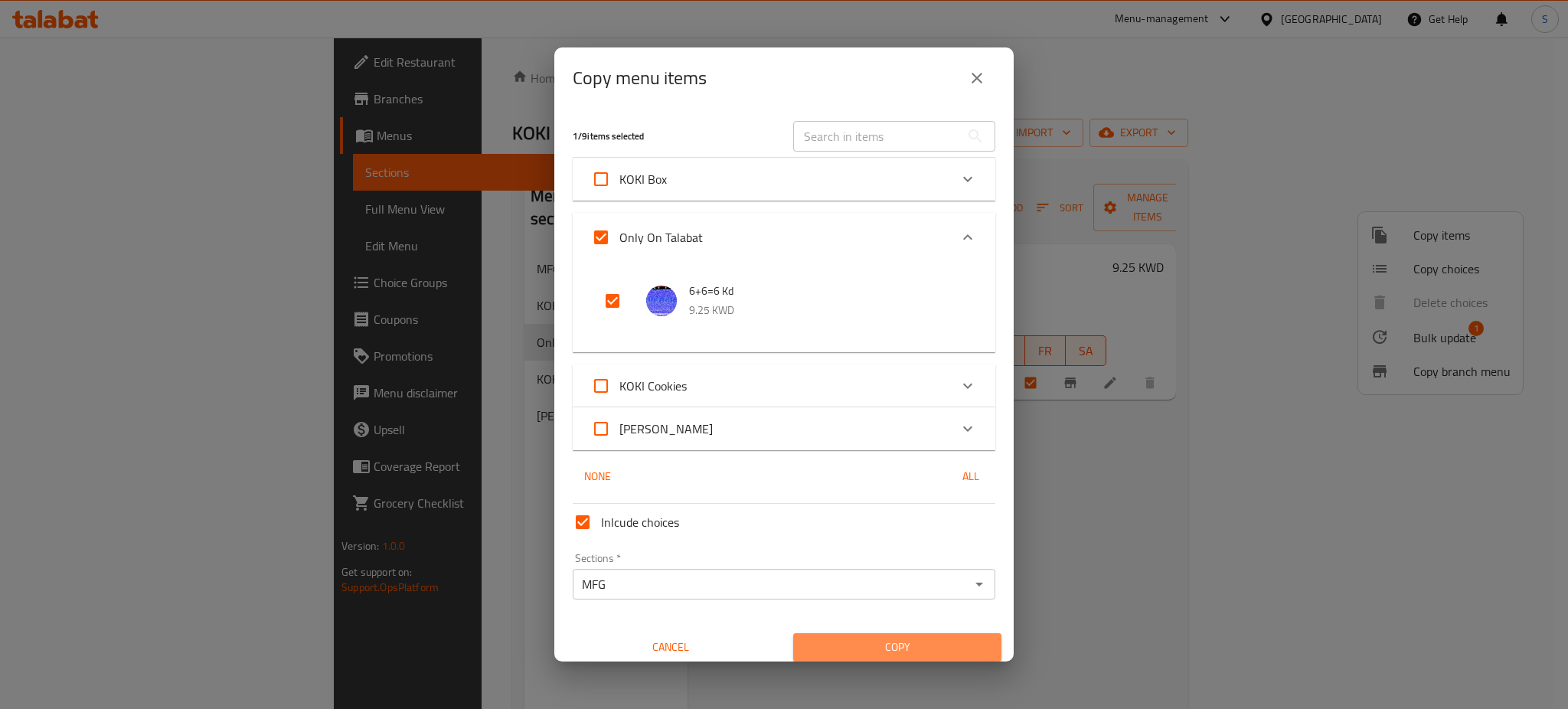
click at [901, 644] on span "Copy" at bounding box center [897, 647] width 184 height 19
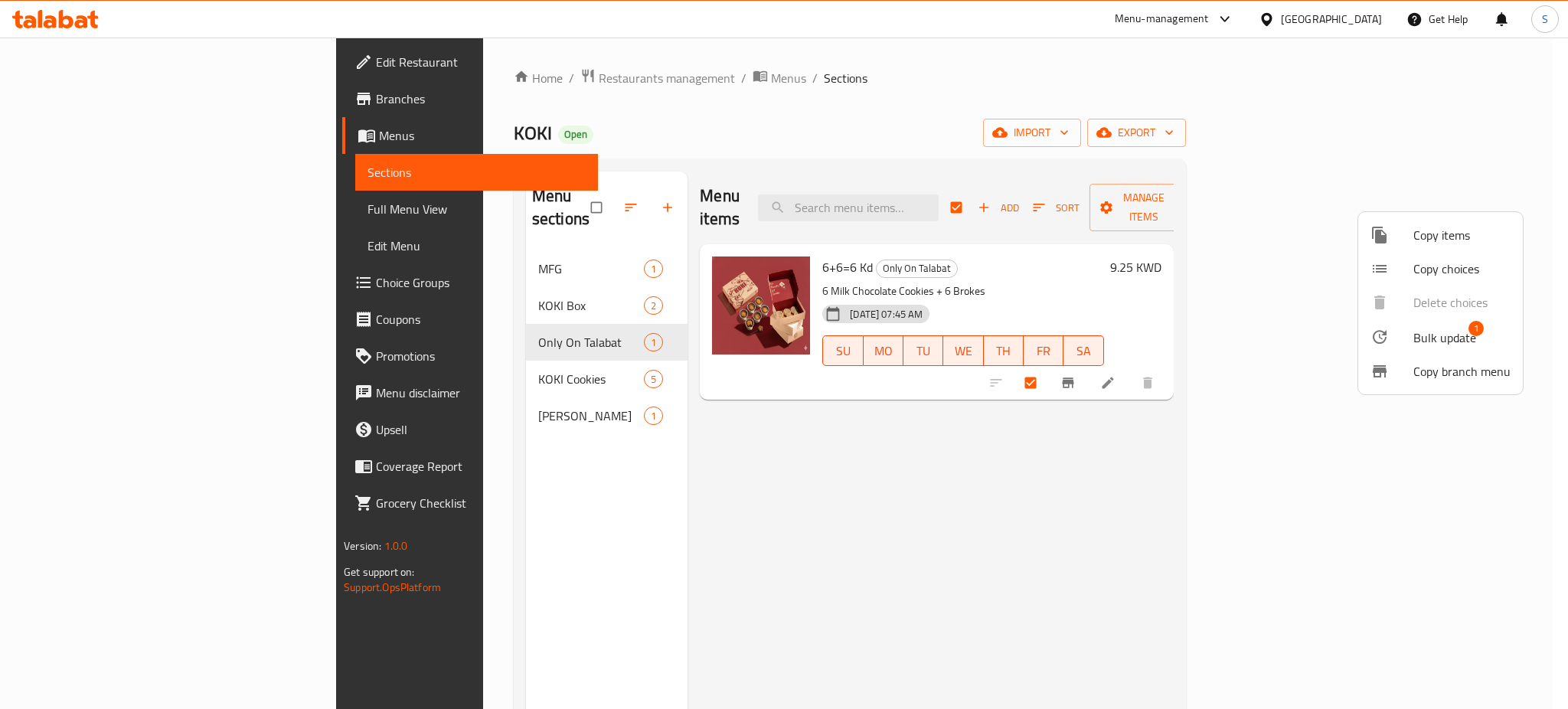
click at [365, 251] on div at bounding box center [784, 354] width 1568 height 709
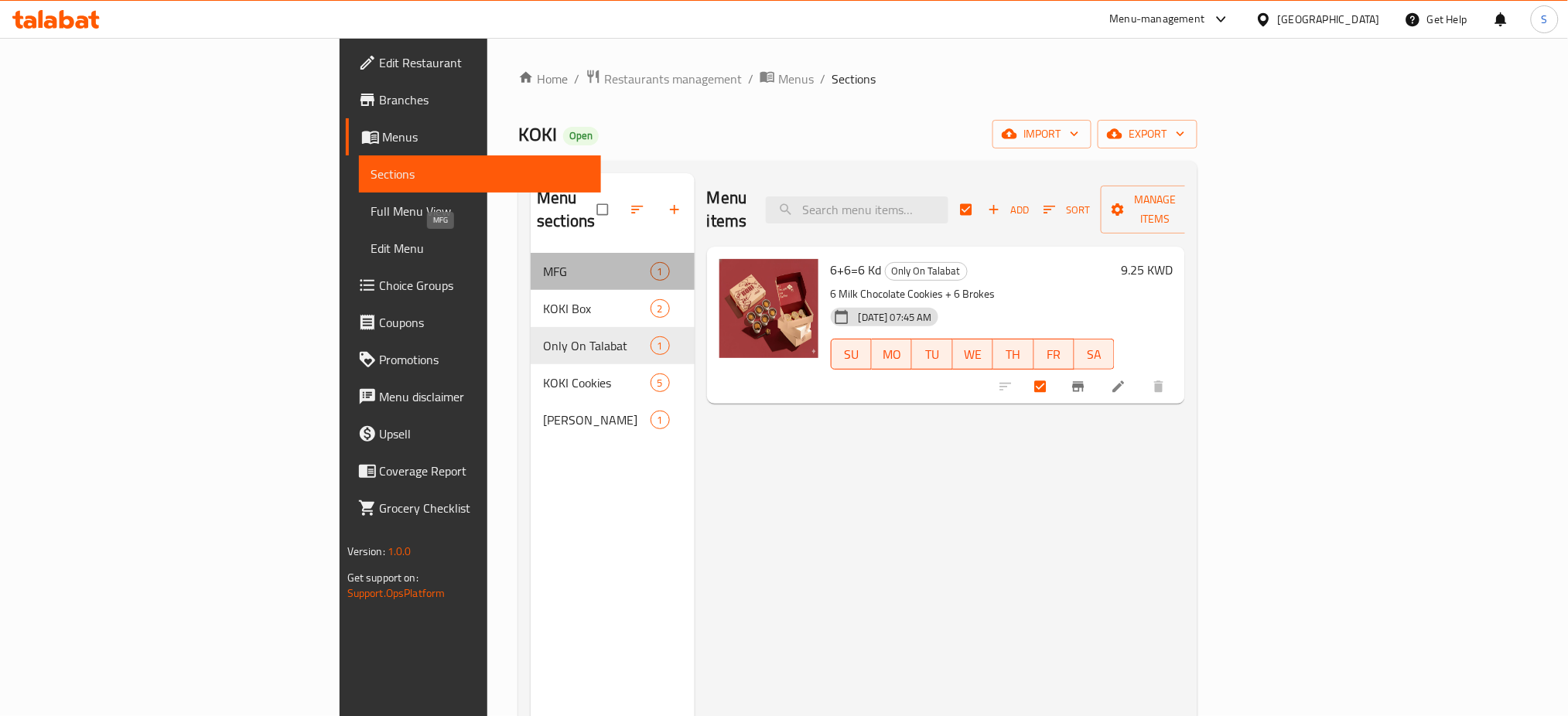
click at [543, 262] on span "MFG" at bounding box center [596, 271] width 106 height 18
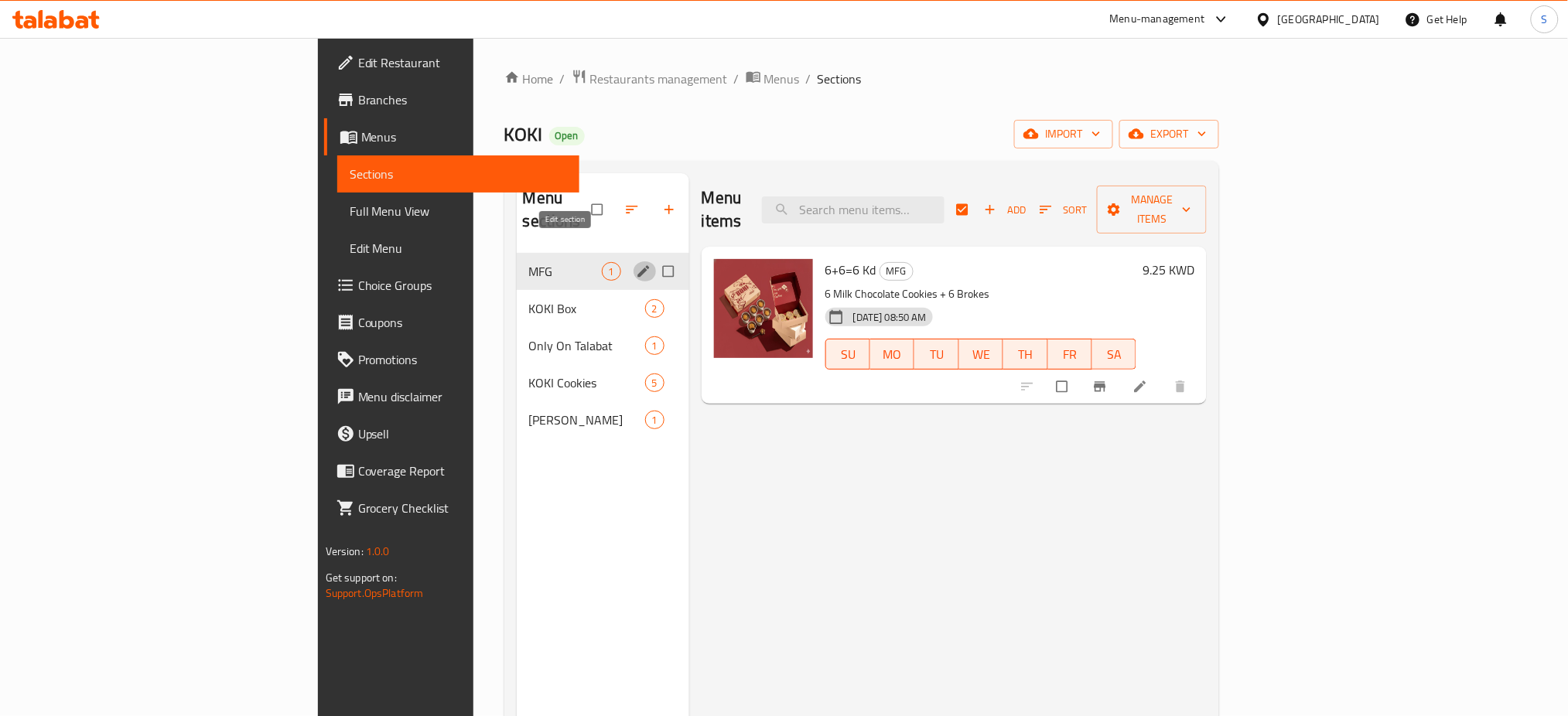
click at [635, 264] on icon "edit" at bounding box center [643, 271] width 16 height 16
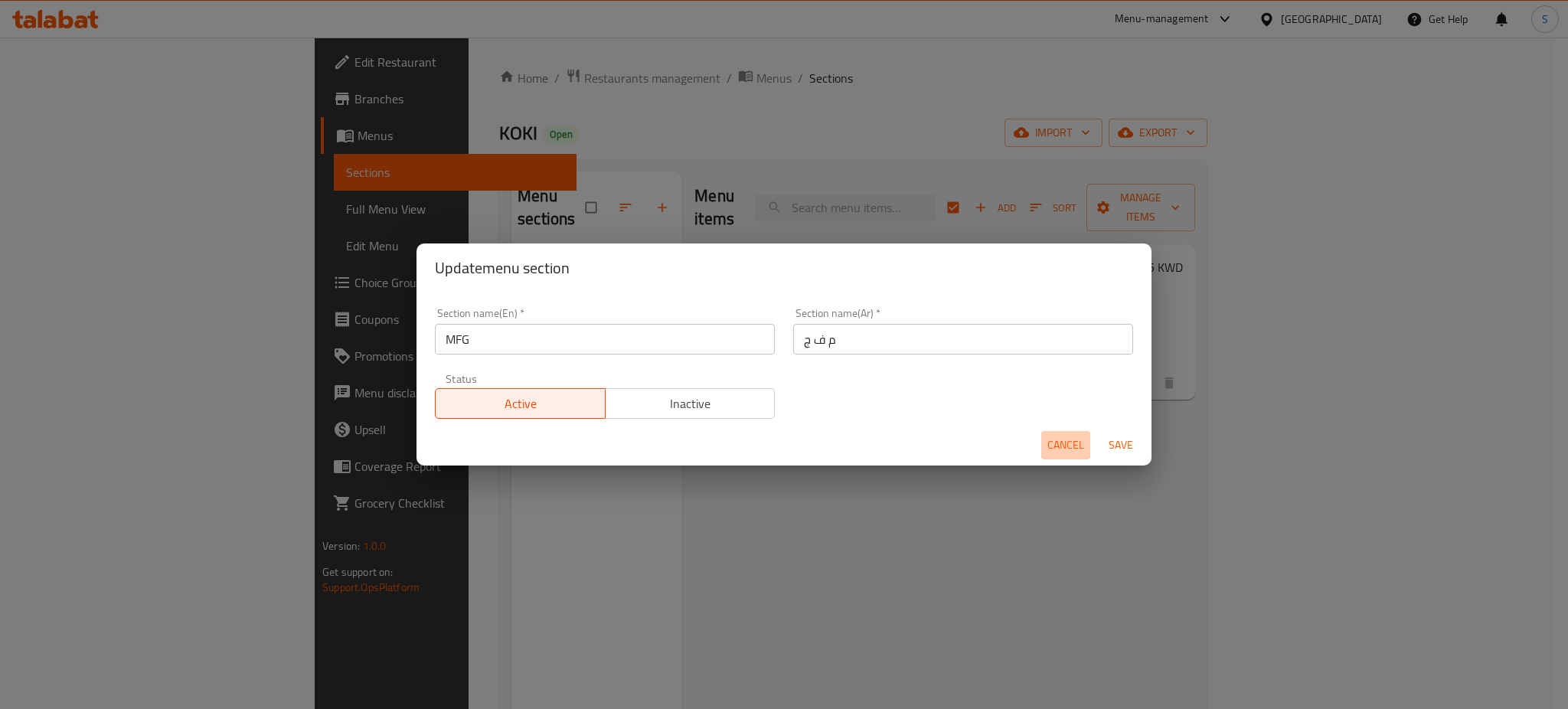
click at [1064, 450] on span "Cancel" at bounding box center [1065, 444] width 37 height 19
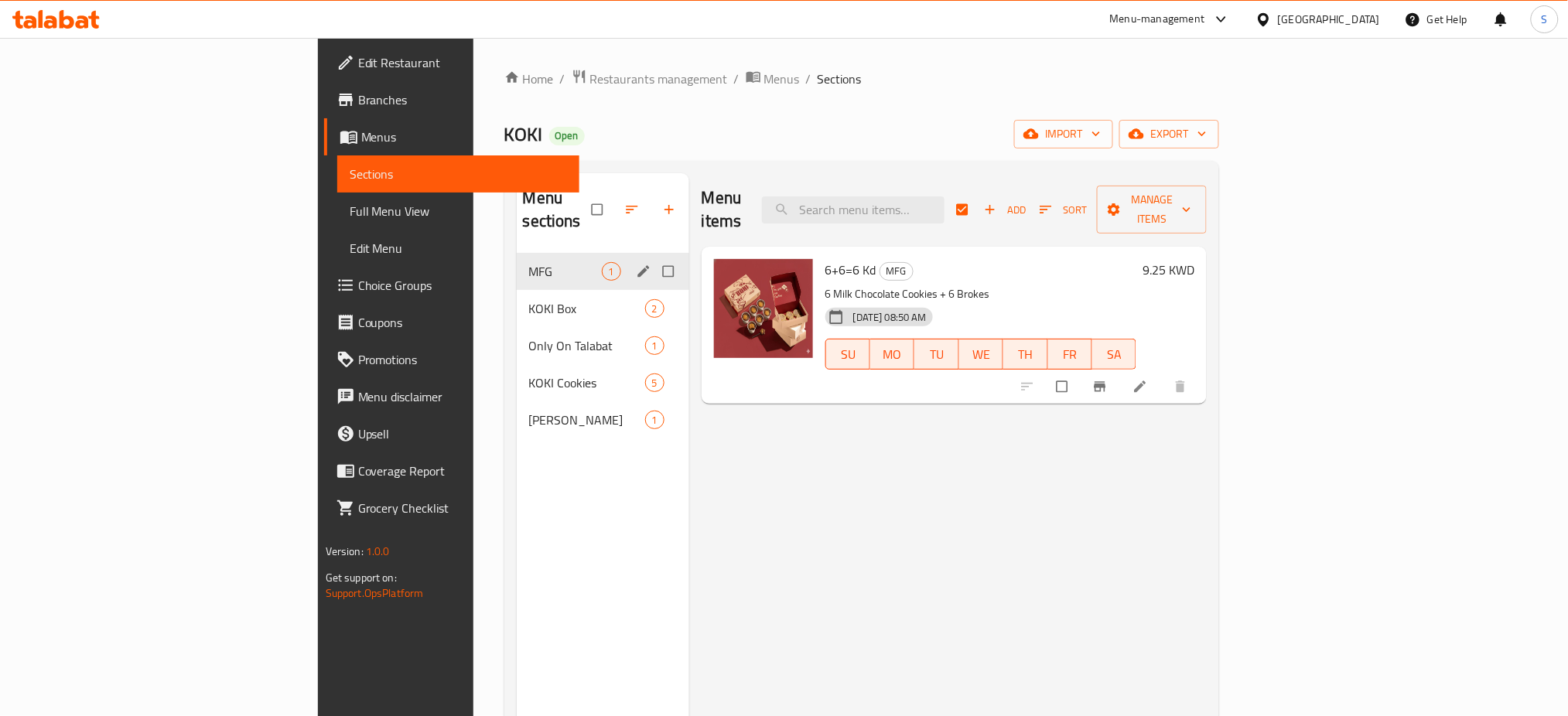
click at [517, 252] on div "MFG 1" at bounding box center [602, 271] width 172 height 37
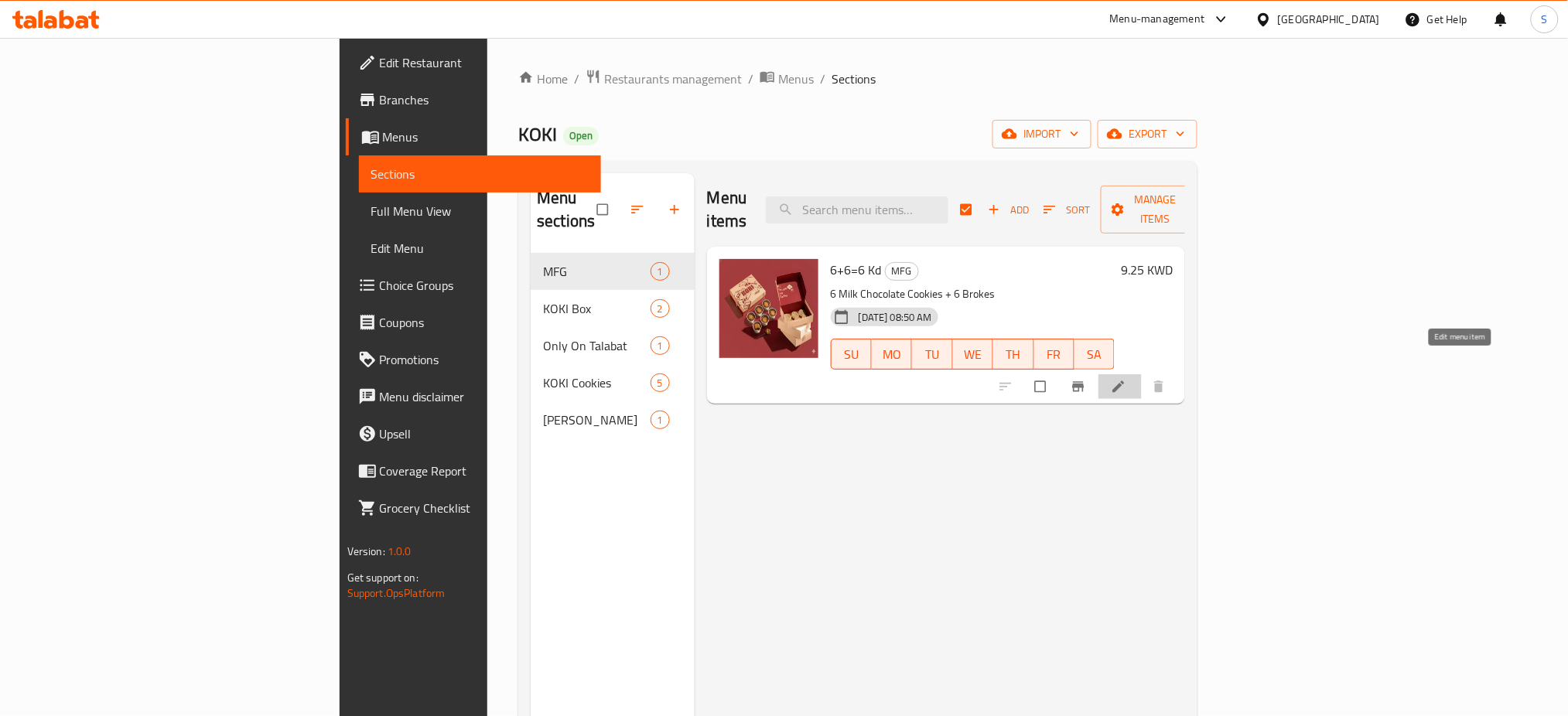
click at [1126, 379] on icon at bounding box center [1118, 386] width 16 height 16
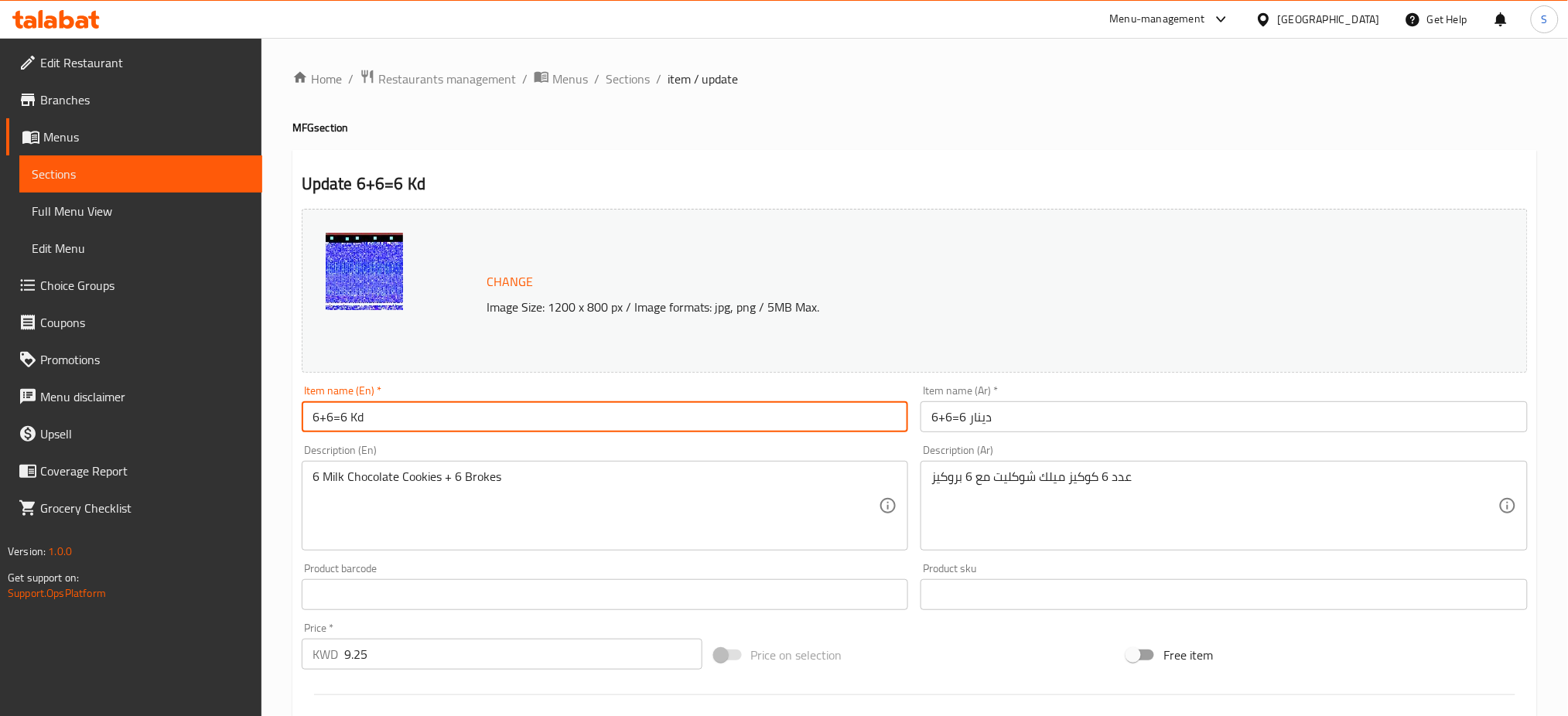
drag, startPoint x: 404, startPoint y: 420, endPoint x: 224, endPoint y: 428, distance: 180.2
click at [224, 428] on div "Edit Restaurant Branches Menus Sections Full Menu View Edit Menu Choice Groups …" at bounding box center [784, 577] width 1568 height 1077
paste input "PCS of multed brokies chocolate flavor + 6 pieces of Cookies"
drag, startPoint x: 375, startPoint y: 413, endPoint x: 732, endPoint y: 412, distance: 357.0
click at [732, 412] on input "6 PCS of multed brokies chocolate flavor + 6 pieces of Cookies" at bounding box center [606, 416] width 607 height 31
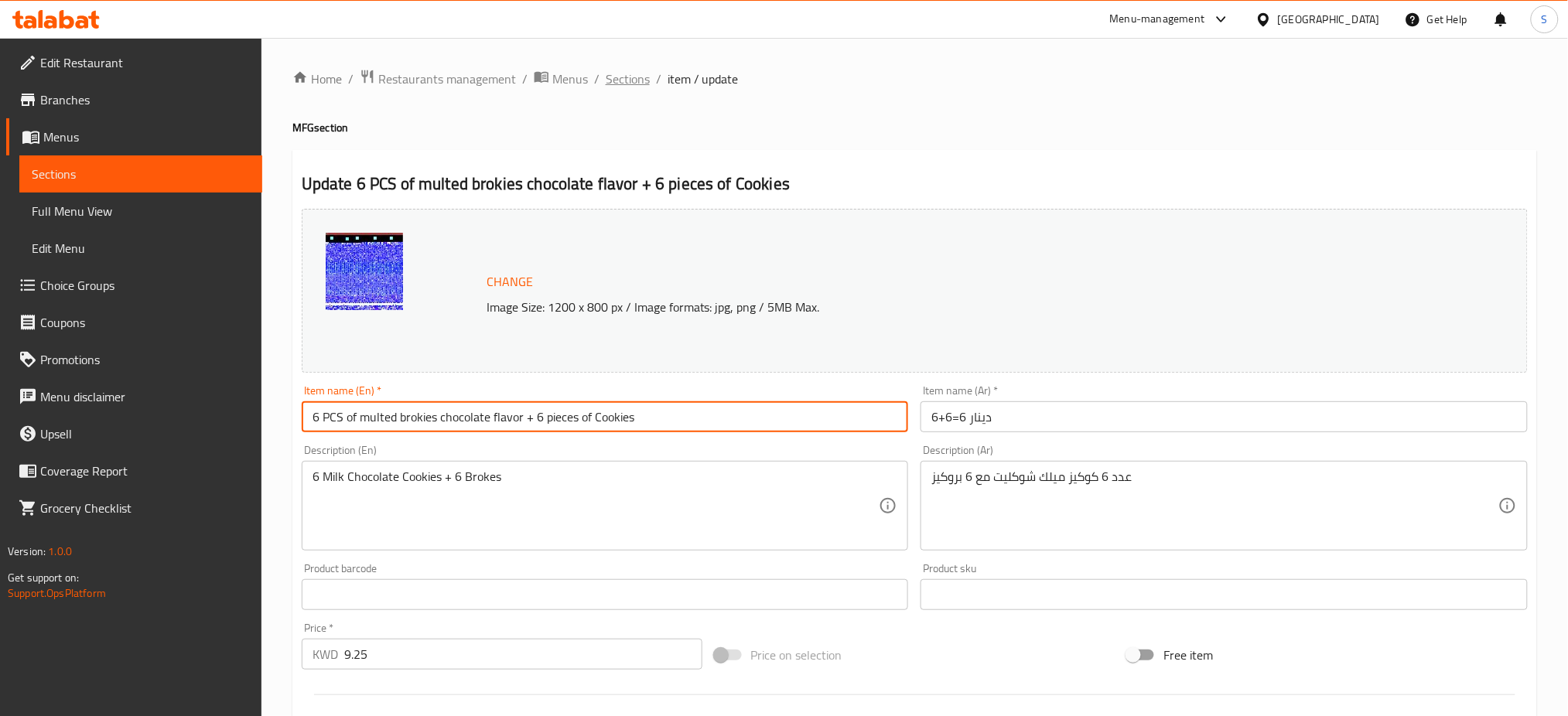
type input "6 PCS of multed brokies chocolate flavor + 6 pieces of Cookies"
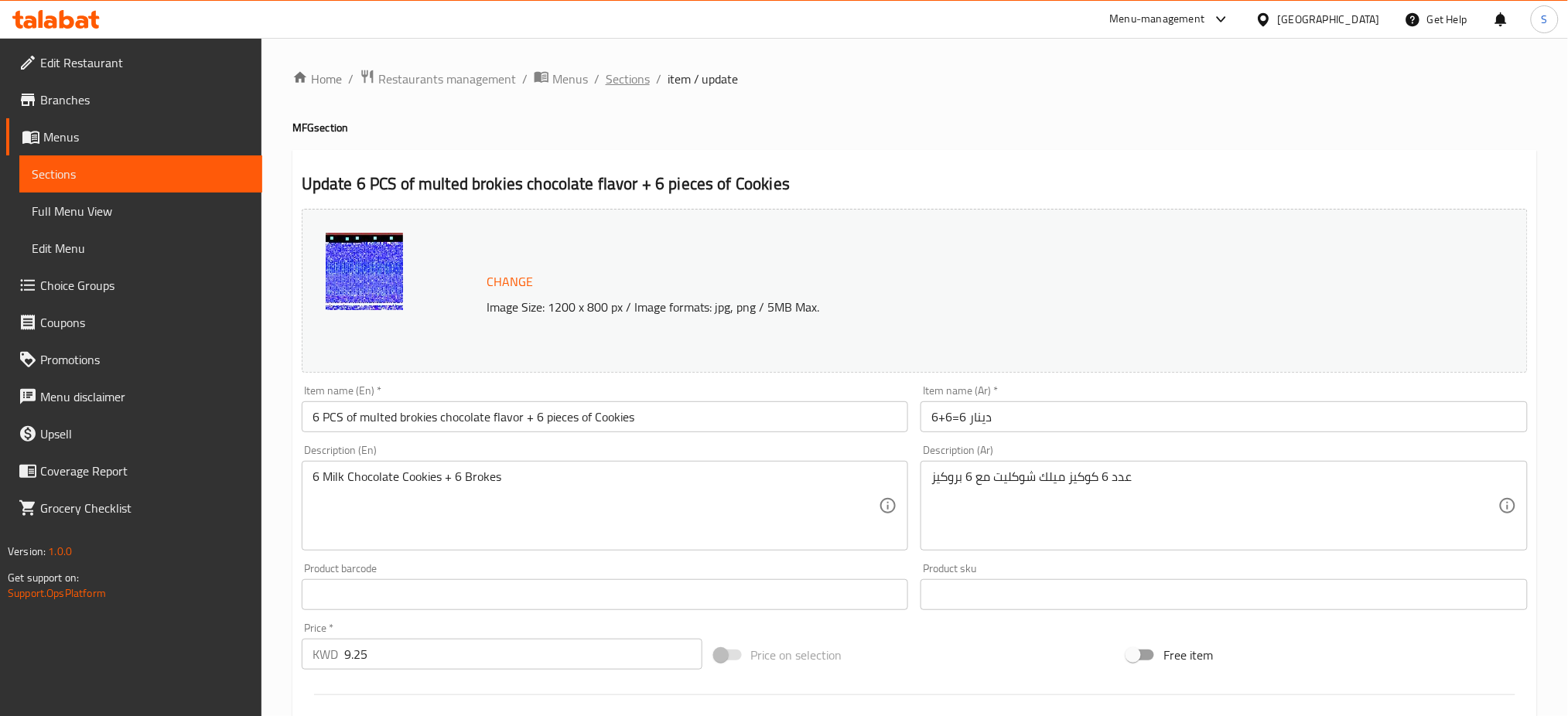
click at [628, 82] on span "Sections" at bounding box center [627, 78] width 44 height 18
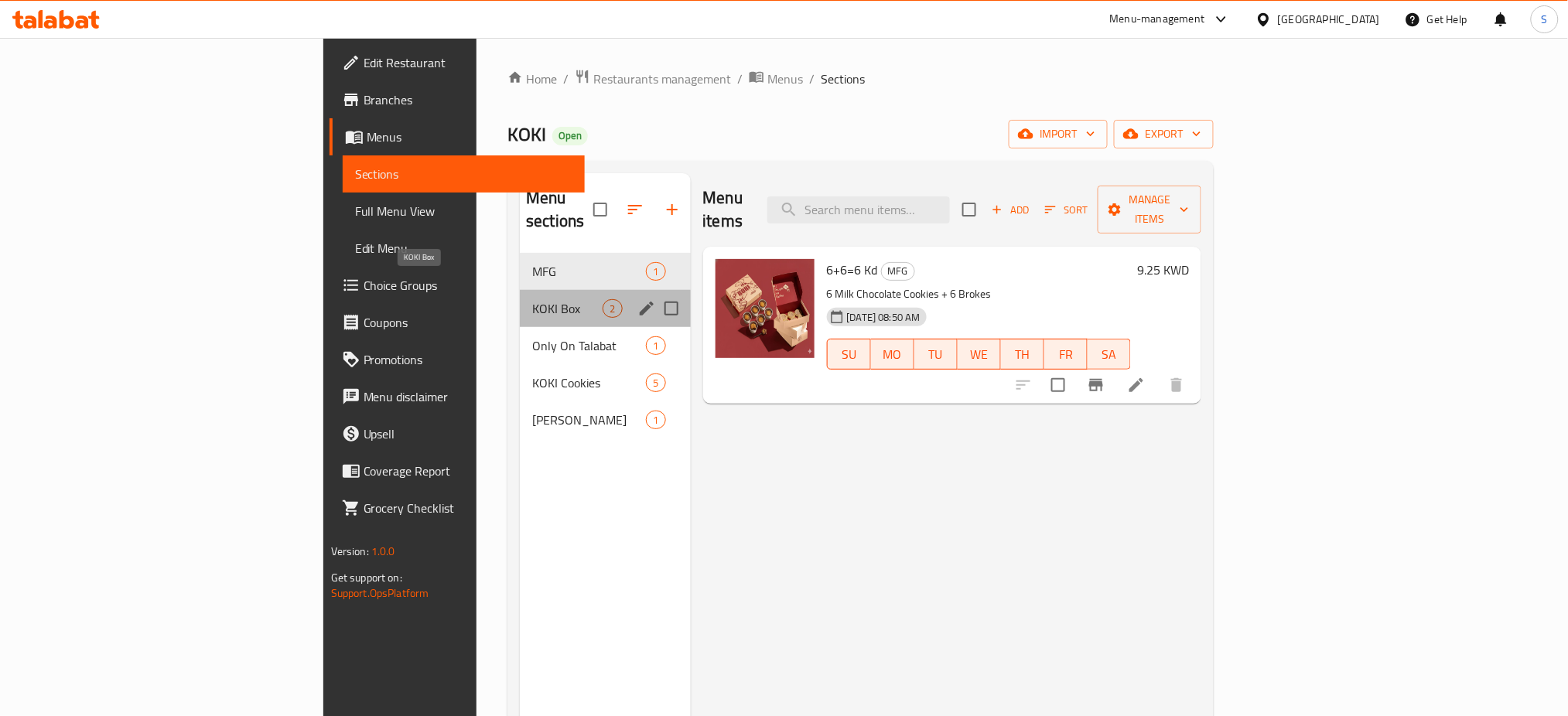
click at [532, 299] on span "KOKI Box" at bounding box center [567, 309] width 70 height 18
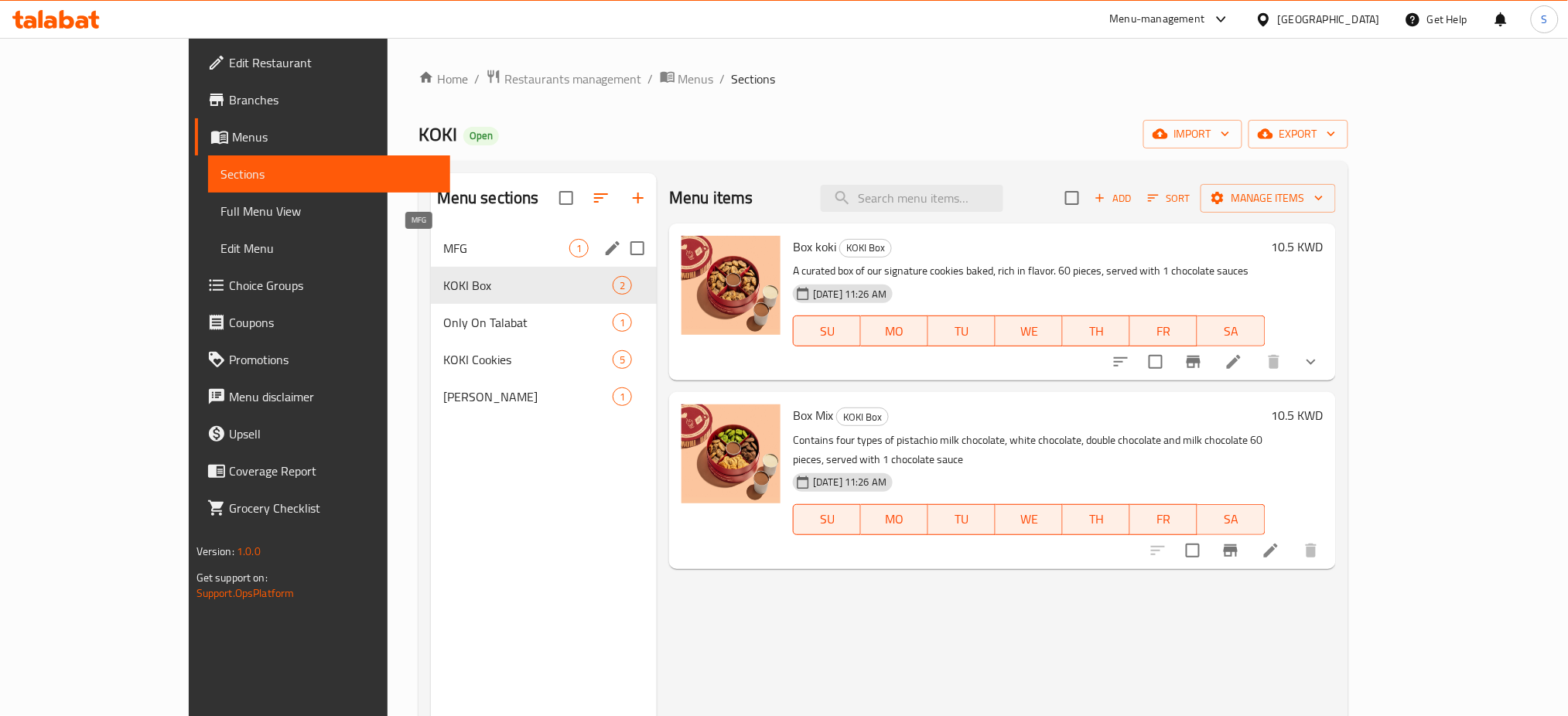
click at [455, 246] on span "MFG" at bounding box center [506, 248] width 126 height 18
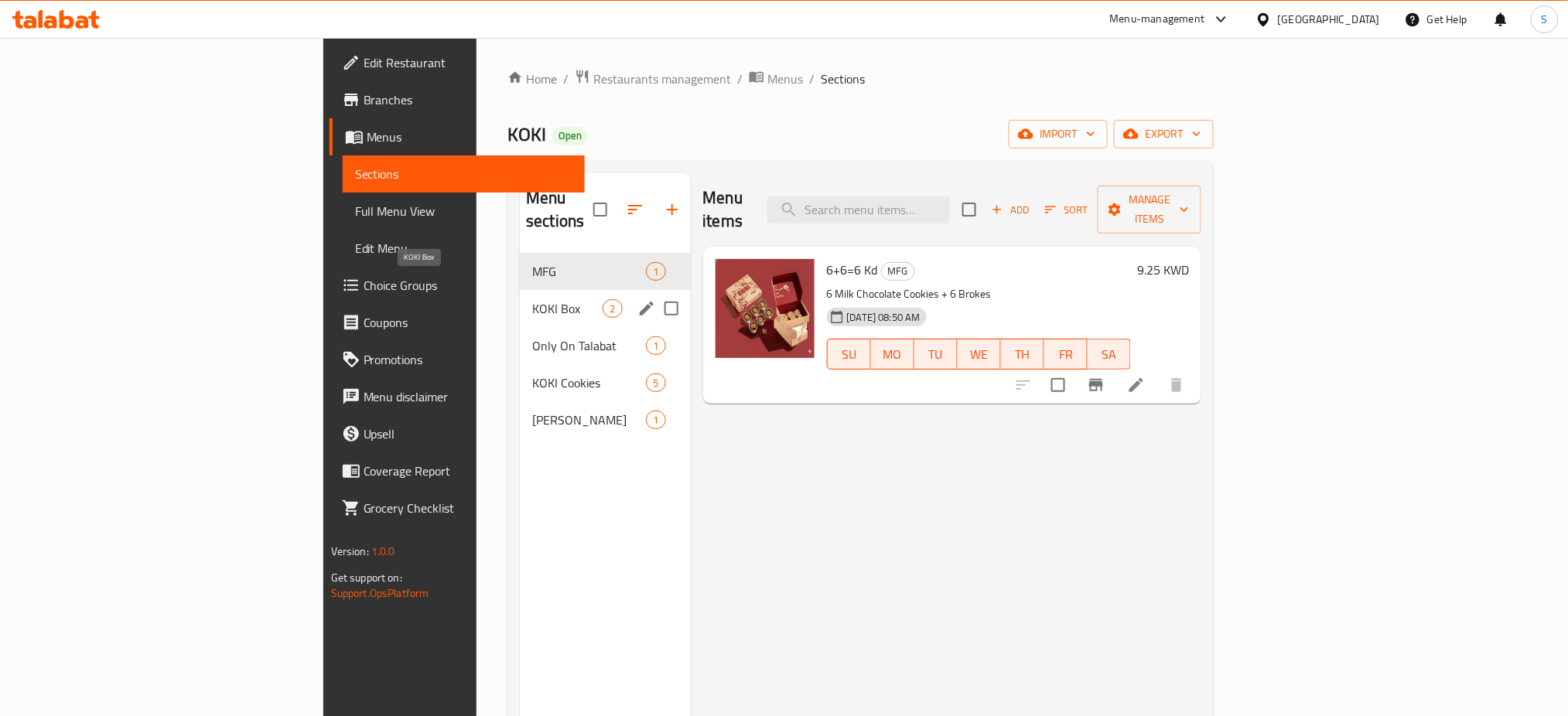
click at [532, 299] on span "KOKI Box" at bounding box center [567, 309] width 70 height 18
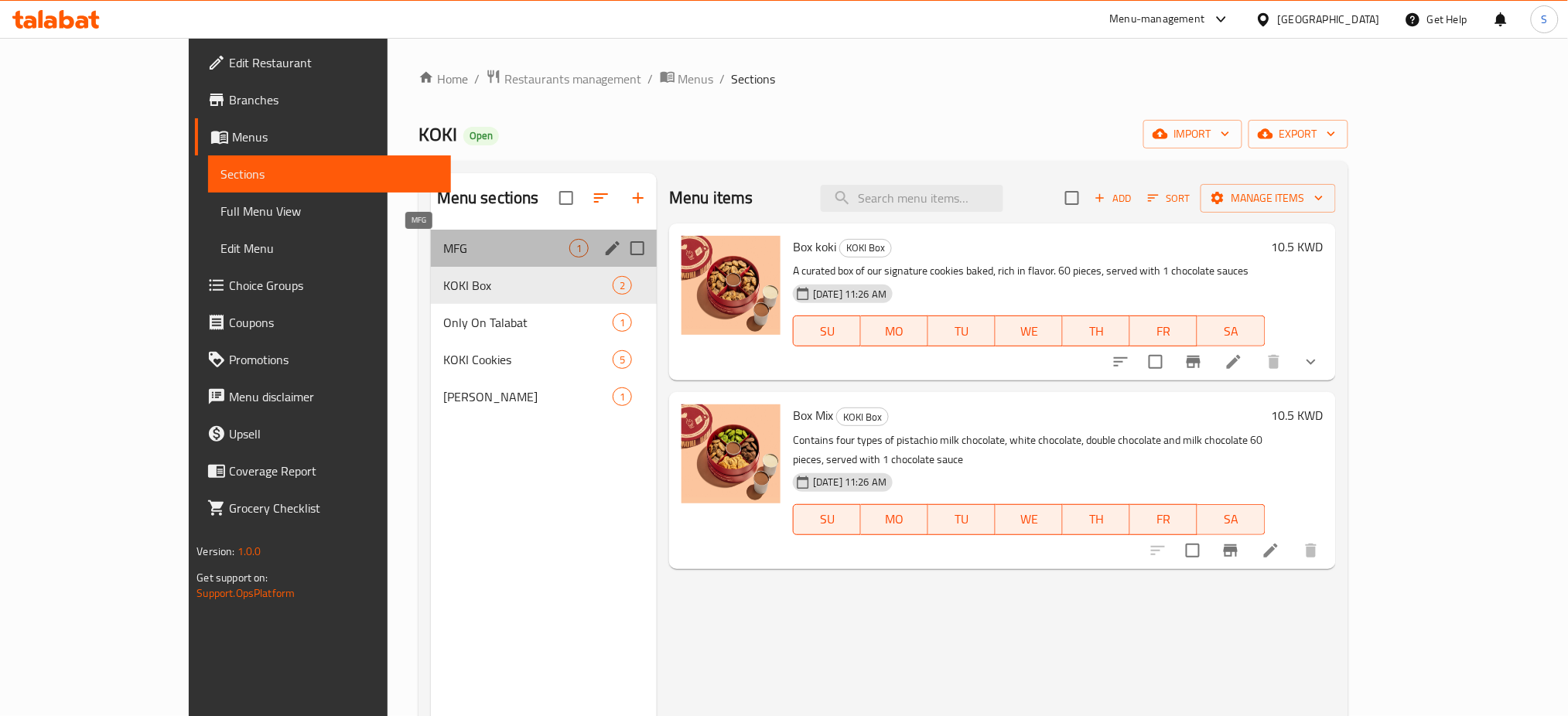
click at [443, 249] on span "MFG" at bounding box center [506, 248] width 126 height 18
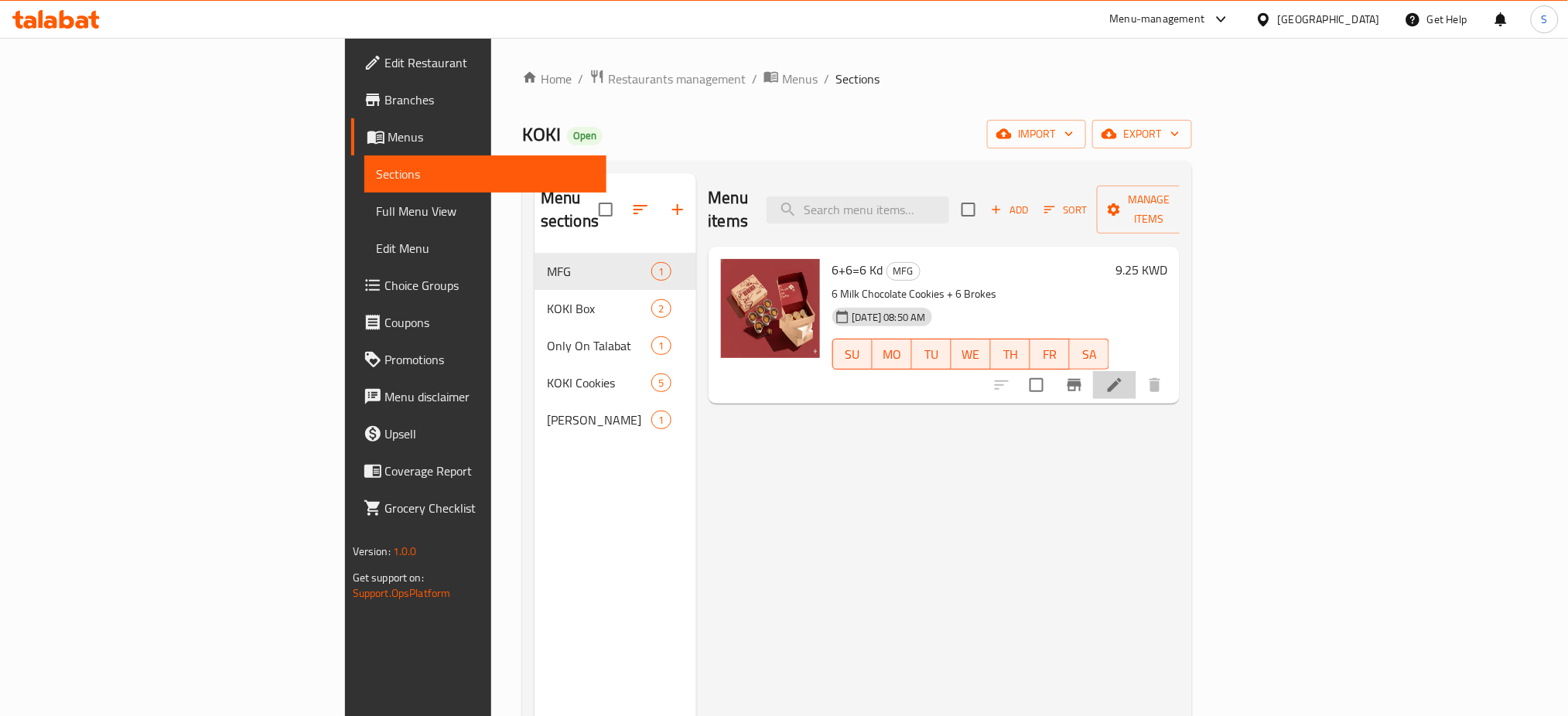
click at [1136, 371] on li at bounding box center [1114, 385] width 43 height 28
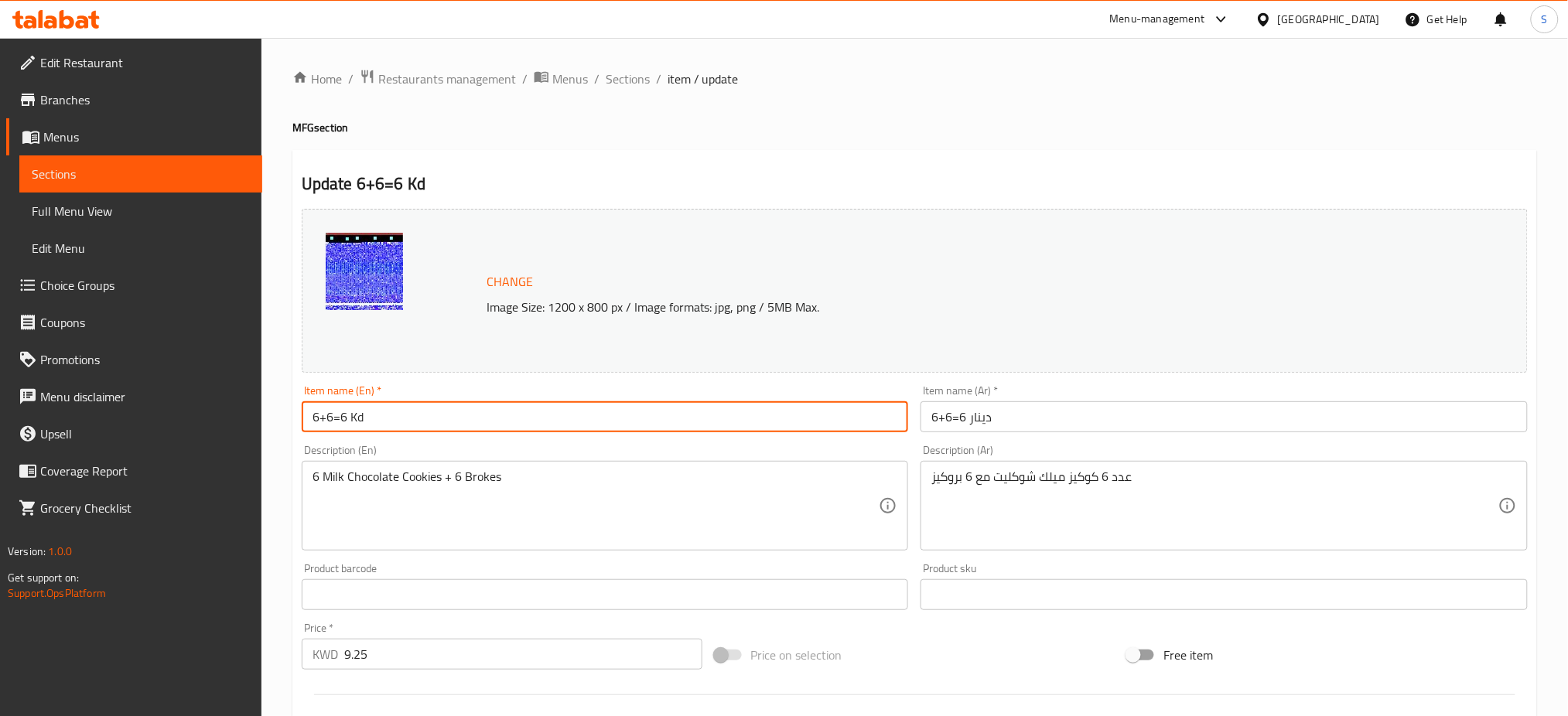
click at [418, 425] on input "6+6=6 Kd" at bounding box center [606, 416] width 607 height 31
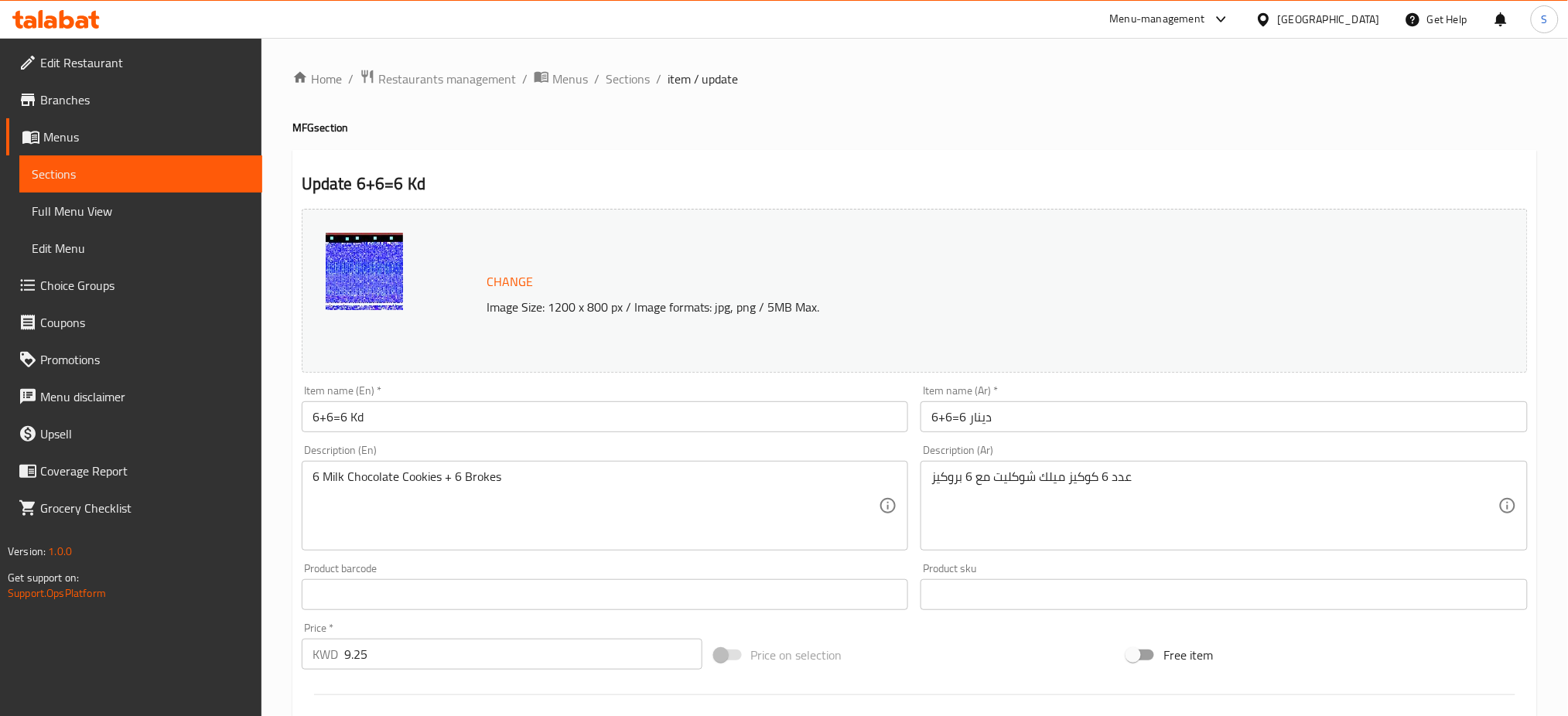
click at [1434, 72] on ol "Home / Restaurants management / Menus / Sections / item / update" at bounding box center [914, 78] width 1244 height 20
click at [616, 78] on span "Sections" at bounding box center [627, 78] width 44 height 18
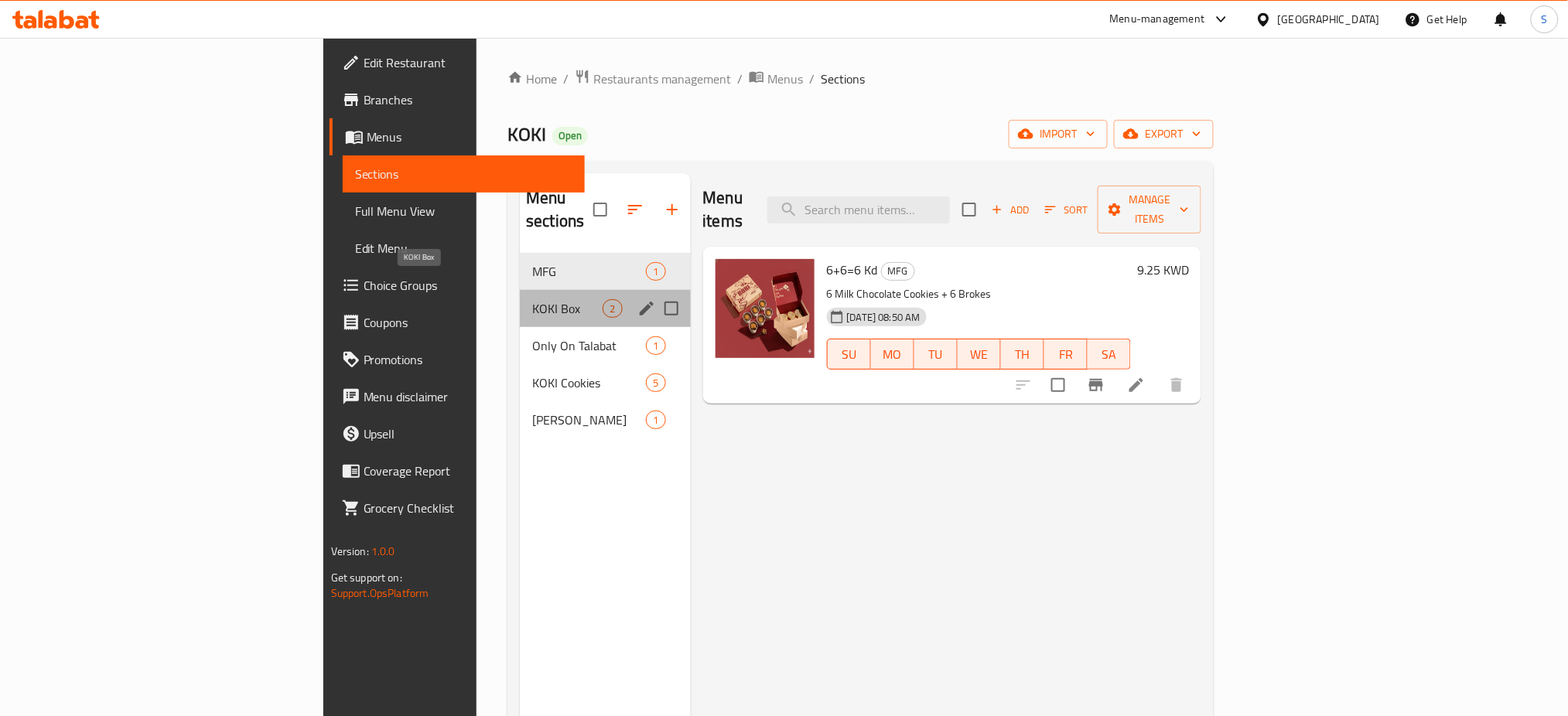
click at [532, 299] on span "KOKI Box" at bounding box center [567, 309] width 70 height 18
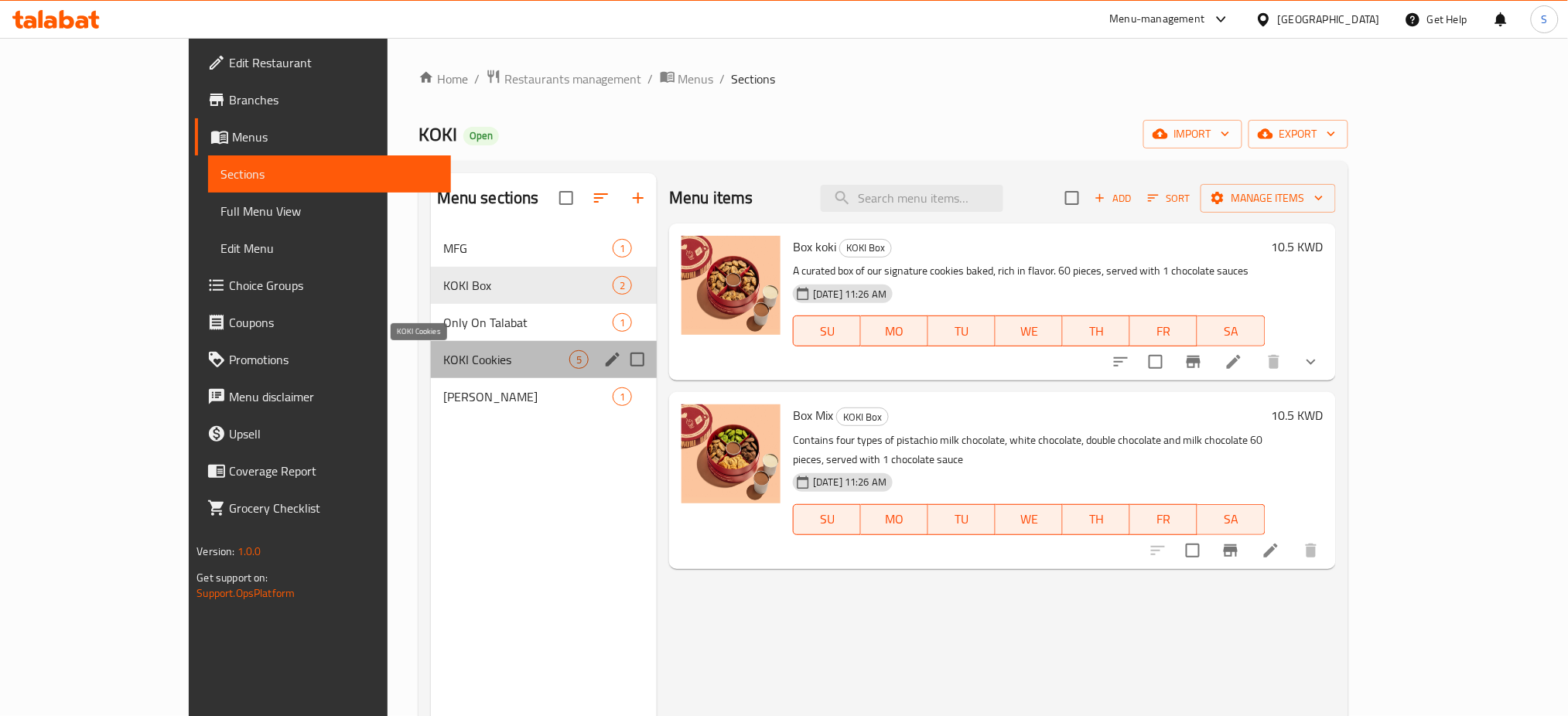
click at [443, 366] on span "KOKI Cookies" at bounding box center [506, 360] width 126 height 18
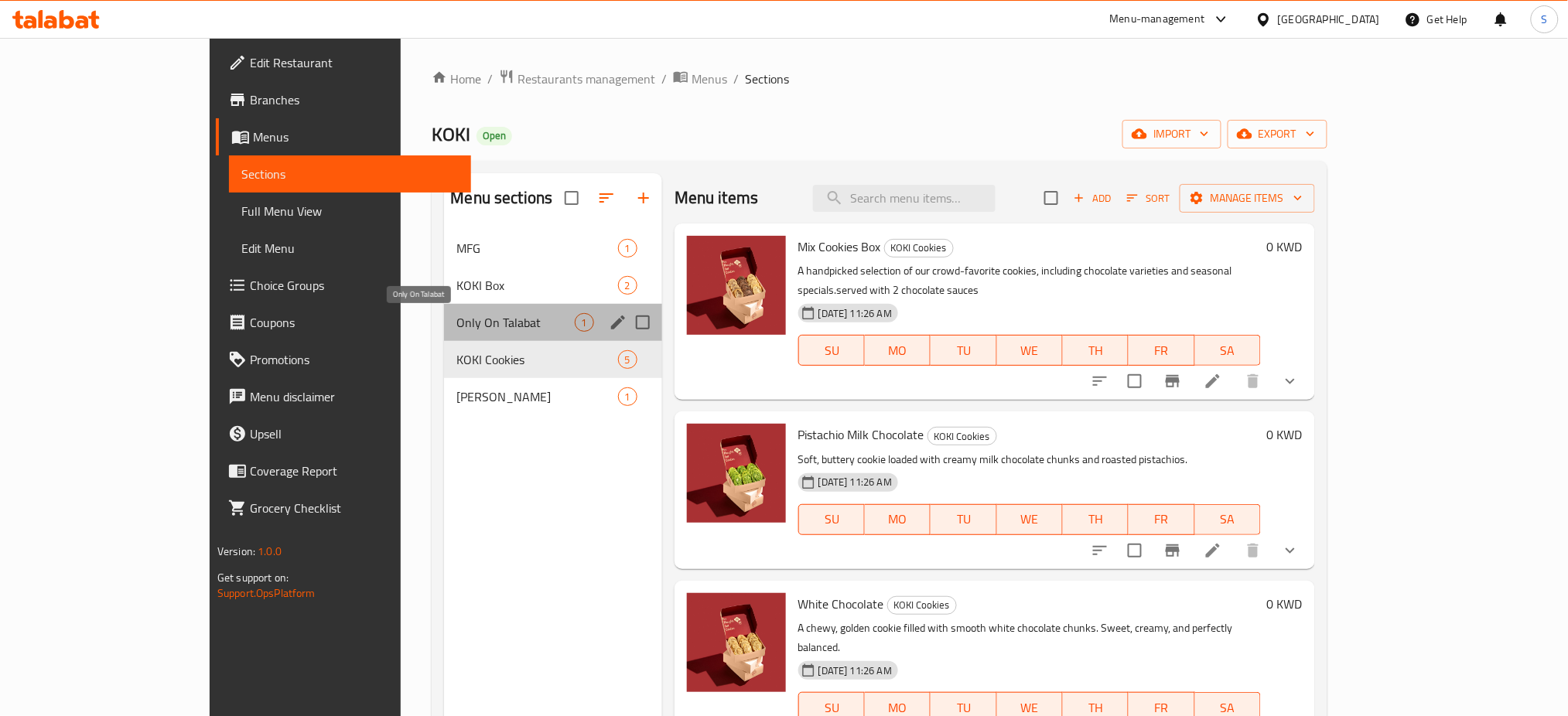
click at [456, 321] on span "Only On Talabat" at bounding box center [515, 323] width 117 height 18
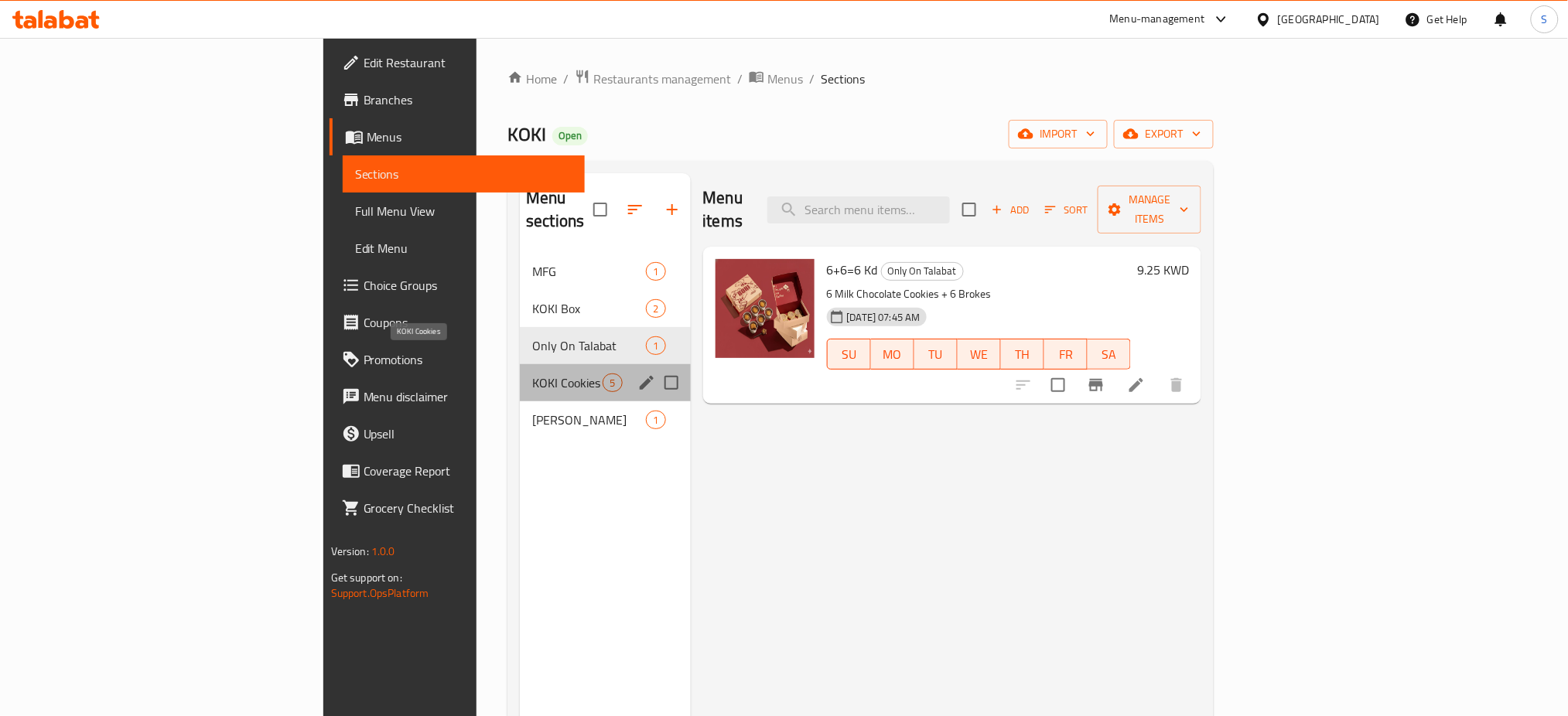
click at [532, 374] on span "KOKI Cookies" at bounding box center [567, 383] width 70 height 18
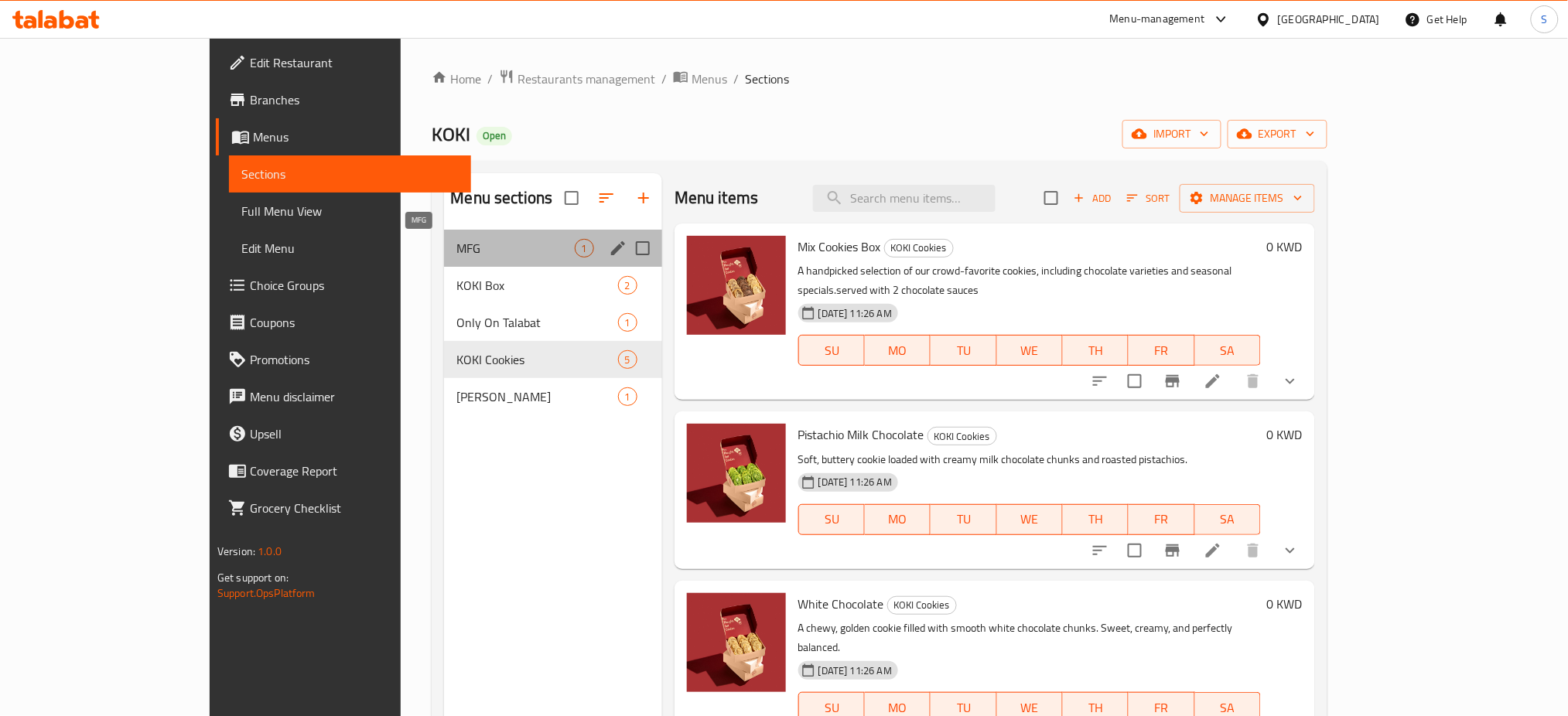
click at [456, 247] on span "MFG" at bounding box center [515, 248] width 117 height 18
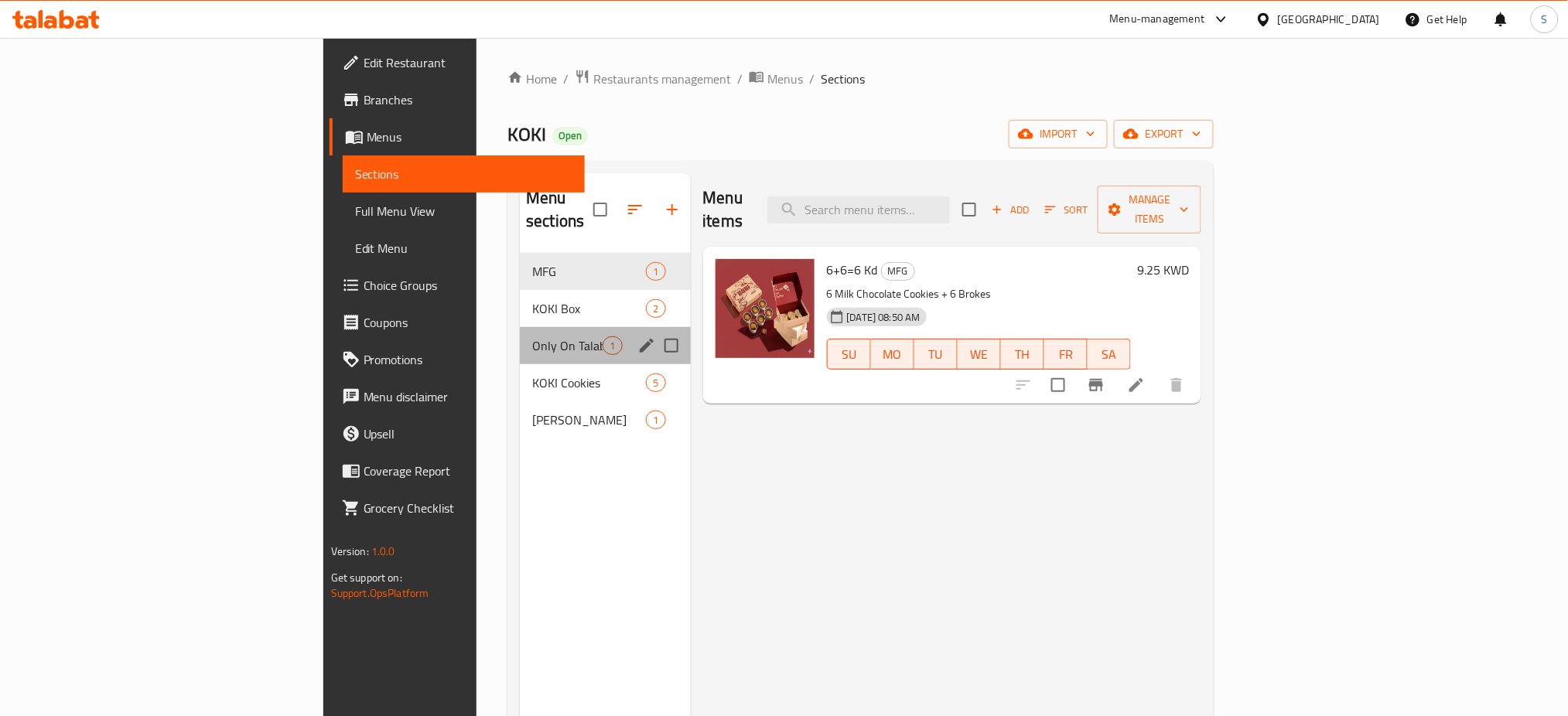
click at [520, 334] on div "Only On Talabat 1" at bounding box center [605, 345] width 170 height 37
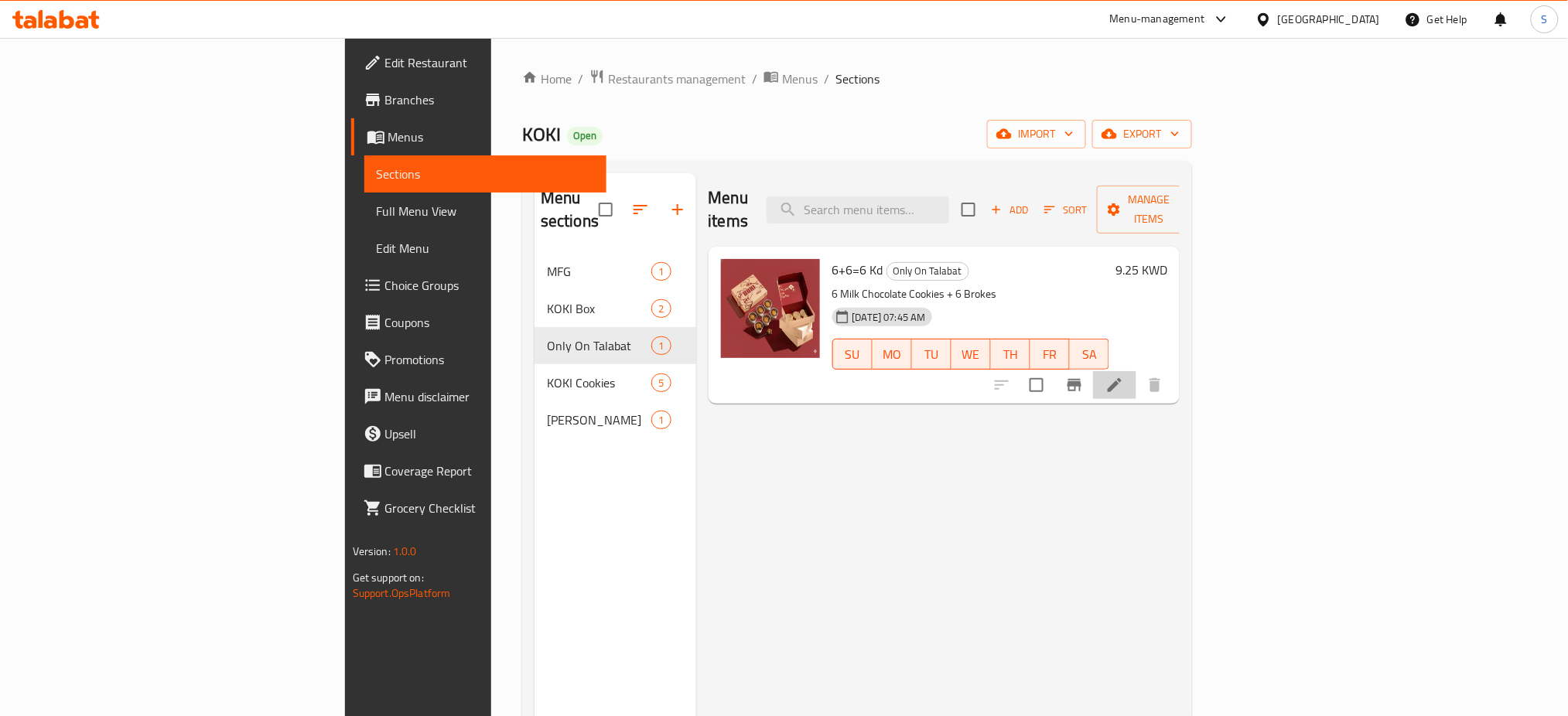
click at [1136, 372] on li at bounding box center [1114, 385] width 43 height 28
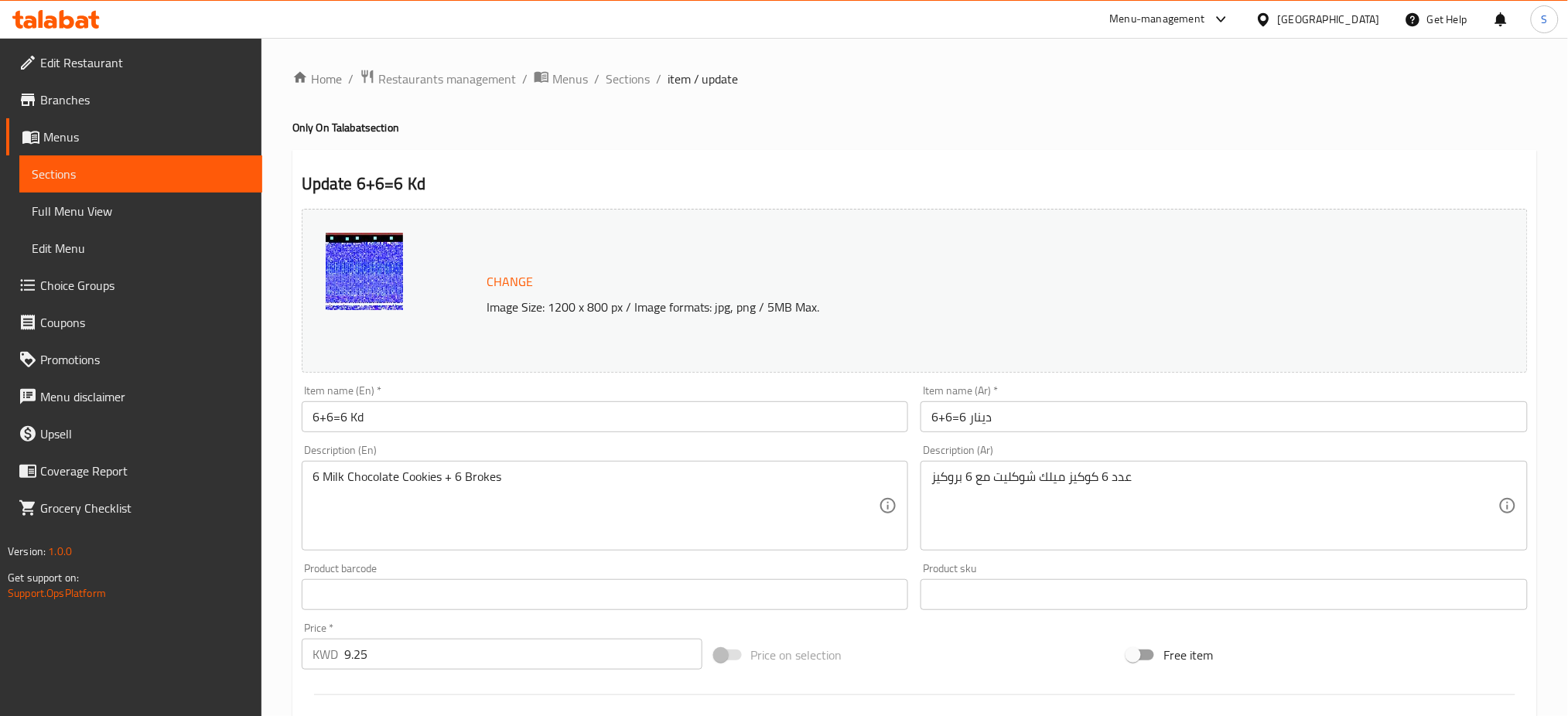
click at [81, 101] on span "Branches" at bounding box center [145, 100] width 210 height 18
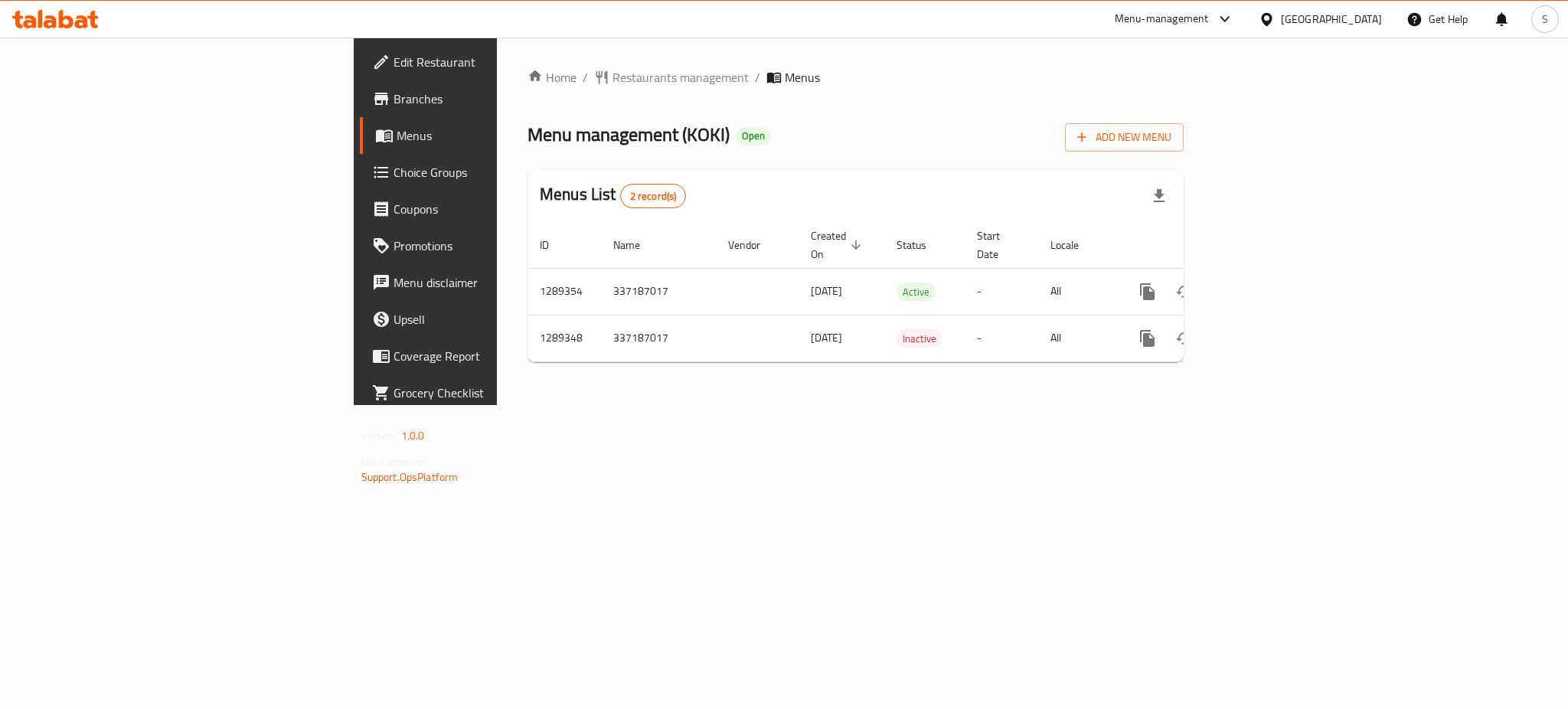
click at [822, 405] on div "Home / Restaurants management / Menus Menu management ( KOKI ) Open Add New Men…" at bounding box center [855, 221] width 717 height 368
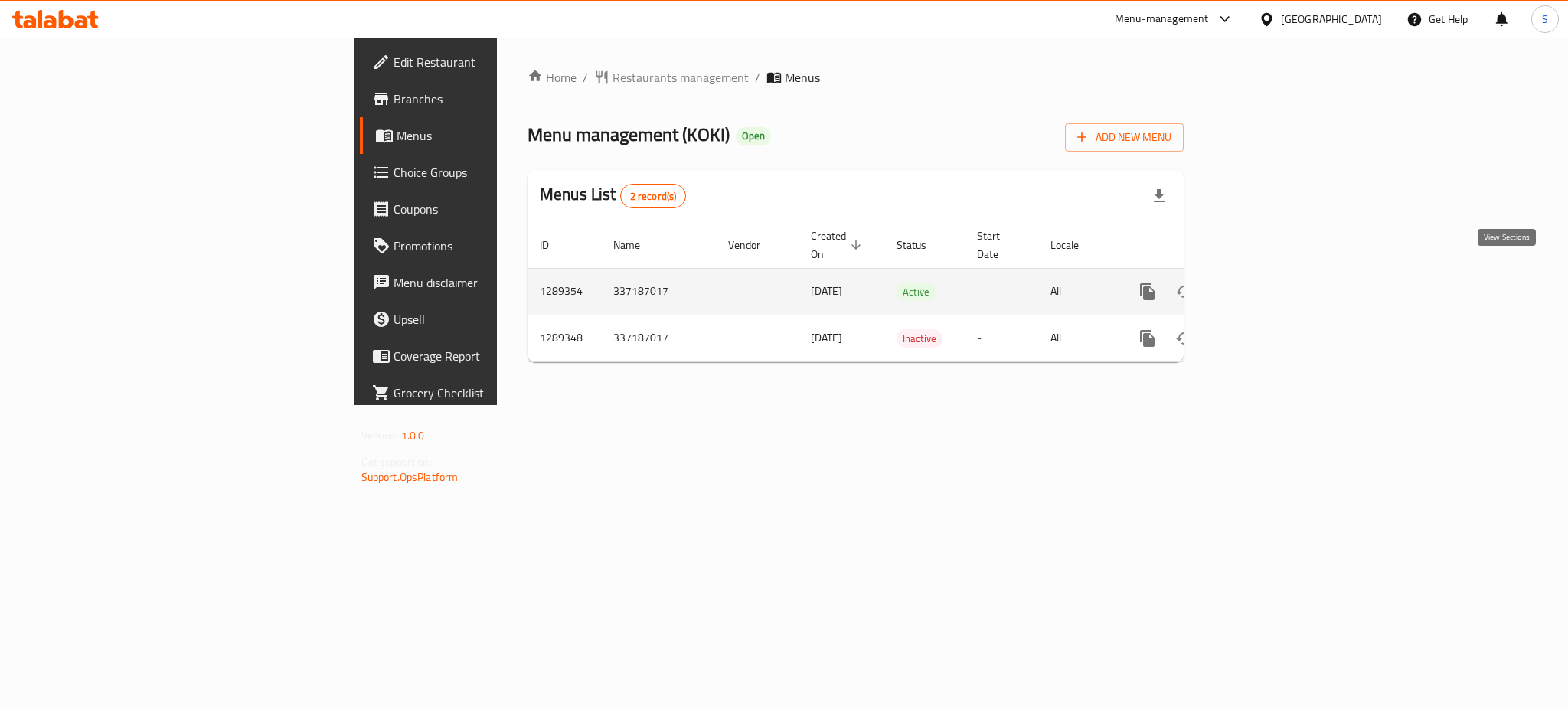
click at [1267, 283] on icon "enhanced table" at bounding box center [1258, 292] width 18 height 18
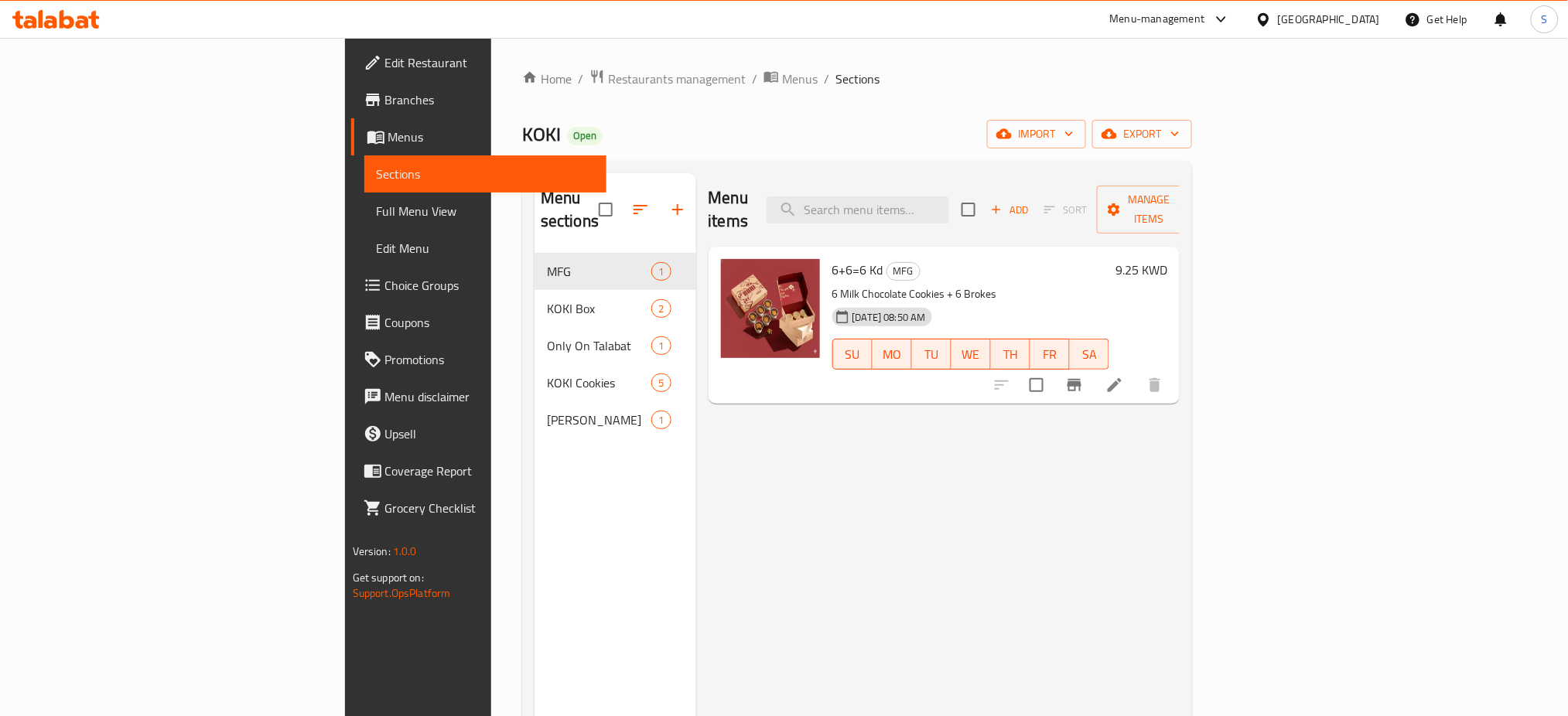
click at [927, 629] on div "Menu items Add Sort Manage items 6+6=6 Kd MFG 6 Milk Chocolate Cookies + 6 Brok…" at bounding box center [937, 531] width 484 height 716
click at [1124, 375] on icon at bounding box center [1114, 384] width 18 height 18
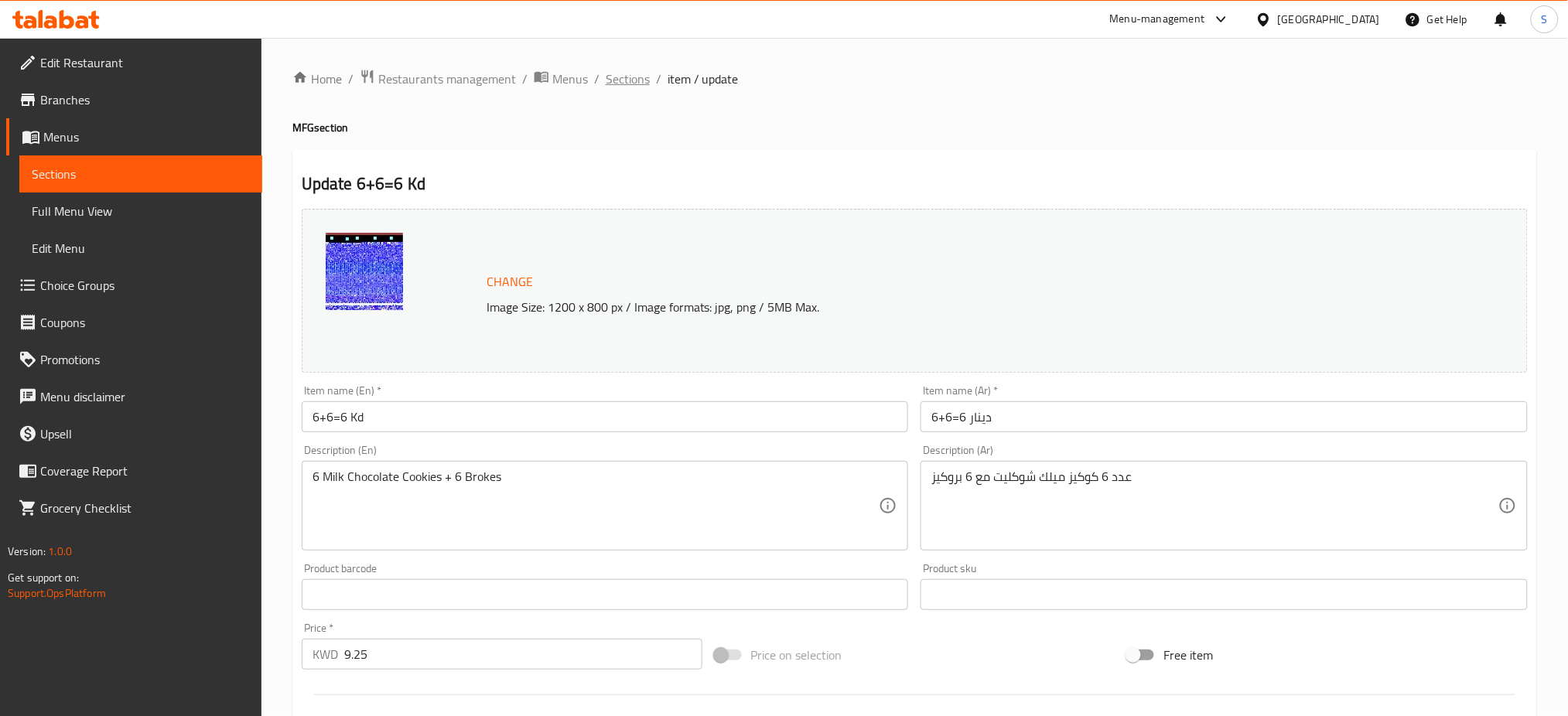
click at [636, 80] on span "Sections" at bounding box center [627, 78] width 44 height 18
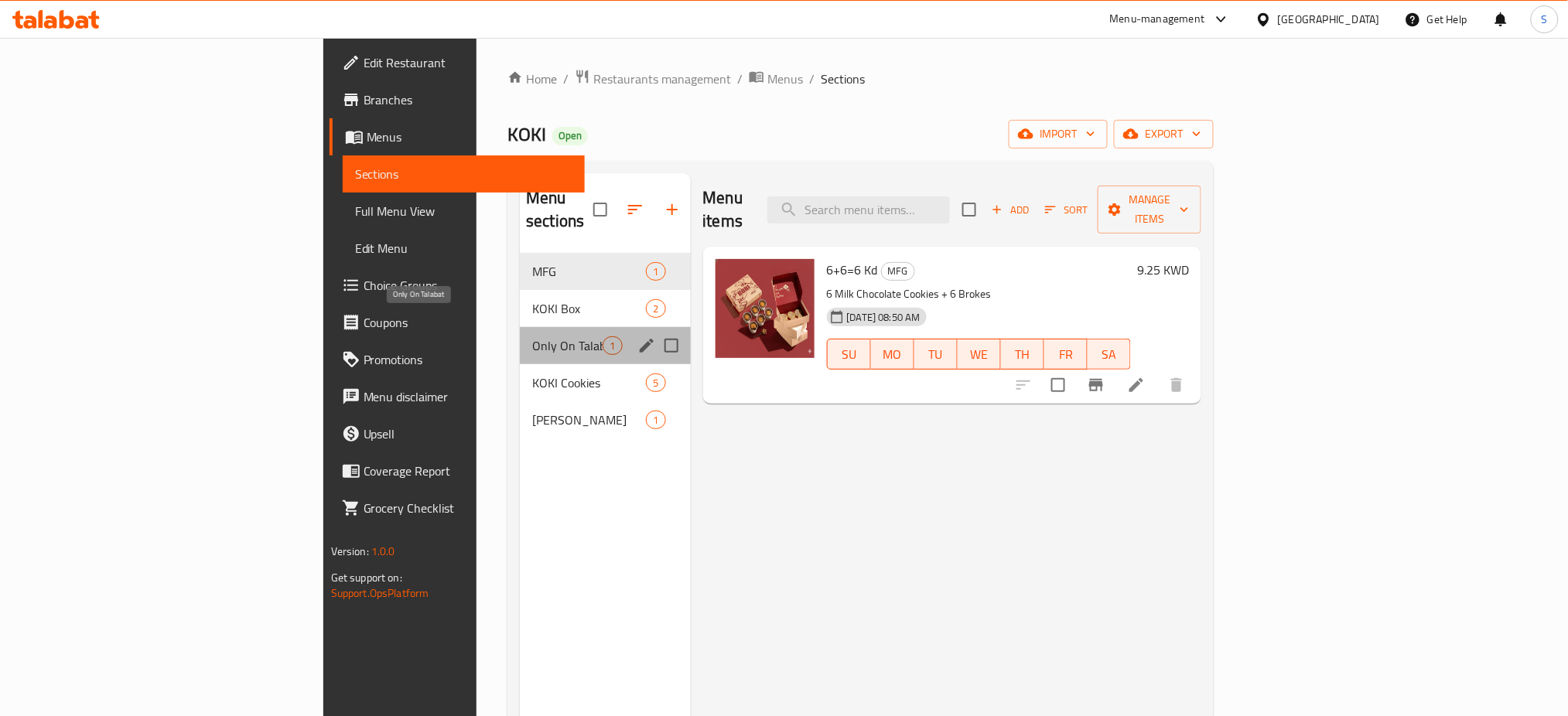
click at [532, 337] on span "Only On Talabat" at bounding box center [567, 346] width 70 height 18
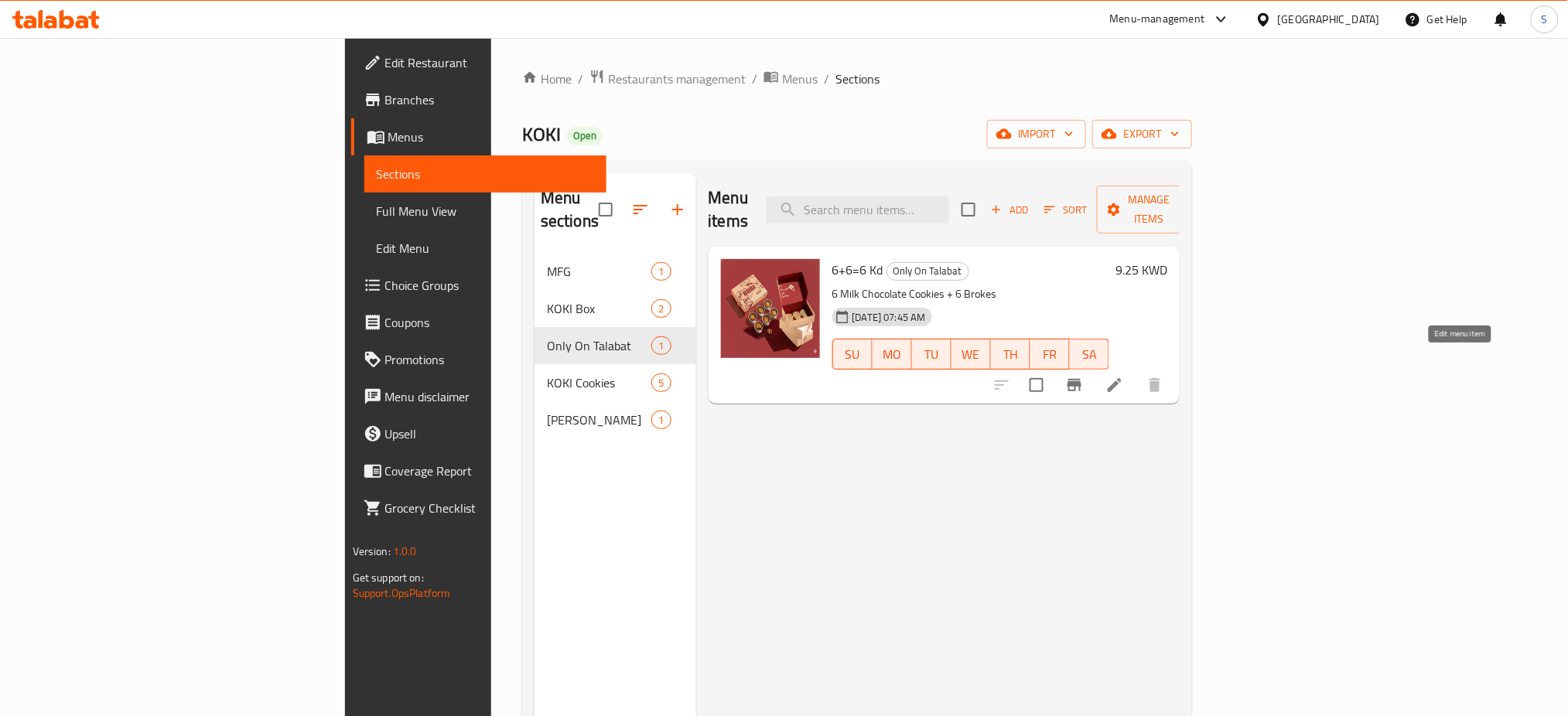
click at [1122, 378] on icon at bounding box center [1114, 384] width 14 height 14
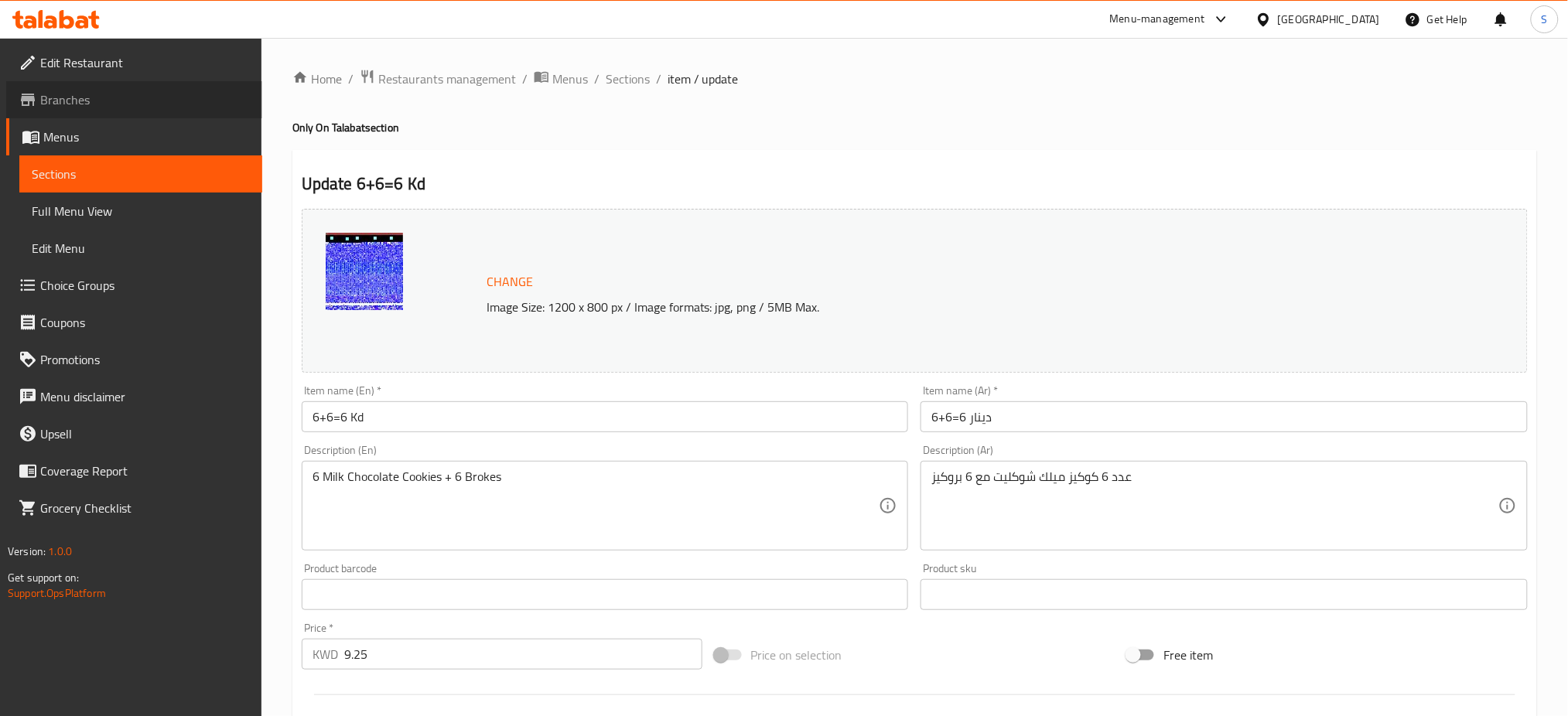
click at [93, 91] on span "Branches" at bounding box center [145, 100] width 210 height 18
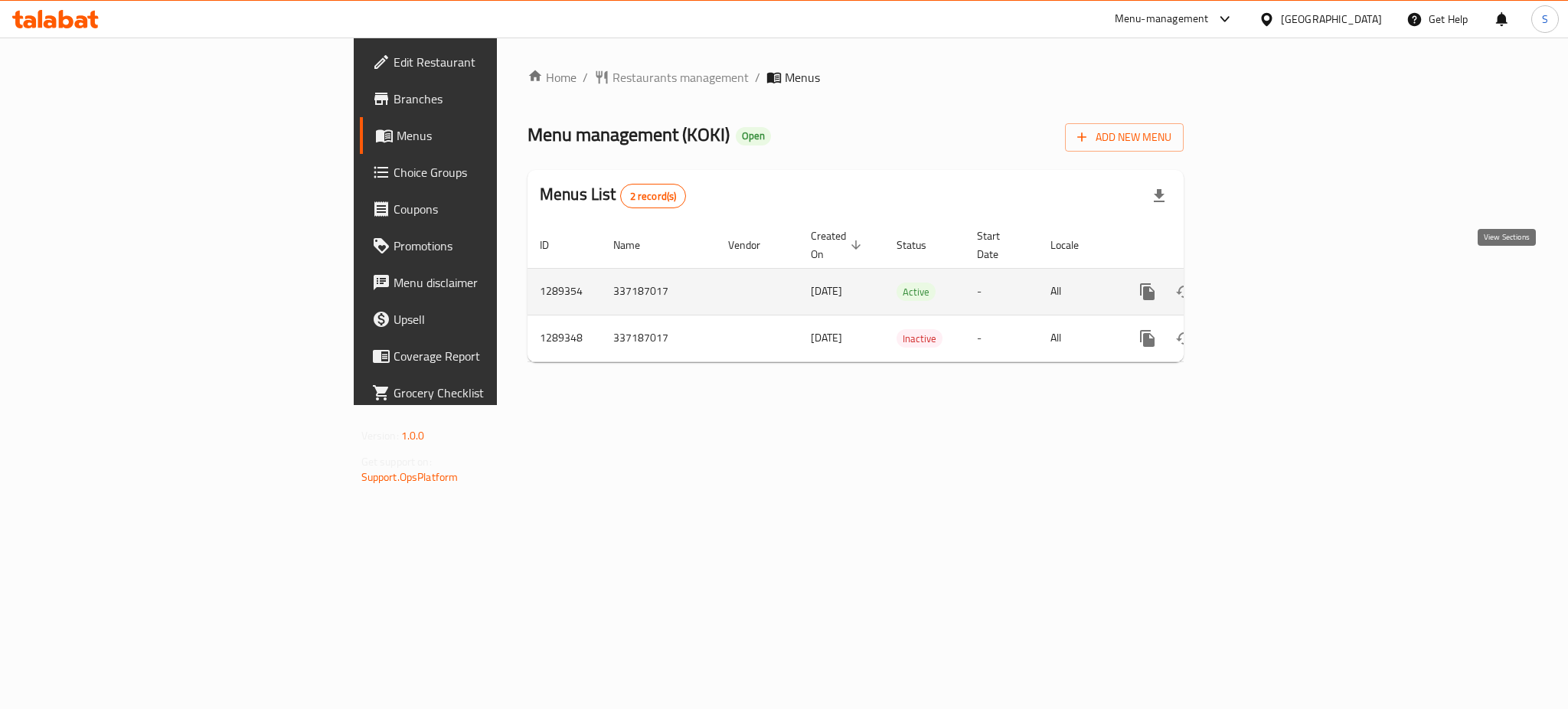
click at [1267, 283] on icon "enhanced table" at bounding box center [1258, 292] width 18 height 18
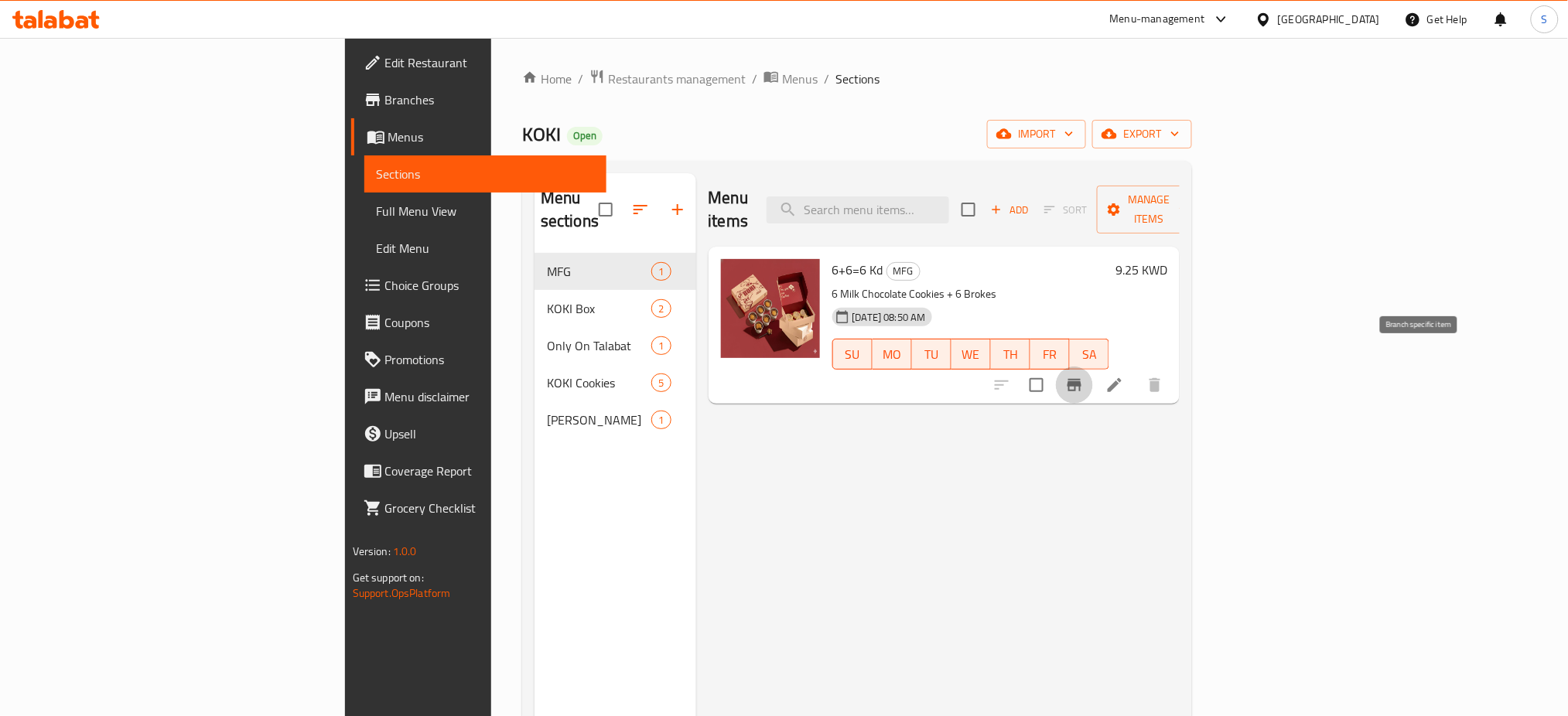
click at [1093, 371] on button "Branch-specific-item" at bounding box center [1074, 384] width 37 height 37
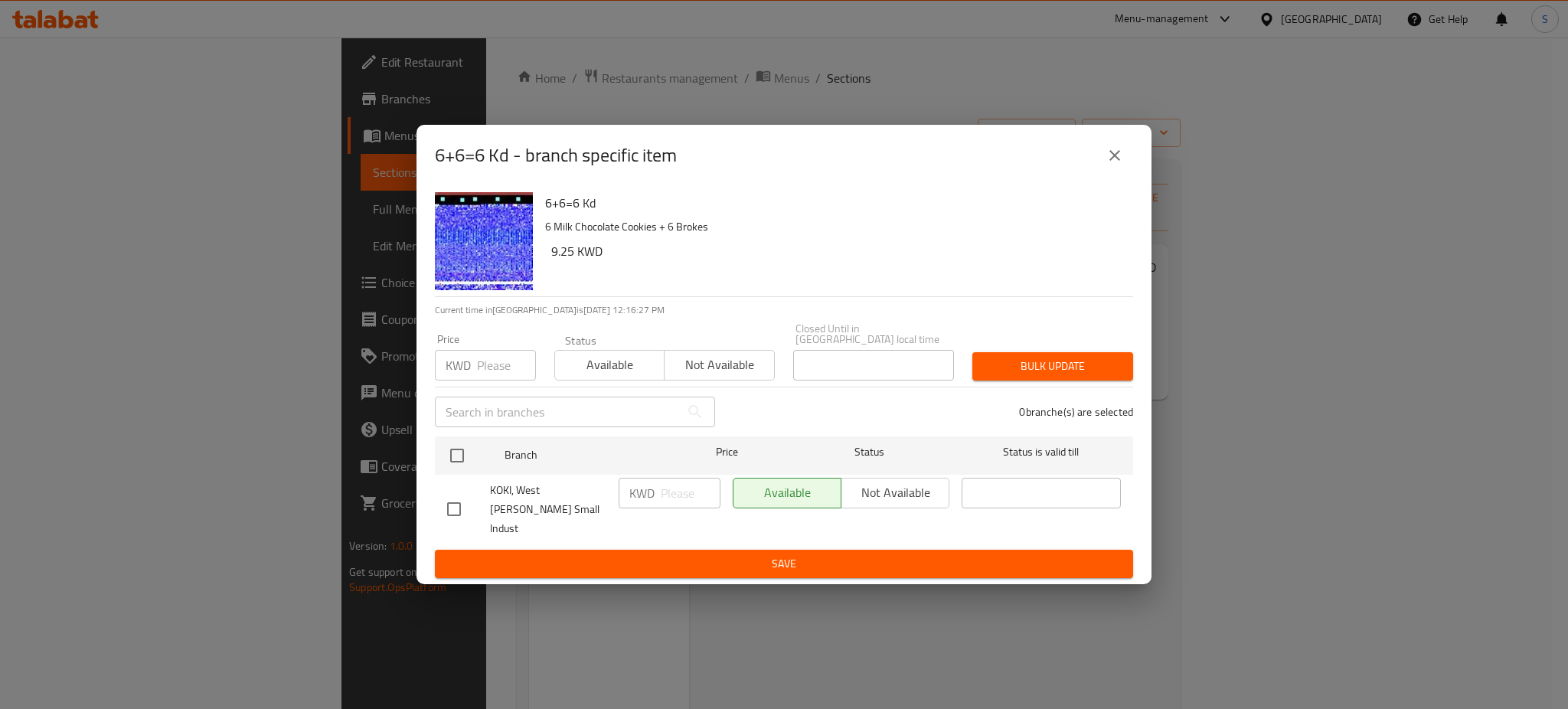
click at [475, 372] on div "KWD Price" at bounding box center [485, 364] width 101 height 30
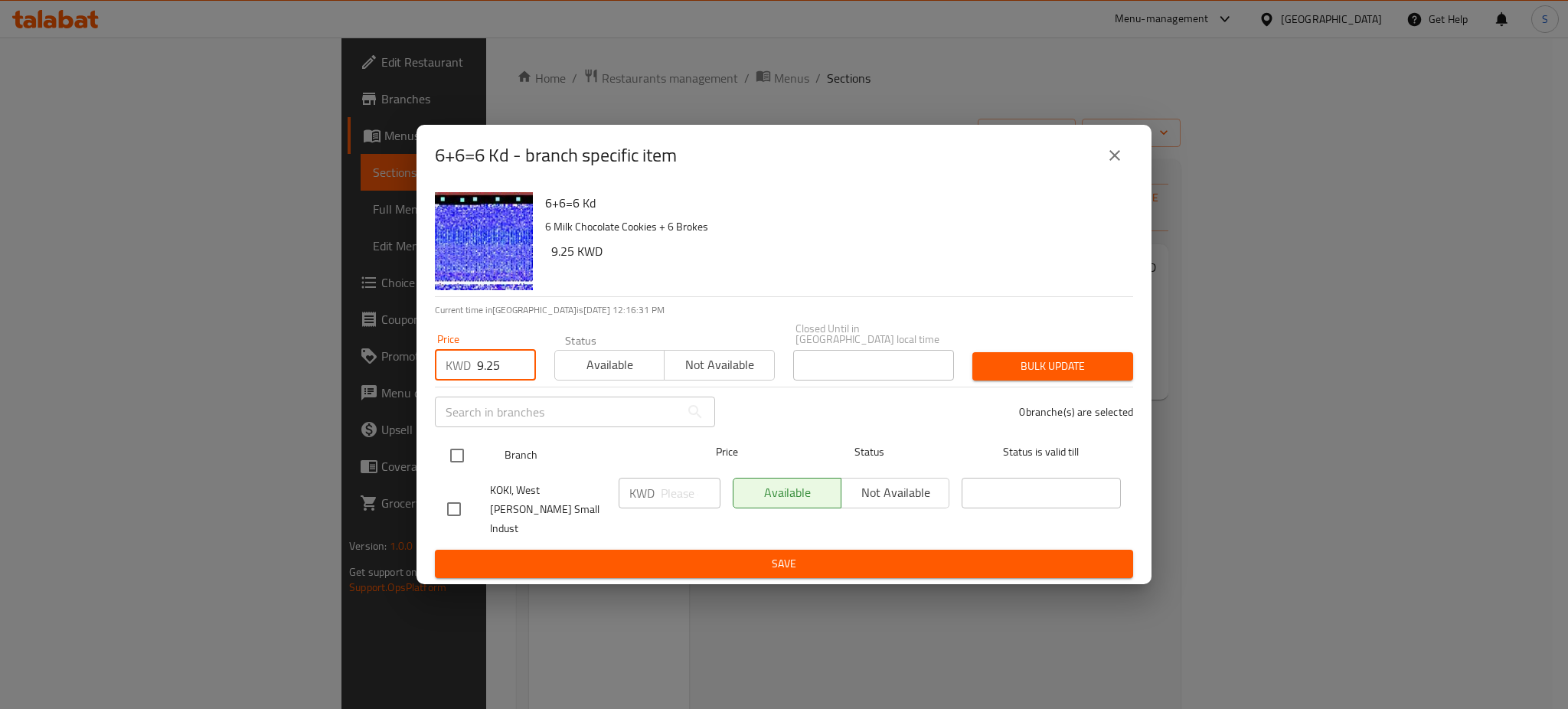
type input "9.25"
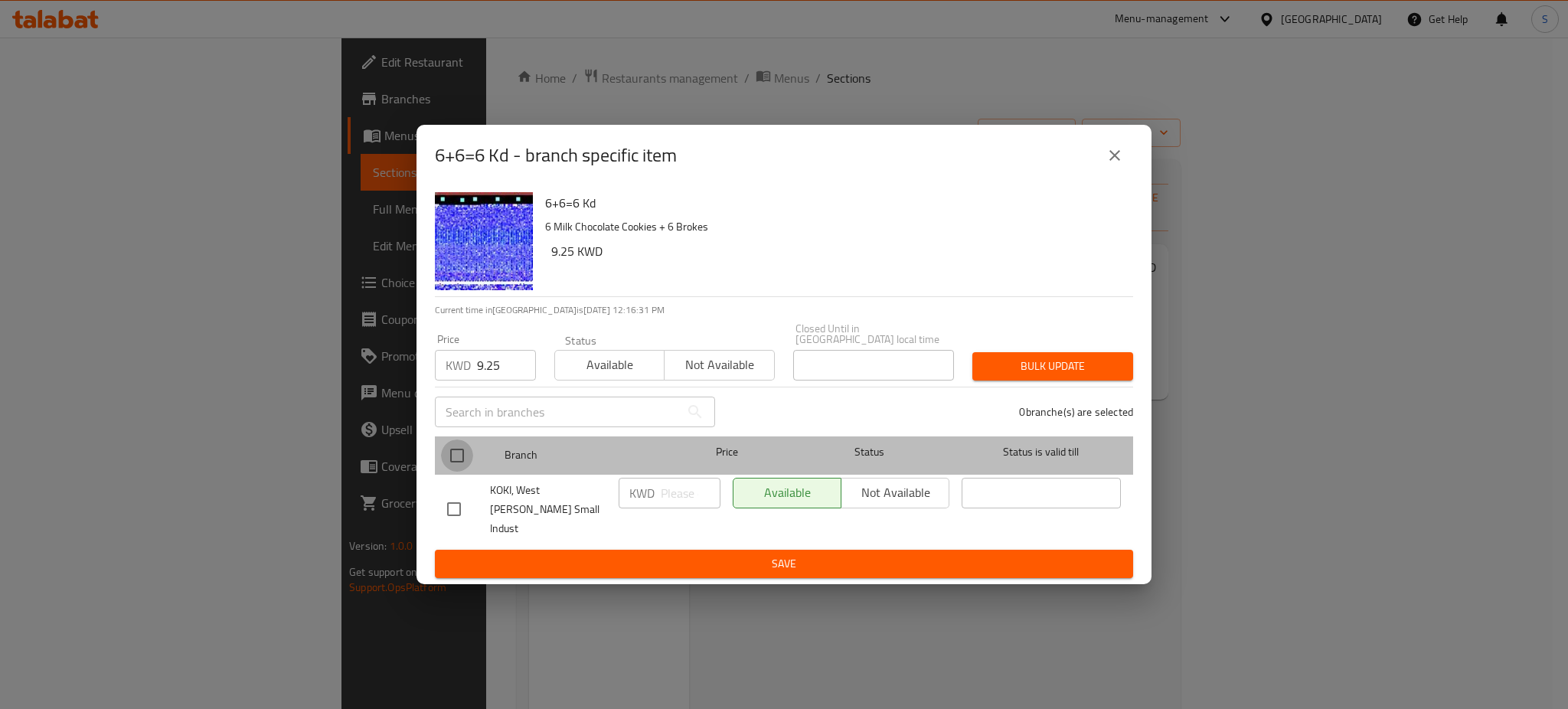
click at [448, 457] on input "checkbox" at bounding box center [457, 455] width 32 height 32
checkbox input "true"
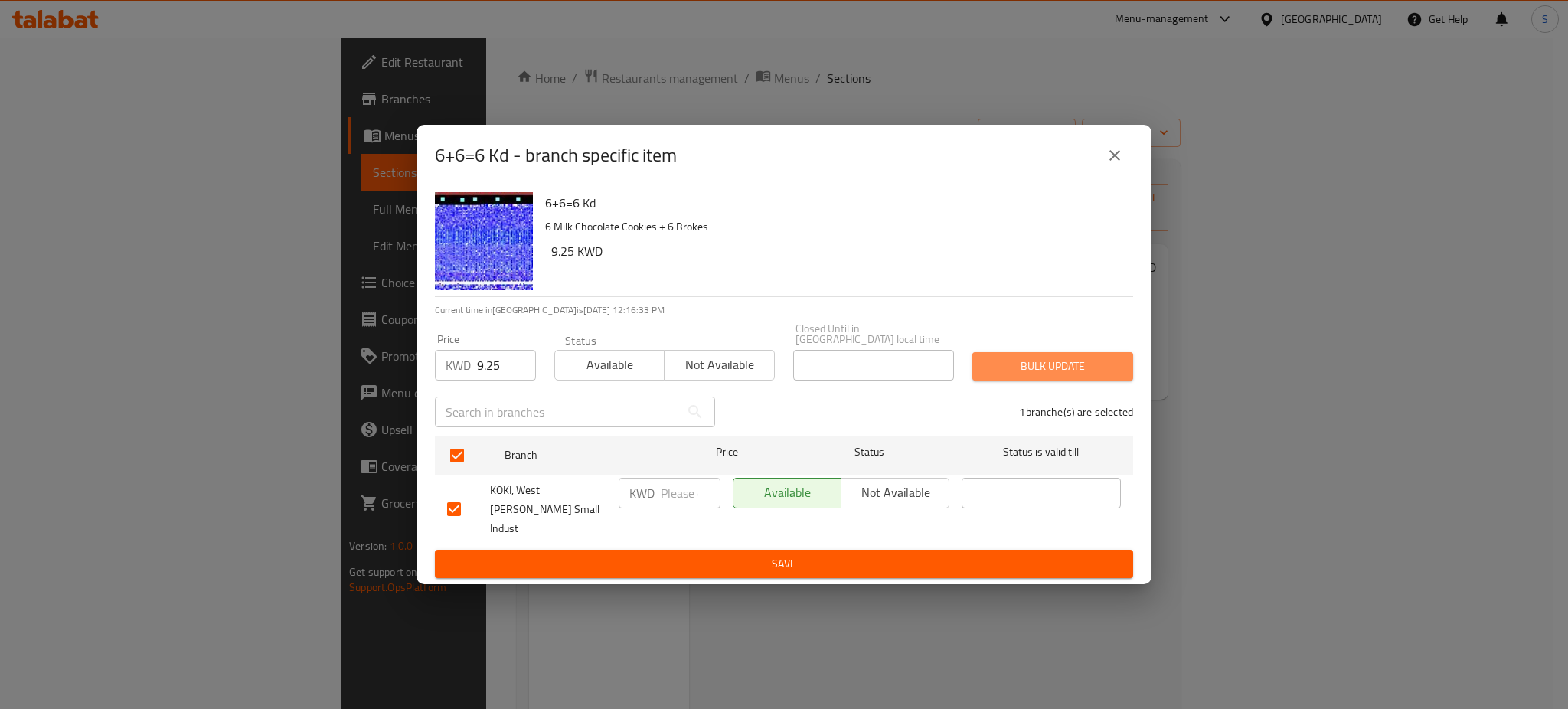
click at [1092, 371] on span "Bulk update" at bounding box center [1052, 366] width 136 height 19
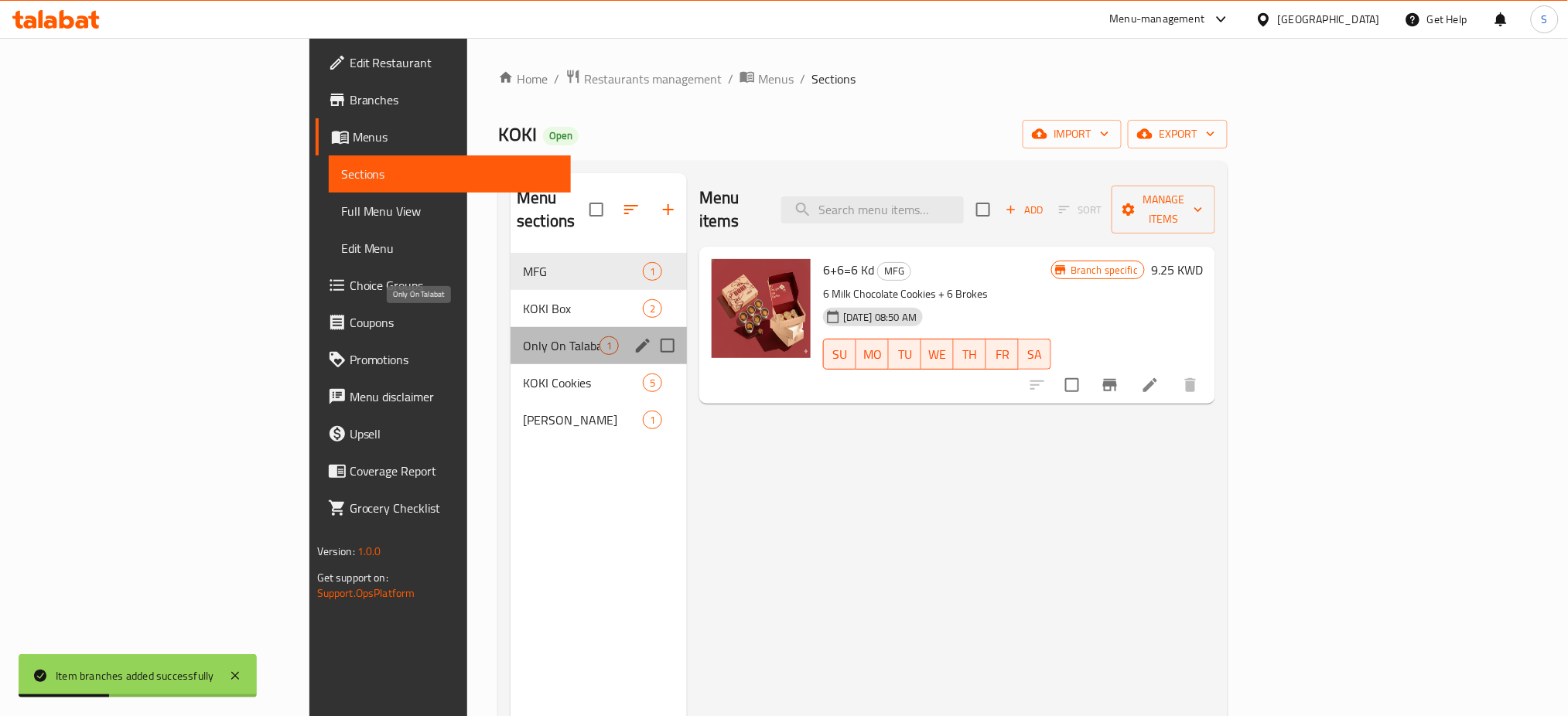
click at [523, 337] on span "Only On Talabat" at bounding box center [561, 346] width 77 height 18
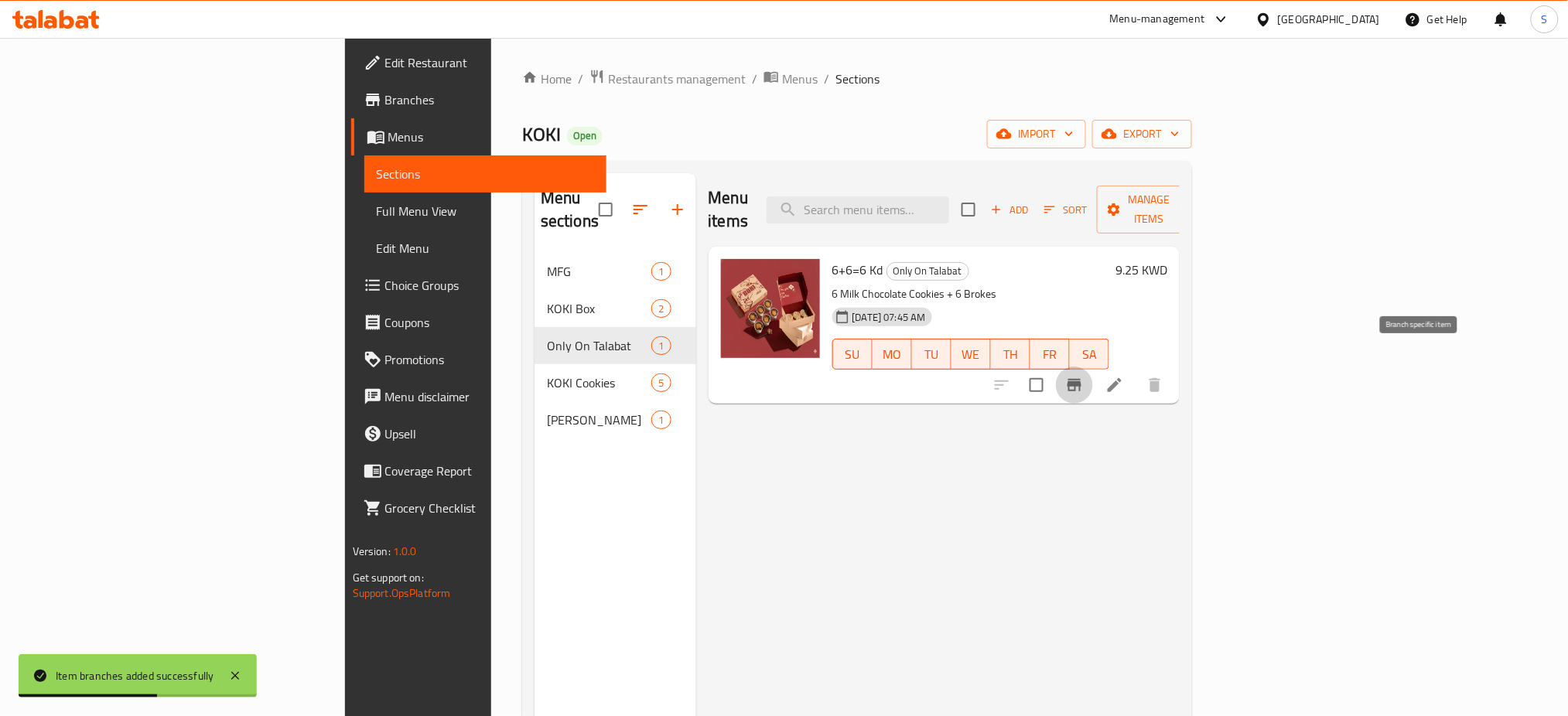
click at [1093, 371] on button "Branch-specific-item" at bounding box center [1074, 384] width 37 height 37
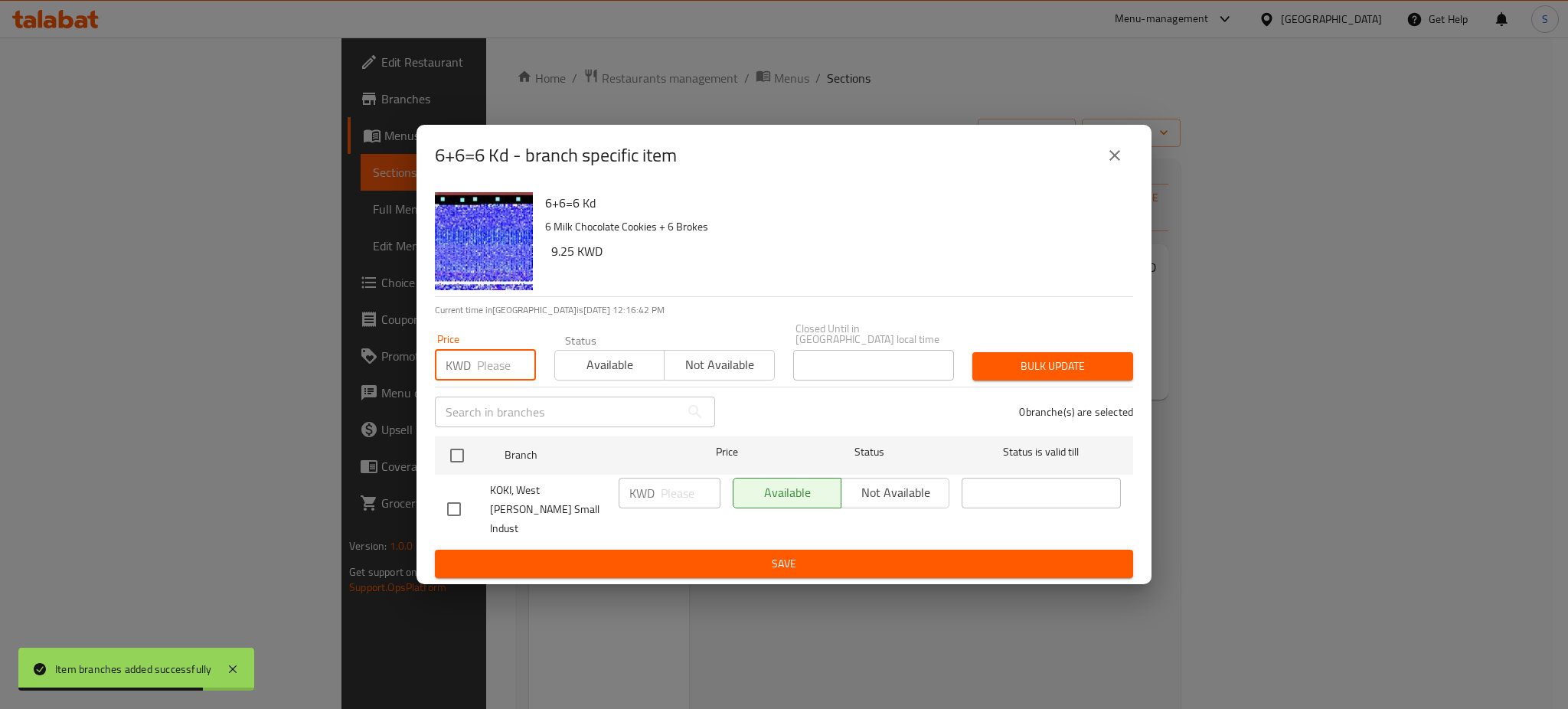
click at [489, 366] on input "number" at bounding box center [507, 364] width 59 height 30
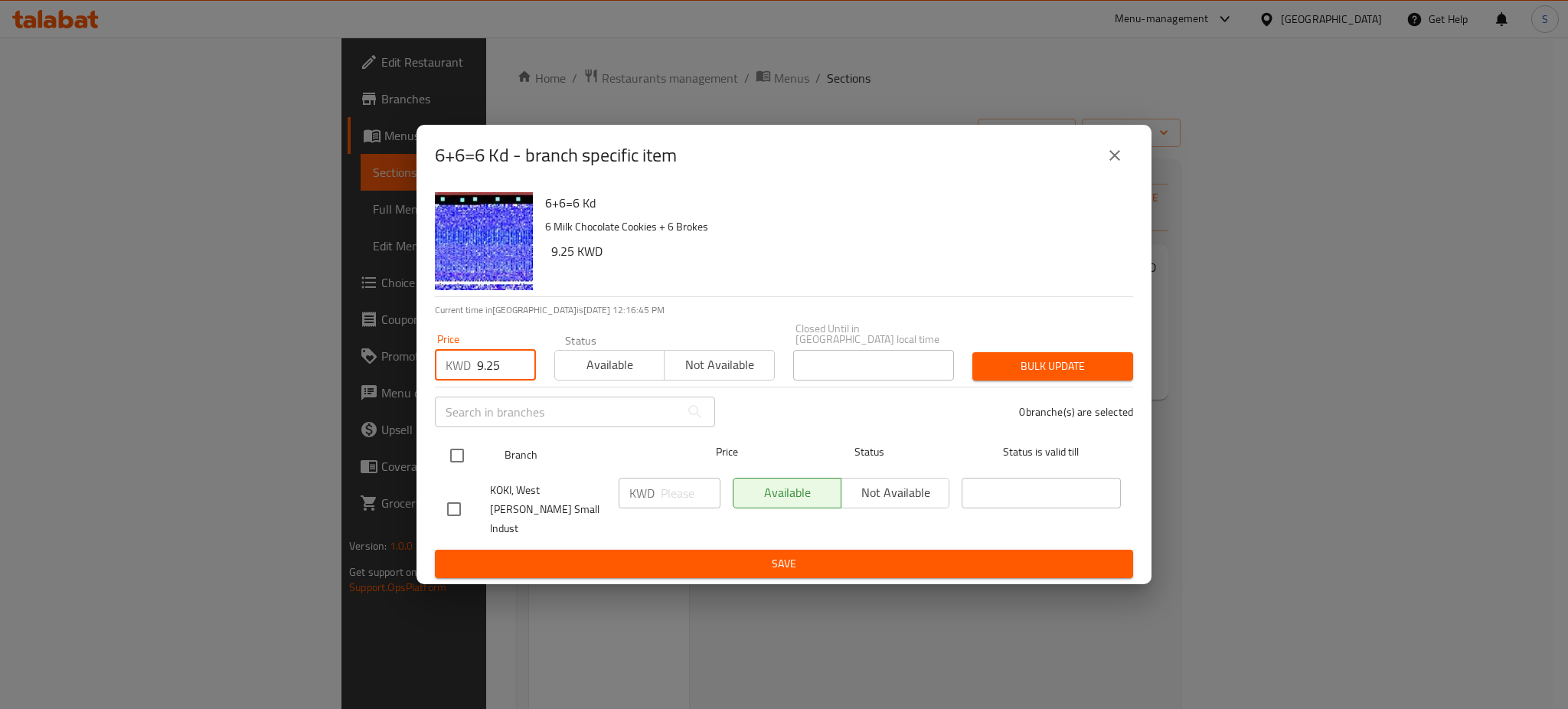
type input "9.25"
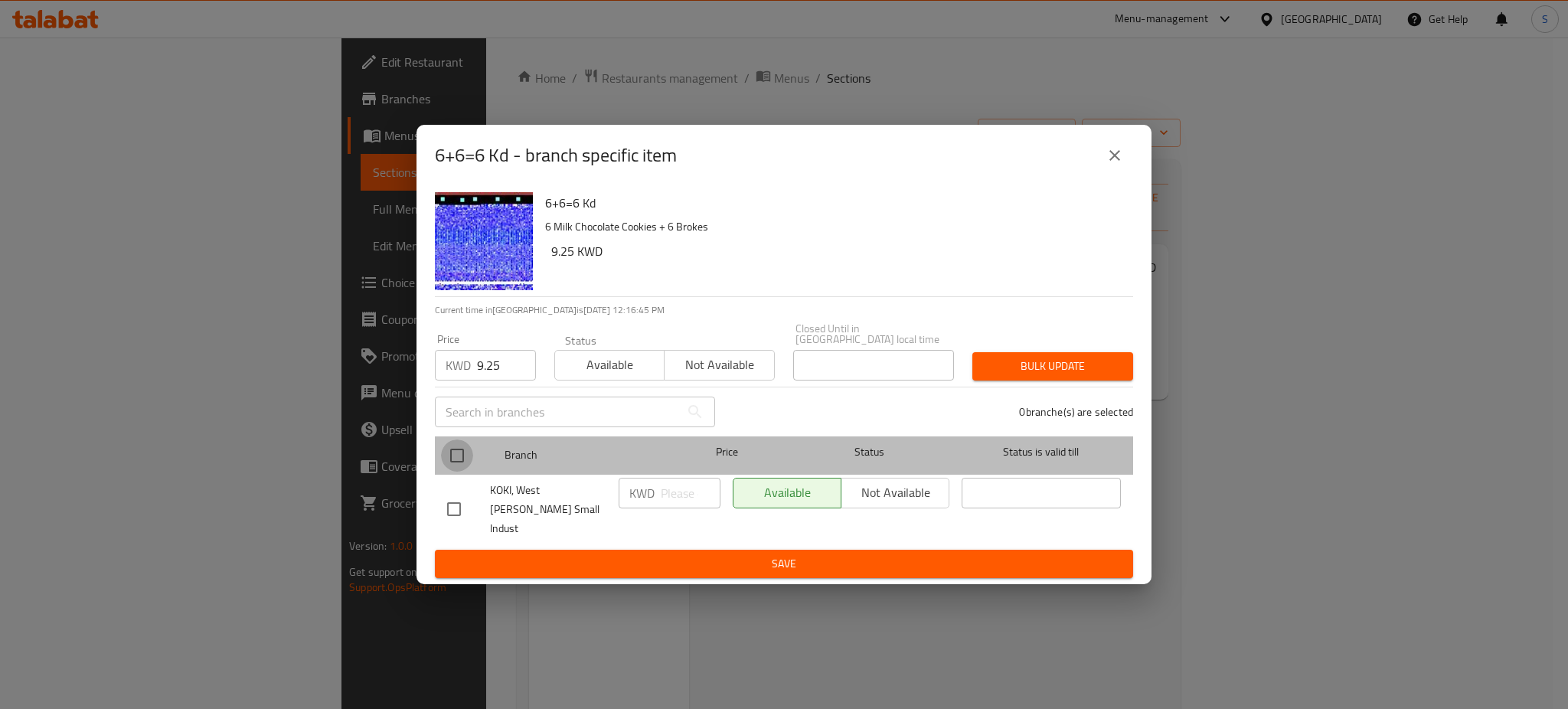
click at [458, 457] on input "checkbox" at bounding box center [457, 455] width 32 height 32
checkbox input "true"
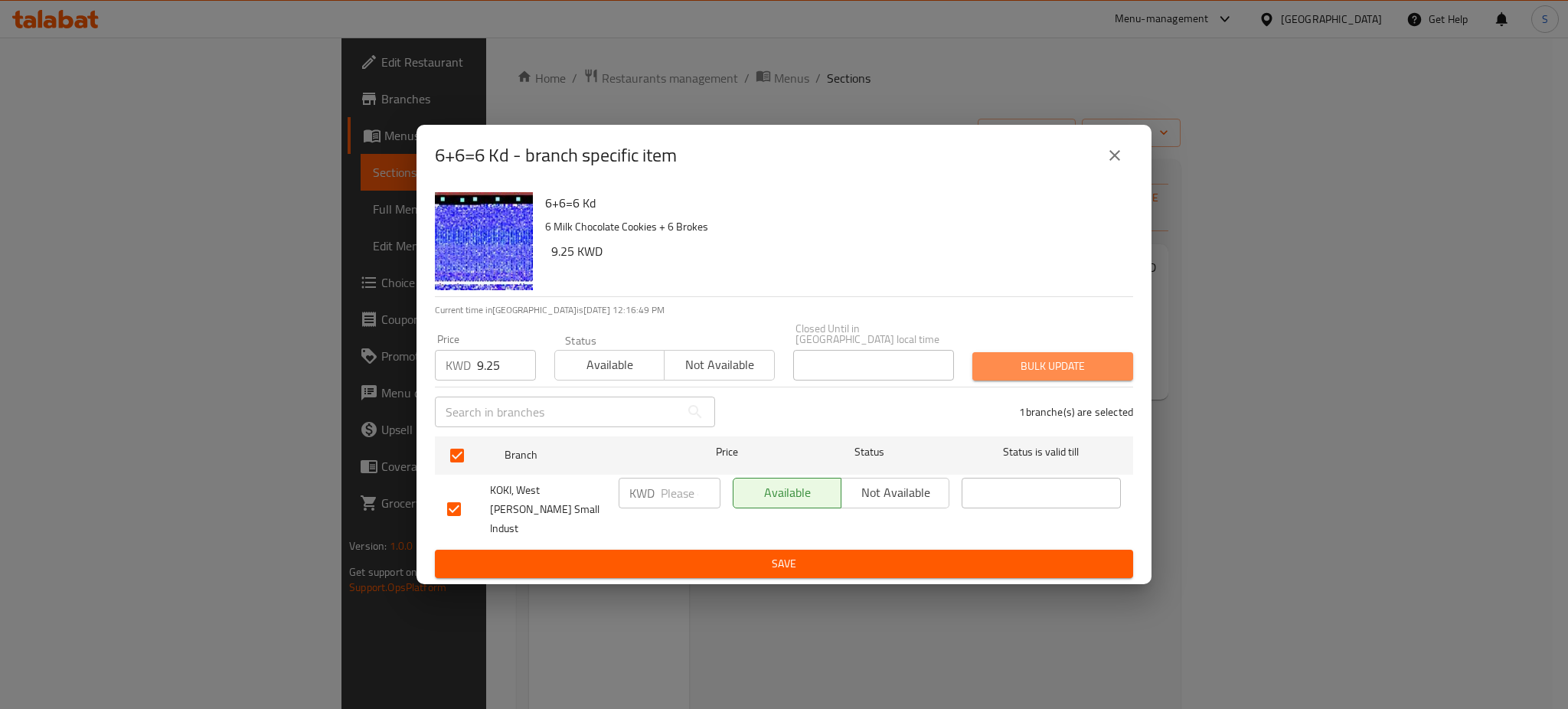
click at [1065, 372] on span "Bulk update" at bounding box center [1052, 366] width 136 height 19
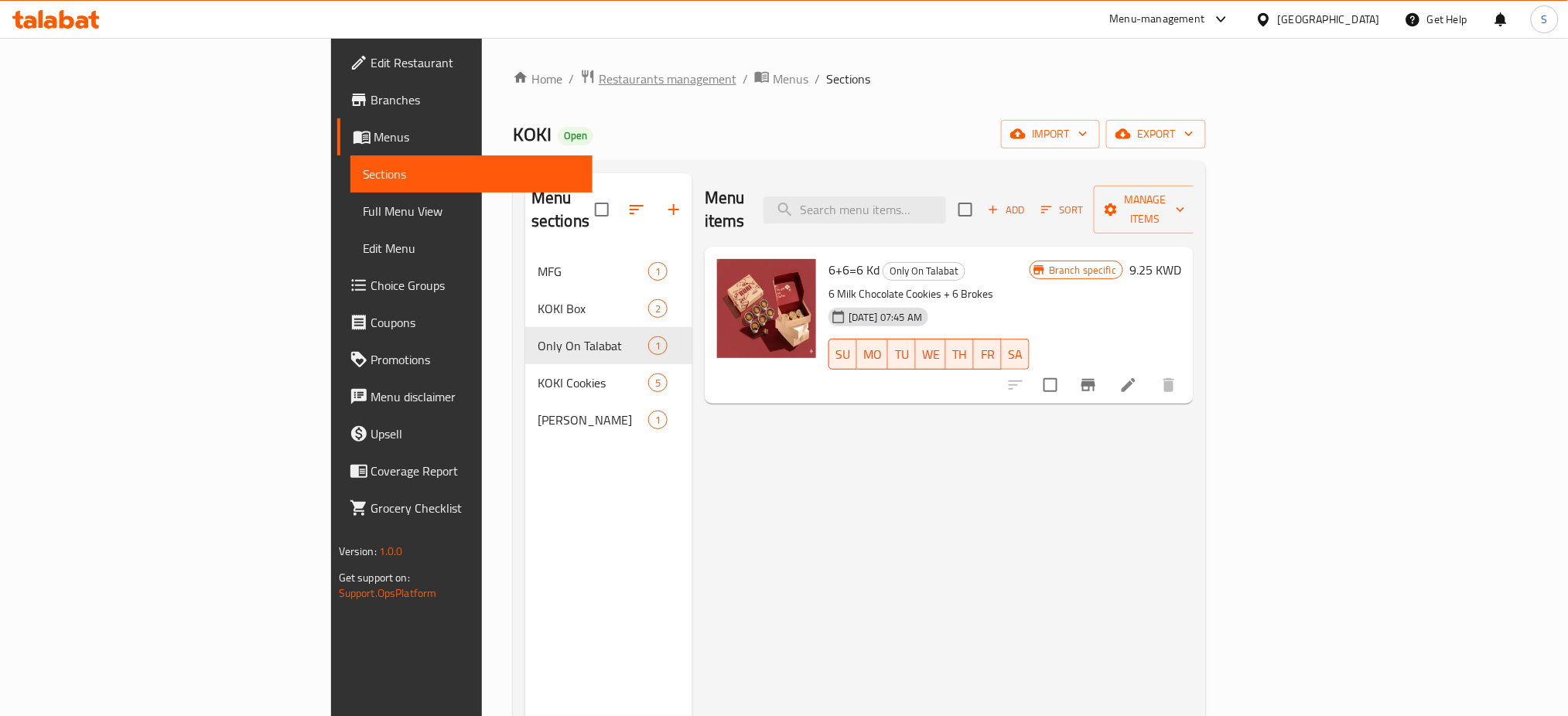
click at [598, 73] on span "Restaurants management" at bounding box center [667, 78] width 138 height 18
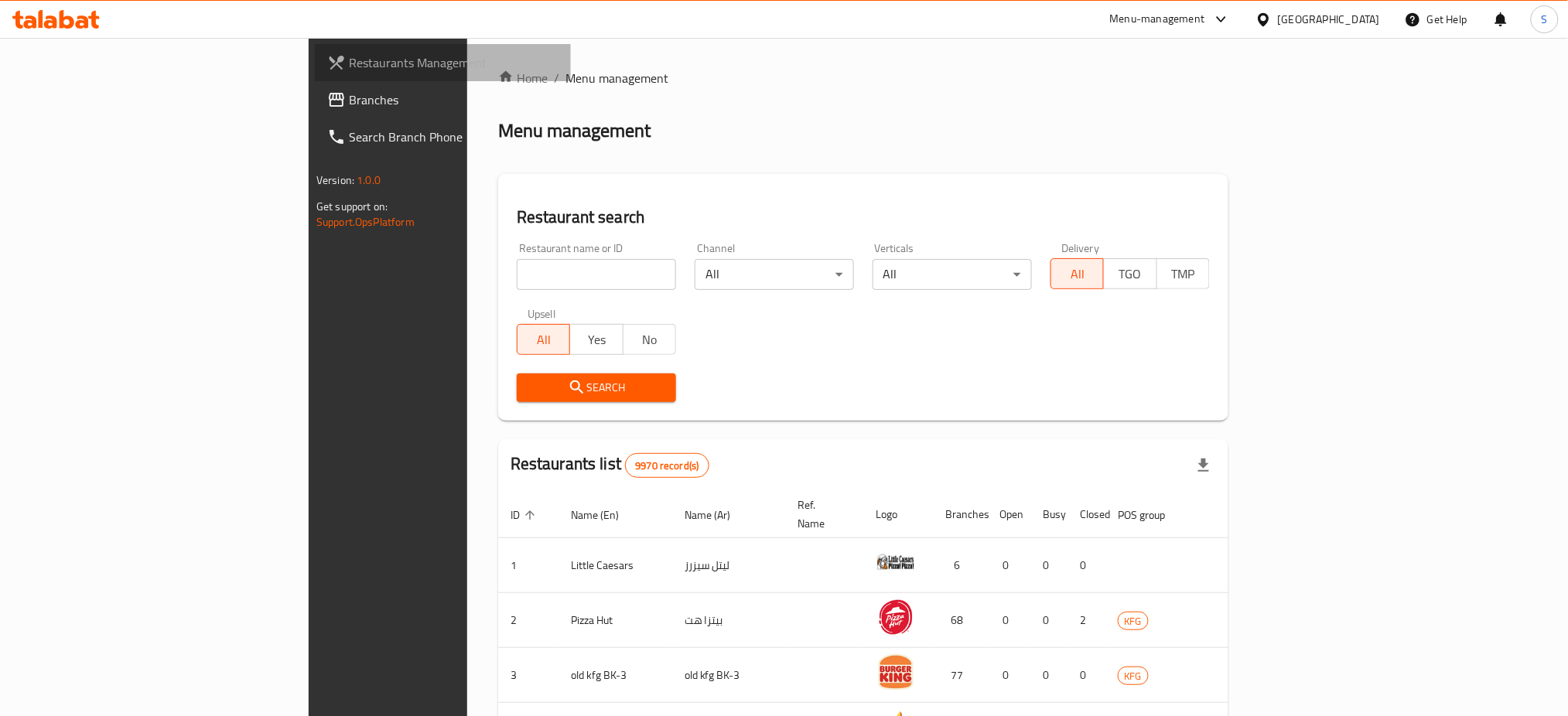
click at [349, 59] on span "Restaurants Management" at bounding box center [454, 63] width 210 height 18
